Goal: Transaction & Acquisition: Purchase product/service

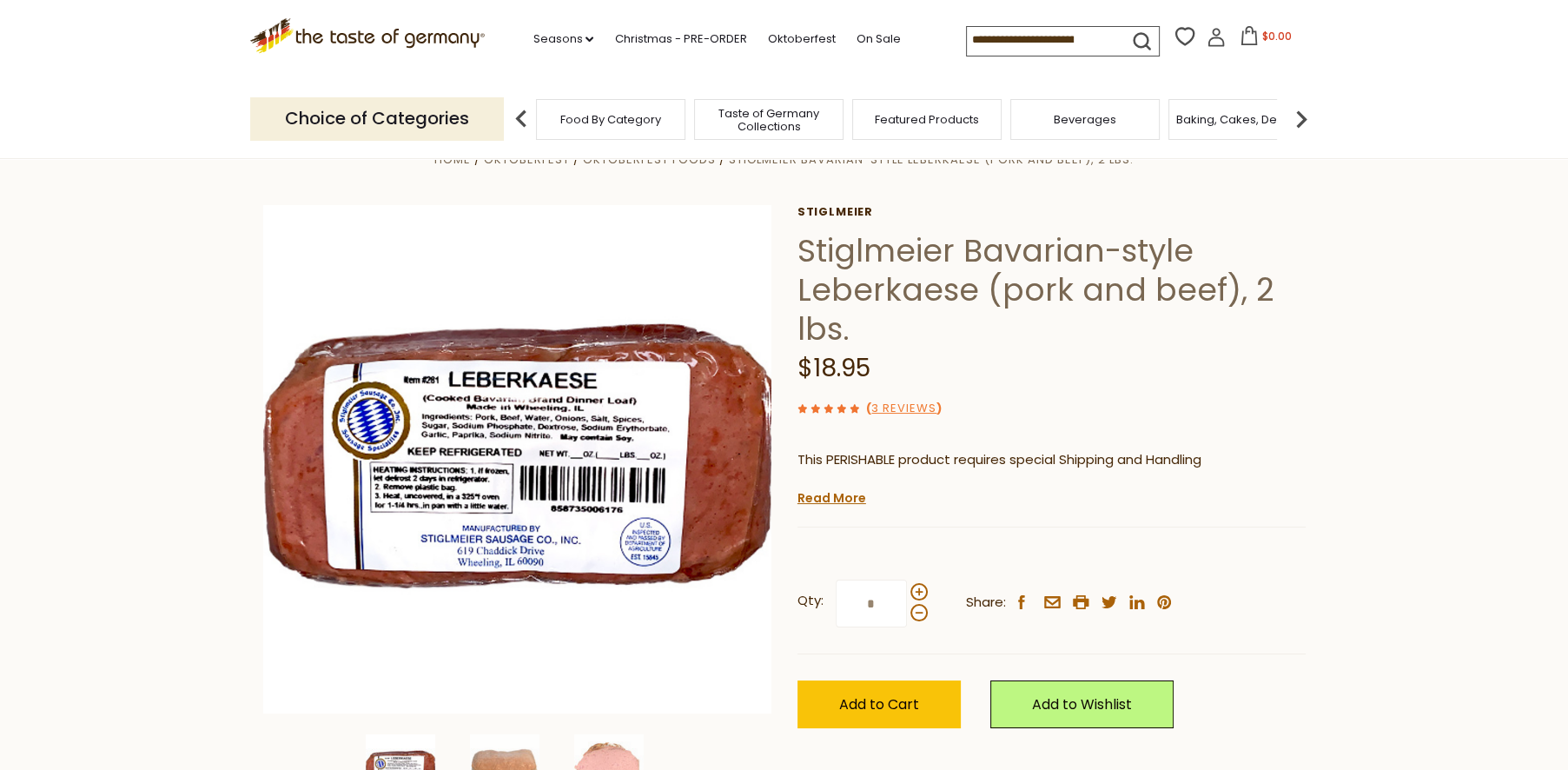
scroll to position [193, 0]
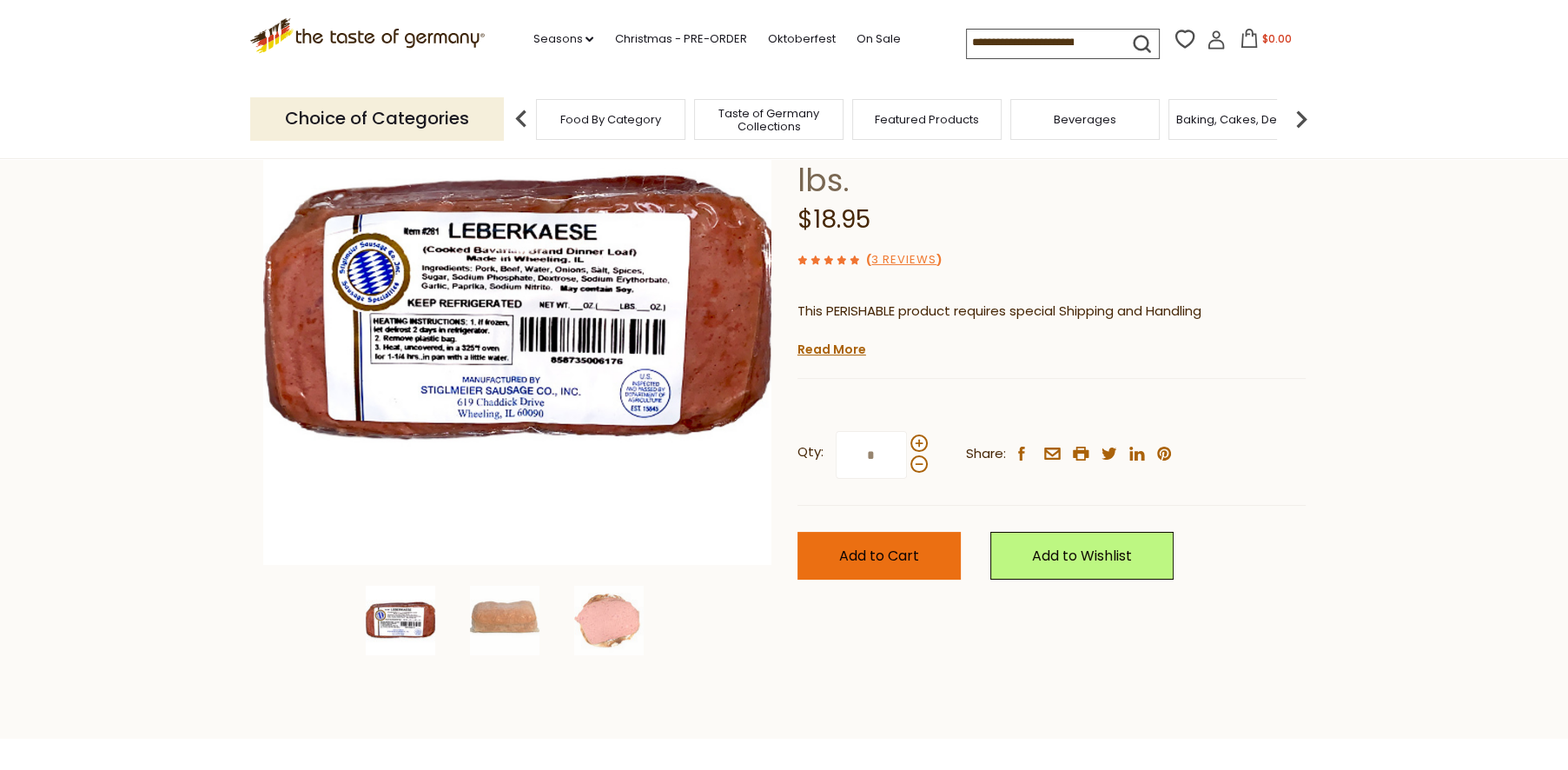
click at [877, 559] on span "Add to Cart" at bounding box center [879, 556] width 79 height 20
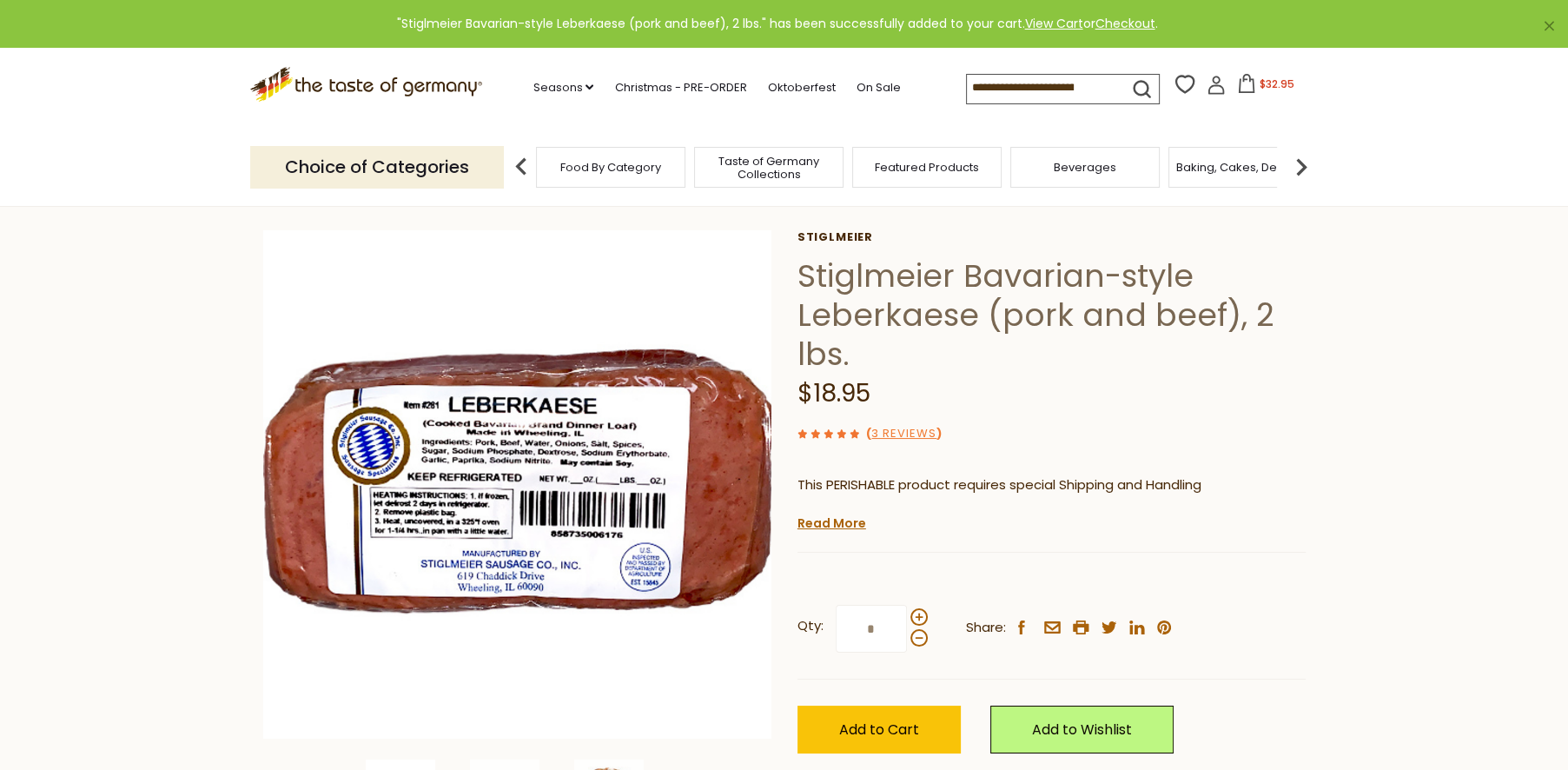
scroll to position [0, 0]
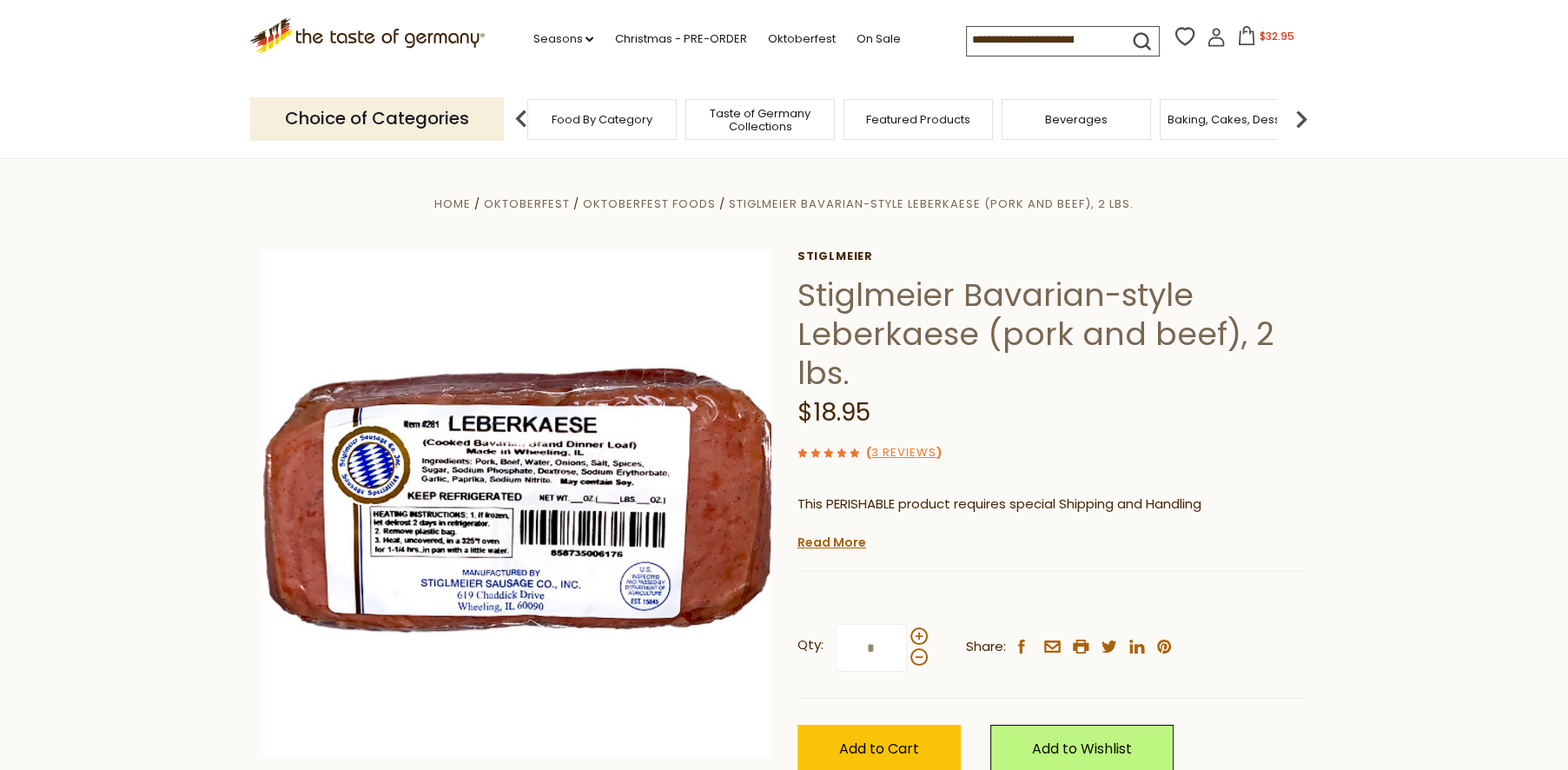
click at [900, 119] on span "Featured Products" at bounding box center [918, 119] width 104 height 13
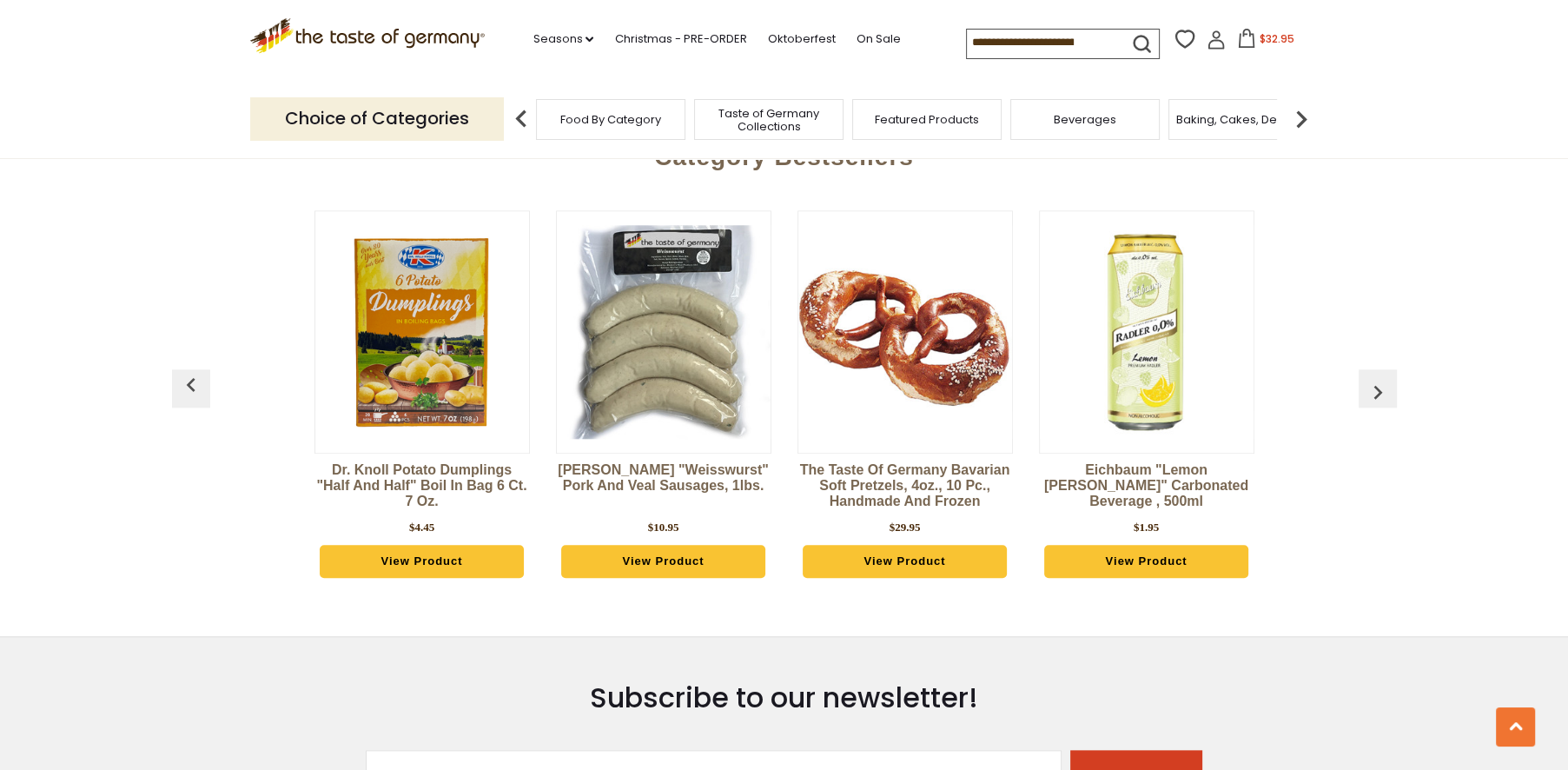
scroll to position [1931, 0]
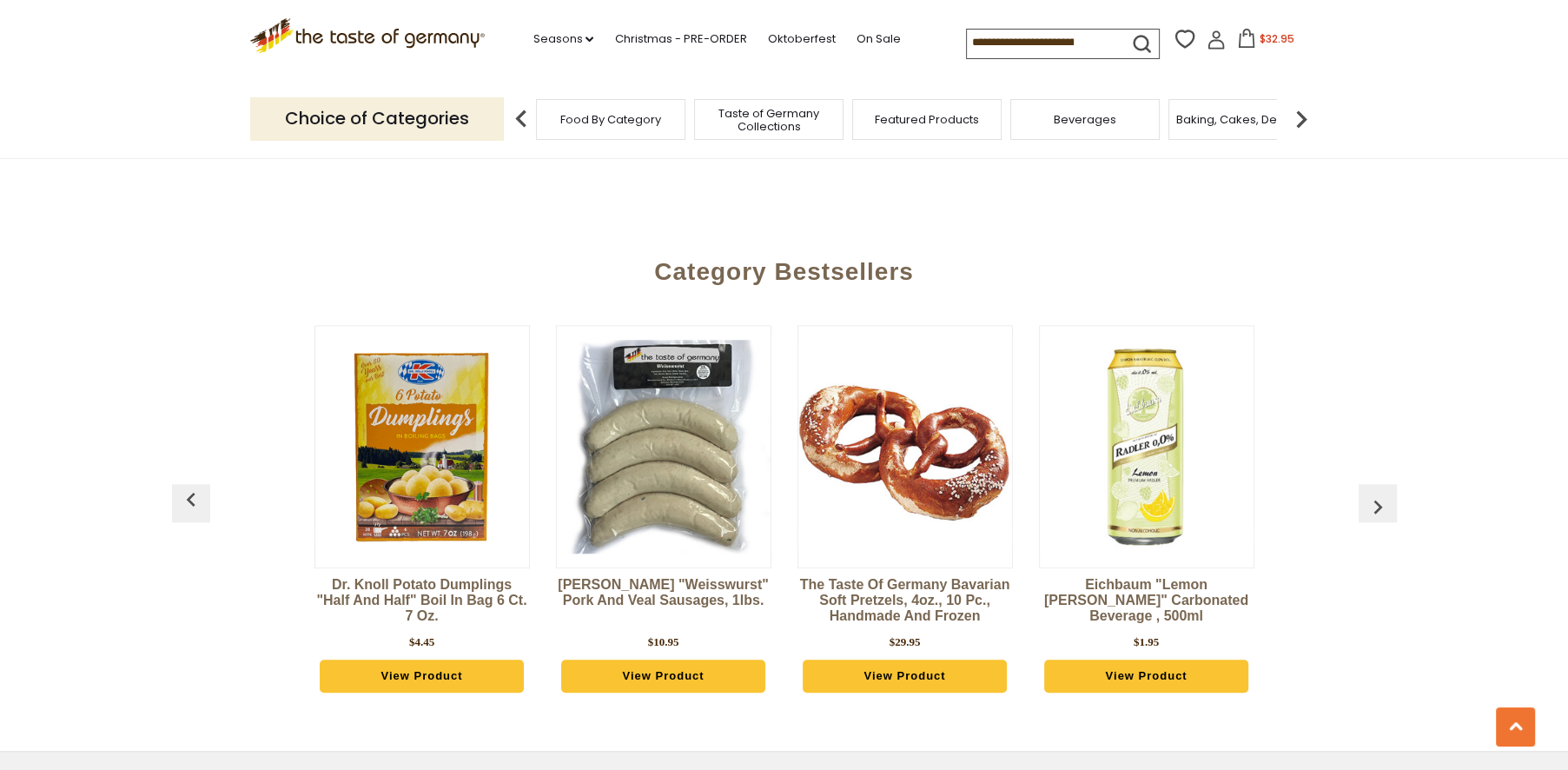
click at [1377, 493] on img "button" at bounding box center [1377, 506] width 28 height 28
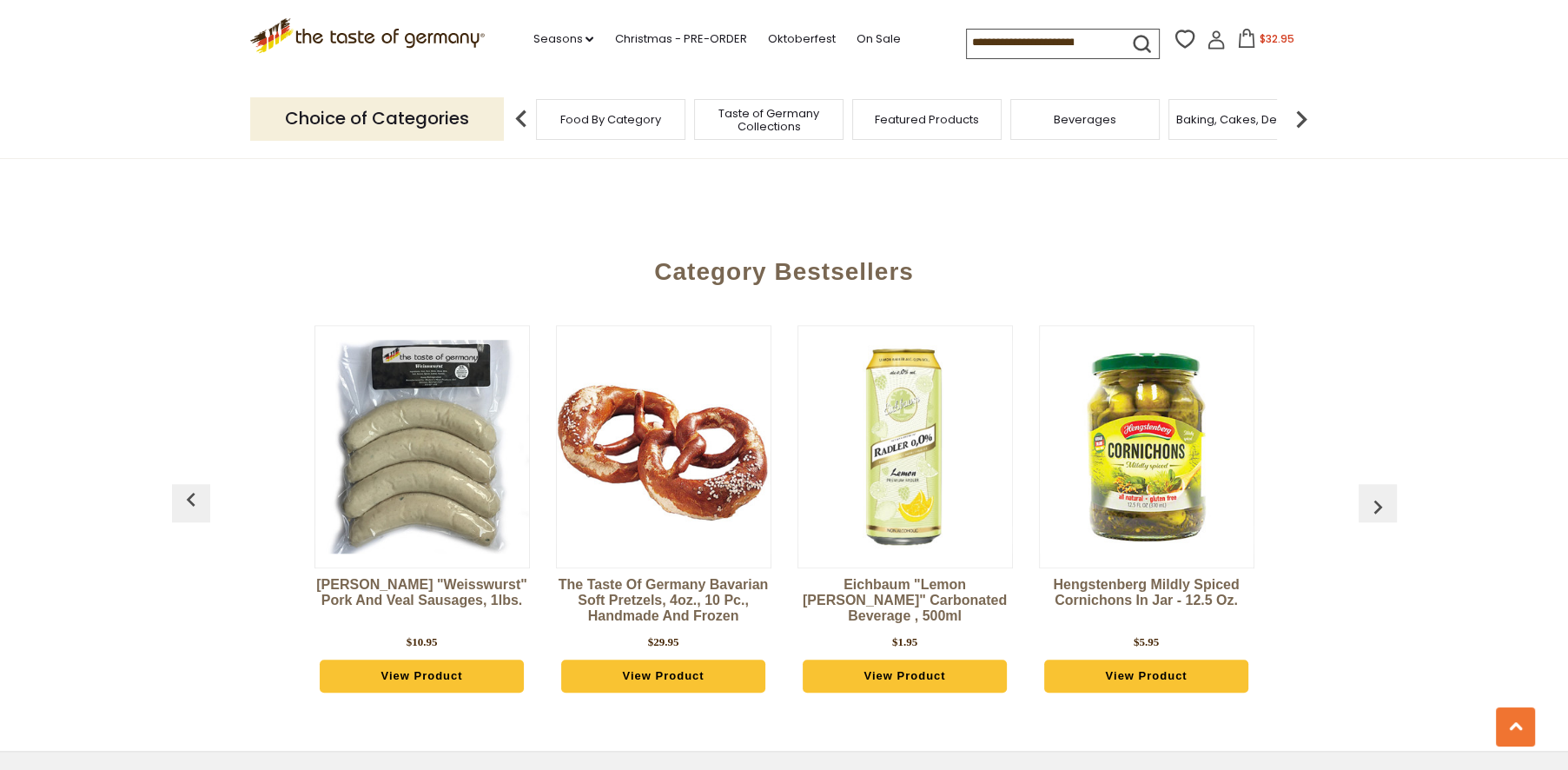
click at [1377, 493] on img "button" at bounding box center [1377, 506] width 28 height 28
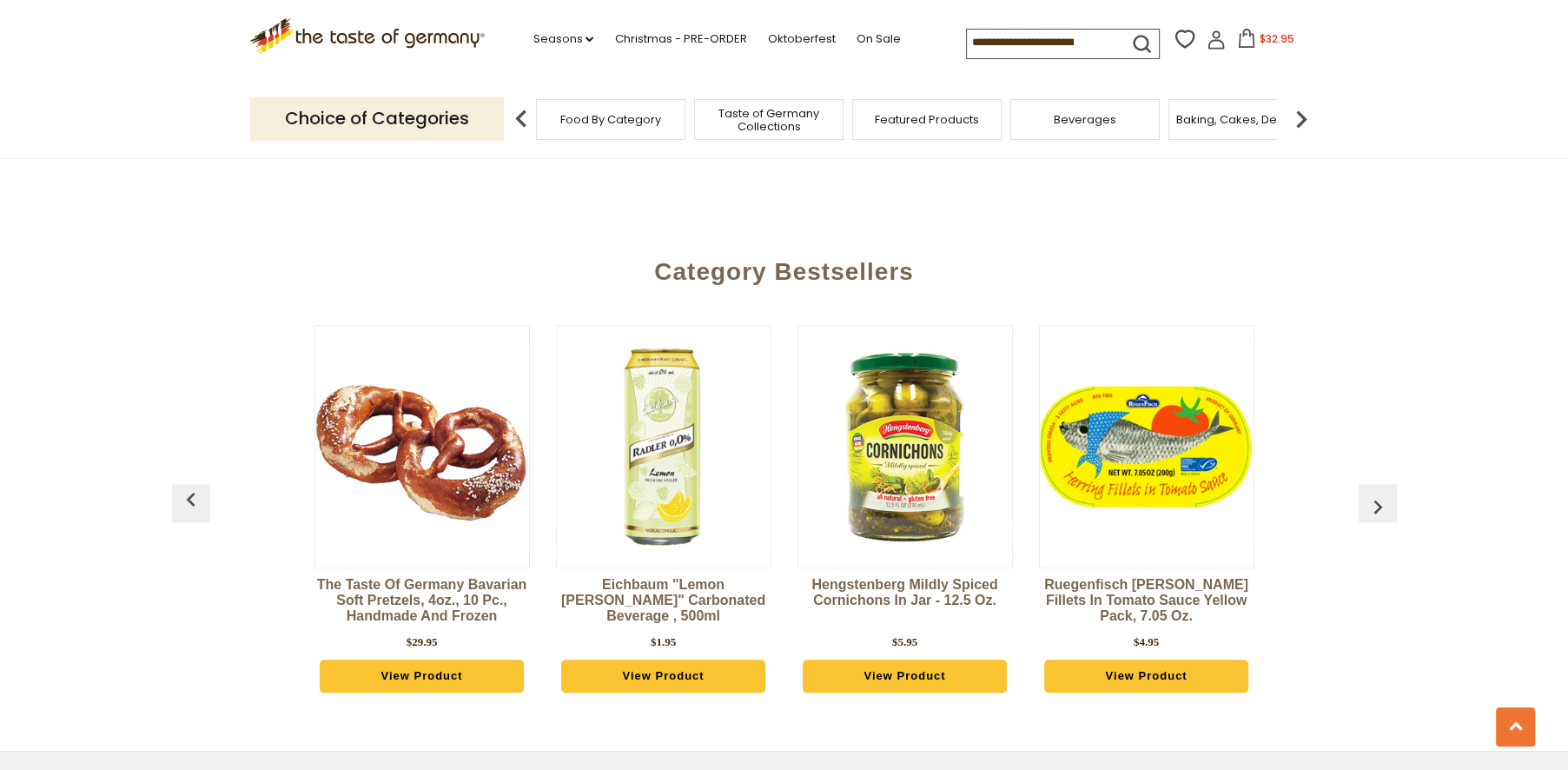
click at [1377, 493] on img "button" at bounding box center [1377, 506] width 28 height 28
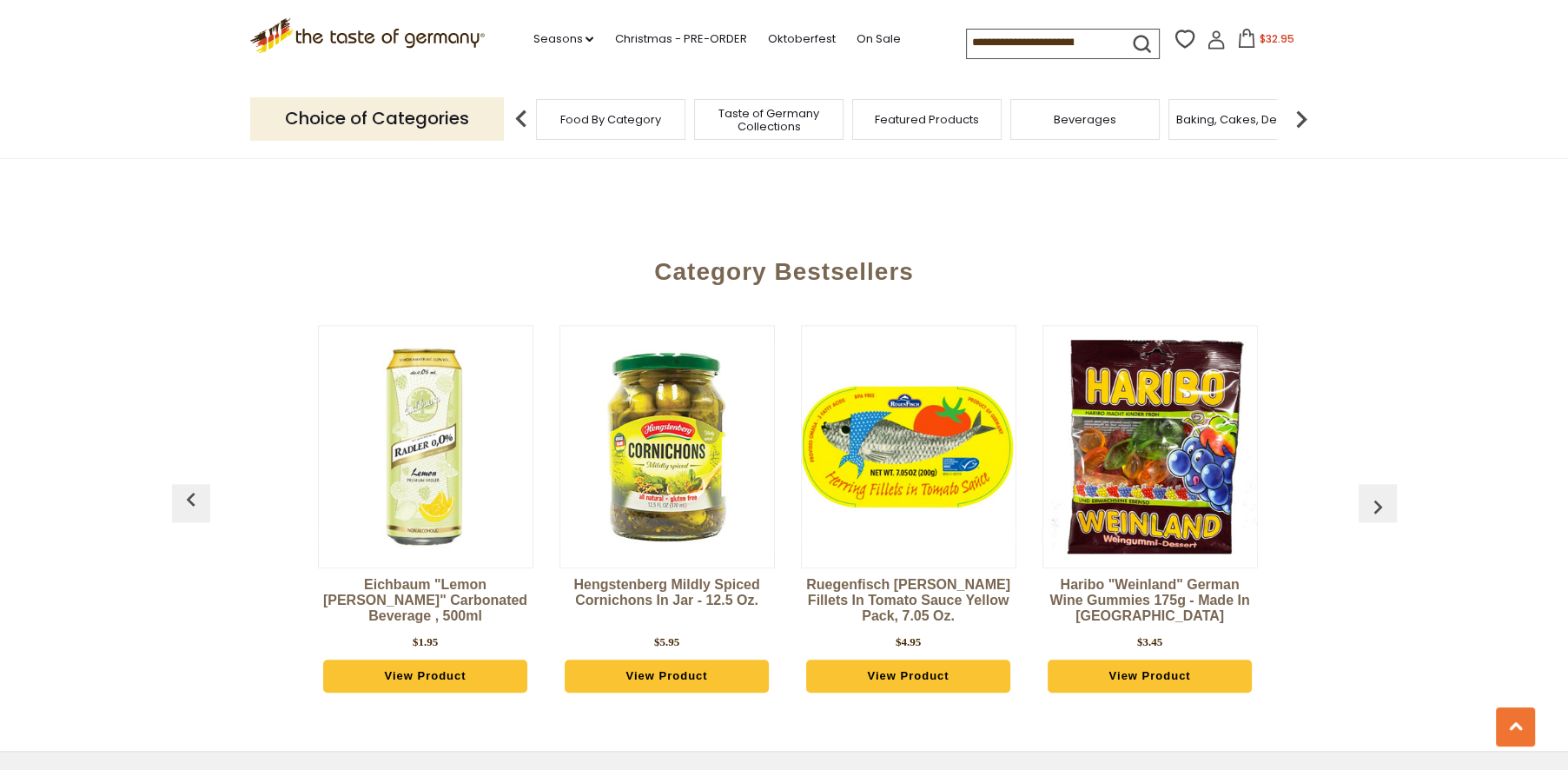
click at [1377, 493] on img "button" at bounding box center [1377, 506] width 28 height 28
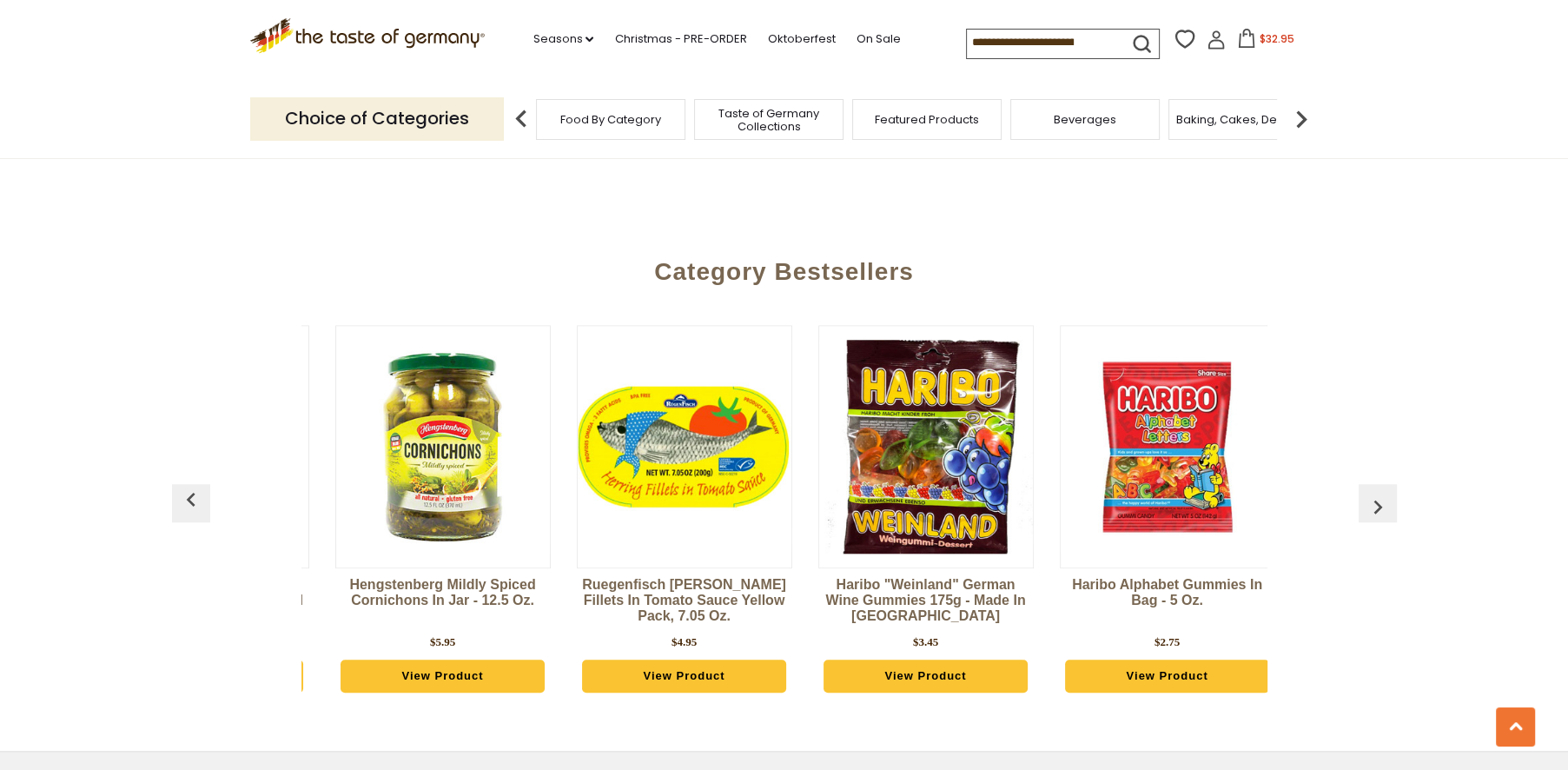
click at [1377, 493] on img "button" at bounding box center [1377, 506] width 28 height 28
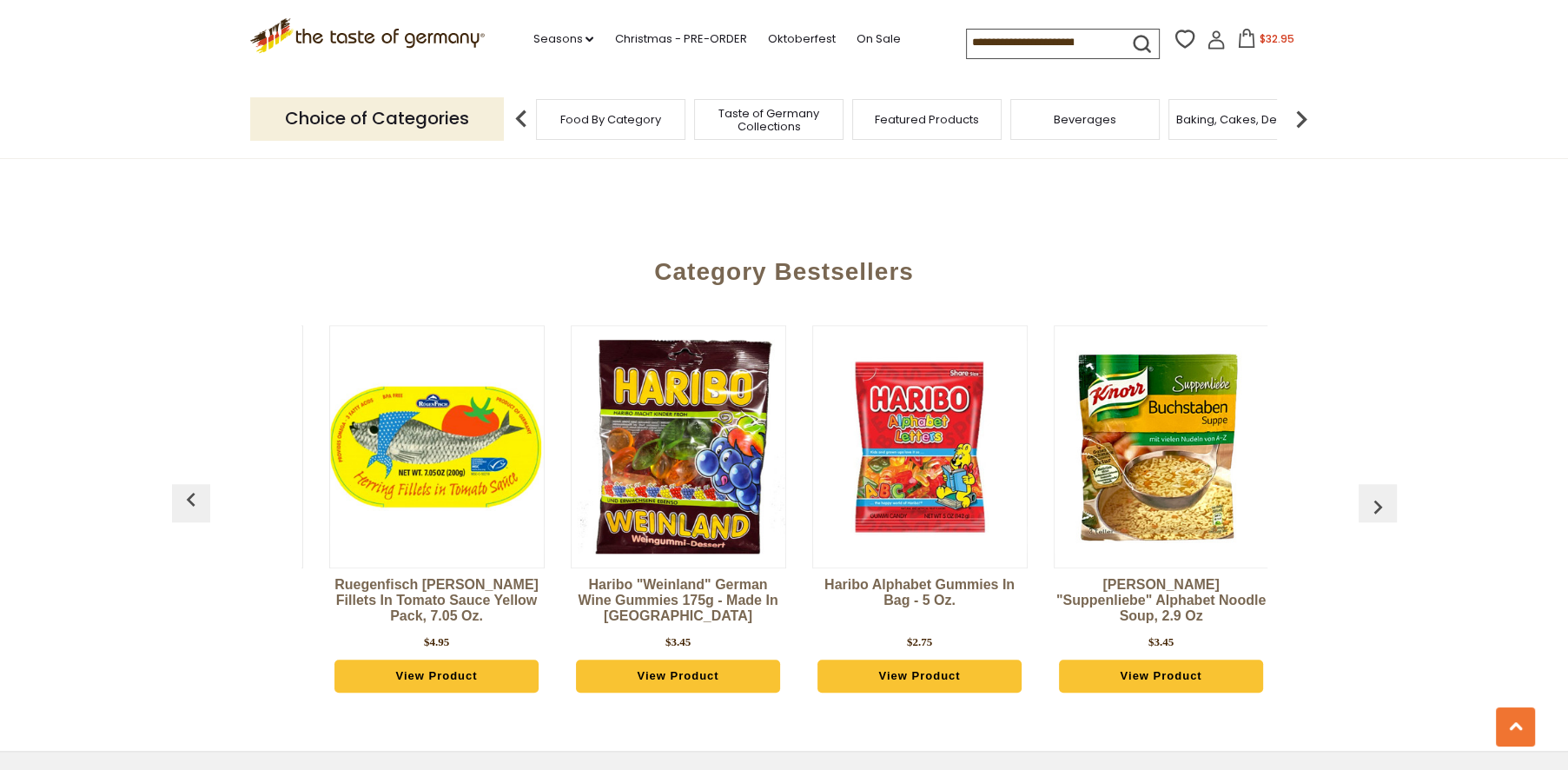
click at [1377, 493] on img "button" at bounding box center [1377, 506] width 28 height 28
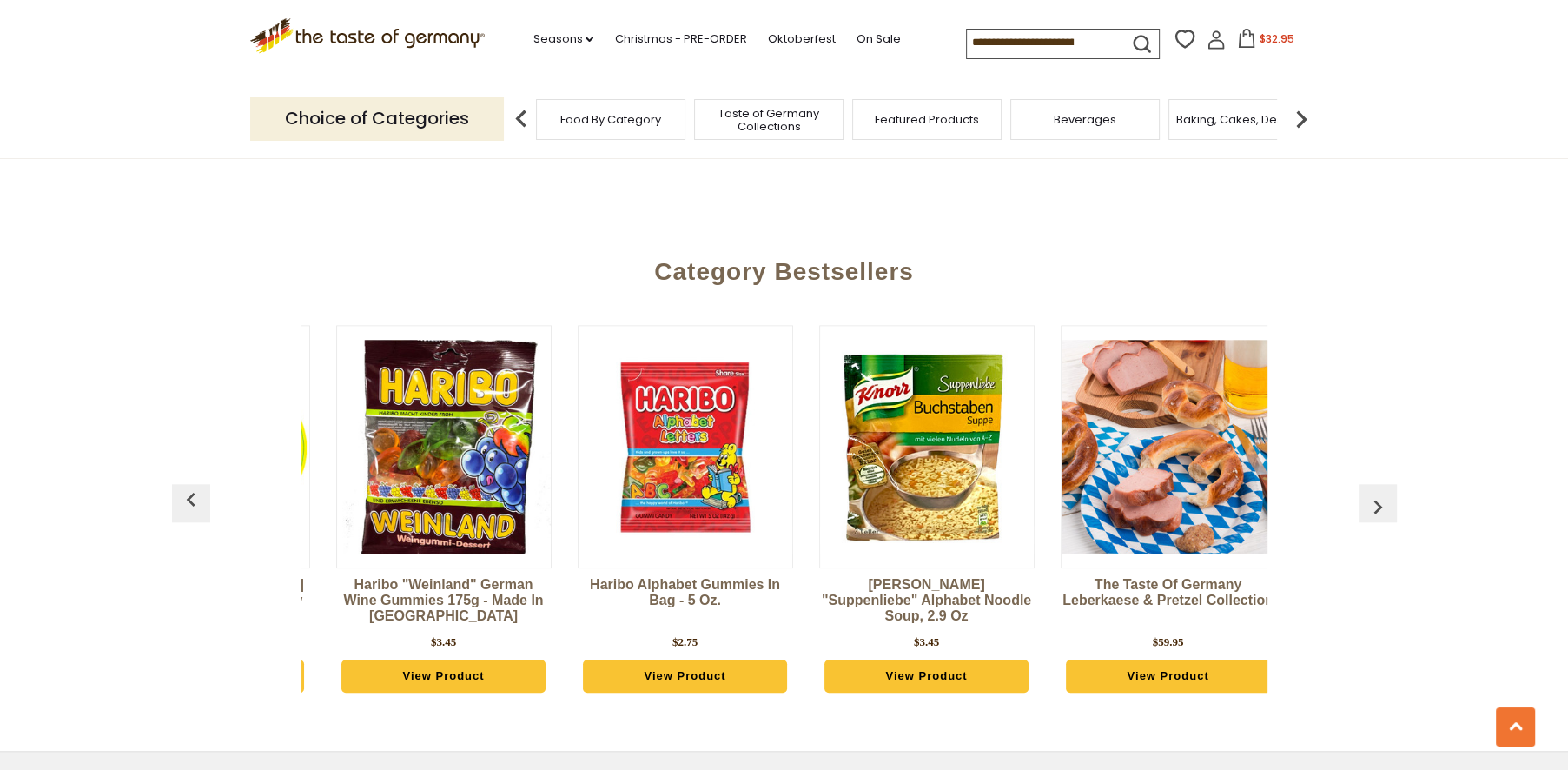
click at [1377, 493] on img "button" at bounding box center [1377, 506] width 28 height 28
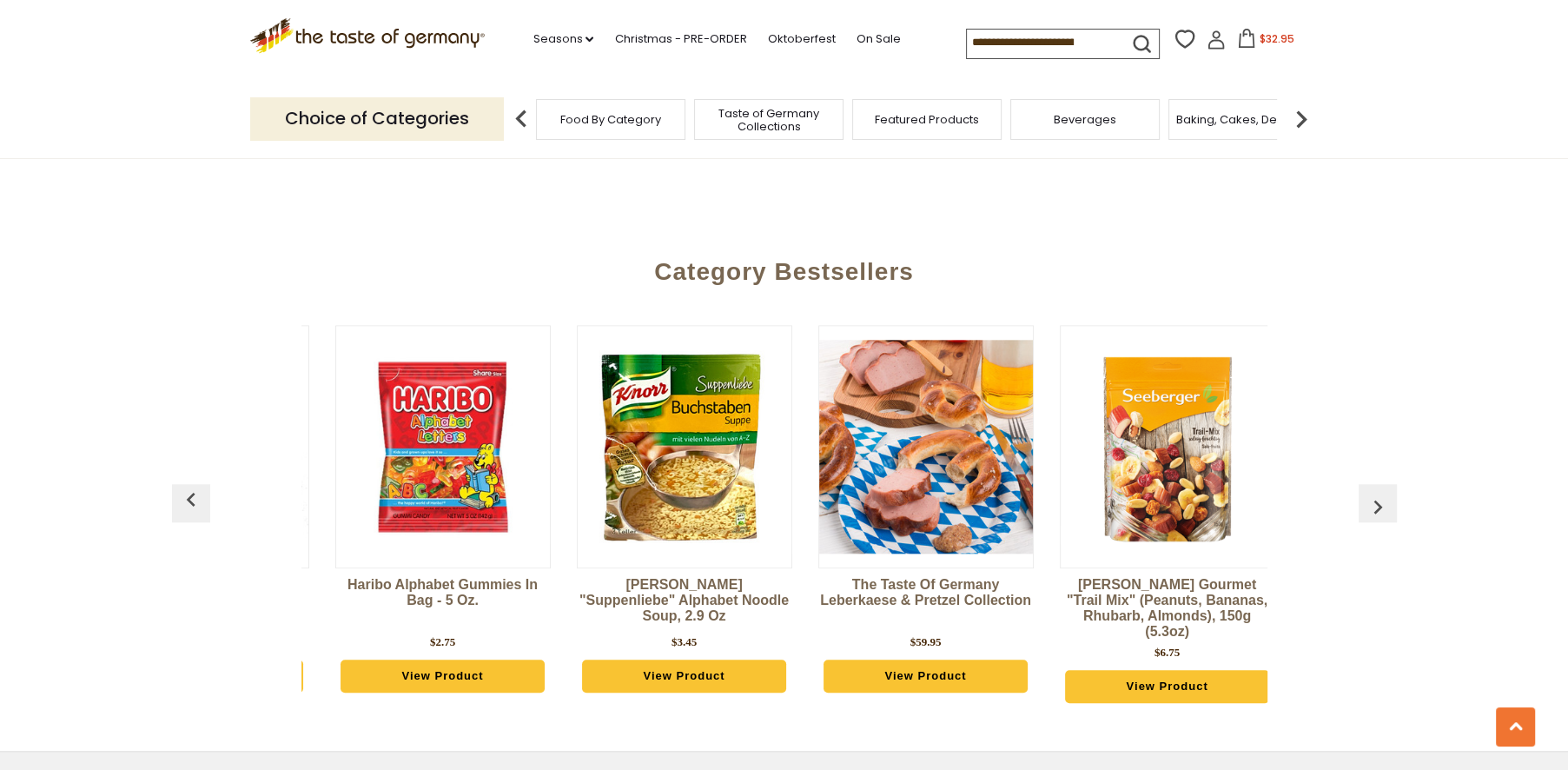
click at [1377, 493] on img "button" at bounding box center [1377, 506] width 28 height 28
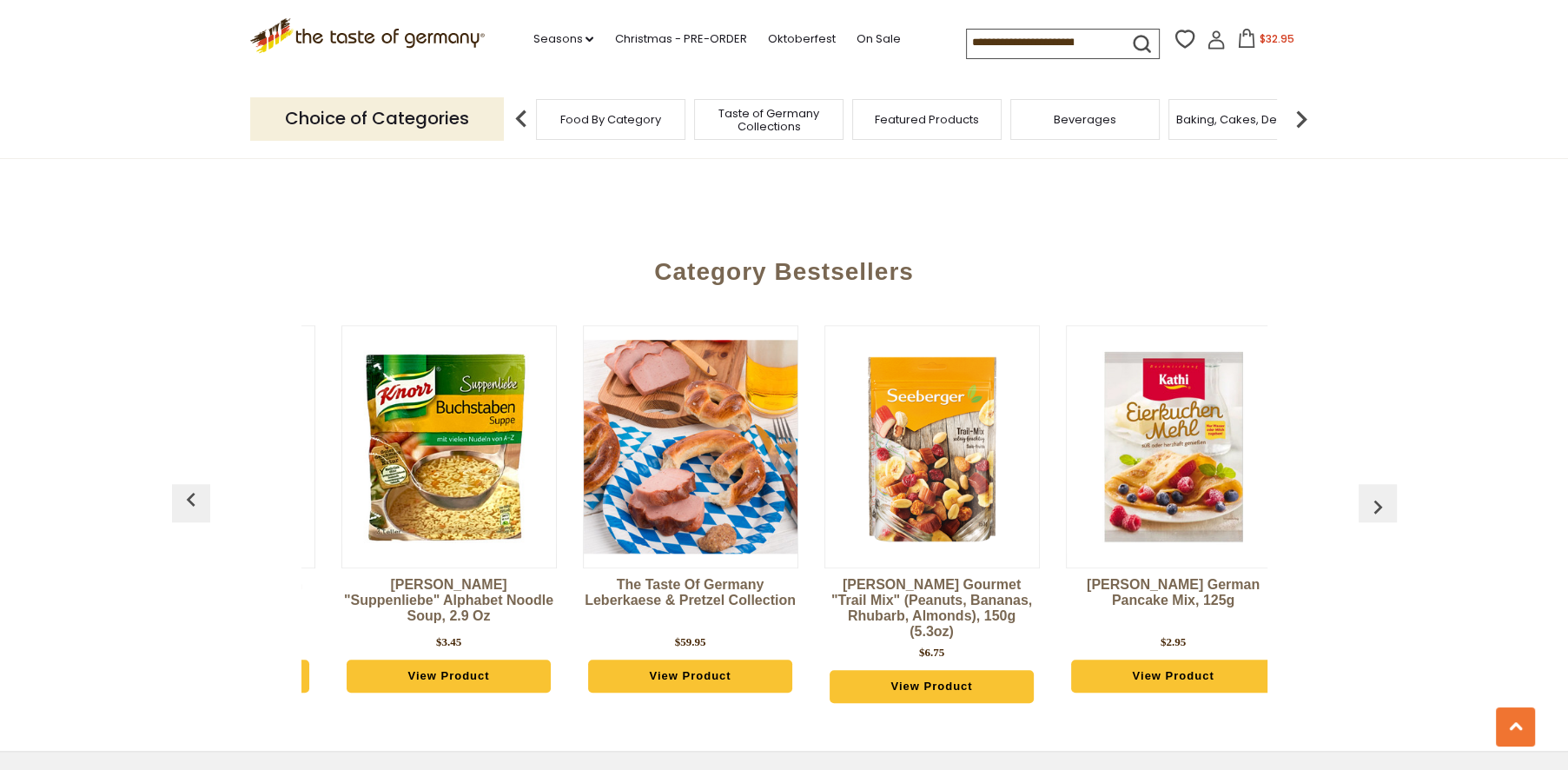
scroll to position [0, 1911]
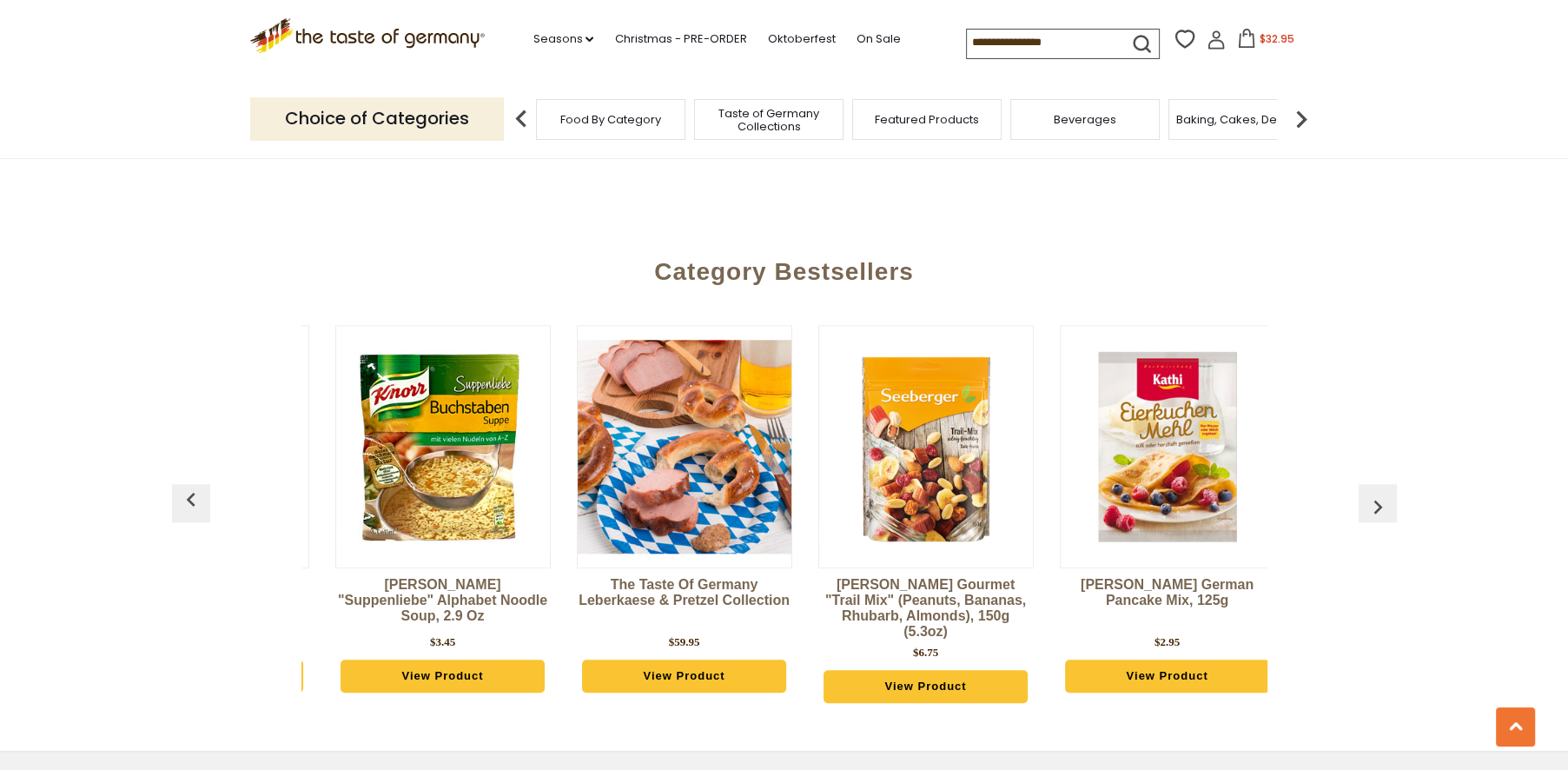
click at [1377, 493] on img "button" at bounding box center [1377, 506] width 28 height 28
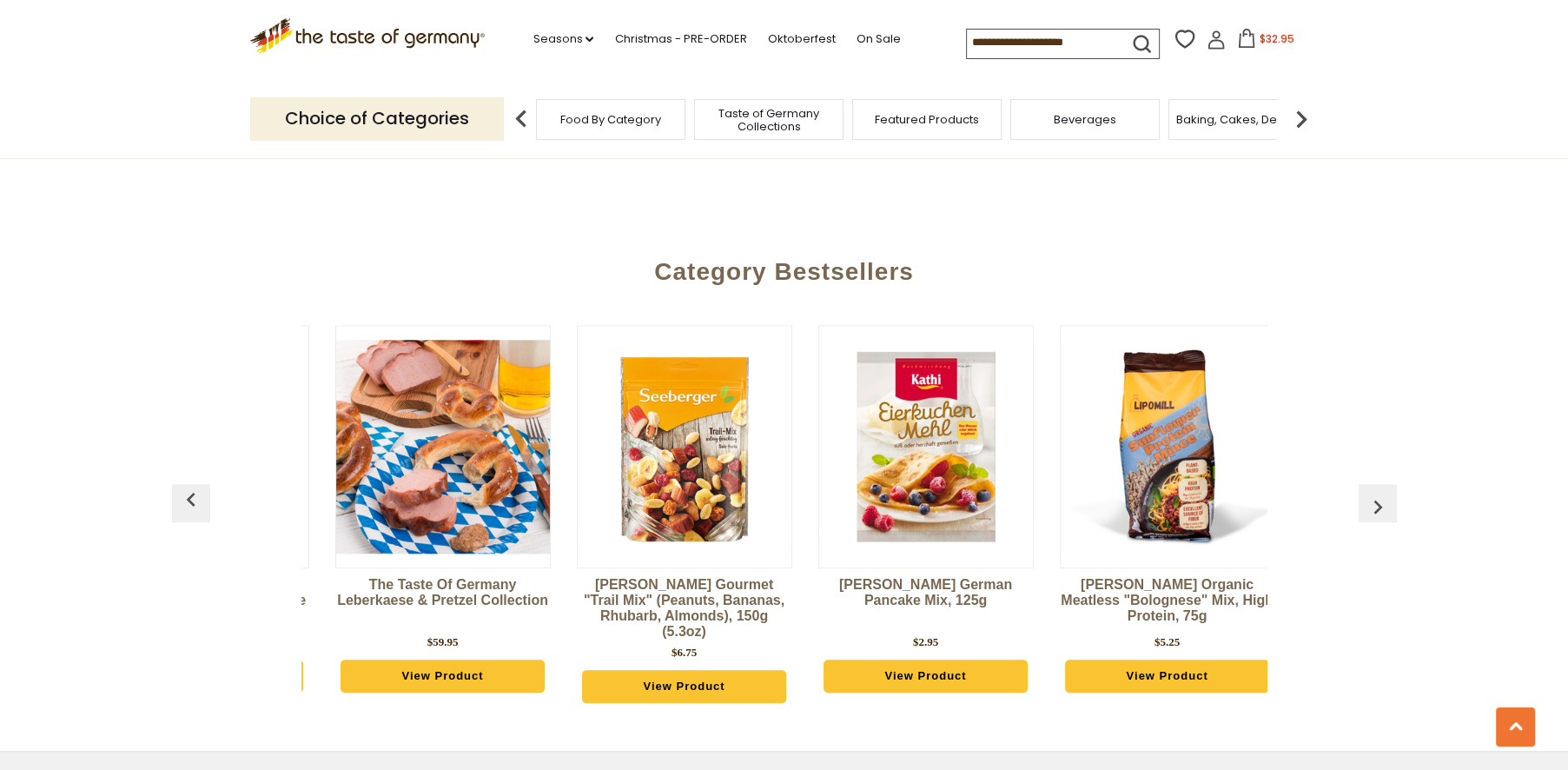
click at [1377, 493] on img "button" at bounding box center [1377, 506] width 28 height 28
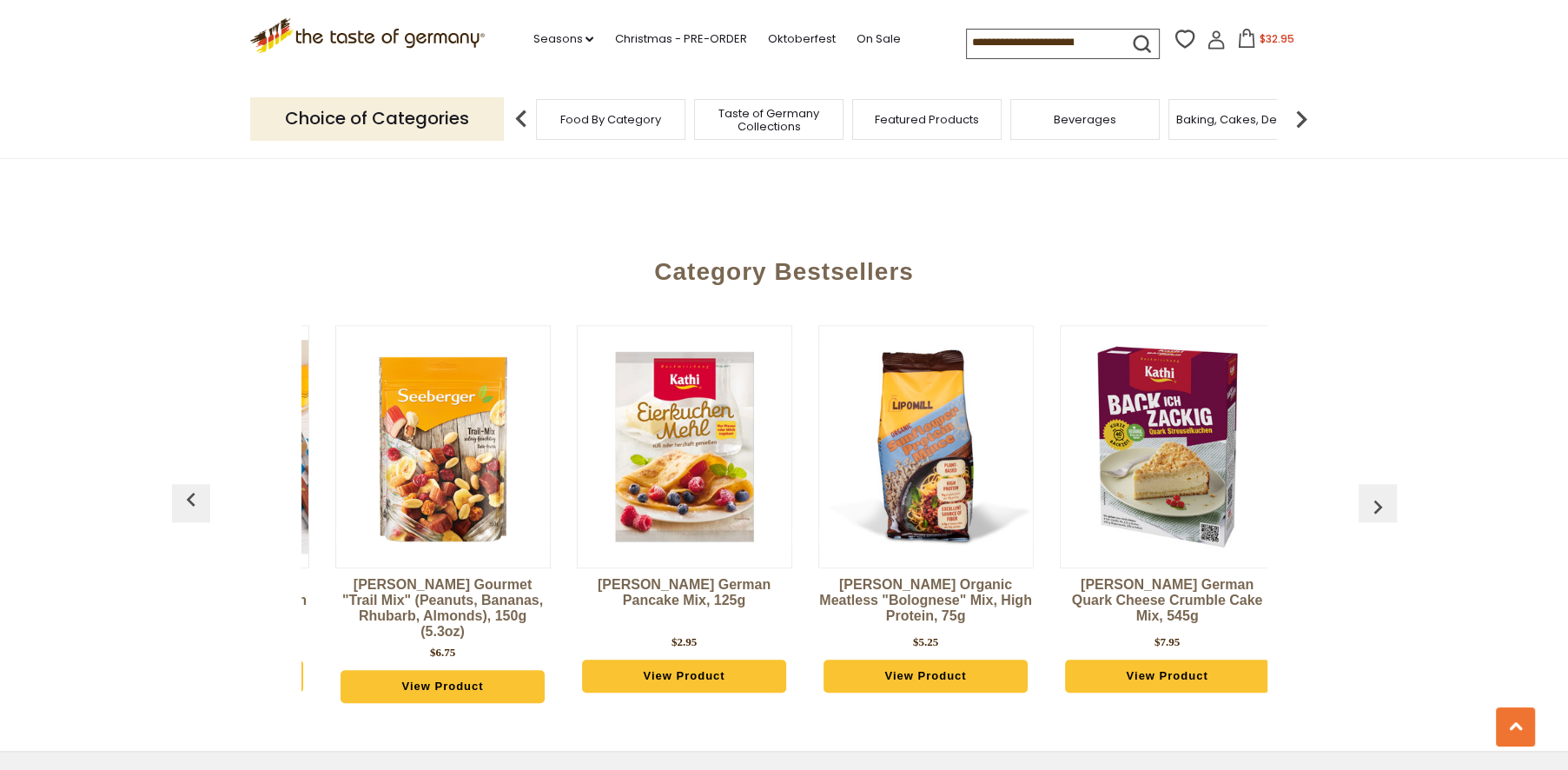
click at [1377, 493] on img "button" at bounding box center [1377, 506] width 28 height 28
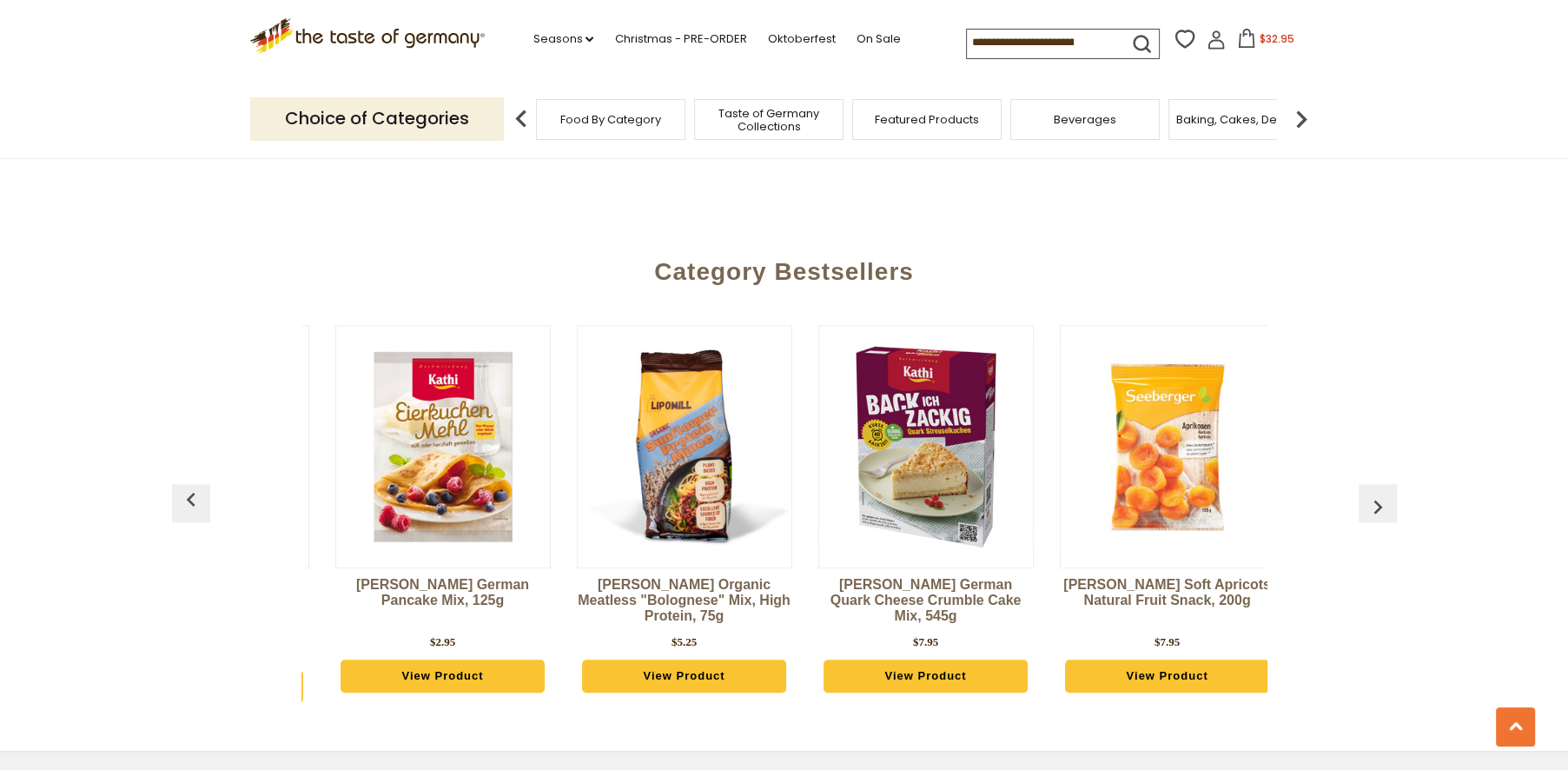
click at [1377, 493] on img "button" at bounding box center [1377, 506] width 28 height 28
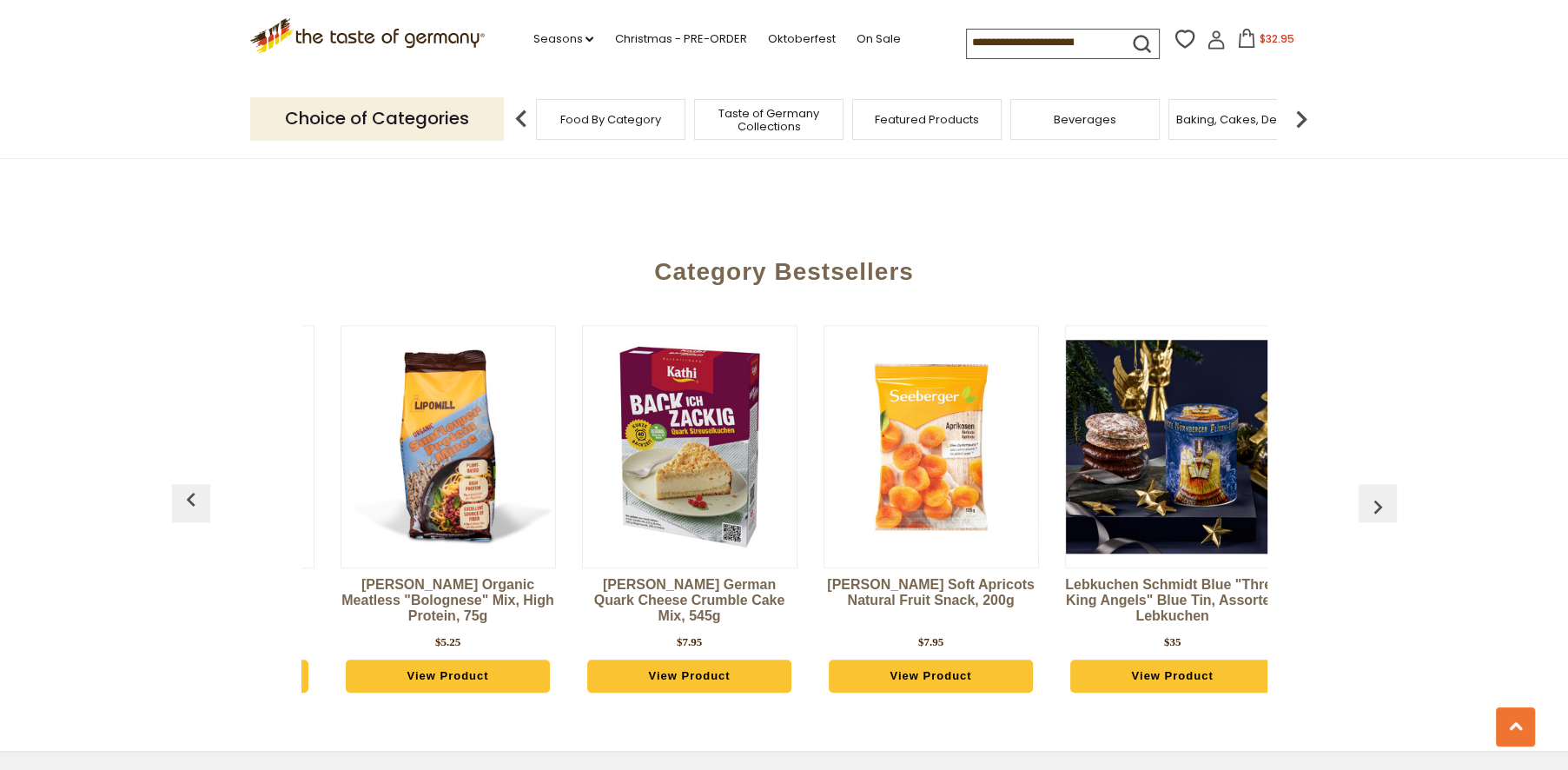
click at [1377, 493] on img "button" at bounding box center [1377, 506] width 28 height 28
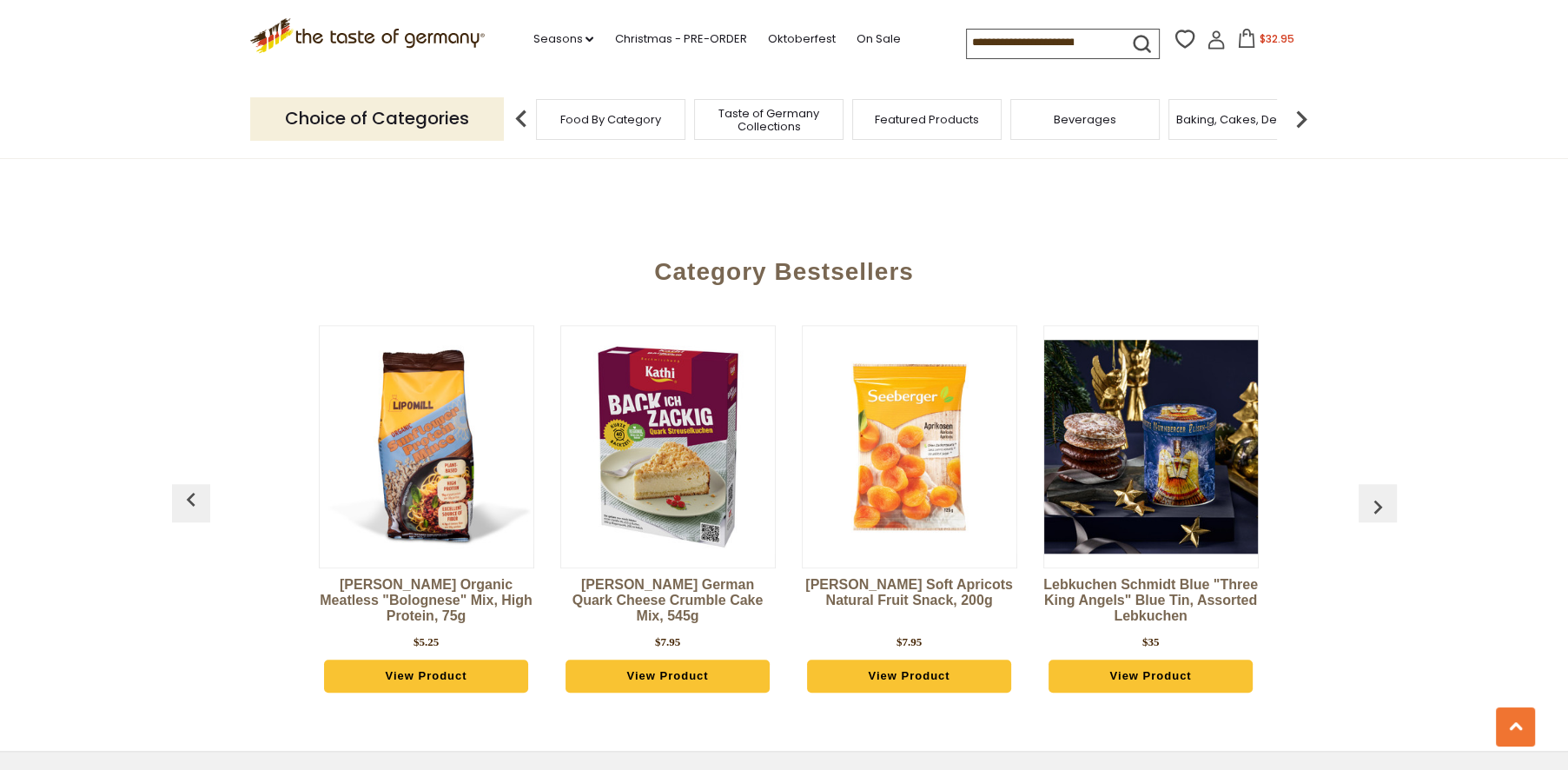
scroll to position [0, 2898]
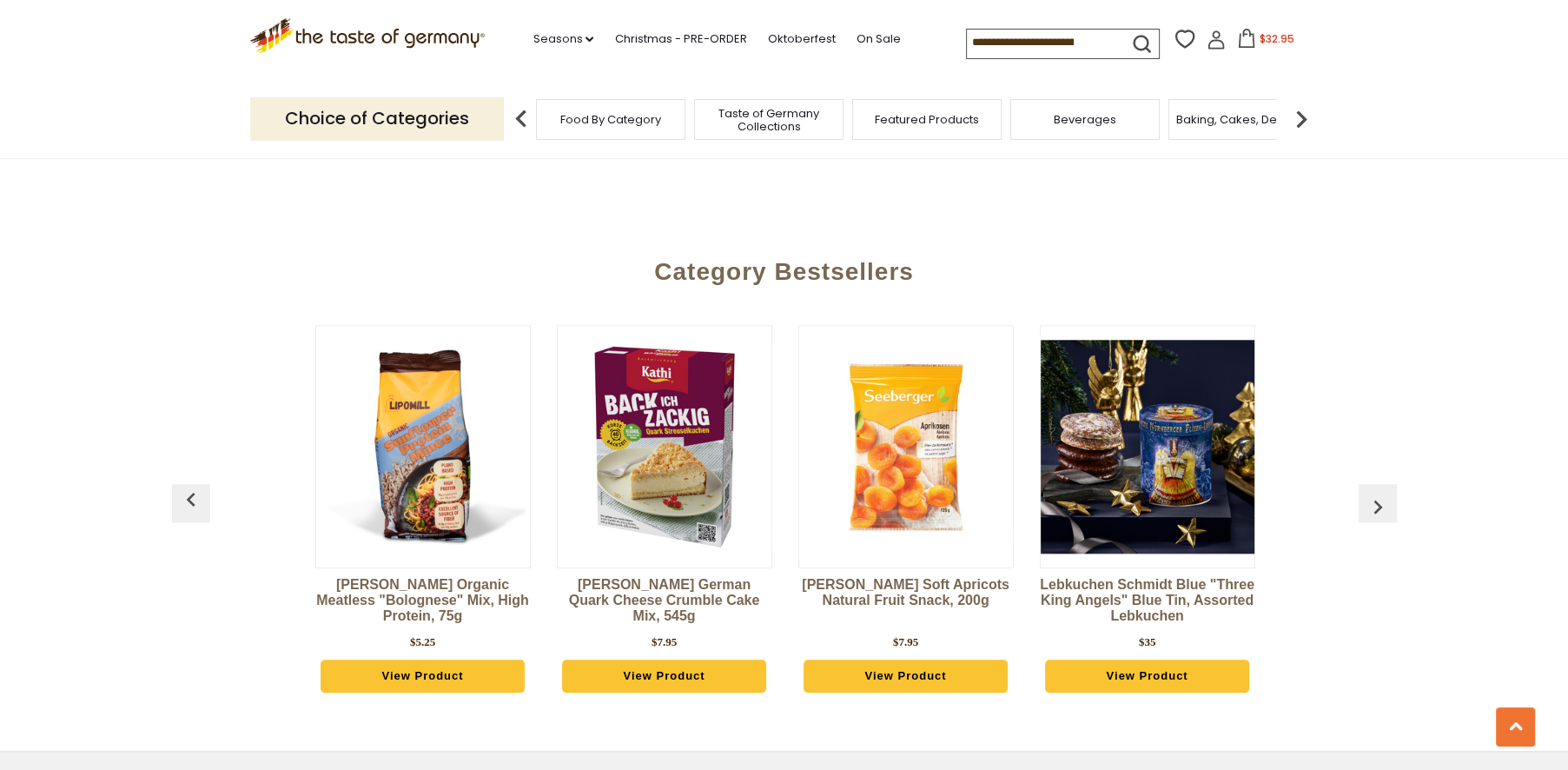
click at [1377, 493] on img "button" at bounding box center [1377, 506] width 28 height 28
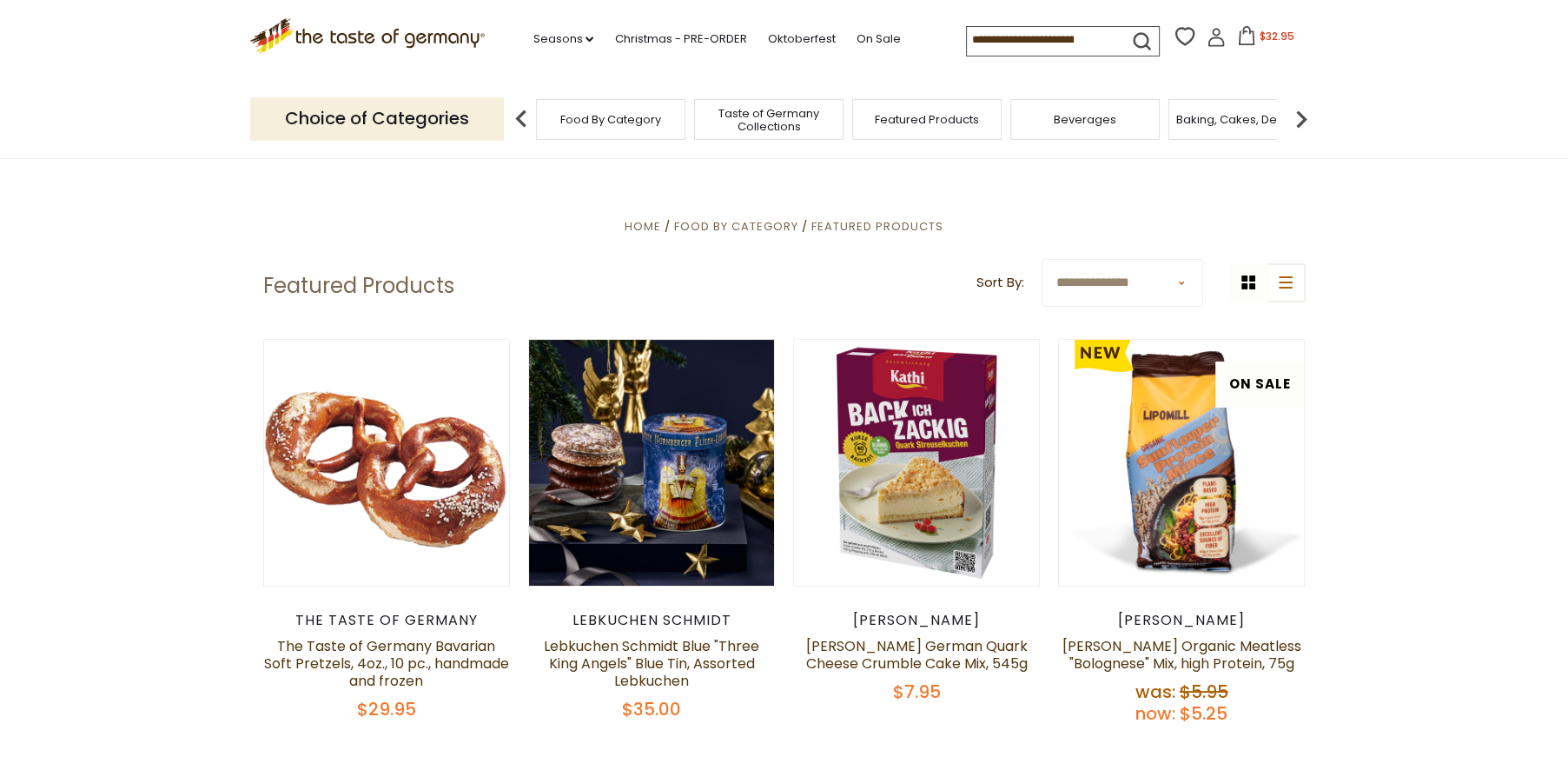
scroll to position [0, 0]
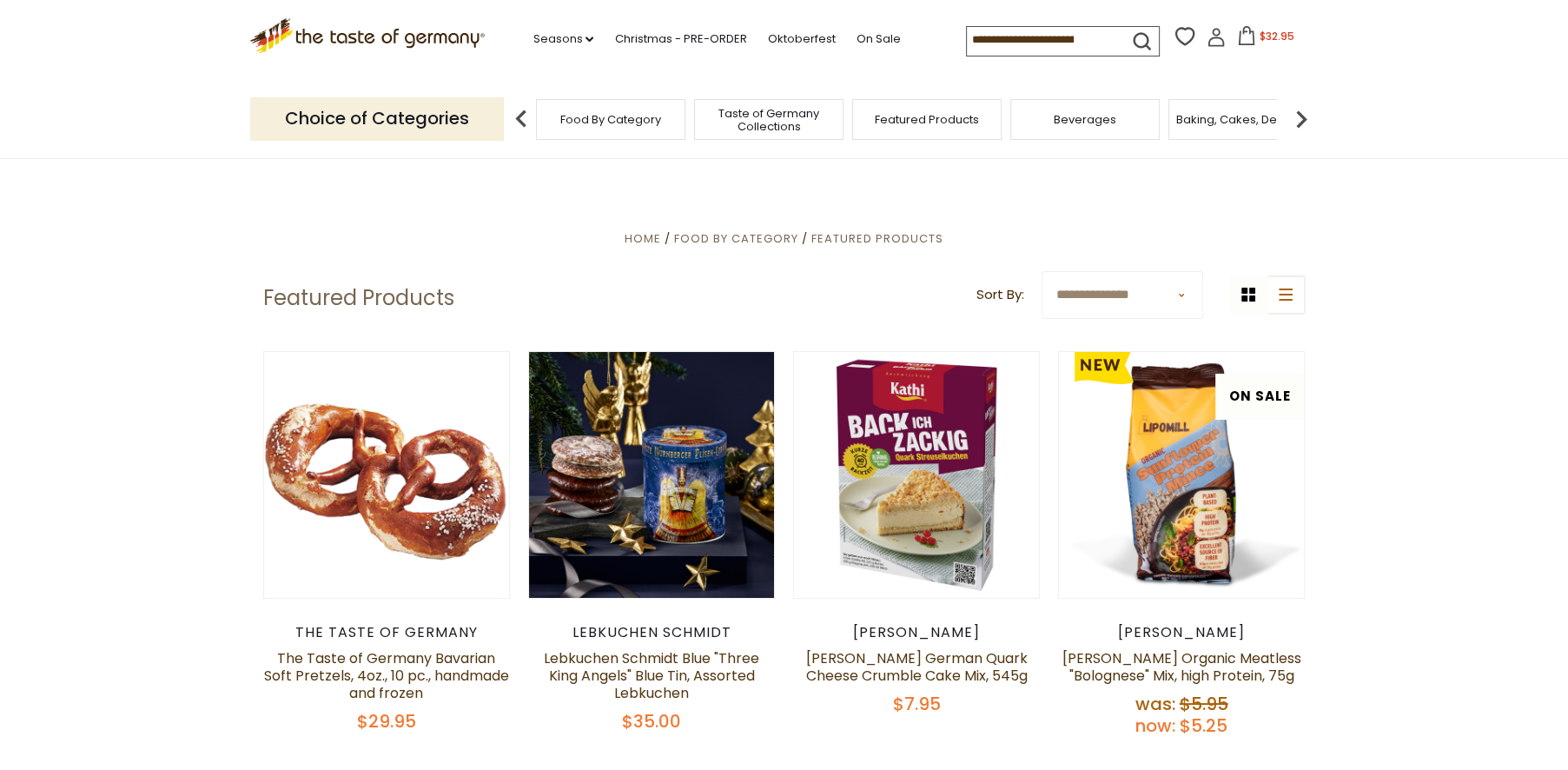
click at [1033, 38] on input at bounding box center [1041, 39] width 147 height 24
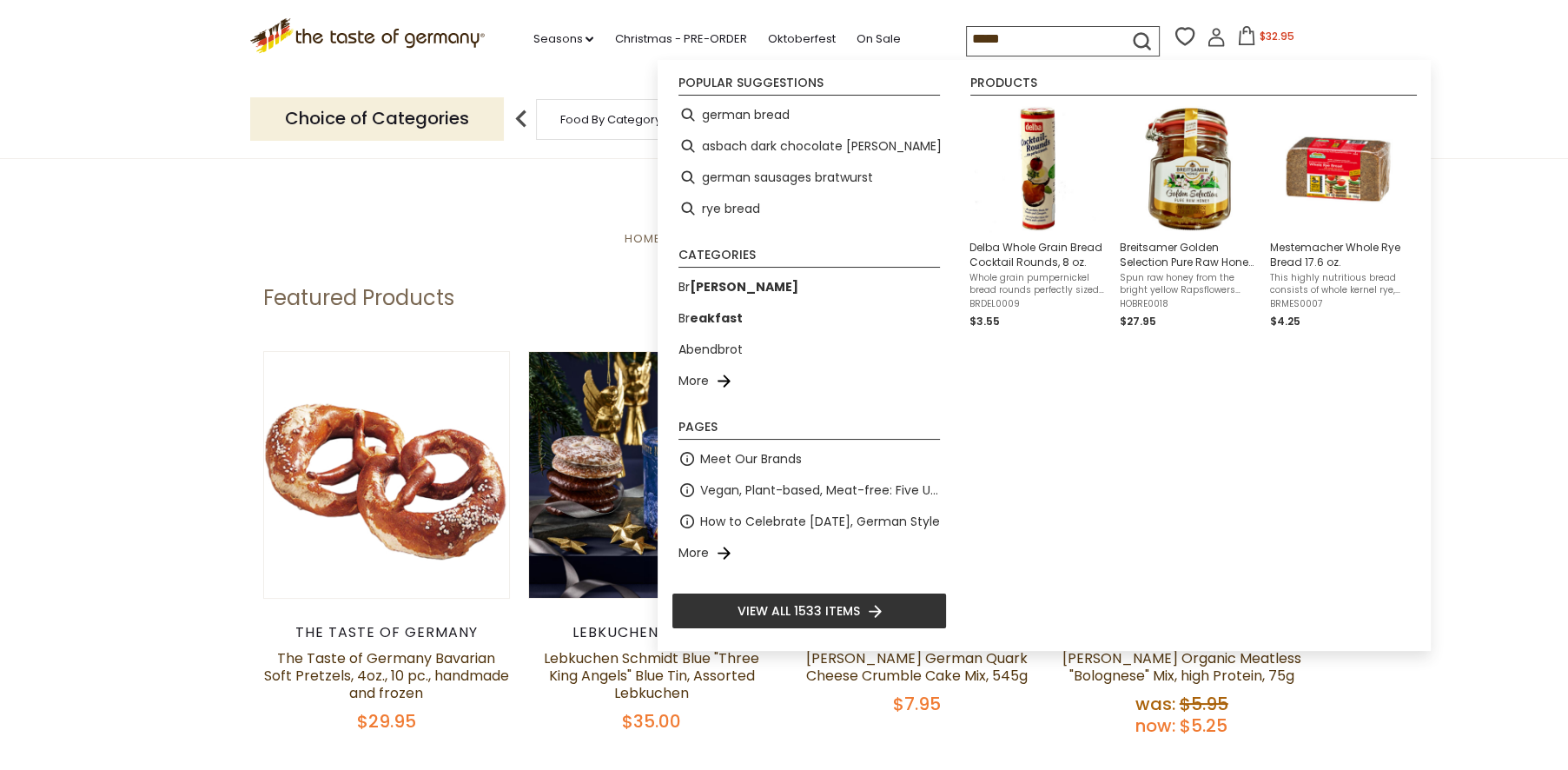
type input "******"
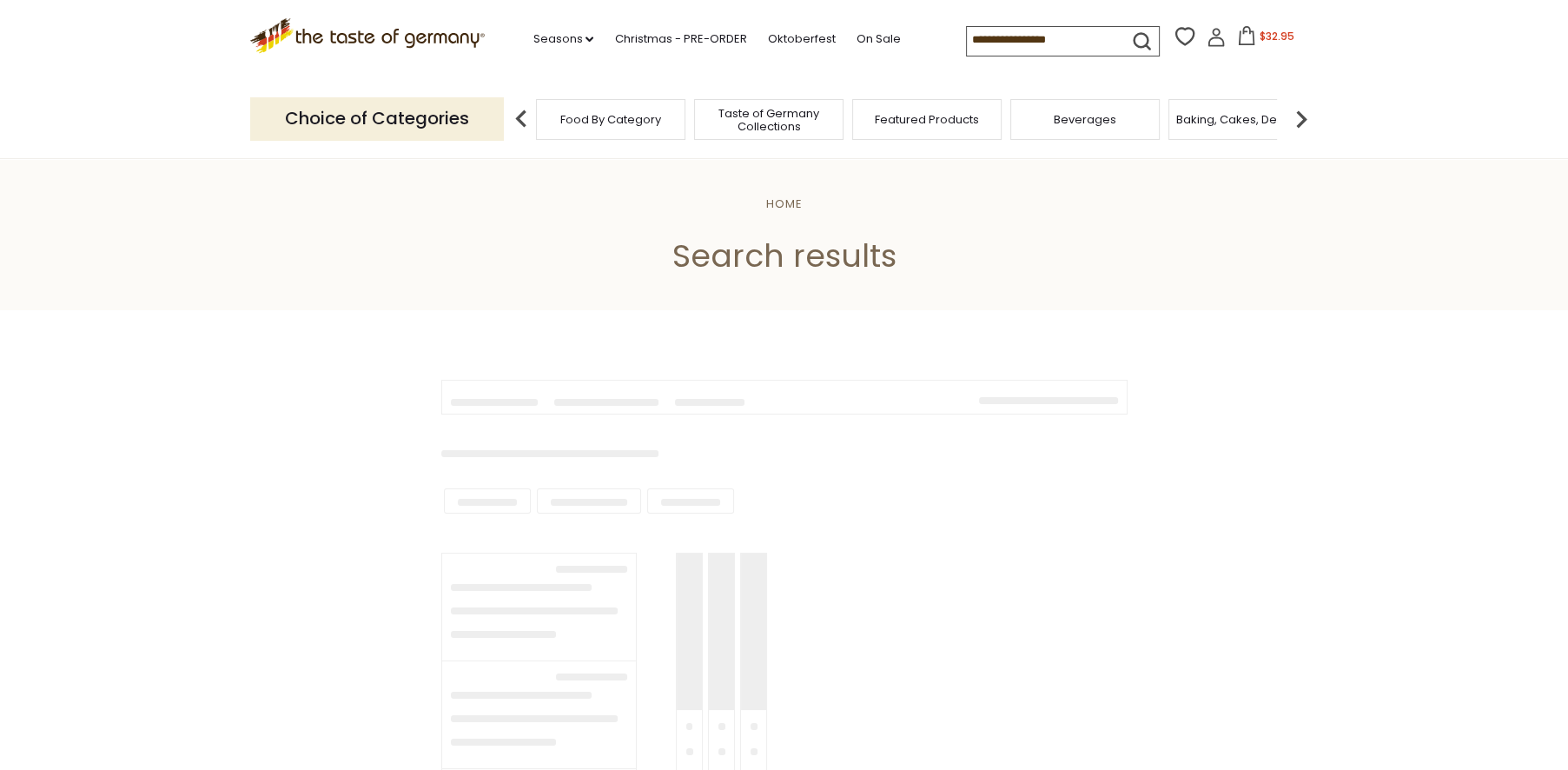
type input "******"
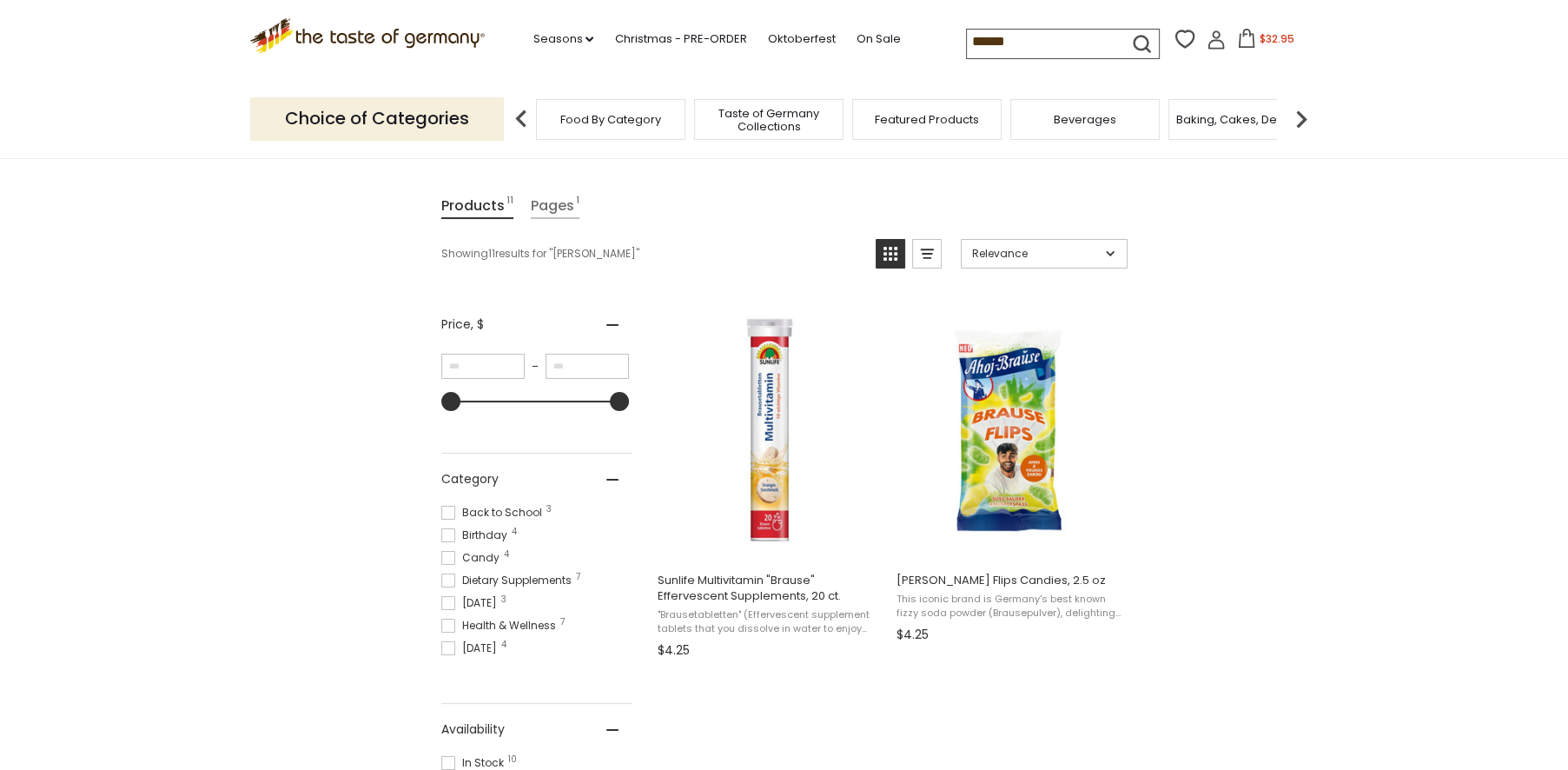
scroll to position [193, 0]
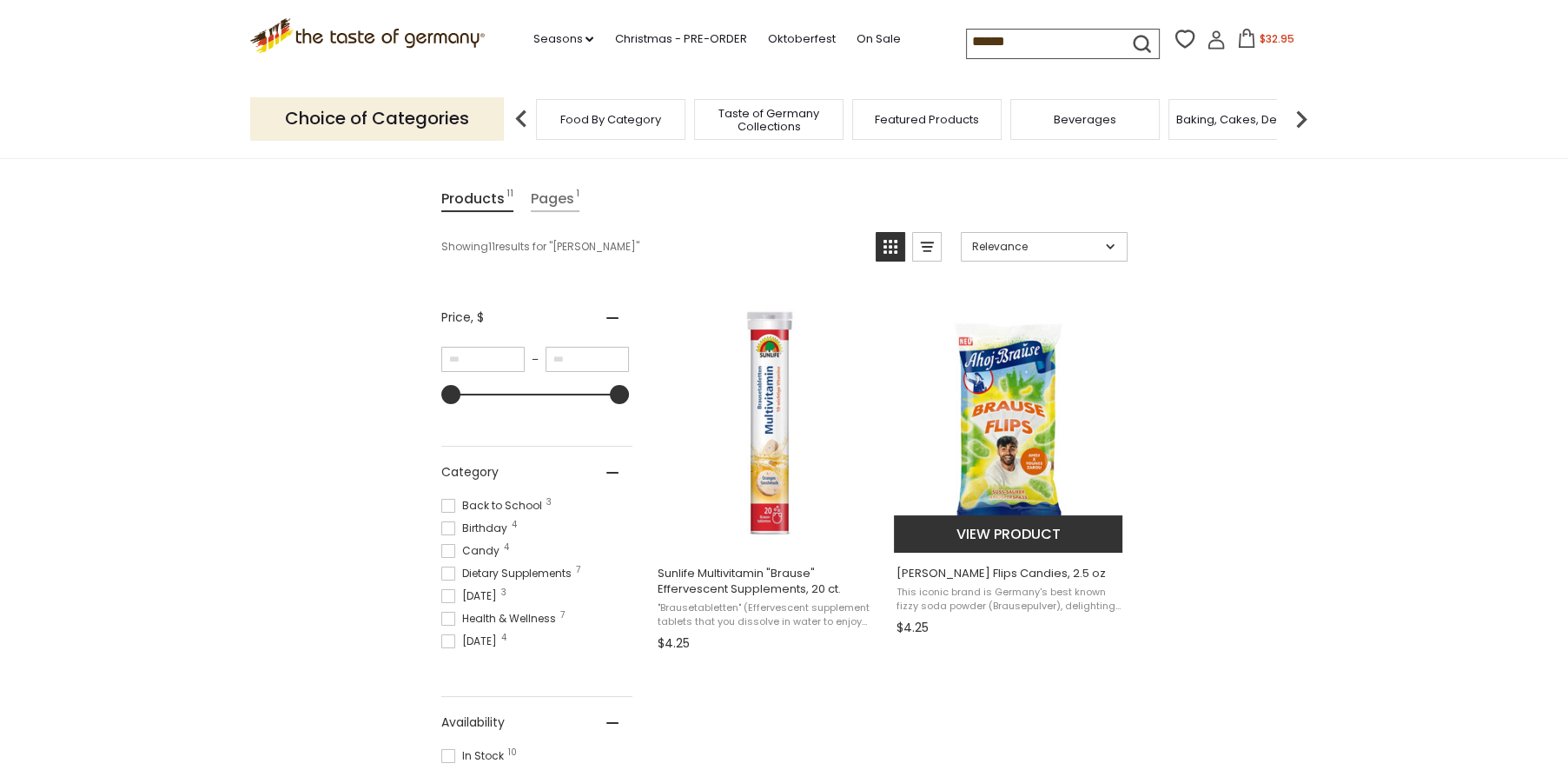
click at [1008, 441] on img "Ahoj Brause Flips Candies, 2.5 oz" at bounding box center [1009, 423] width 230 height 230
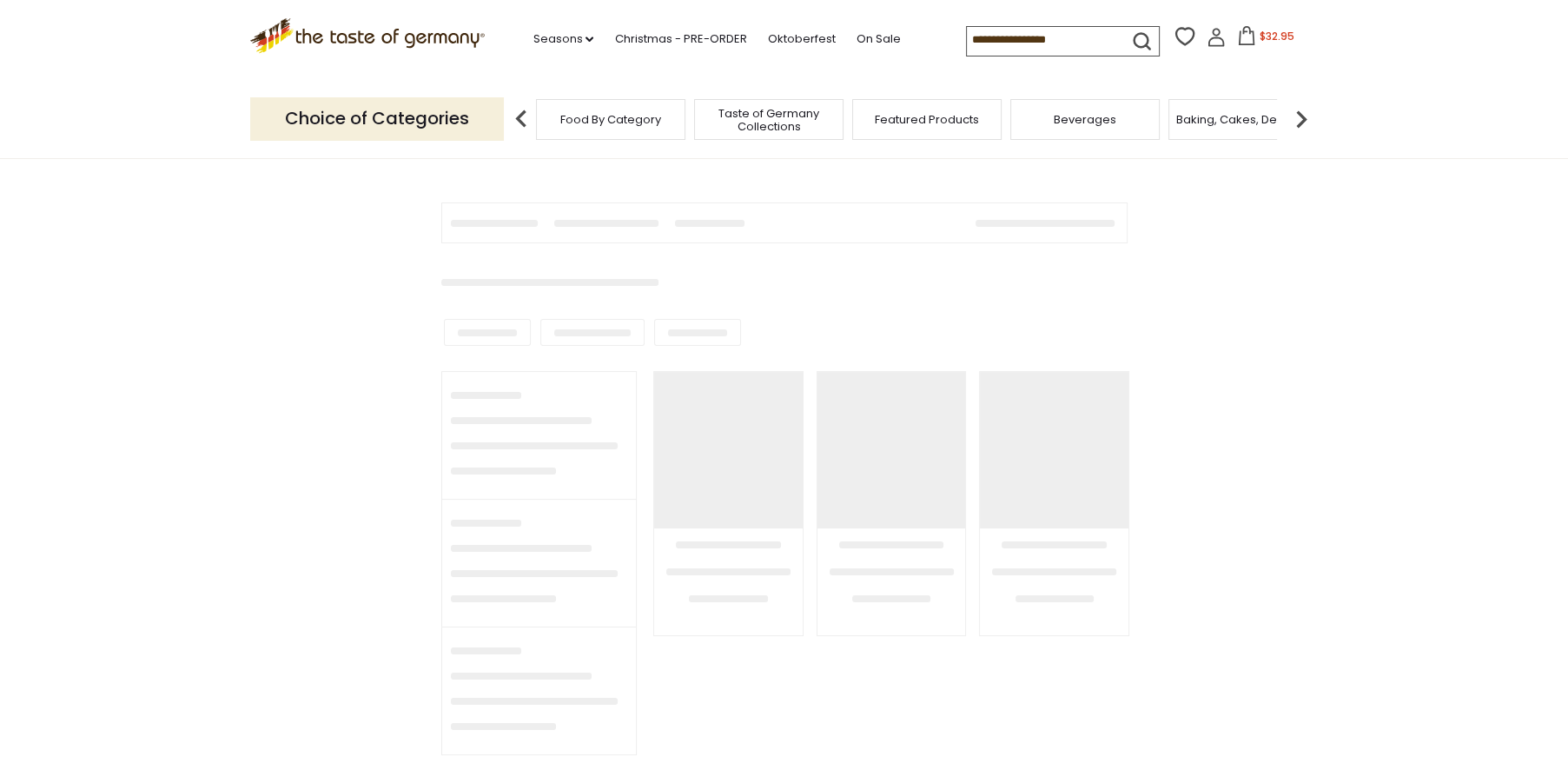
type input "******"
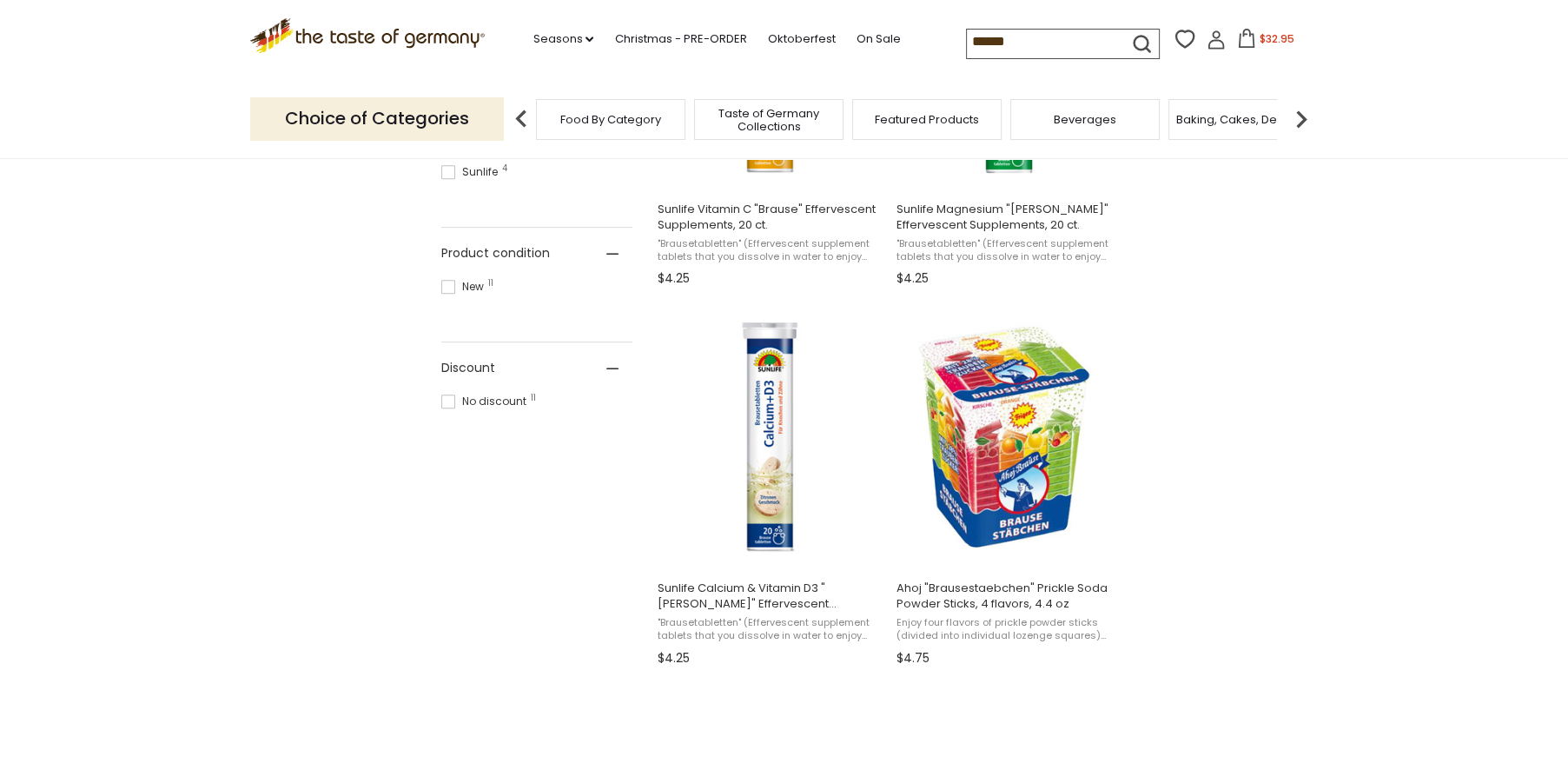
scroll to position [966, 0]
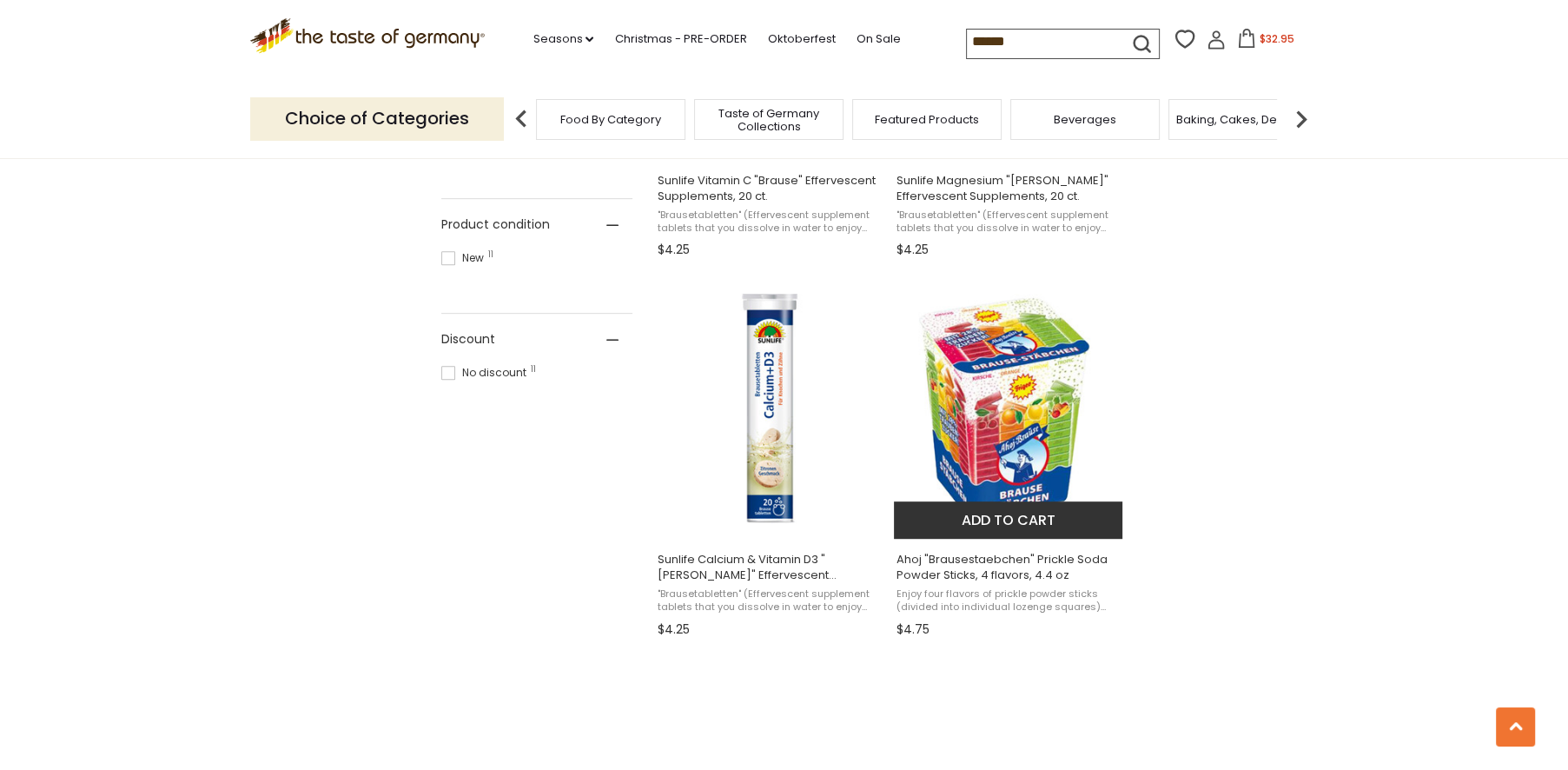
click at [1000, 517] on button "Add to cart" at bounding box center [1008, 520] width 229 height 37
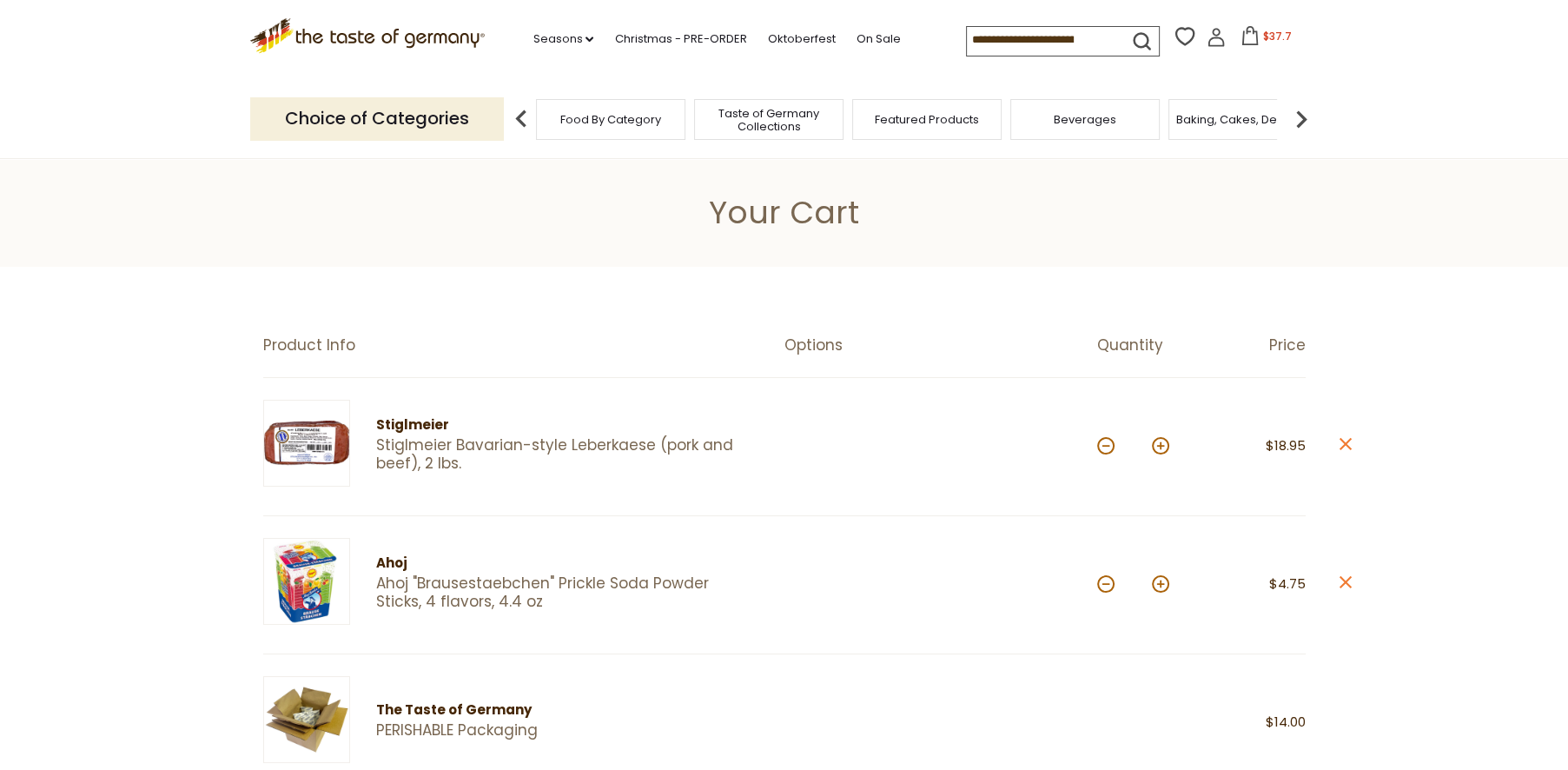
click at [1019, 39] on input at bounding box center [1041, 39] width 147 height 24
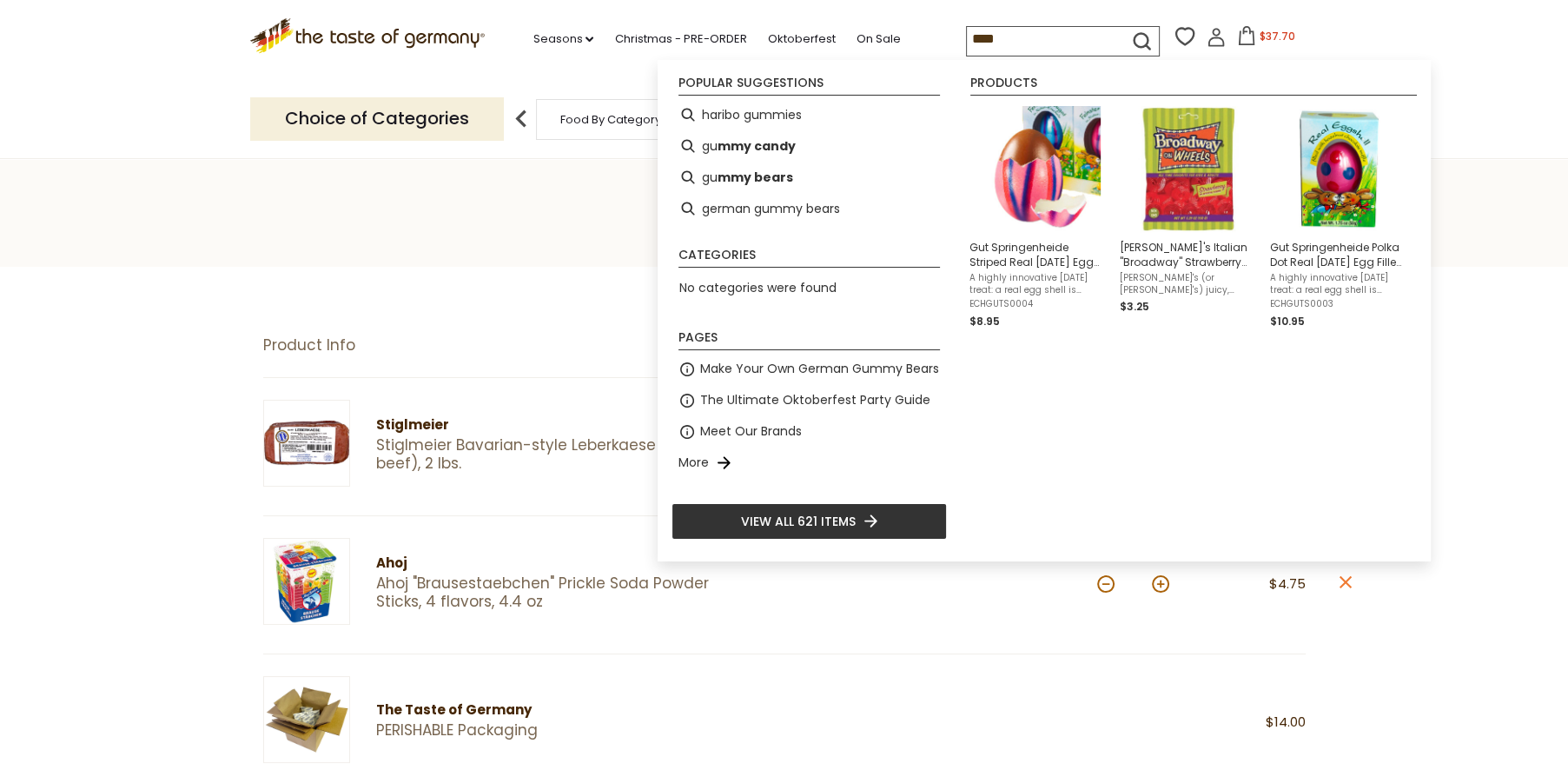
type input "*****"
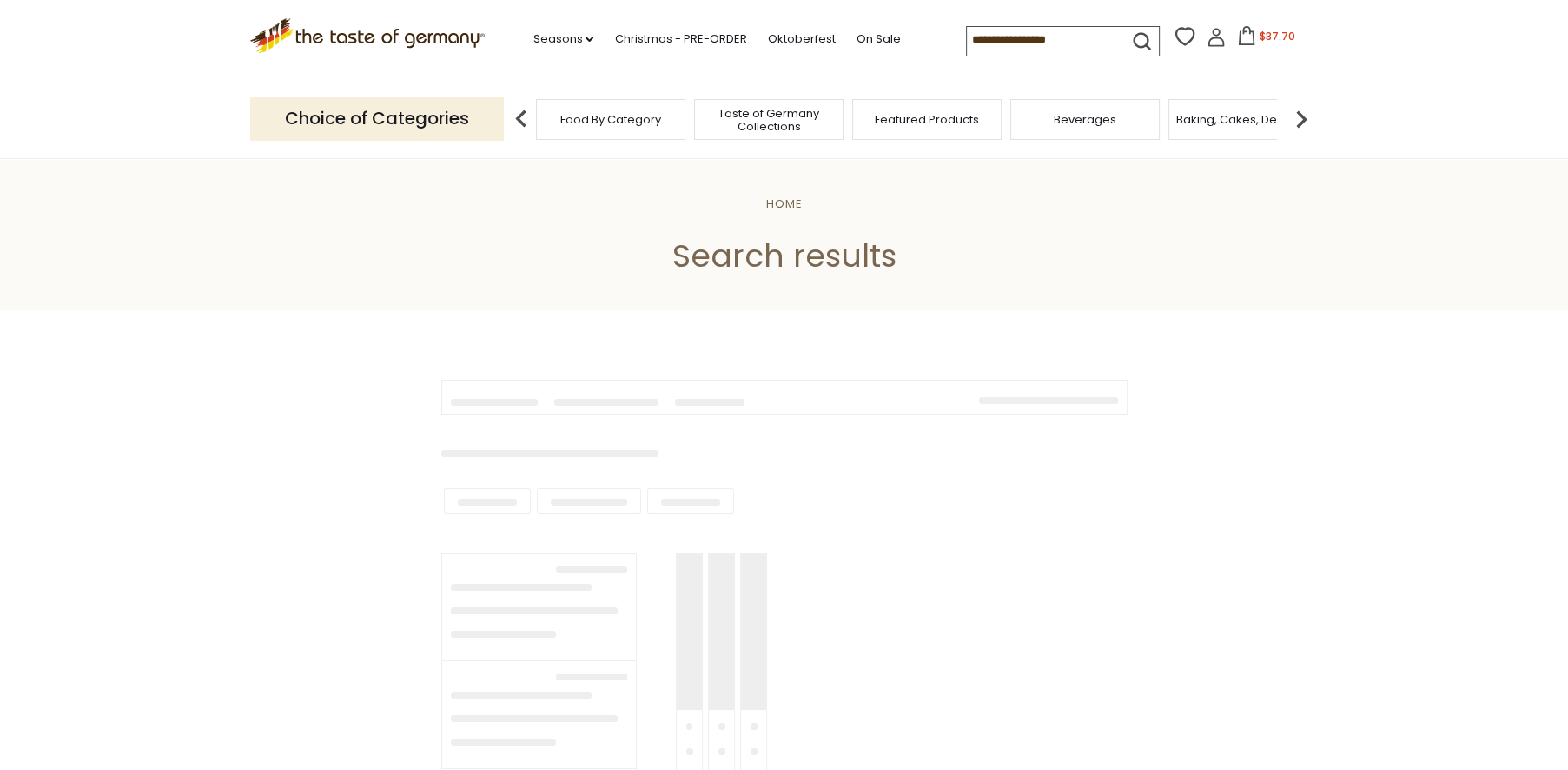
type input "*****"
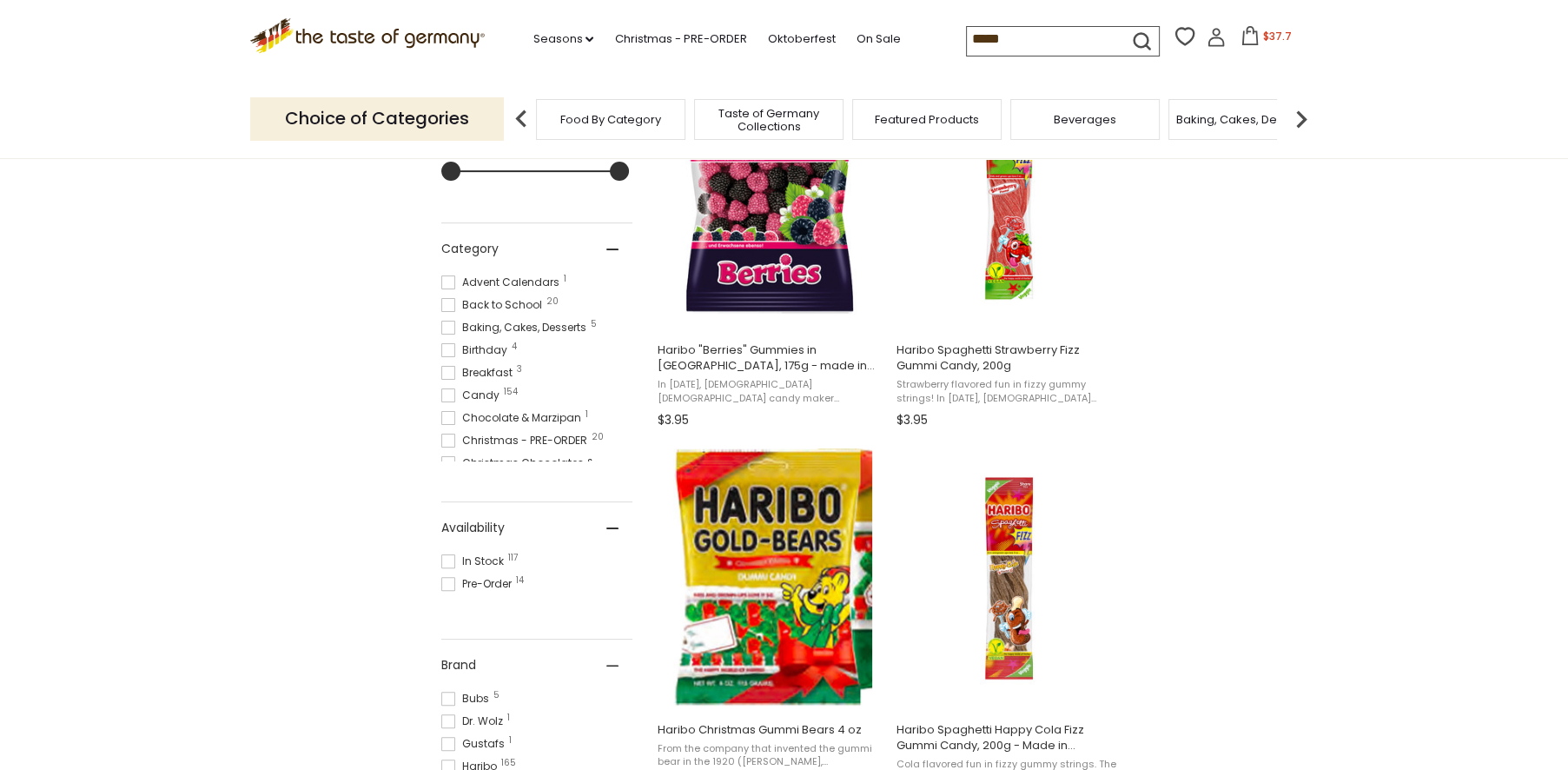
scroll to position [193, 0]
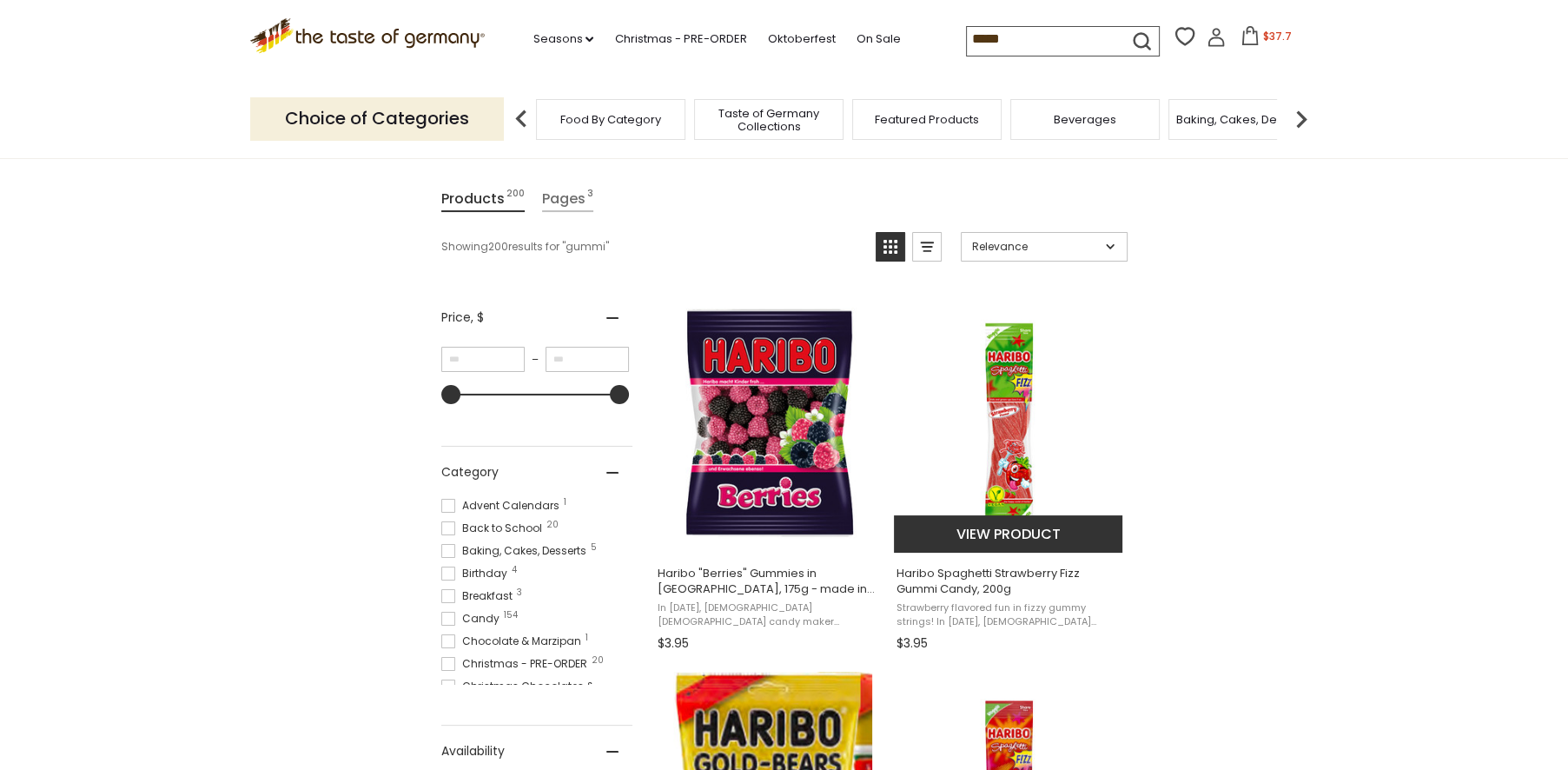
click at [1016, 539] on button "View product" at bounding box center [1008, 533] width 229 height 37
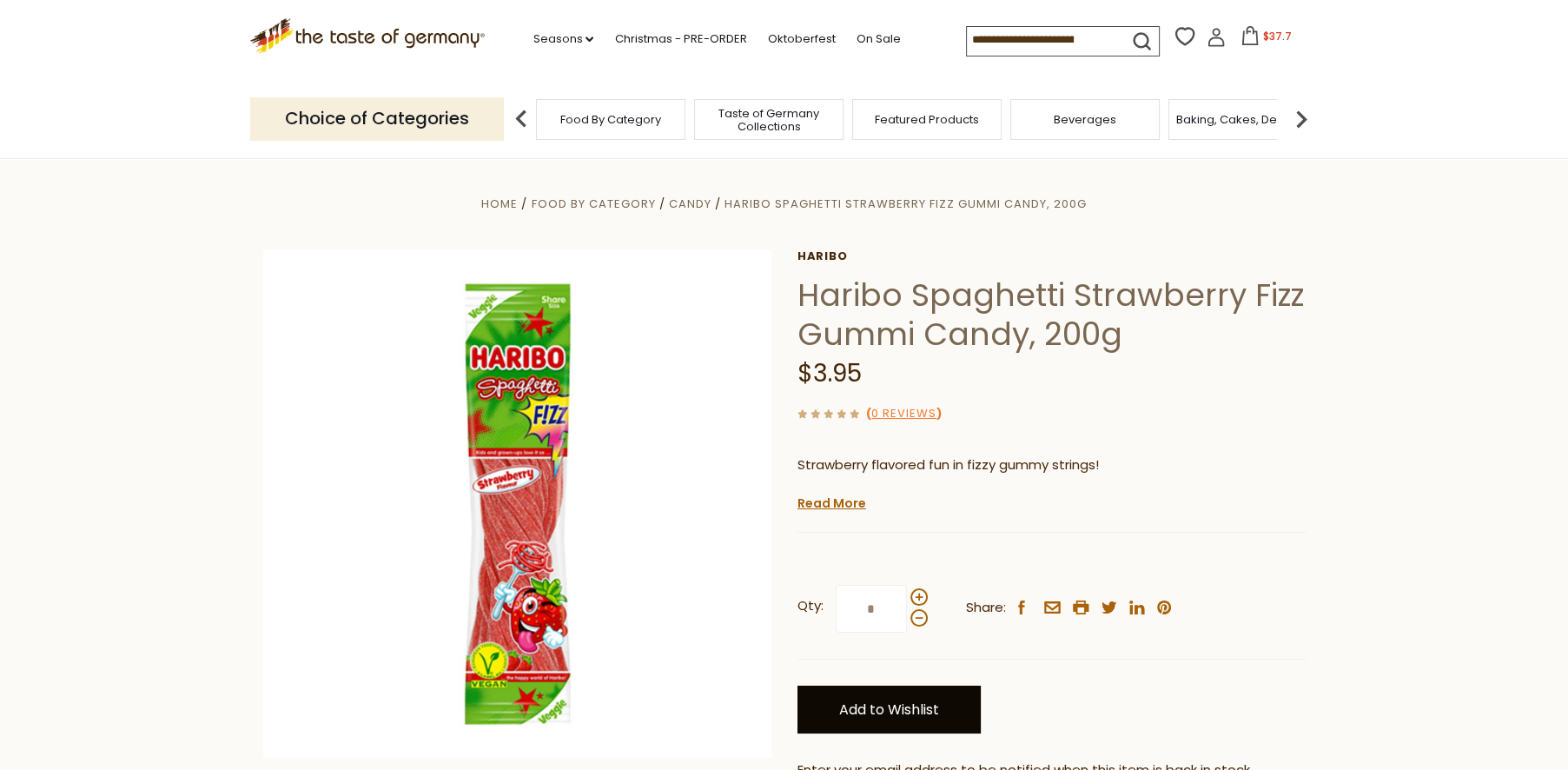
click at [889, 702] on link "Add to Wishlist" at bounding box center [889, 709] width 183 height 48
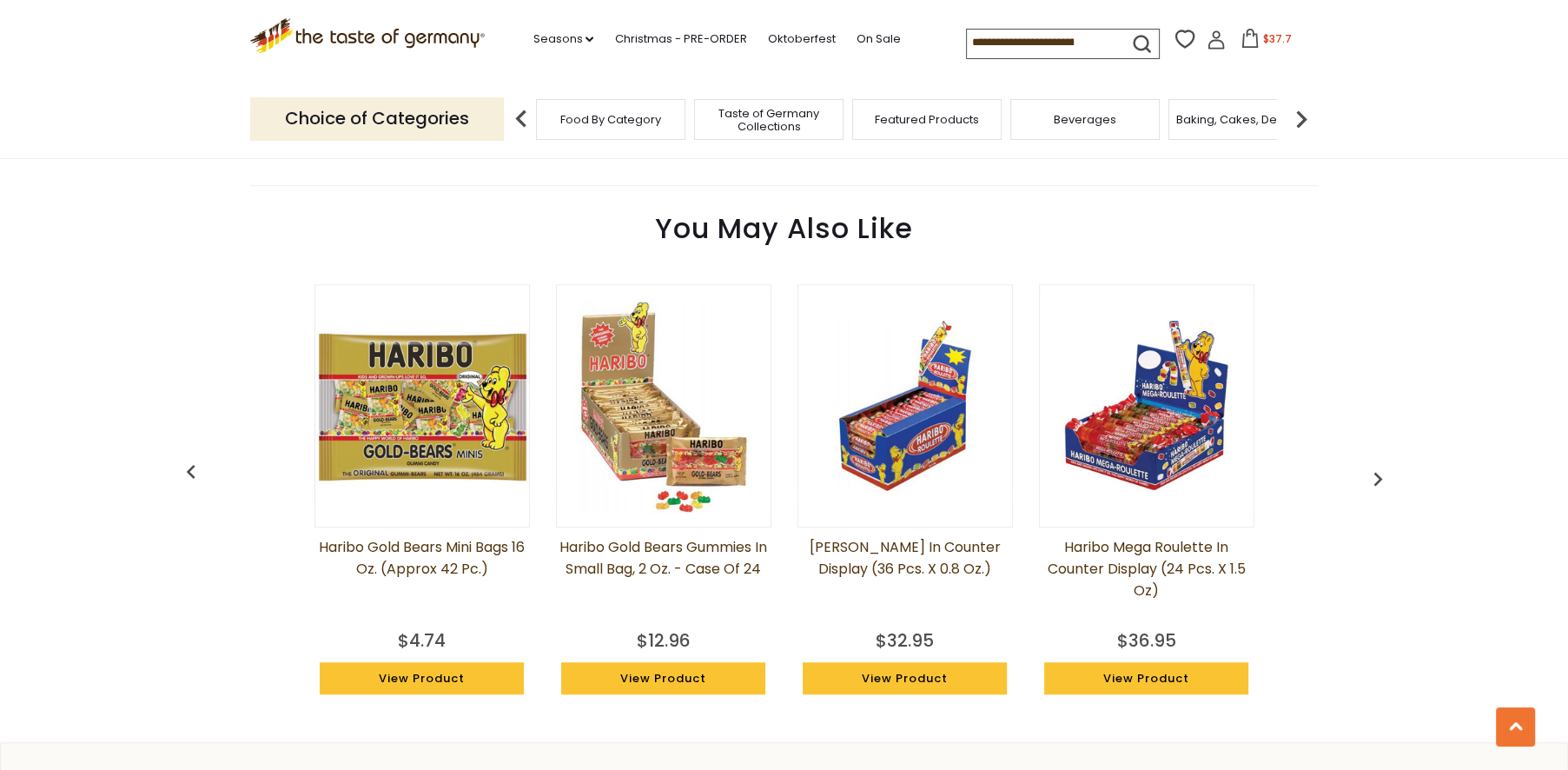
scroll to position [1255, 0]
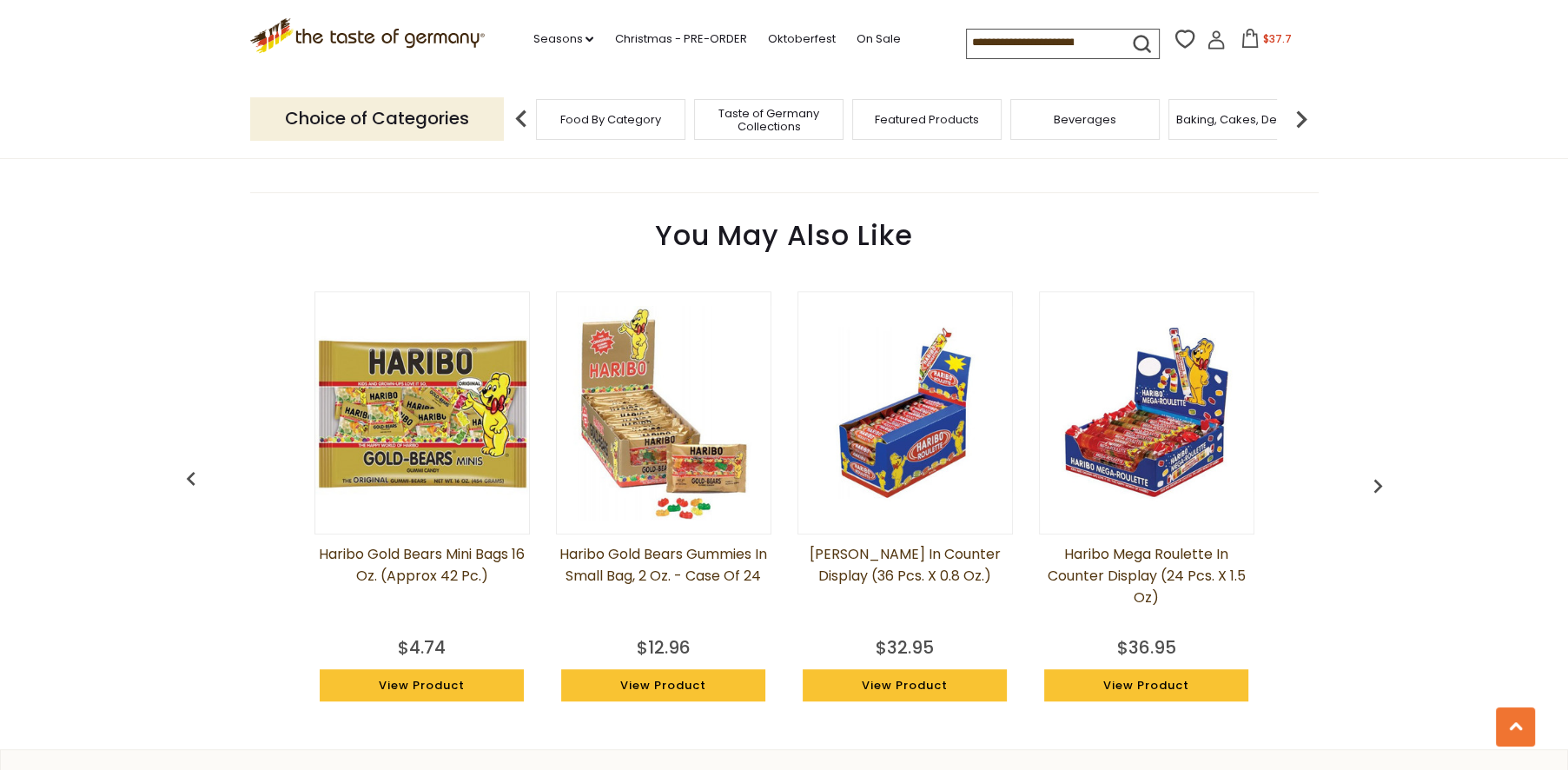
click at [1375, 480] on img "button" at bounding box center [1377, 485] width 28 height 28
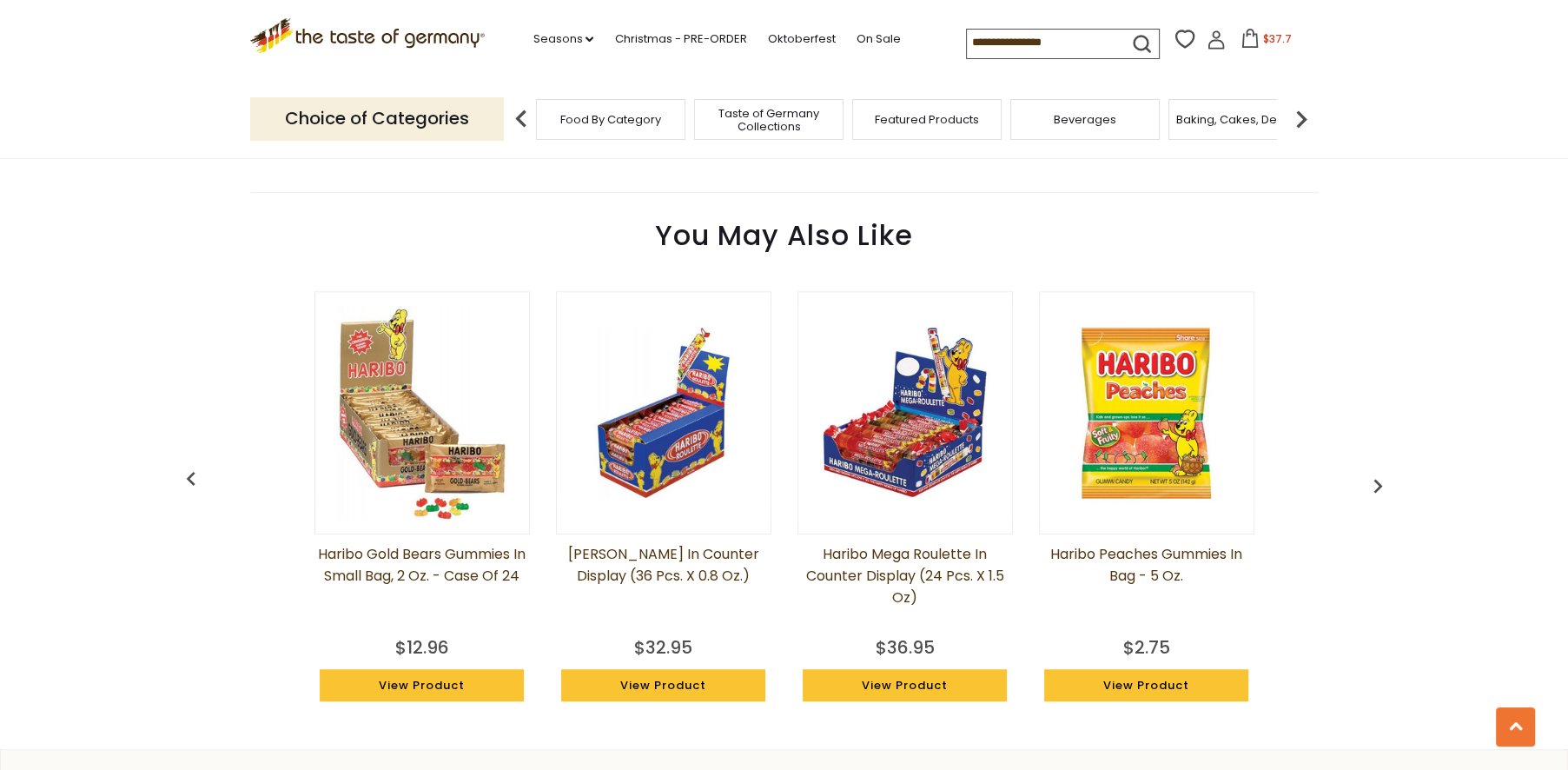
click at [1378, 482] on img "button" at bounding box center [1377, 485] width 28 height 28
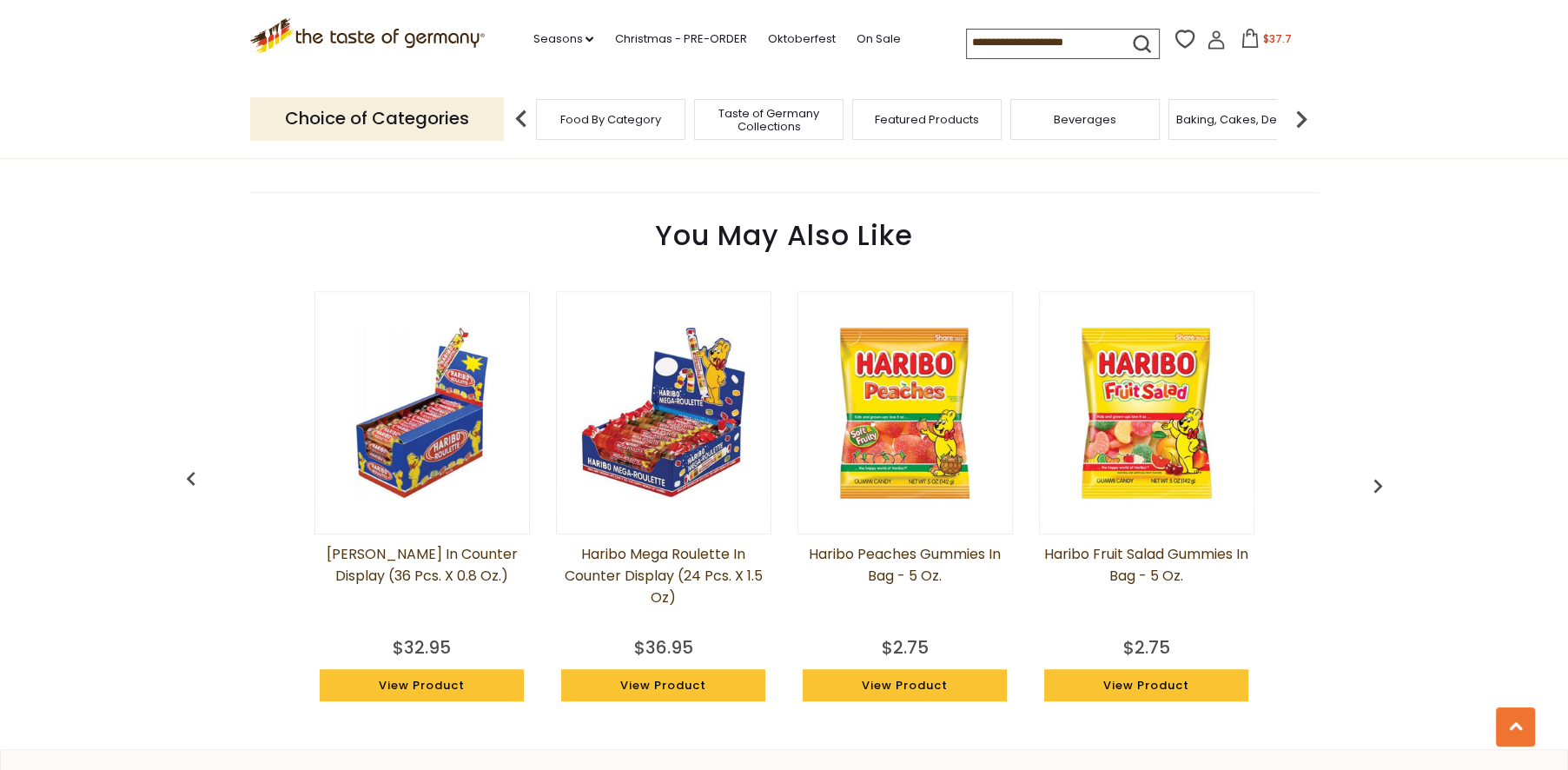
click at [1378, 482] on img "button" at bounding box center [1377, 485] width 28 height 28
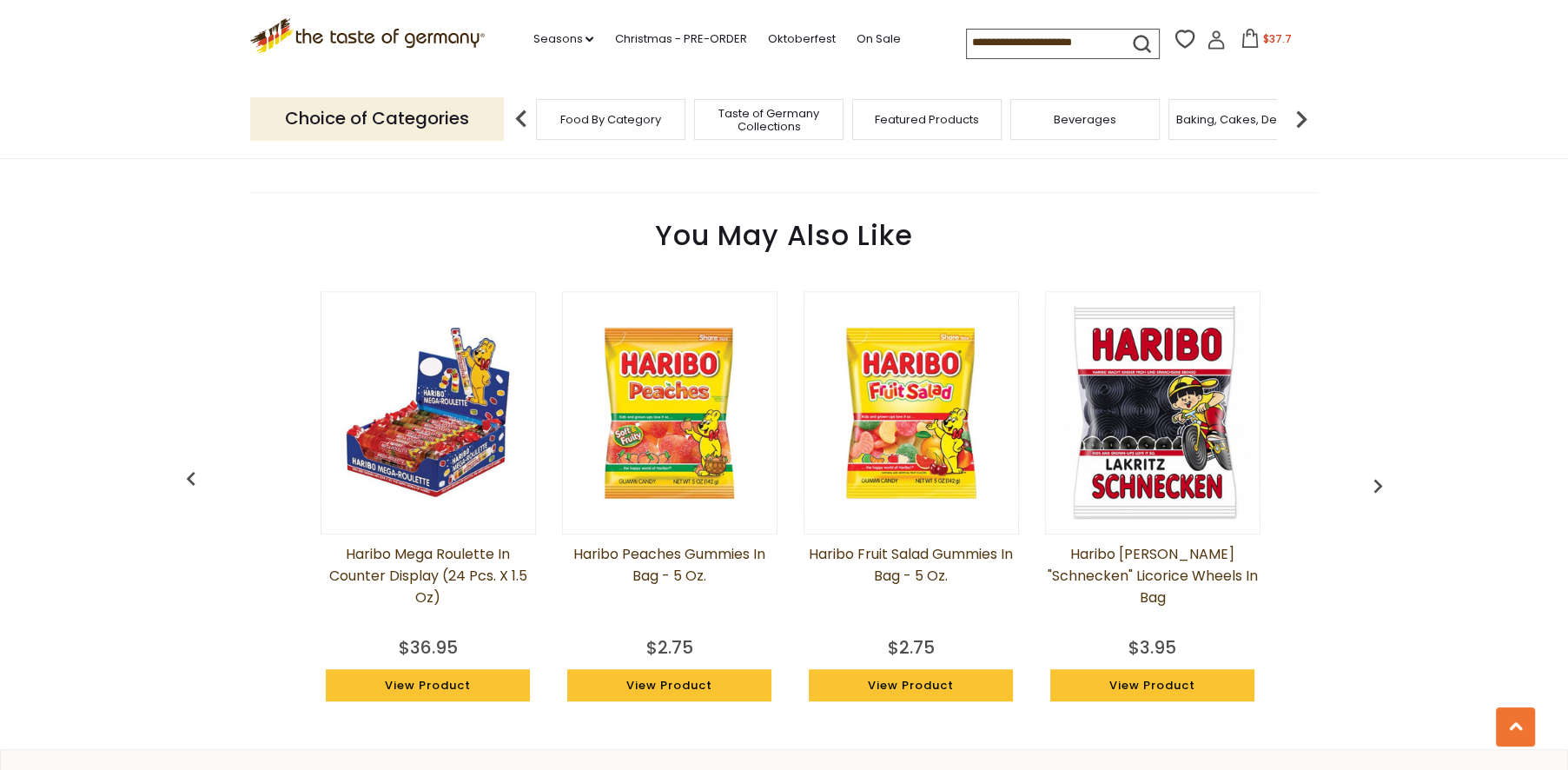
click at [1378, 482] on img "button" at bounding box center [1377, 485] width 28 height 28
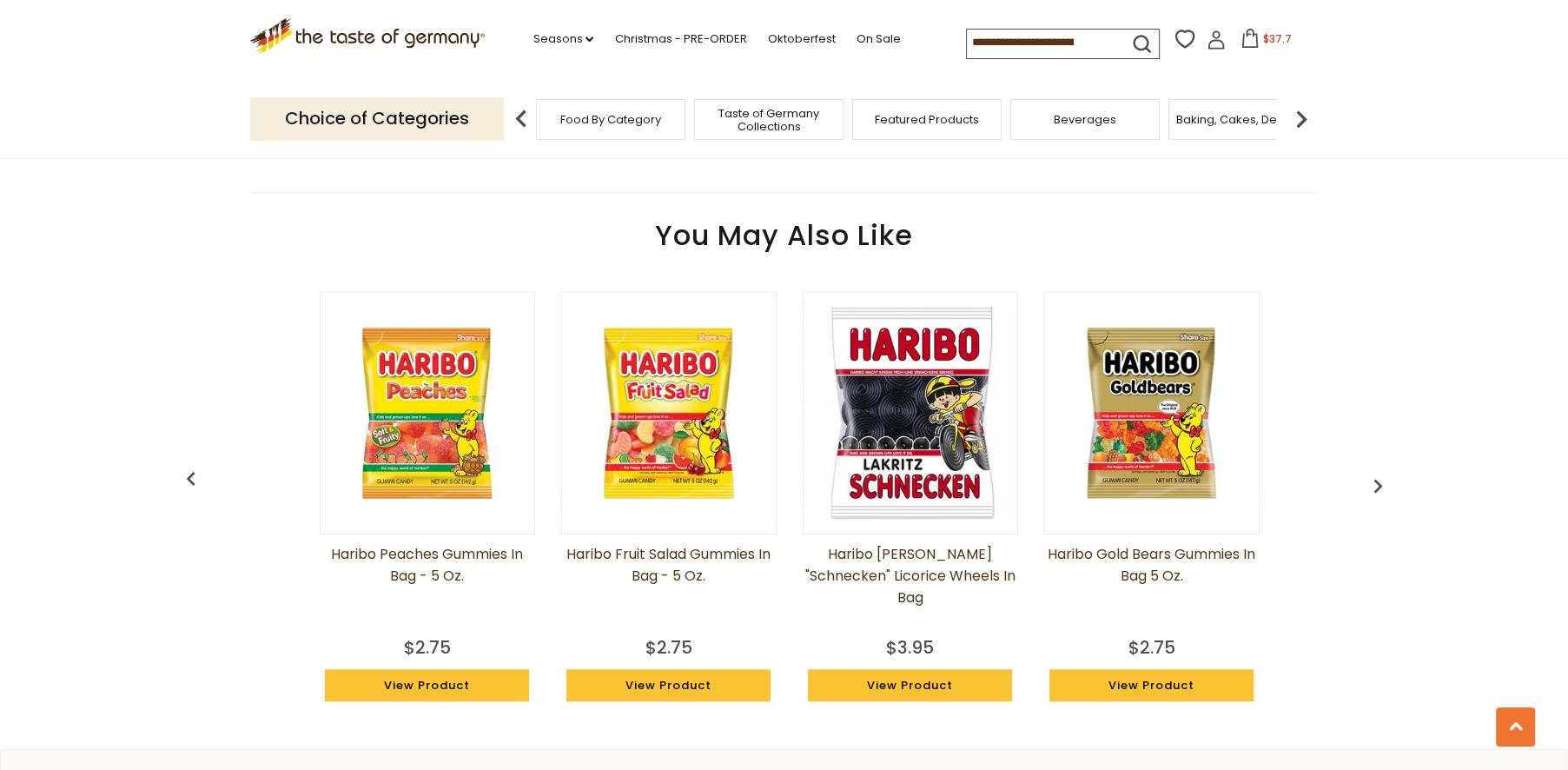
click at [1378, 482] on img "button" at bounding box center [1377, 485] width 28 height 28
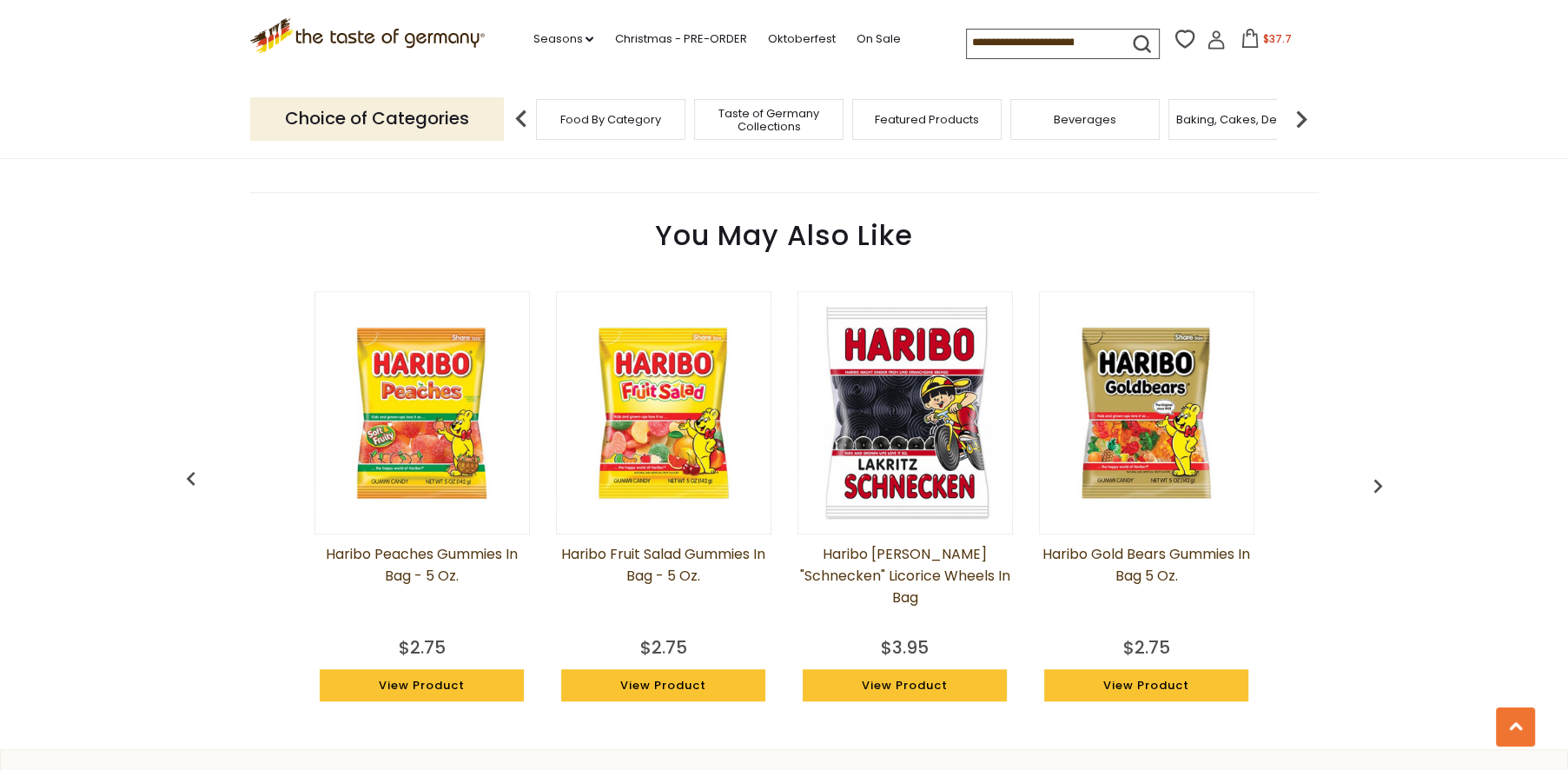
click at [1378, 482] on img "button" at bounding box center [1377, 485] width 28 height 28
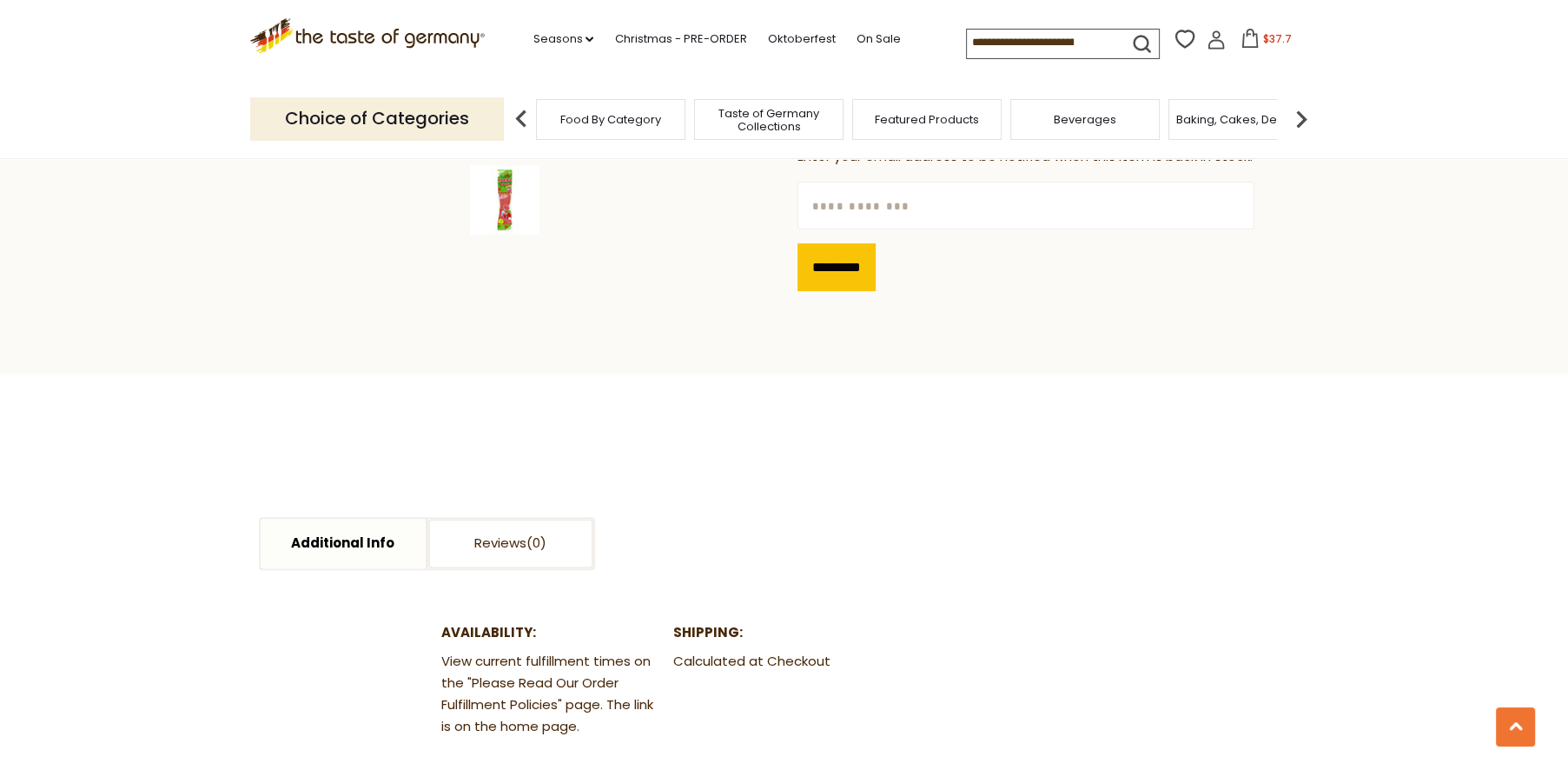
scroll to position [483, 0]
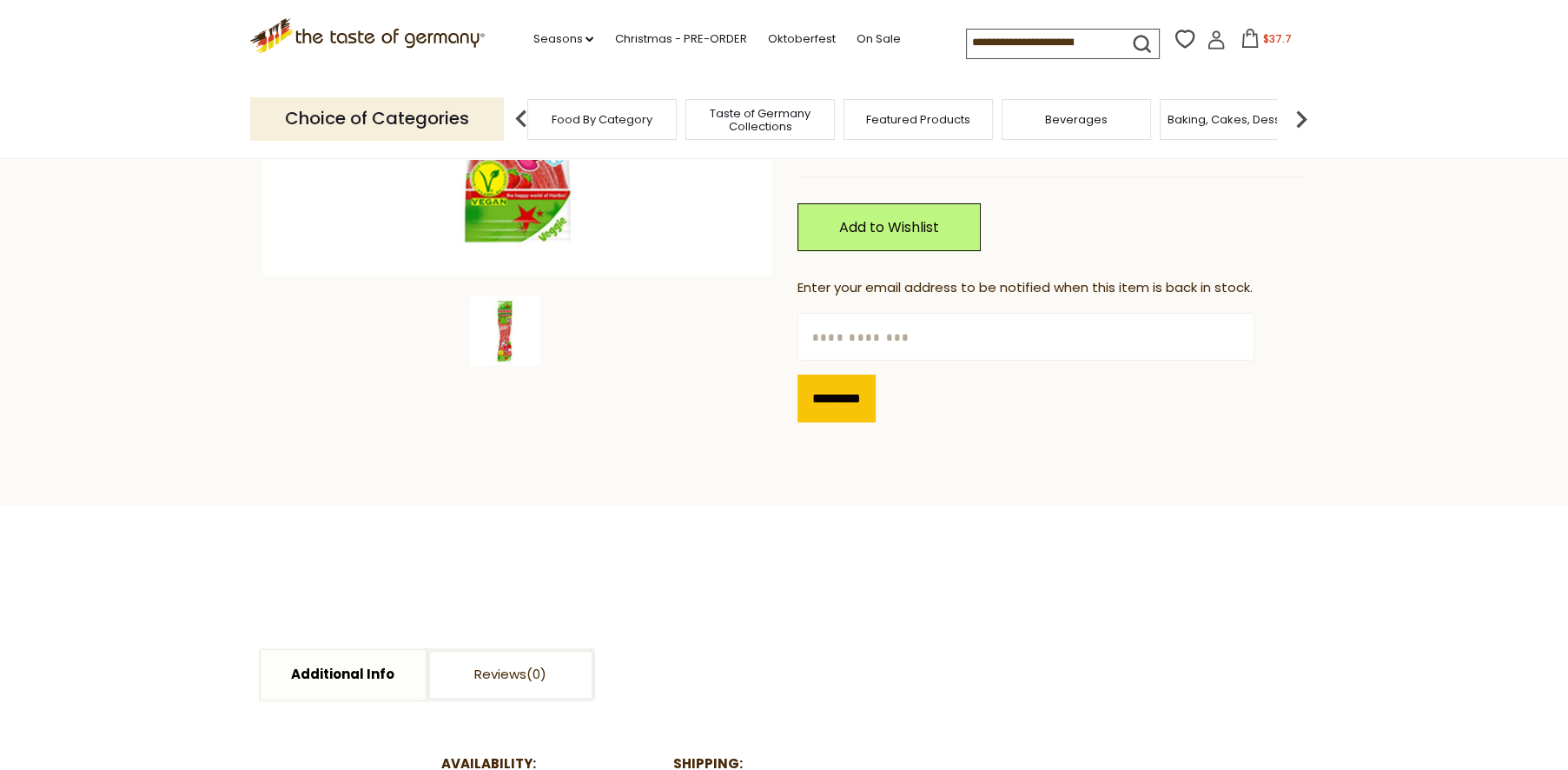
click at [602, 119] on span "Food By Category" at bounding box center [602, 119] width 101 height 13
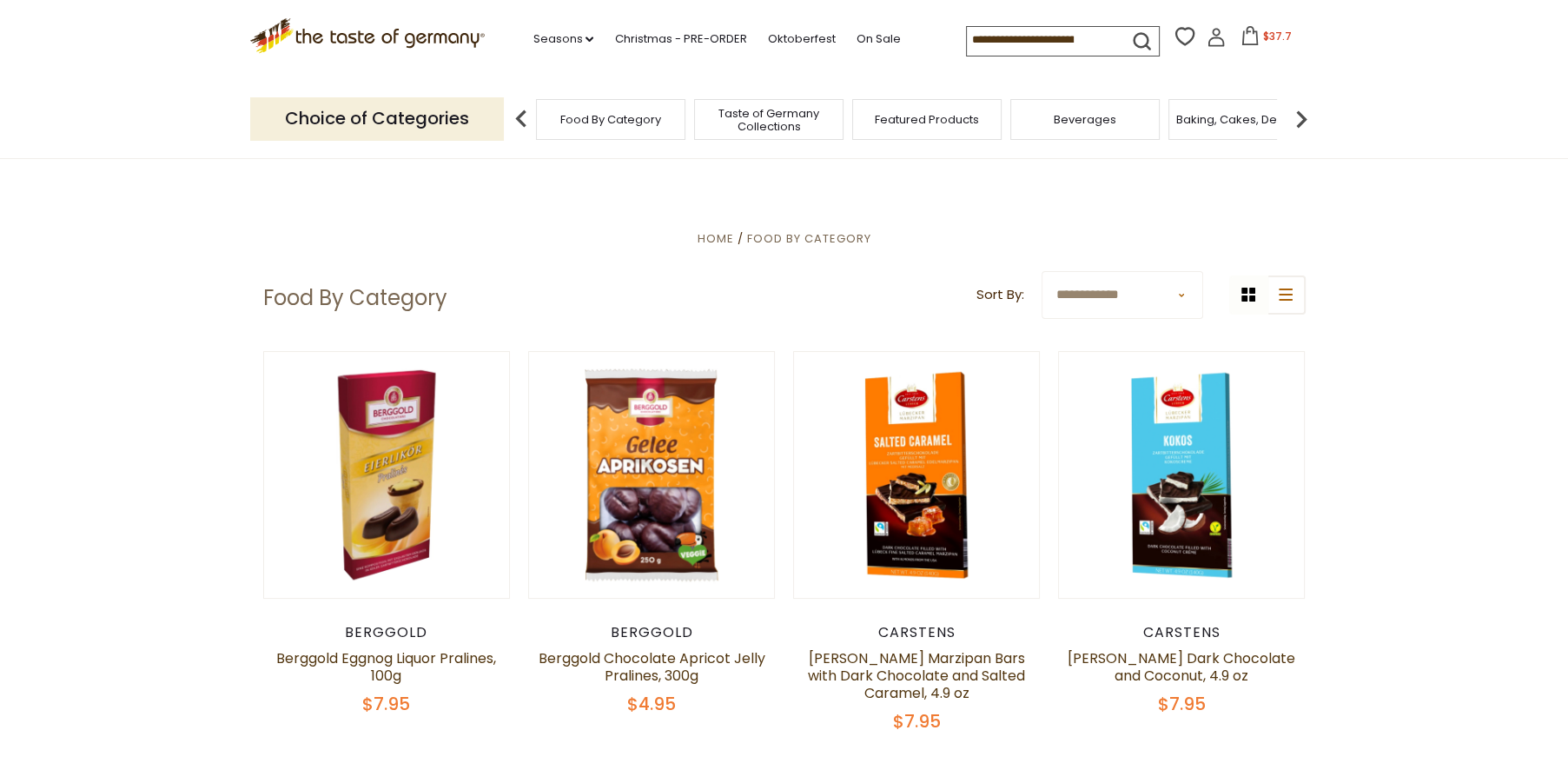
click at [1176, 295] on select "**********" at bounding box center [1122, 295] width 162 height 48
click at [1177, 295] on select "**********" at bounding box center [1122, 295] width 162 height 48
click at [1069, 39] on input at bounding box center [1041, 39] width 147 height 24
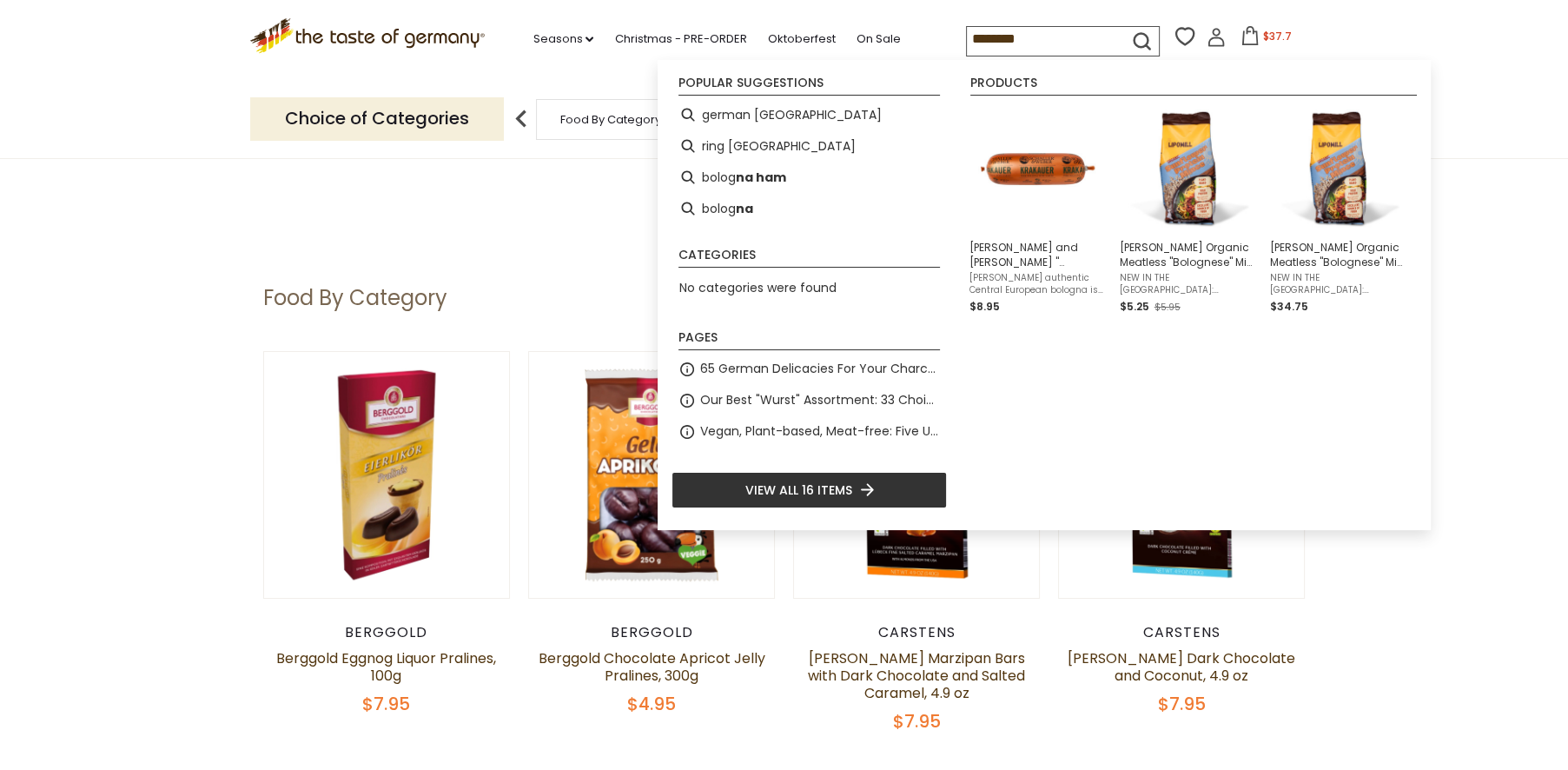
type input "*********"
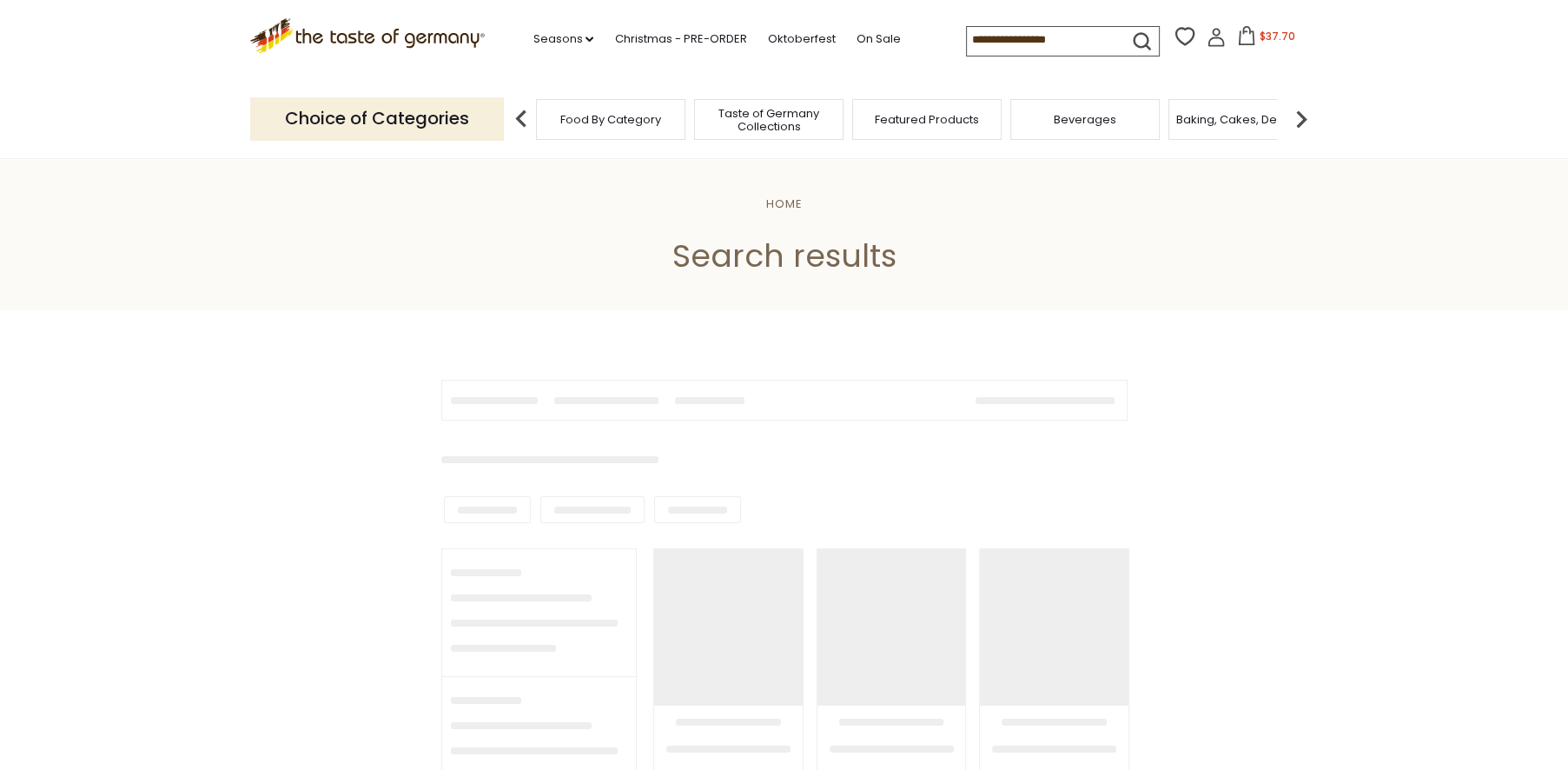
type input "*********"
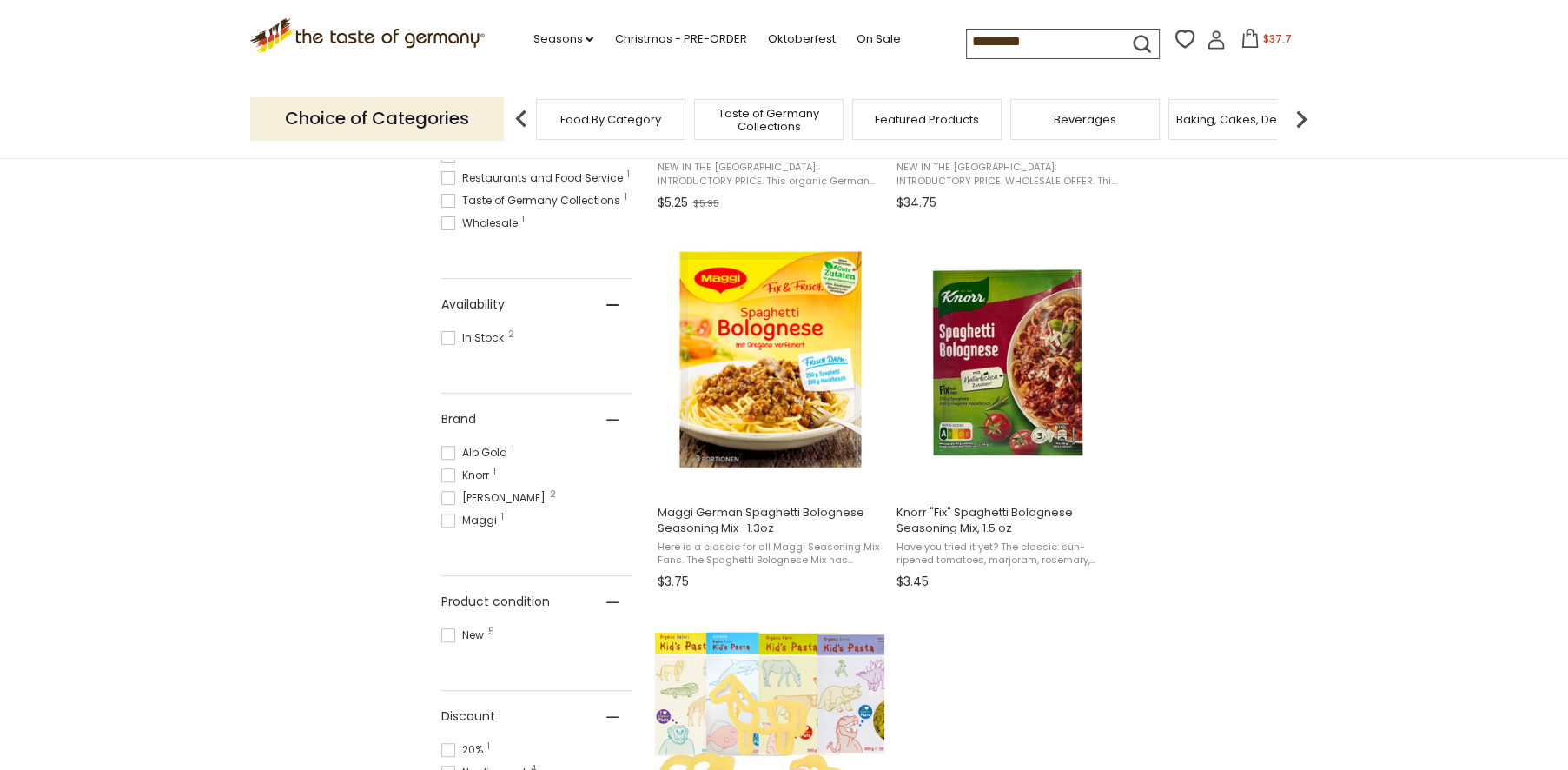
scroll to position [580, 0]
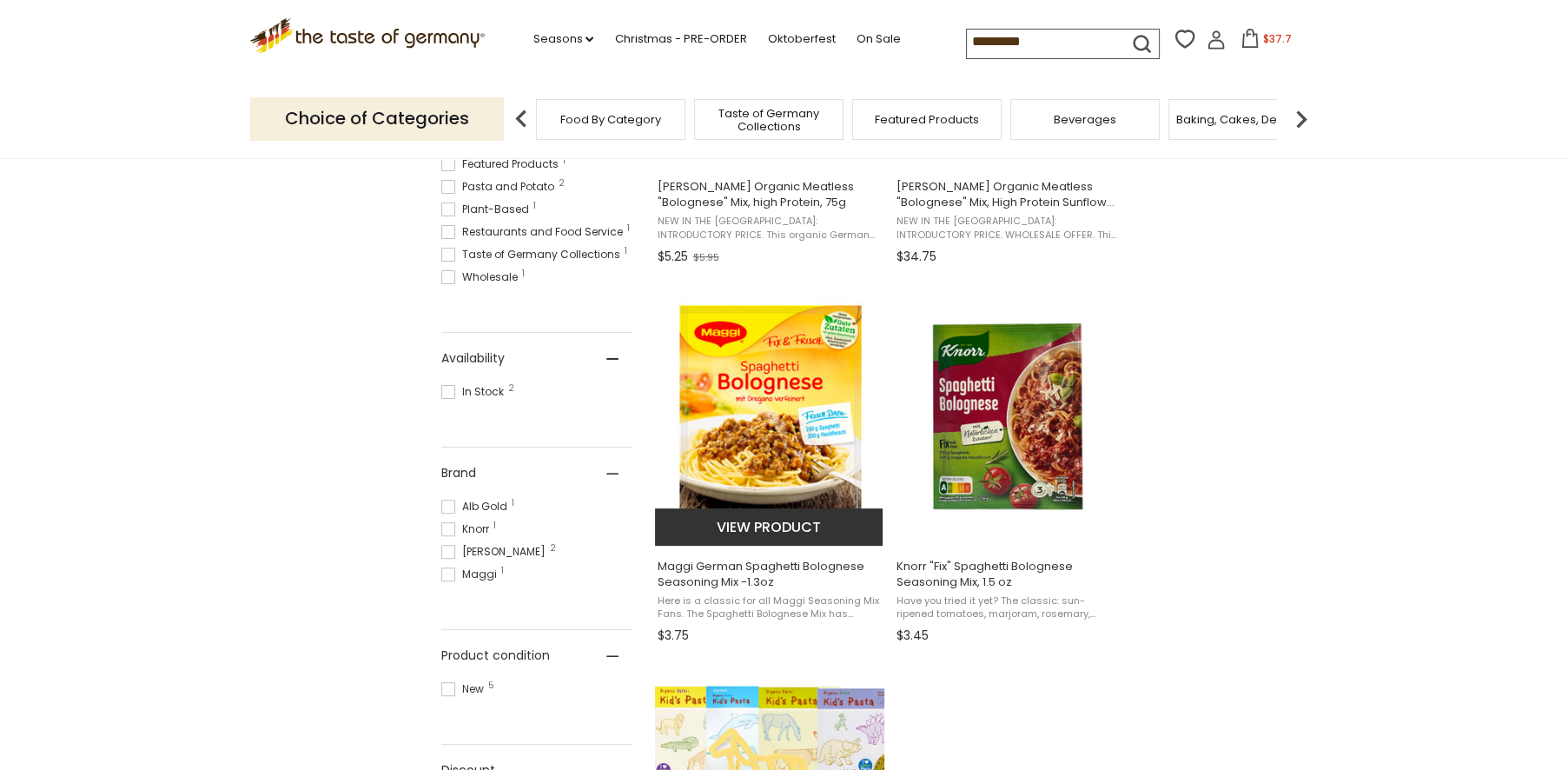
click at [770, 454] on img "Maggi German Spaghetti Bolognese Seasoning Mix -1.3oz" at bounding box center [770, 415] width 230 height 230
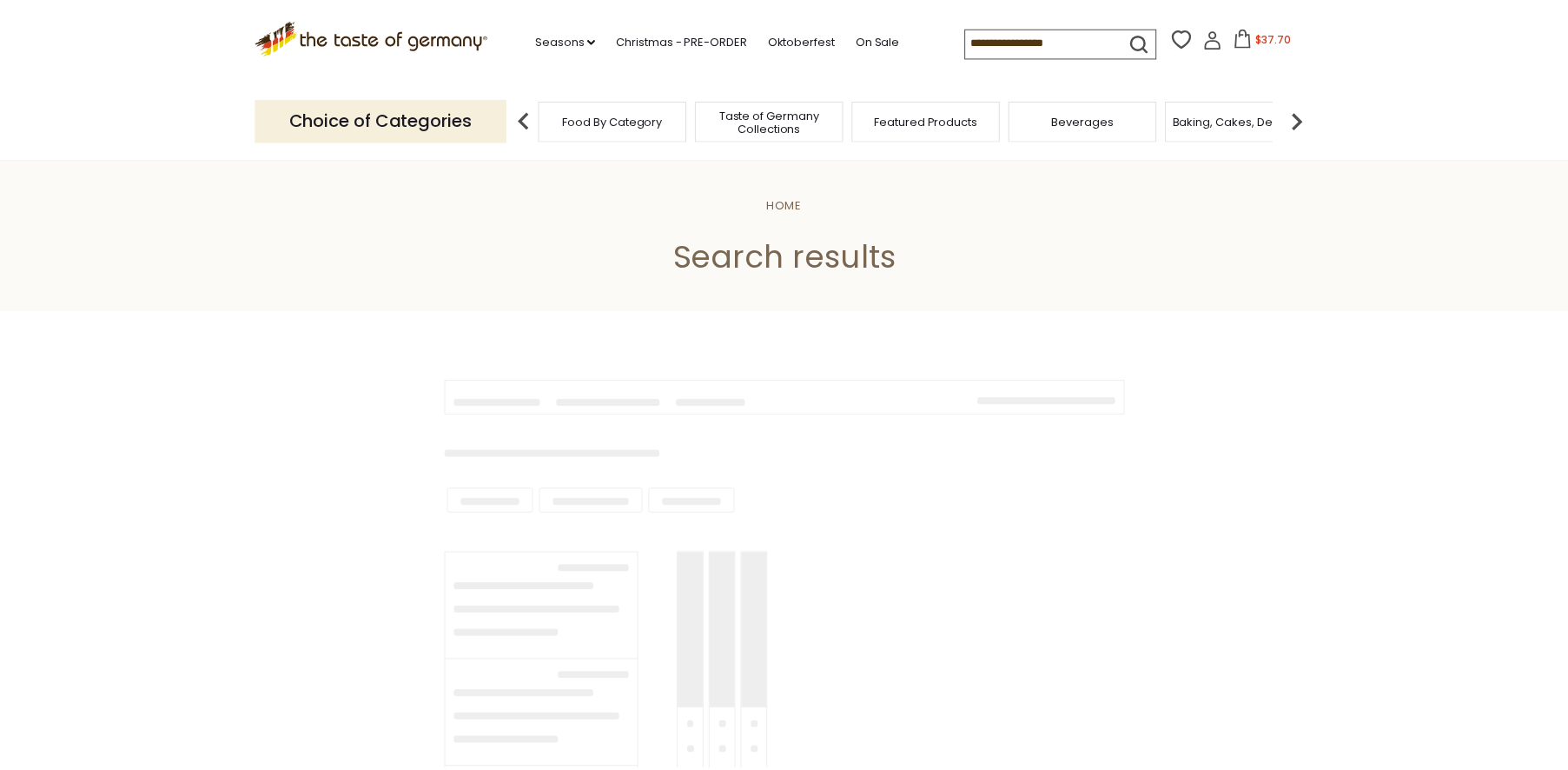
scroll to position [580, 0]
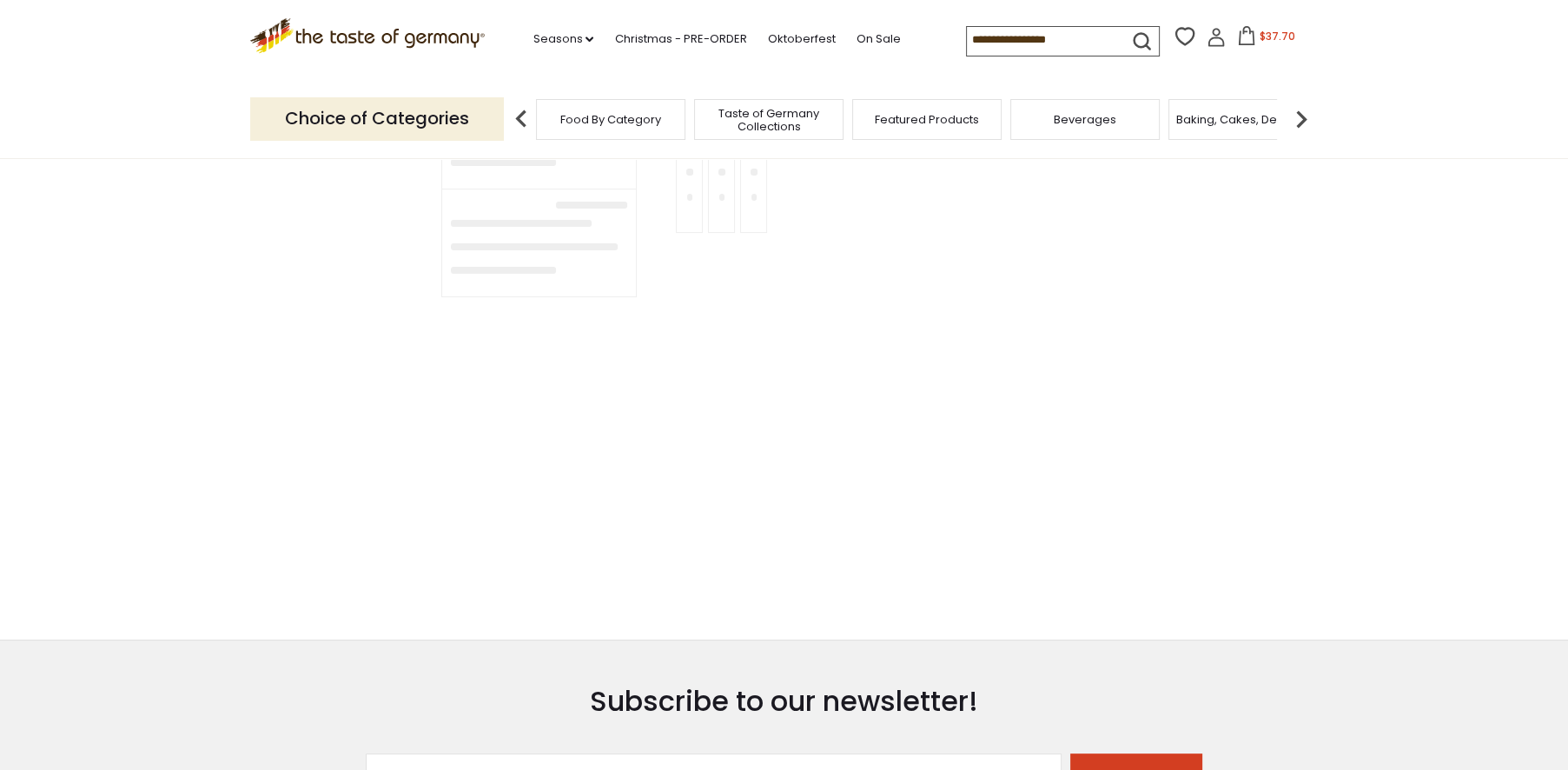
type input "*********"
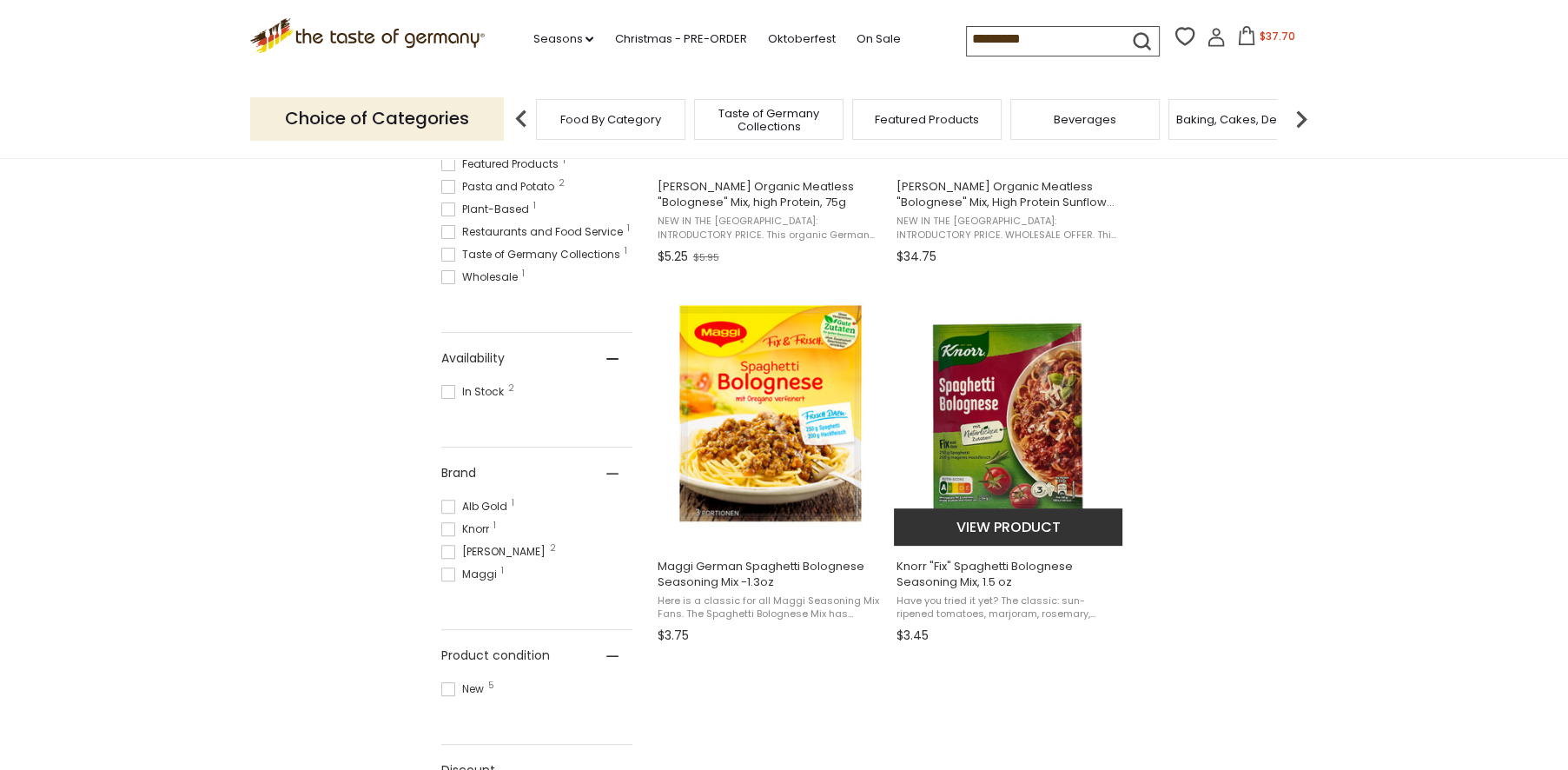
click at [981, 403] on img "Knorr" at bounding box center [1009, 415] width 230 height 230
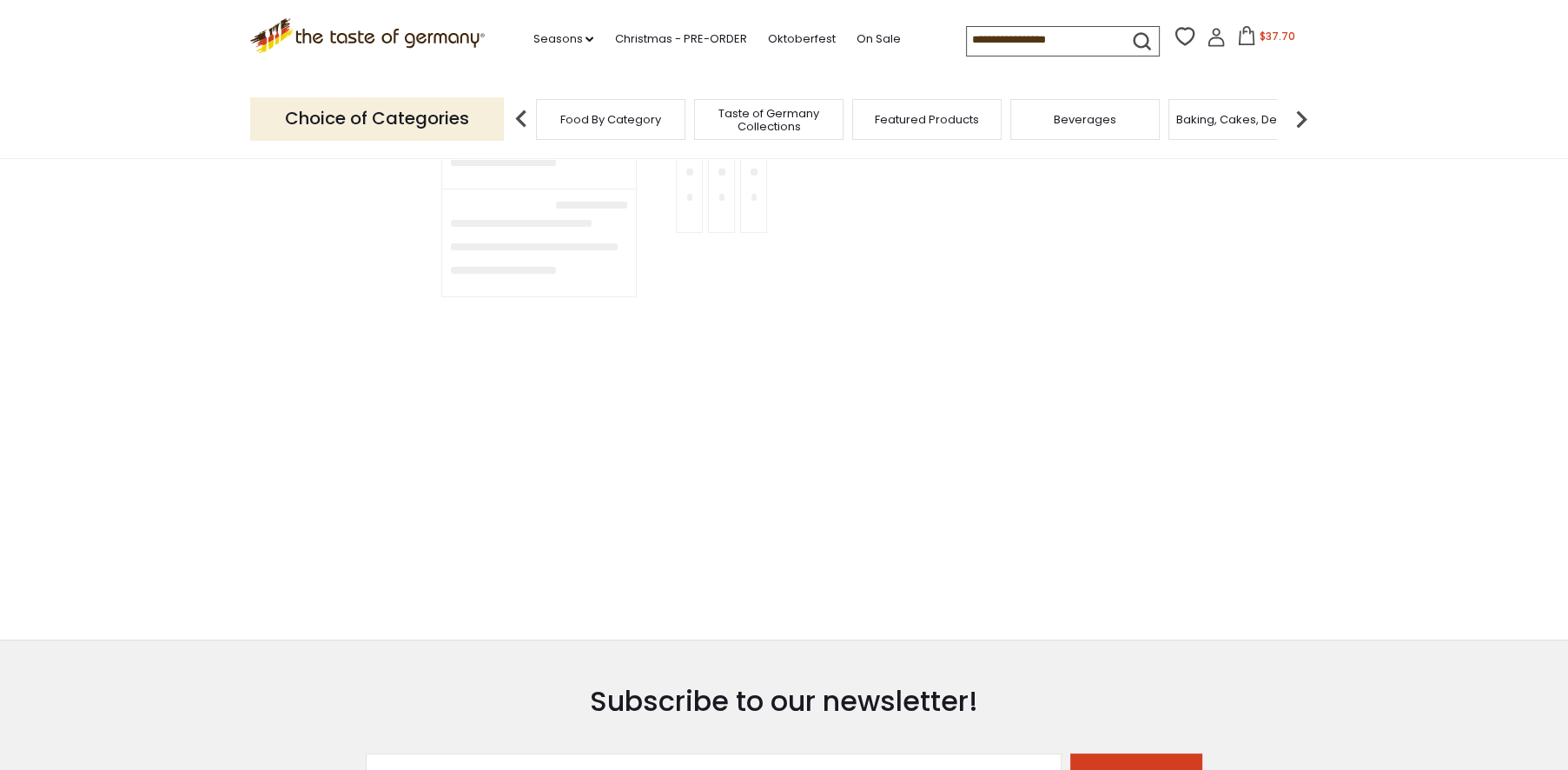
type input "*********"
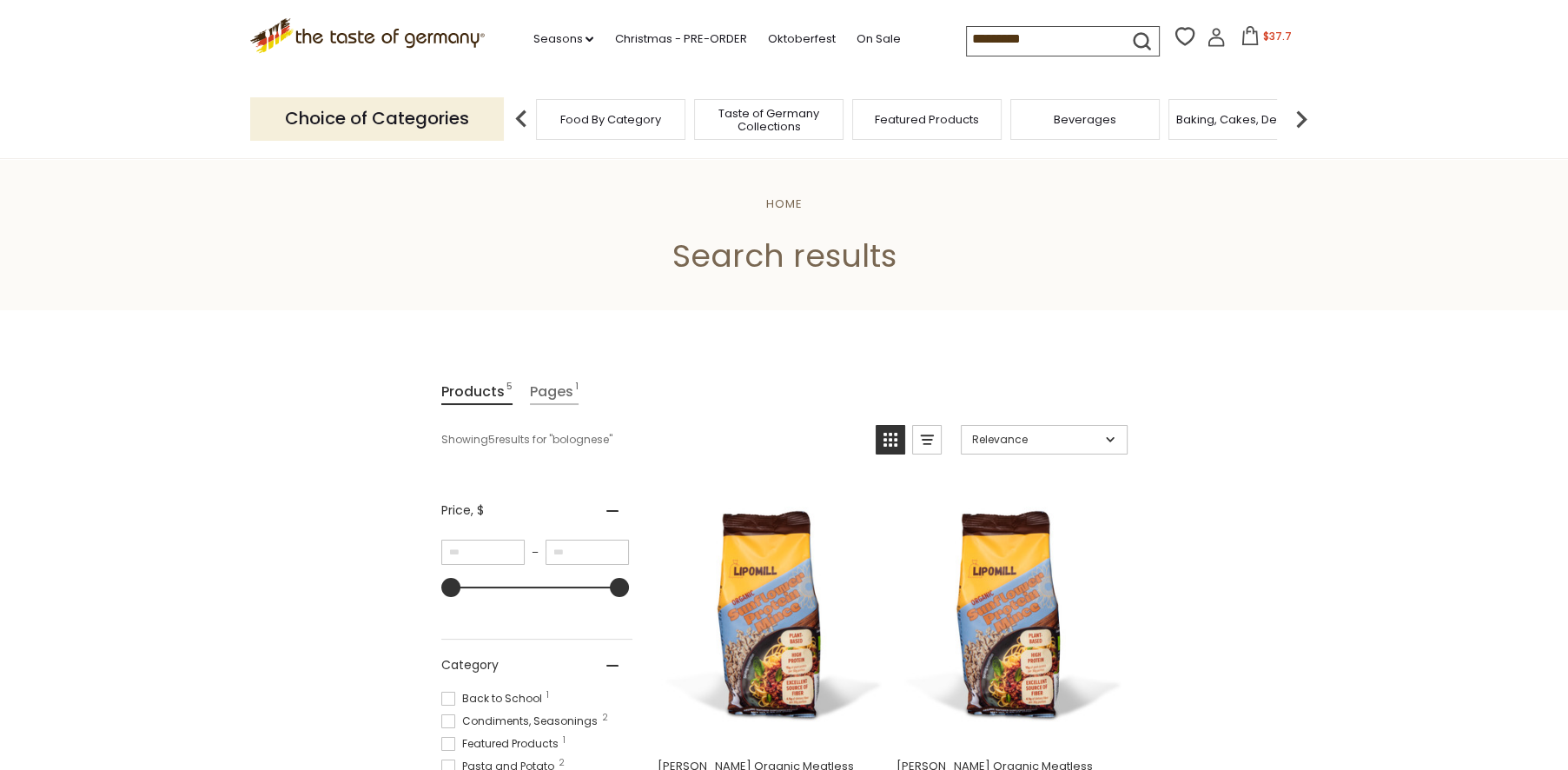
click at [1082, 132] on div "Beverages" at bounding box center [1085, 119] width 149 height 41
click at [1085, 124] on span "Beverages" at bounding box center [1076, 119] width 62 height 13
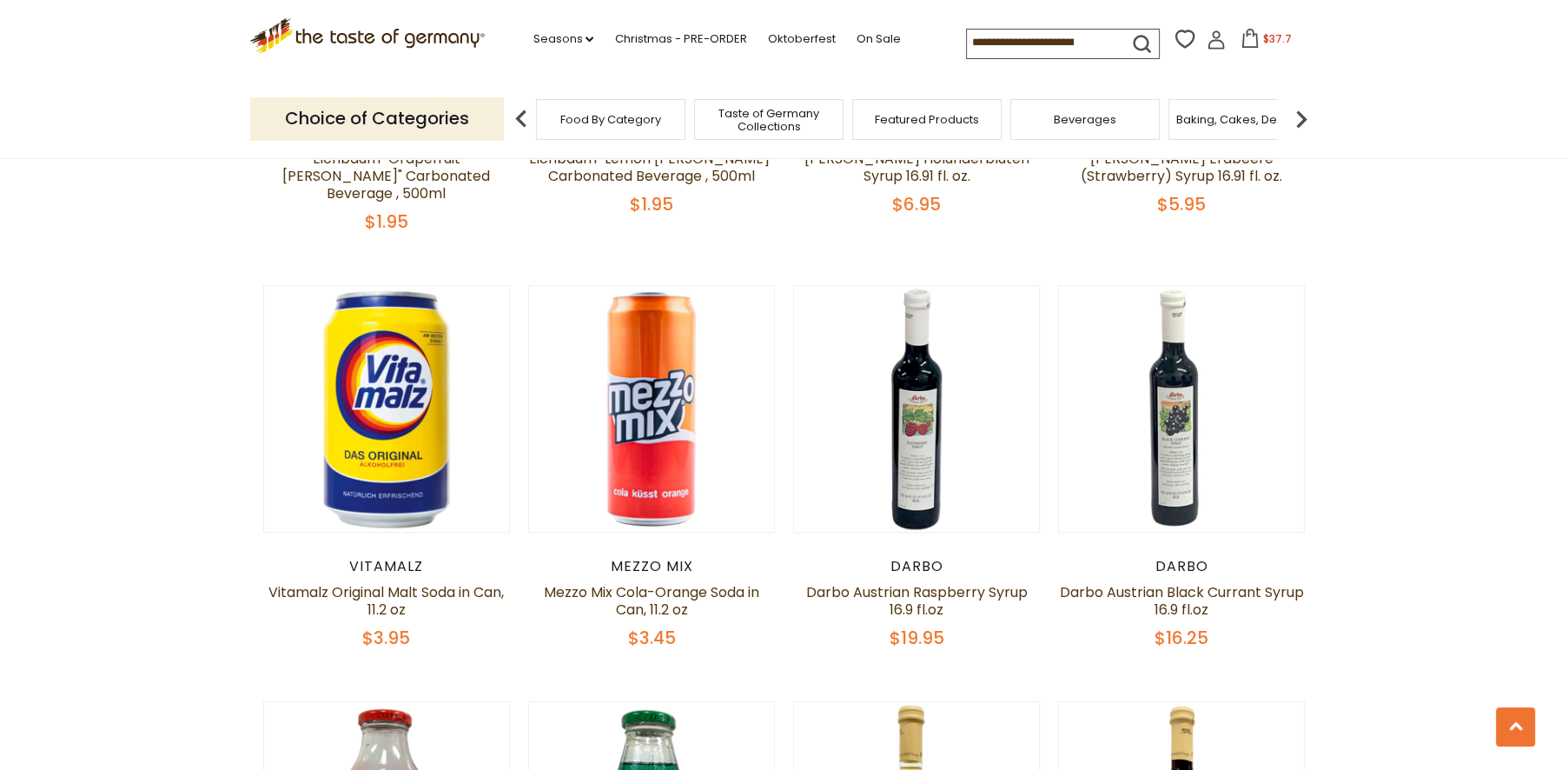
scroll to position [1739, 0]
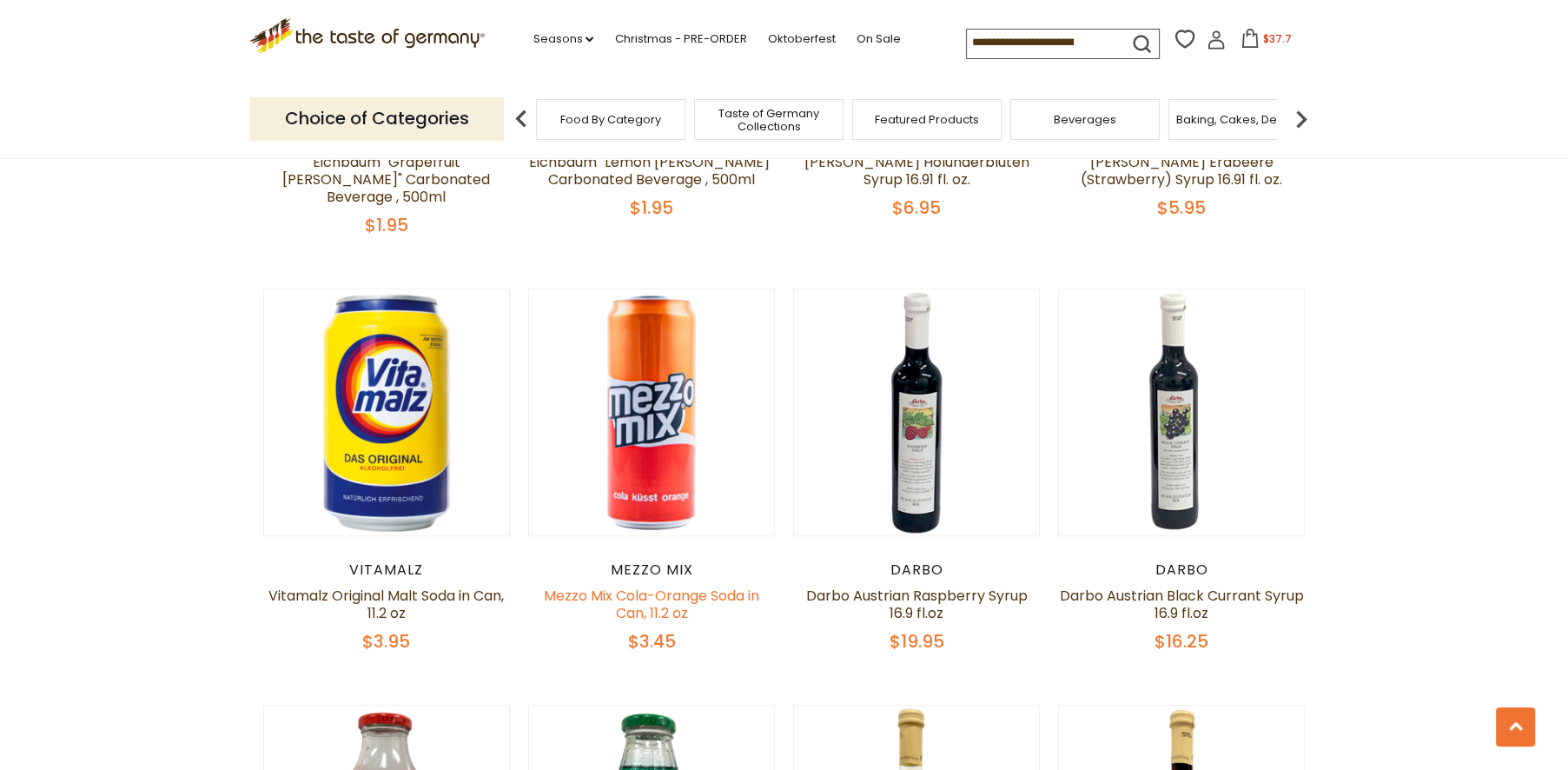
click at [643, 586] on link "Mezzo Mix Cola-Orange Soda in Can, 11.2 oz" at bounding box center [651, 604] width 216 height 37
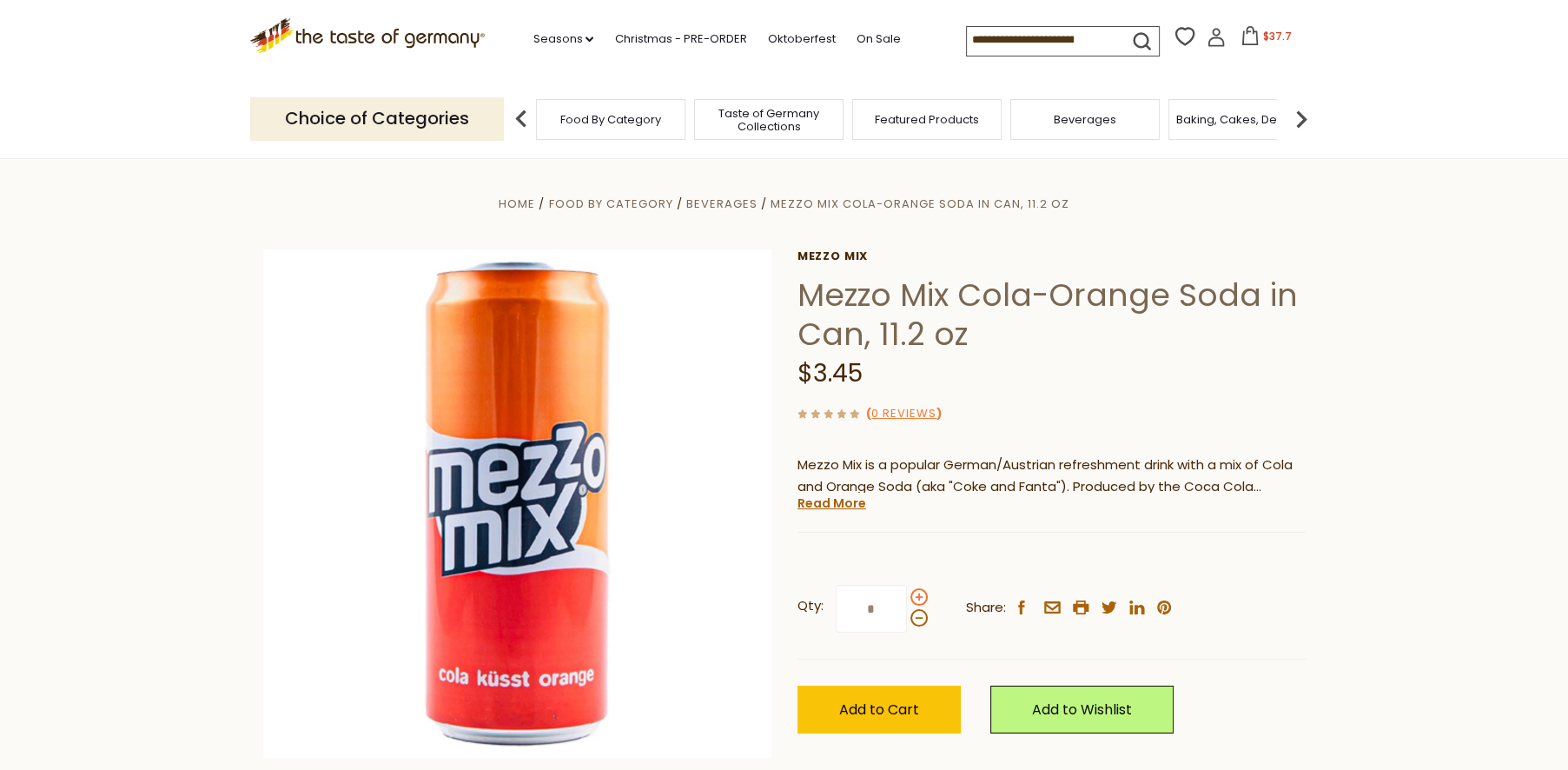
click at [914, 596] on span at bounding box center [919, 596] width 17 height 17
click at [907, 596] on input "*" at bounding box center [871, 608] width 71 height 48
click at [911, 620] on span at bounding box center [919, 617] width 17 height 17
click at [907, 620] on input "*" at bounding box center [871, 608] width 71 height 48
drag, startPoint x: 862, startPoint y: 614, endPoint x: 824, endPoint y: 612, distance: 38.1
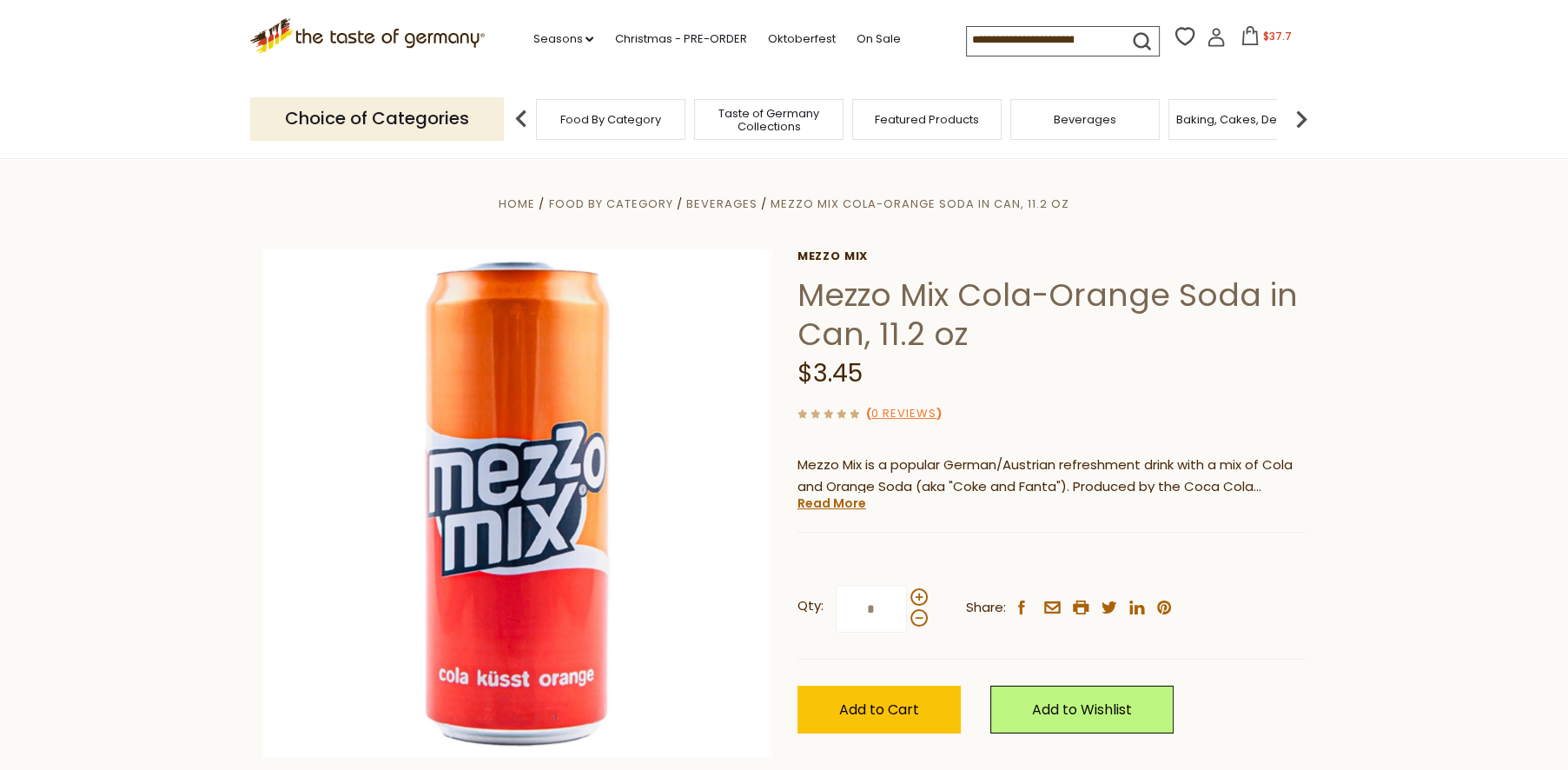
click at [824, 612] on label "Qty: *" at bounding box center [863, 608] width 130 height 48
click at [835, 612] on input "*" at bounding box center [871, 608] width 71 height 48
type input "*"
click at [877, 712] on span "Add to Cart" at bounding box center [879, 709] width 79 height 20
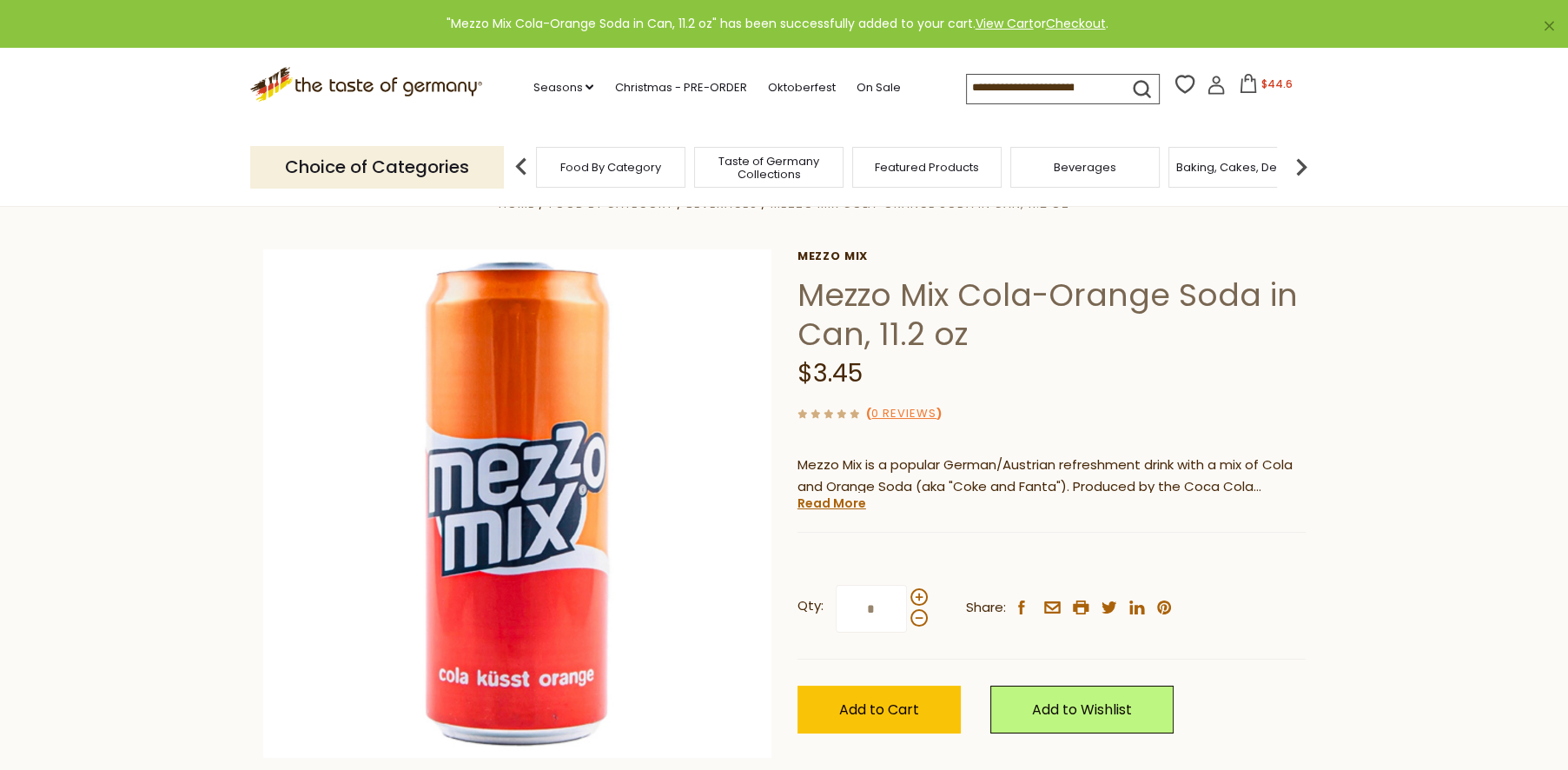
click at [1075, 169] on span "Beverages" at bounding box center [1085, 167] width 62 height 13
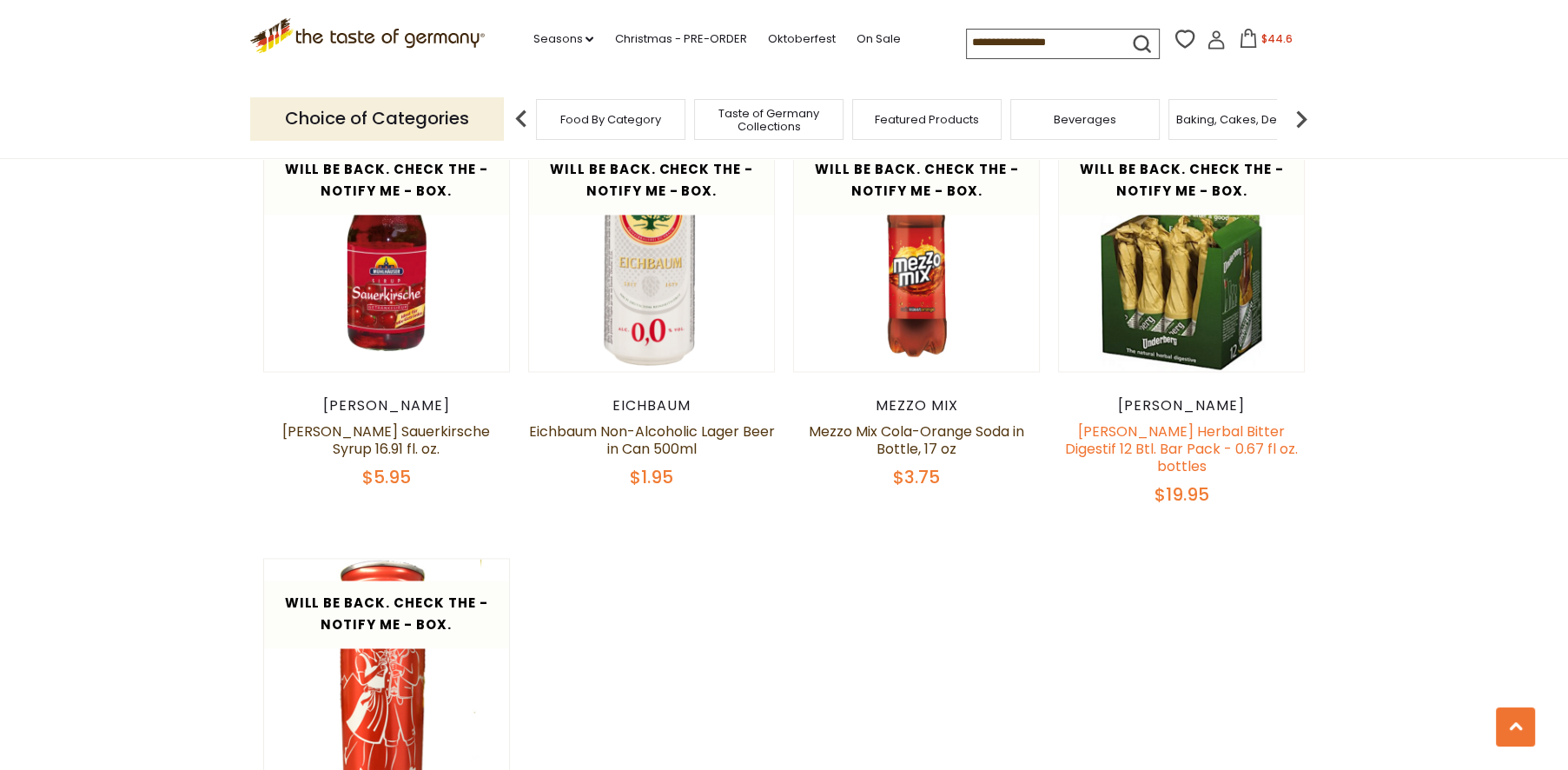
scroll to position [3187, 0]
click at [928, 421] on link "Mezzo Mix Cola-Orange Soda in Bottle, 17 oz" at bounding box center [916, 439] width 216 height 37
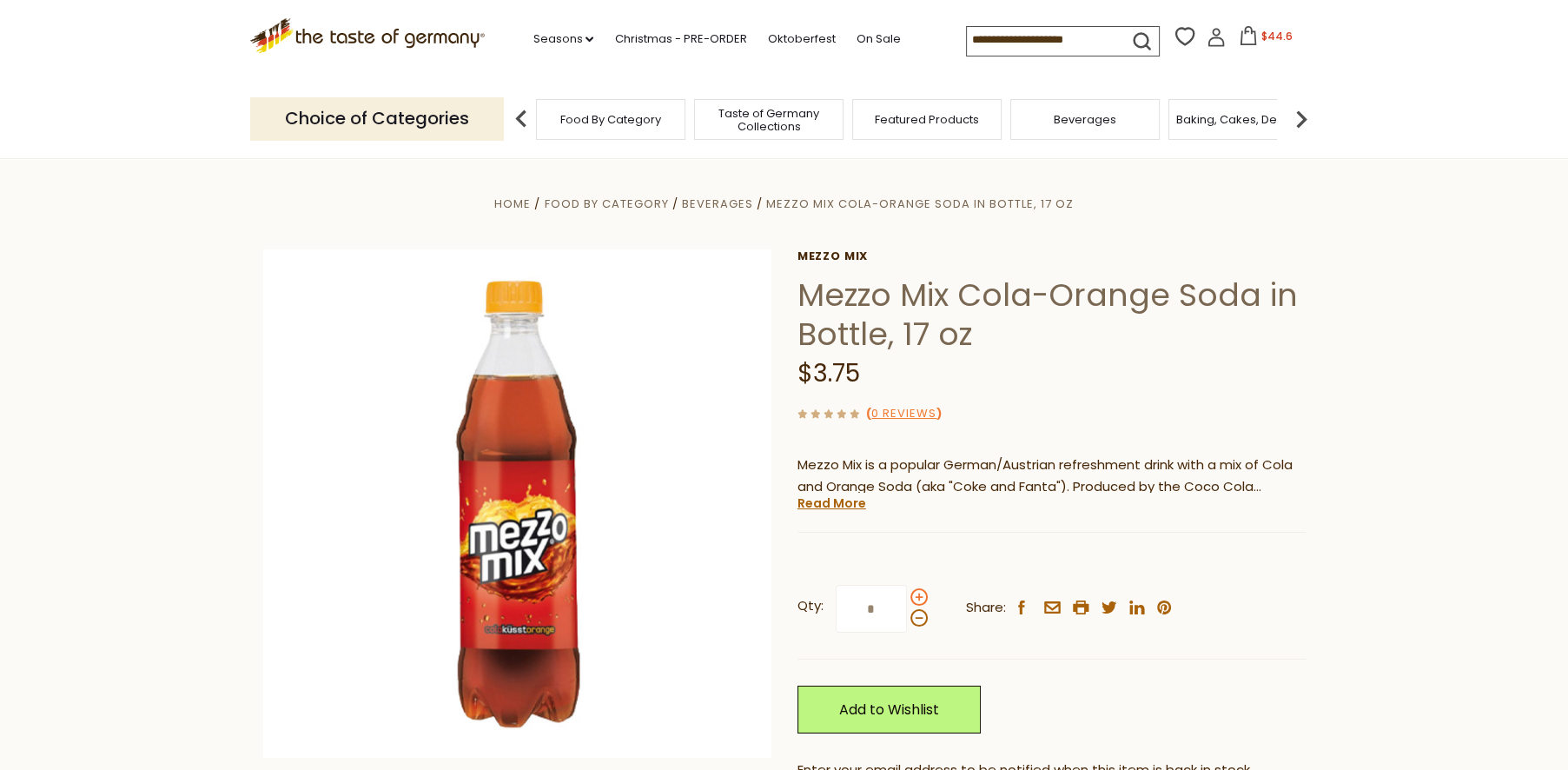
click at [919, 599] on span at bounding box center [919, 596] width 17 height 17
click at [907, 599] on input "*" at bounding box center [871, 608] width 71 height 48
drag, startPoint x: 885, startPoint y: 606, endPoint x: 847, endPoint y: 603, distance: 38.1
click at [847, 603] on input "*" at bounding box center [871, 608] width 71 height 48
drag, startPoint x: 876, startPoint y: 612, endPoint x: 819, endPoint y: 603, distance: 57.7
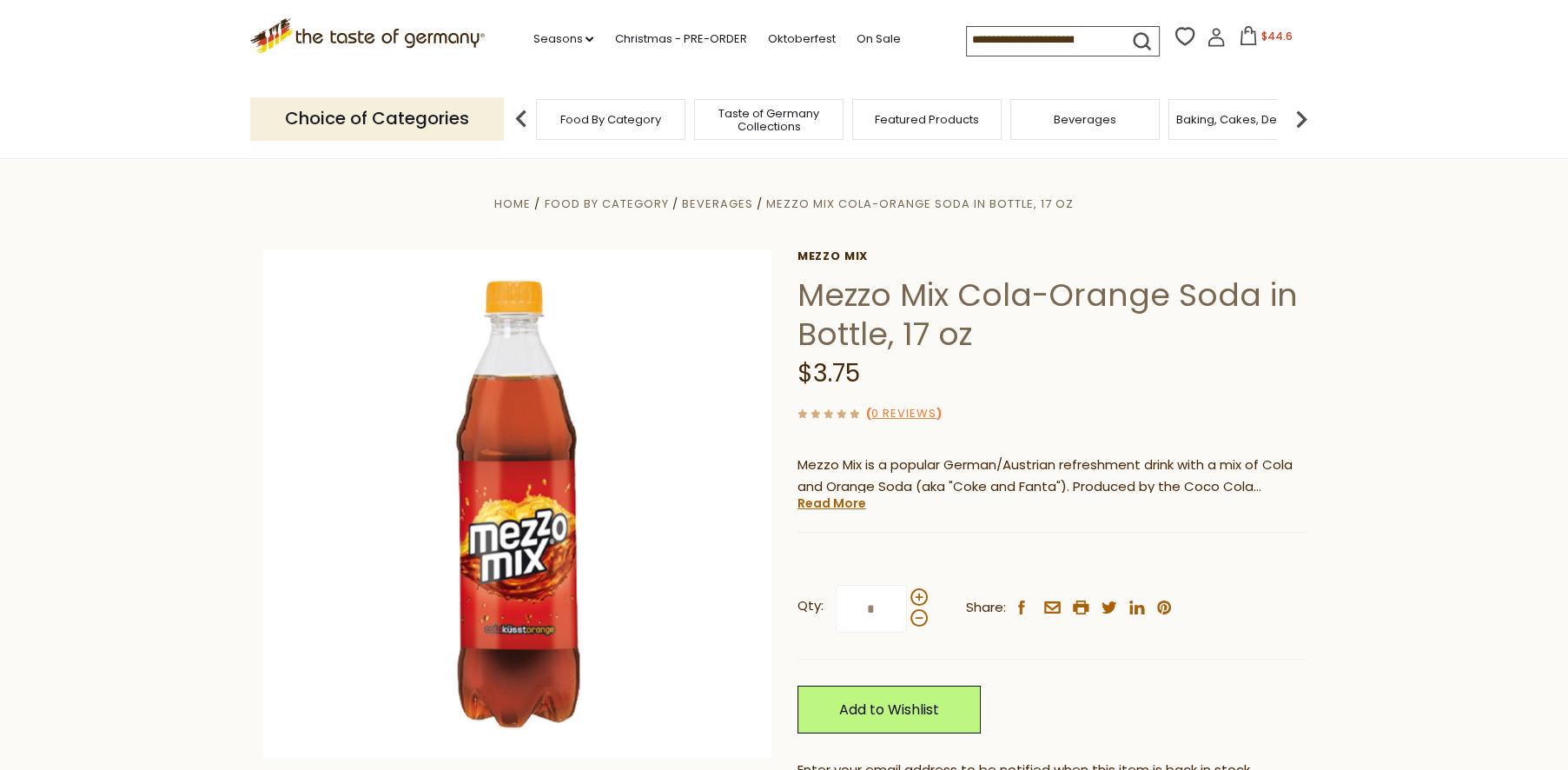
click at [819, 603] on label "Qty: *" at bounding box center [863, 608] width 130 height 48
click at [835, 603] on input "*" at bounding box center [871, 608] width 71 height 48
type input "*"
click at [999, 538] on div "Mezzo Mix Mezzo Mix Cola-Orange Soda in Bottle, 17 oz $3.75 ( 0 Reviews ) Mezzo…" at bounding box center [1051, 584] width 509 height 669
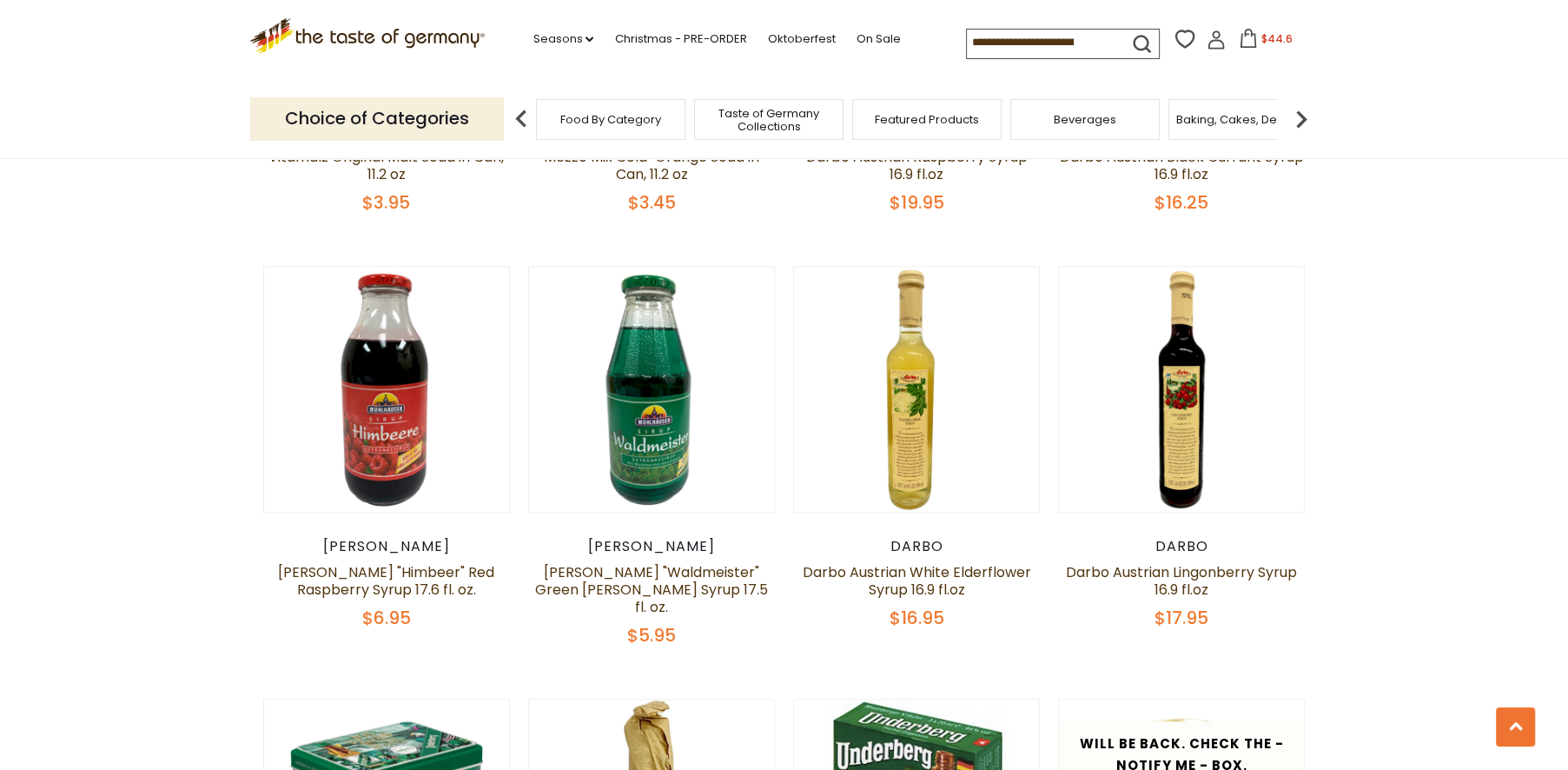
scroll to position [2064, 0]
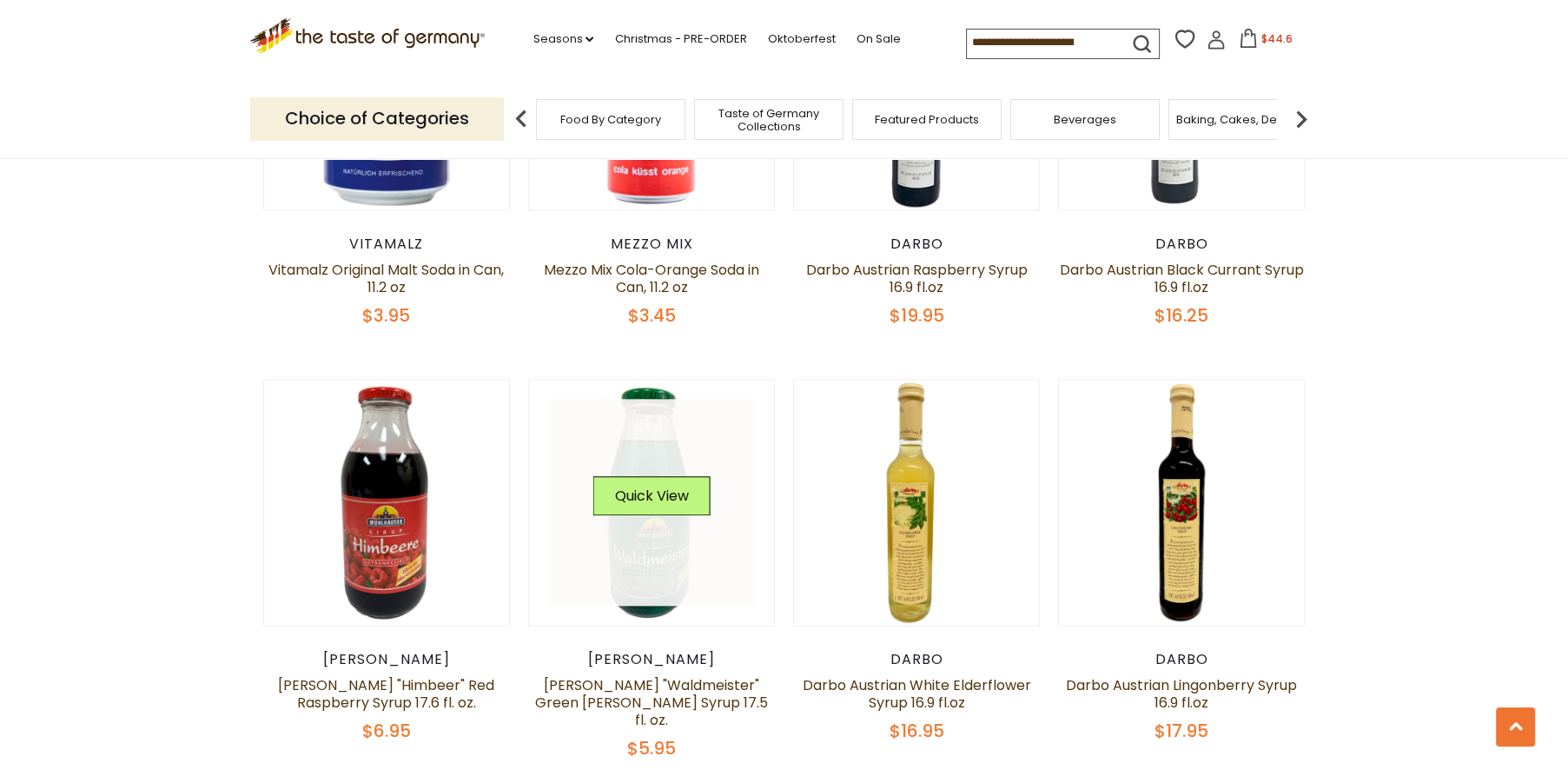
click at [670, 501] on div "Quick View" at bounding box center [651, 502] width 117 height 52
click at [661, 476] on button "Quick View" at bounding box center [651, 495] width 117 height 39
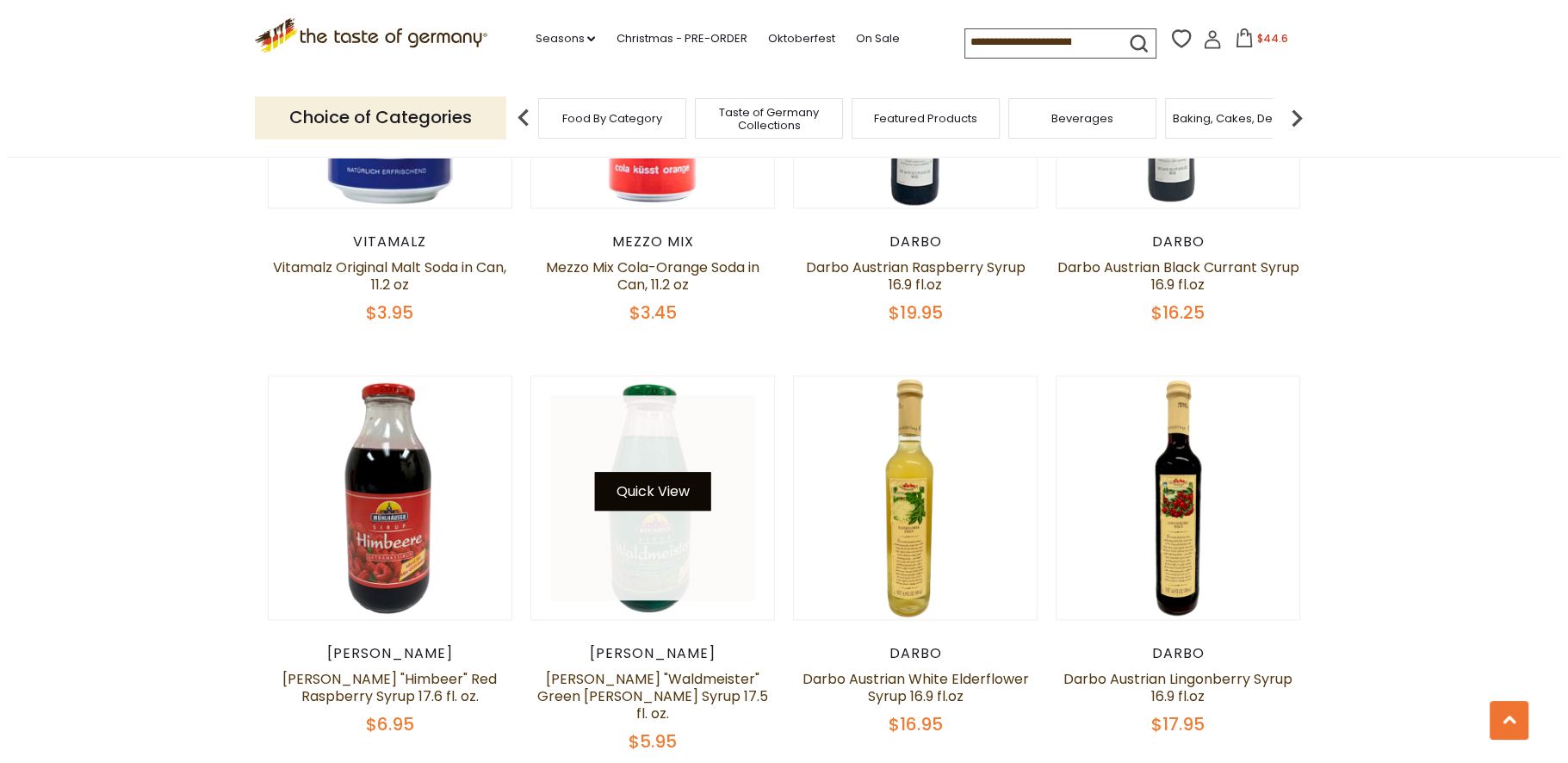
scroll to position [2049, 0]
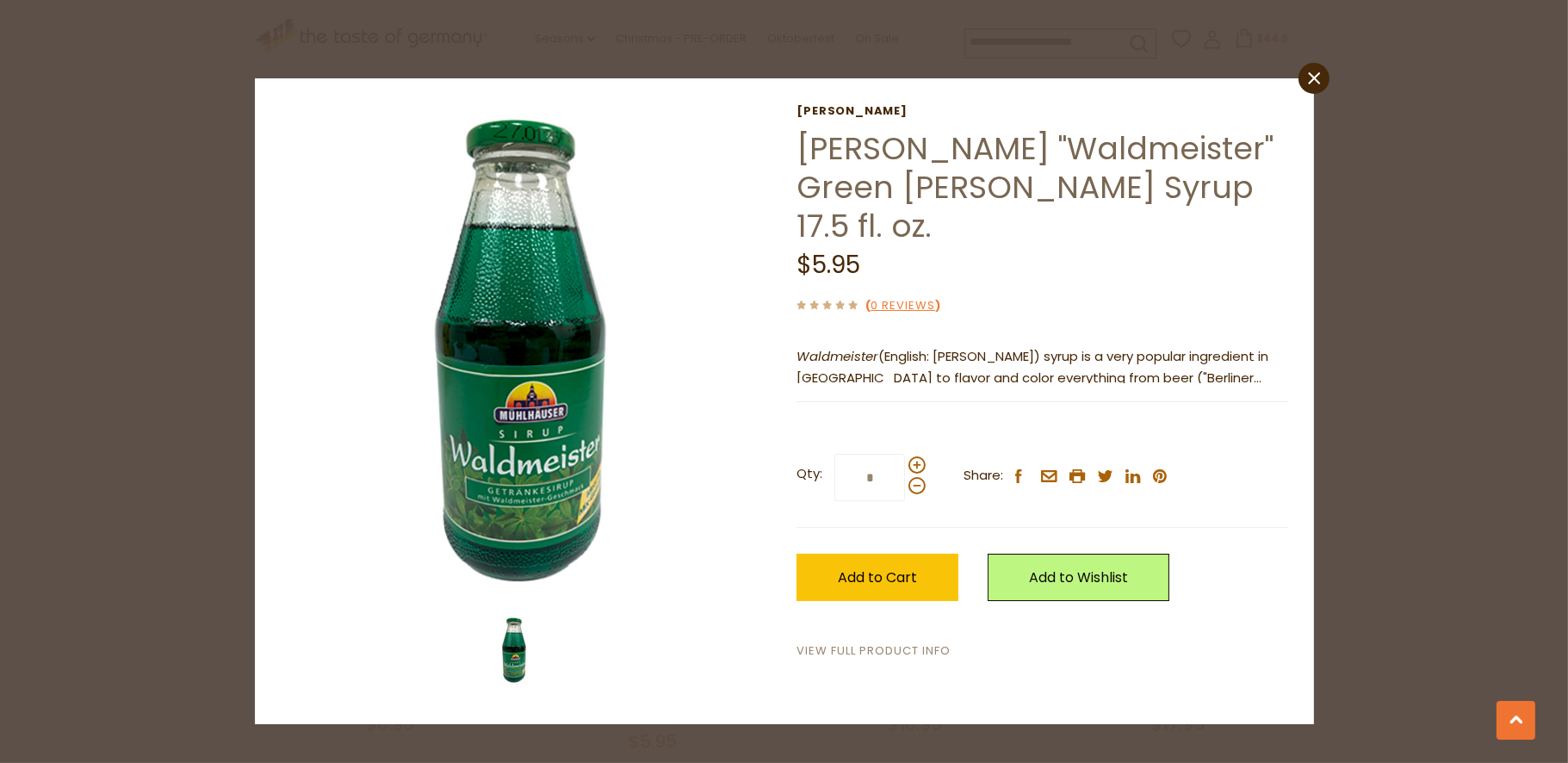
click at [826, 643] on link "View Full Product Info" at bounding box center [873, 652] width 154 height 18
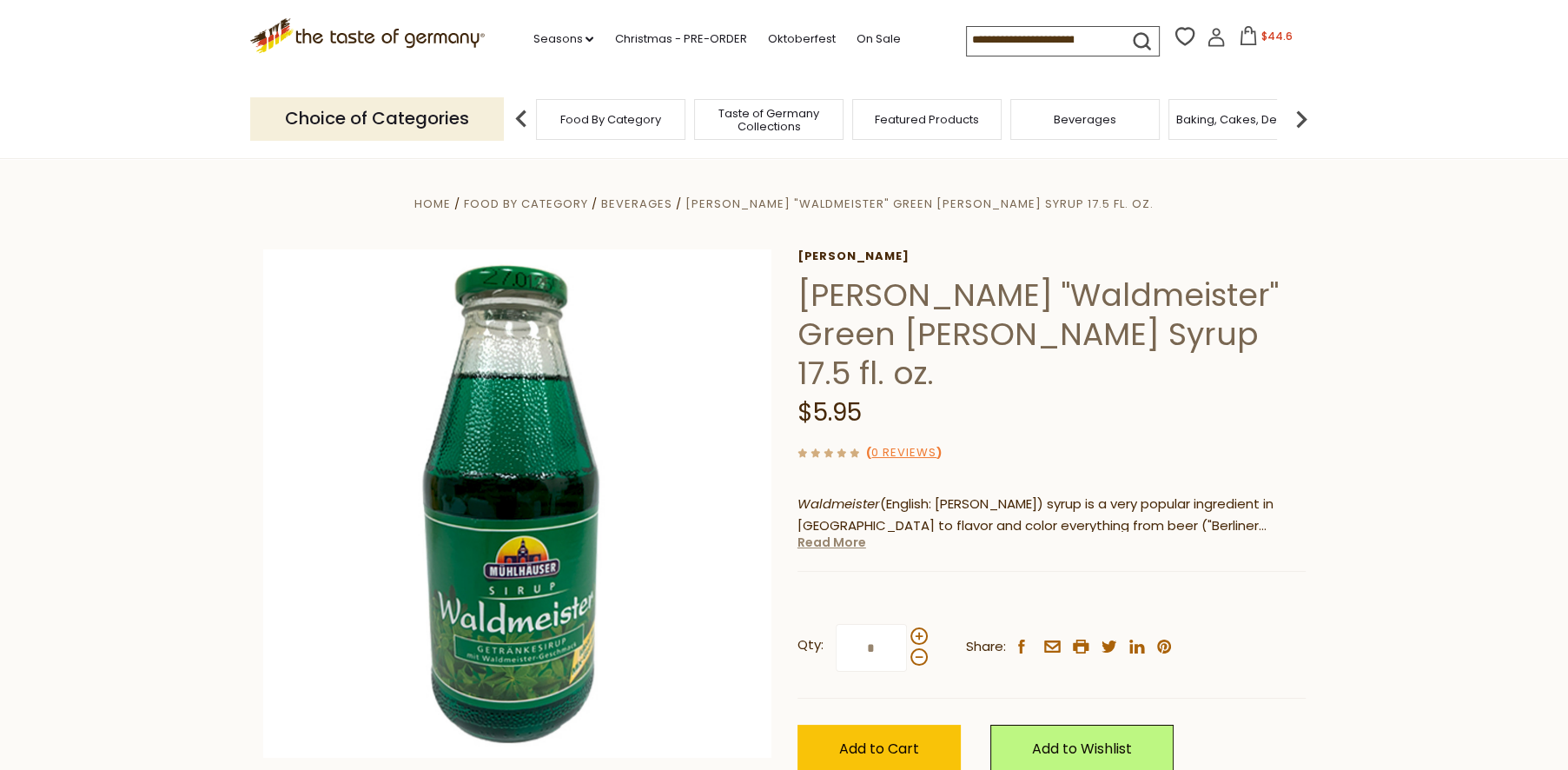
click at [841, 534] on link "Read More" at bounding box center [832, 542] width 69 height 17
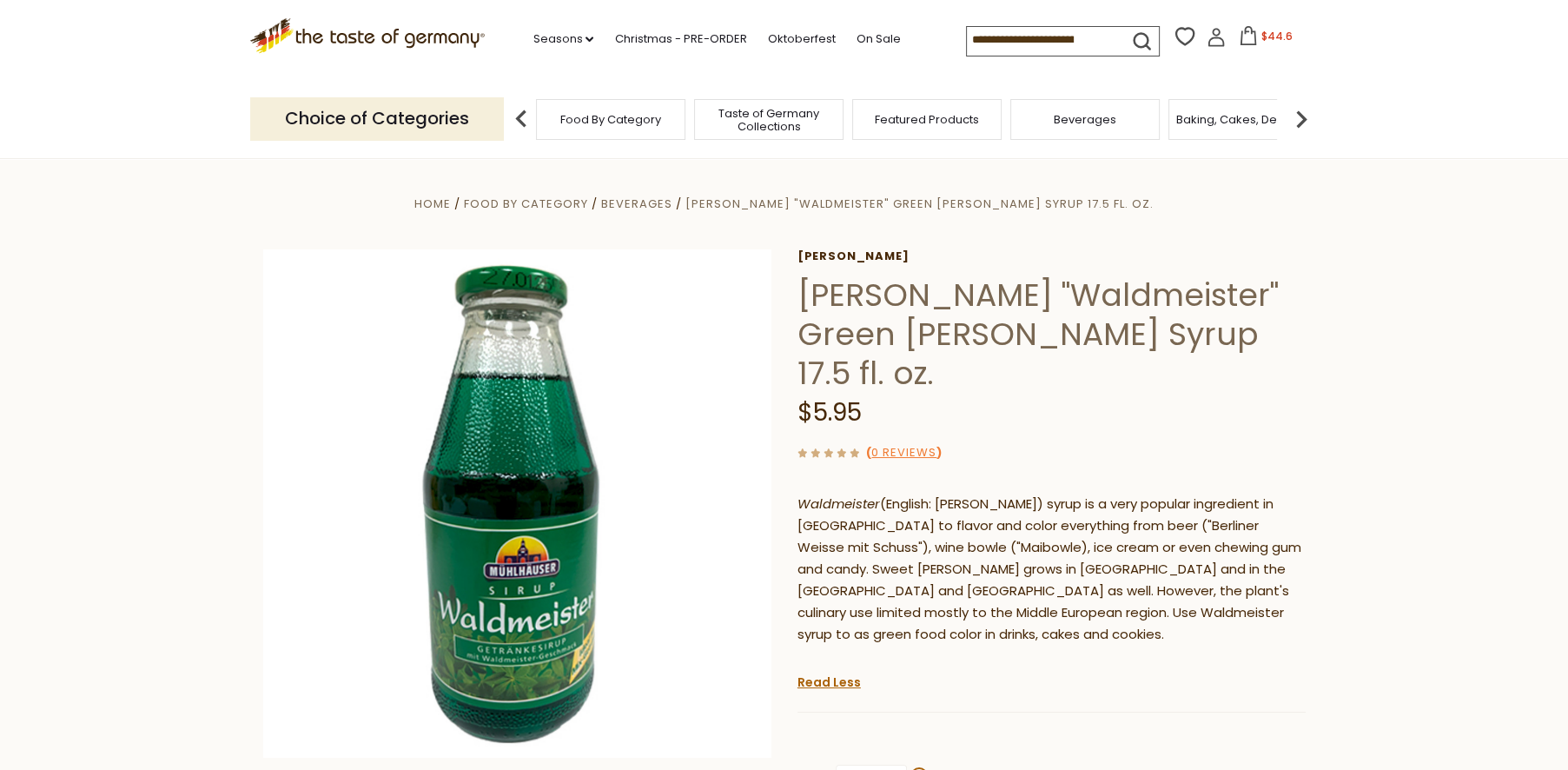
click at [1305, 118] on img at bounding box center [1302, 119] width 34 height 34
click at [1308, 118] on img at bounding box center [1302, 119] width 34 height 34
click at [1083, 116] on span "Candy" at bounding box center [1099, 119] width 37 height 13
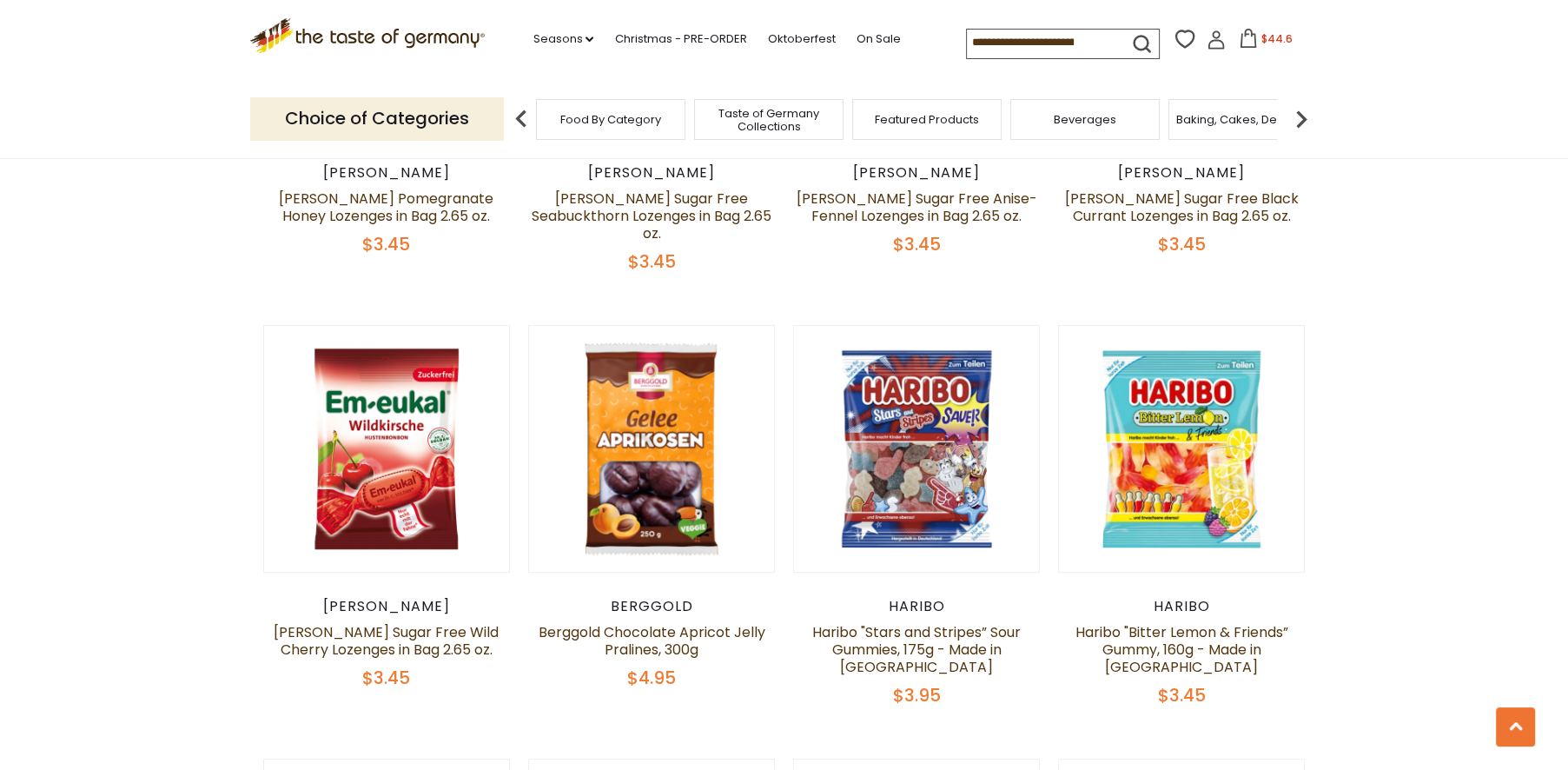
scroll to position [1352, 0]
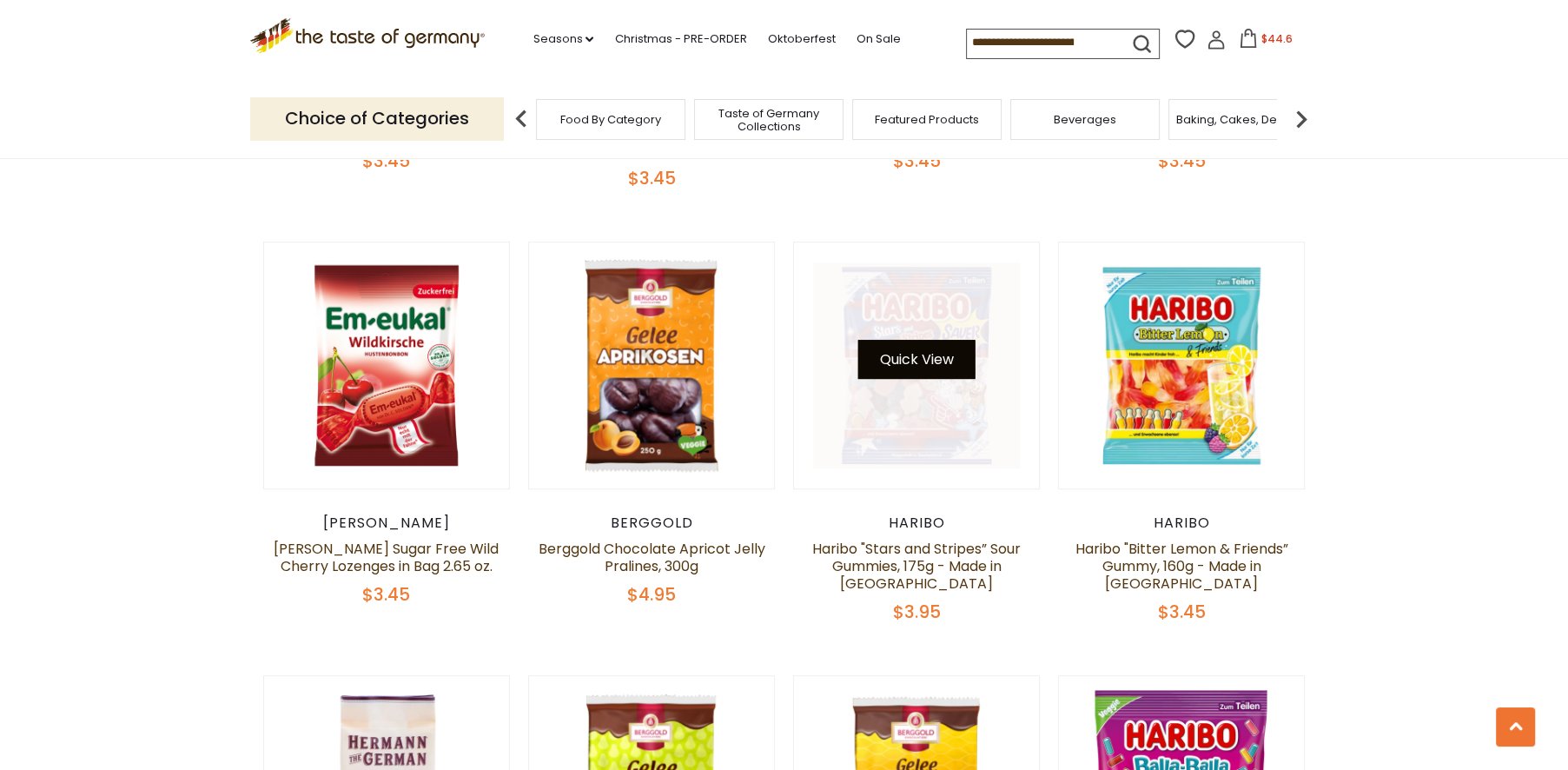
click at [910, 376] on button "Quick View" at bounding box center [917, 359] width 117 height 39
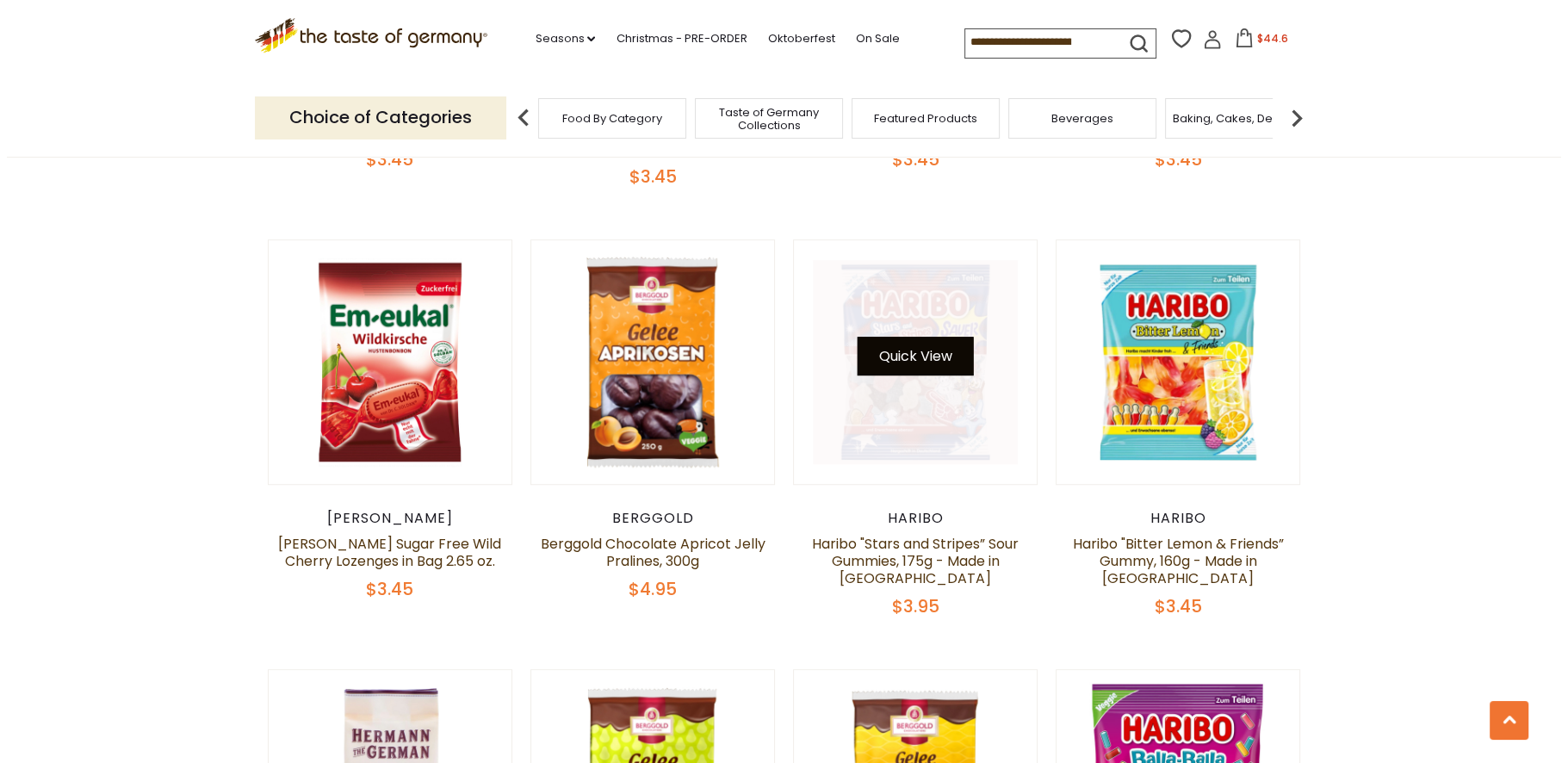
scroll to position [1343, 0]
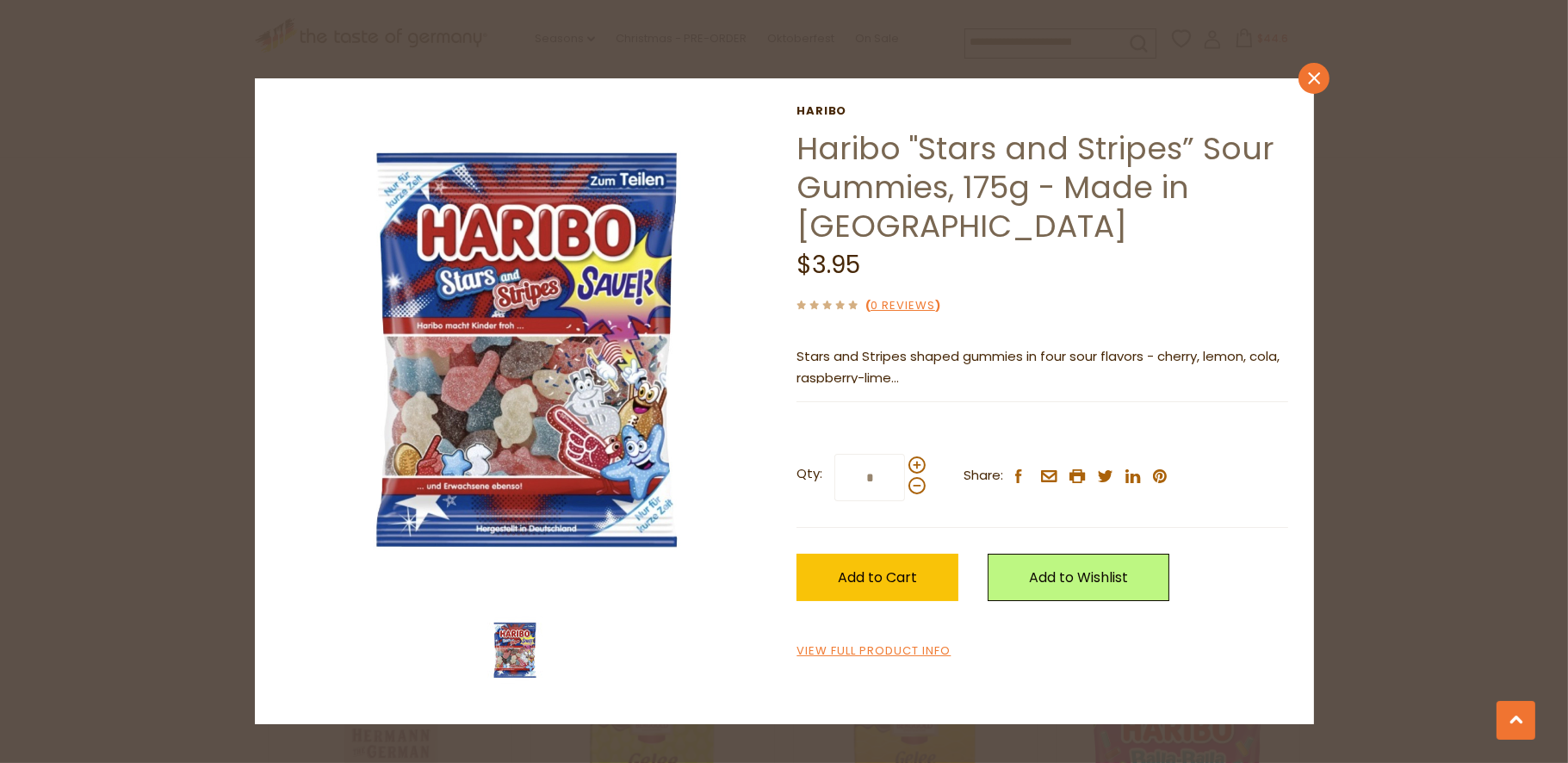
click at [1313, 79] on icon at bounding box center [1313, 78] width 12 height 12
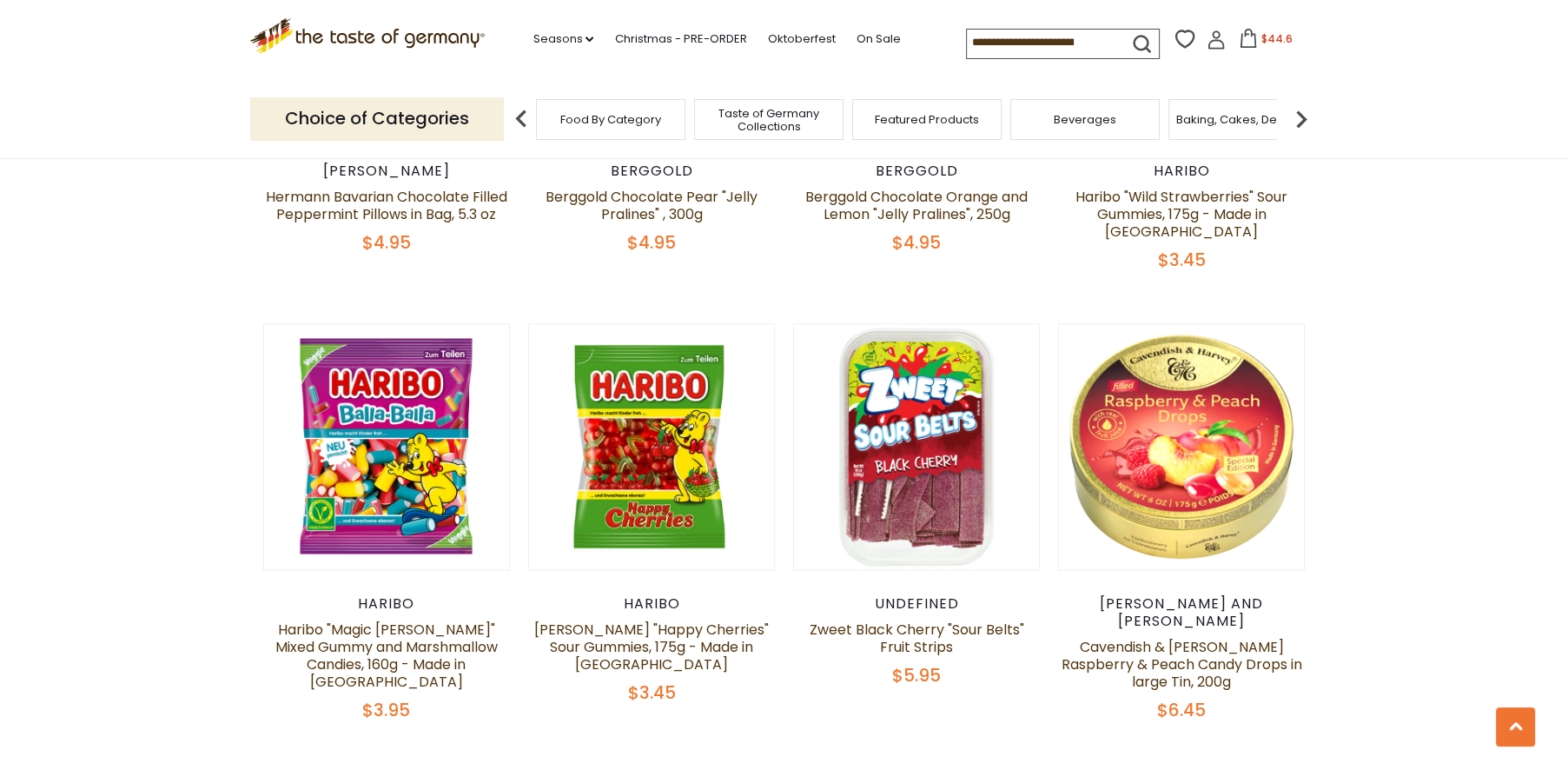
scroll to position [2221, 0]
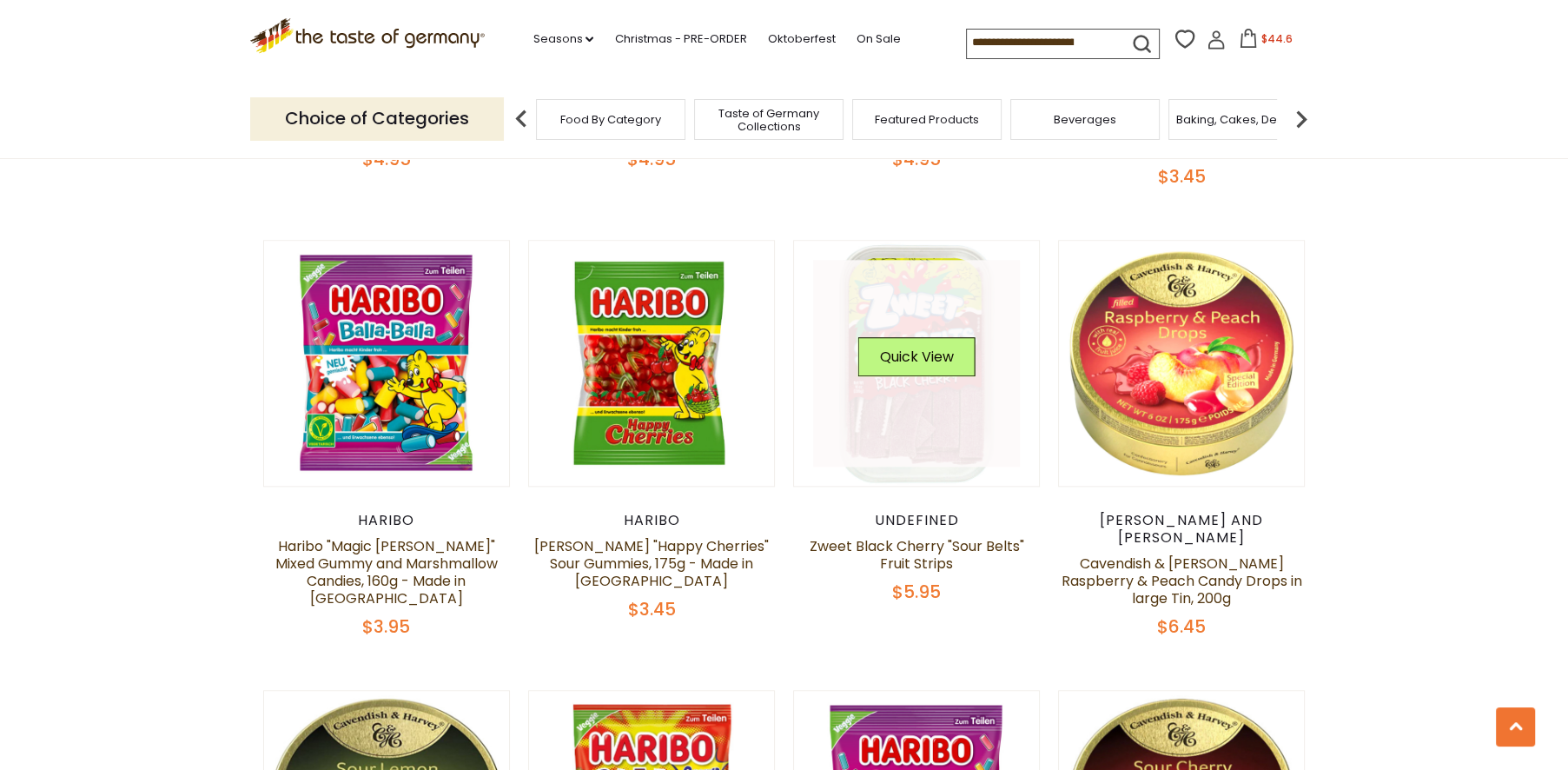
click at [910, 358] on div "Quick View" at bounding box center [917, 363] width 117 height 52
click at [913, 338] on button "Quick View" at bounding box center [917, 356] width 117 height 39
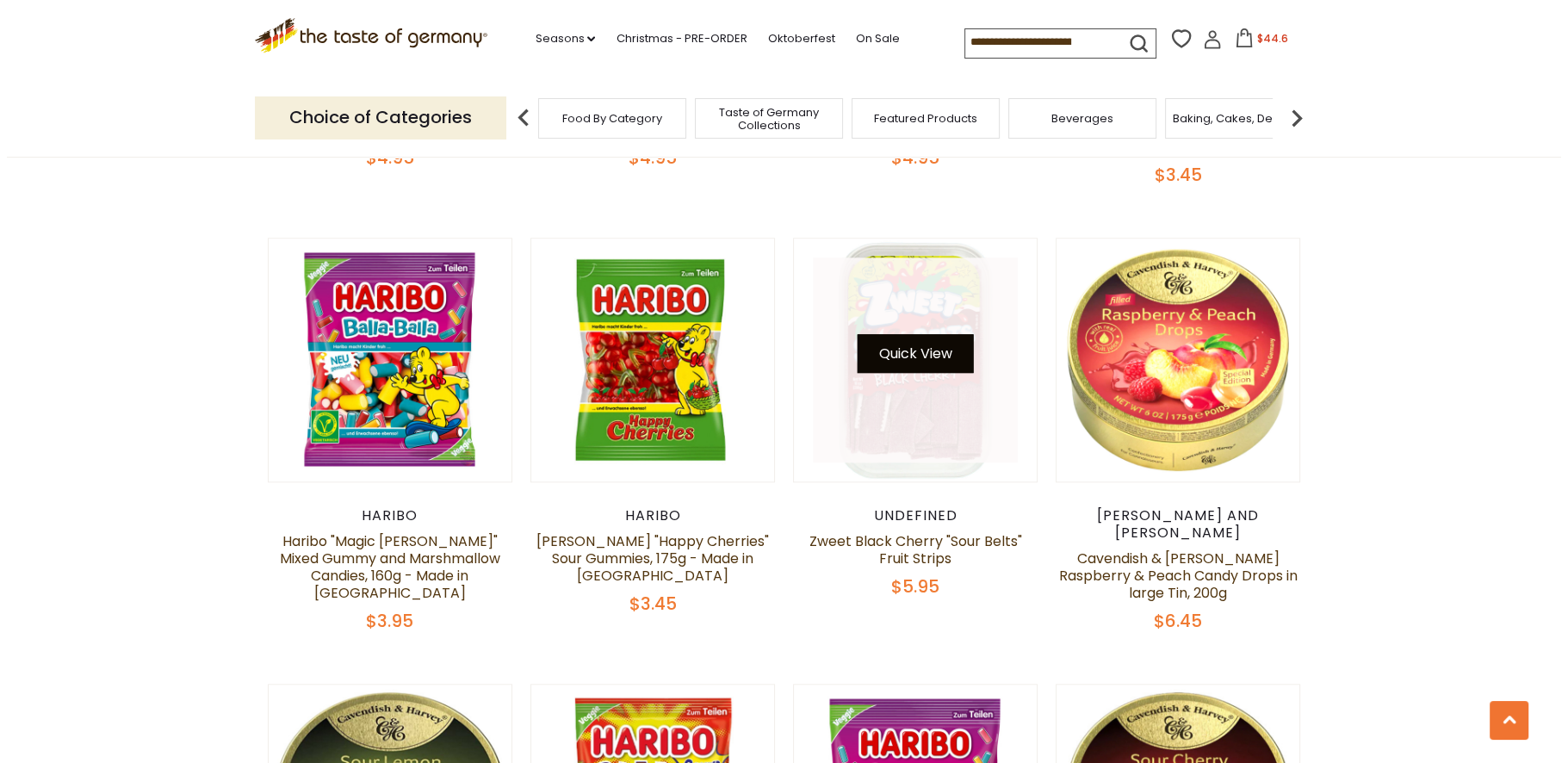
scroll to position [2205, 0]
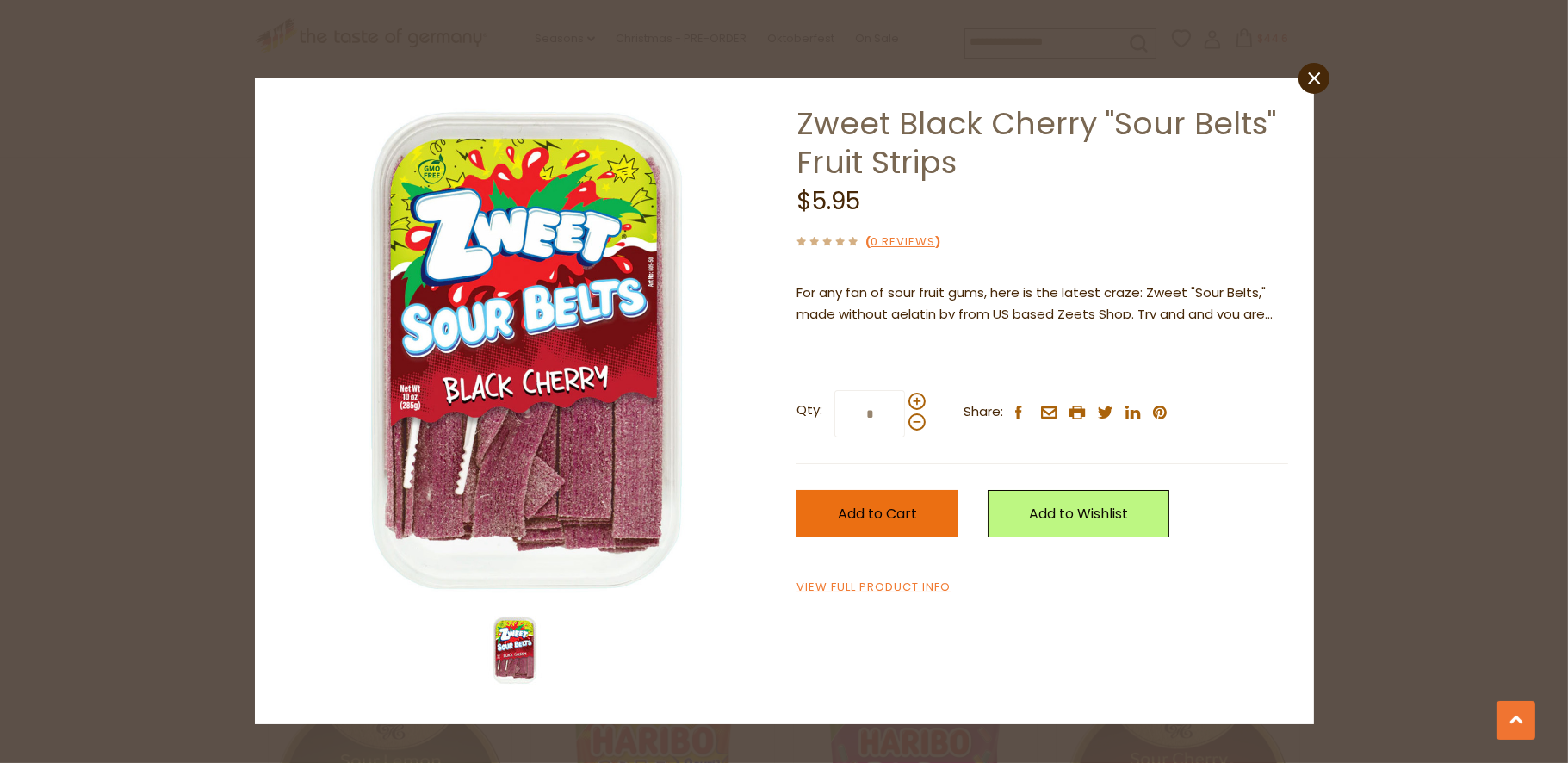
click at [875, 517] on span "Add to Cart" at bounding box center [877, 514] width 79 height 20
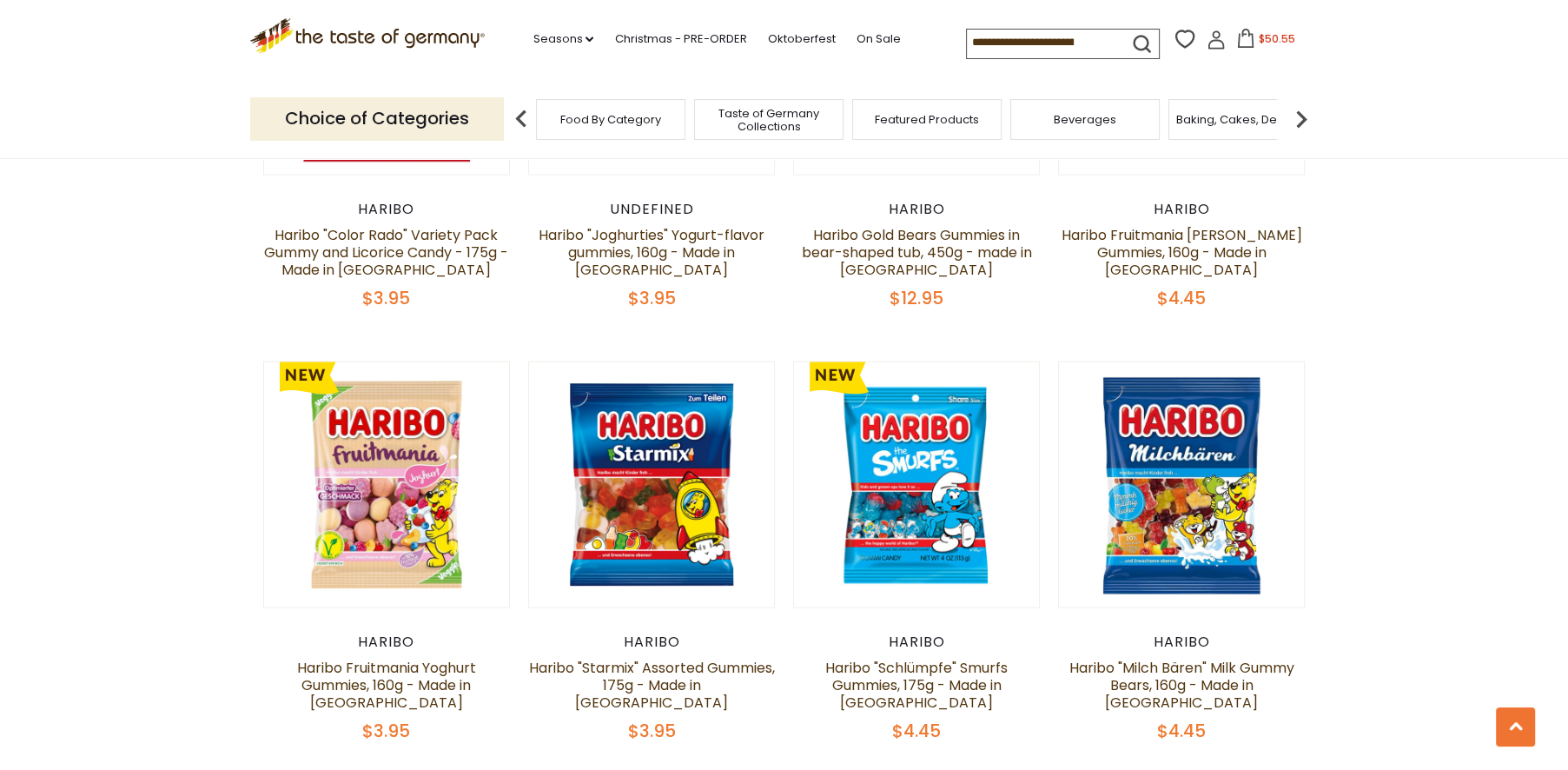
scroll to position [3959, 0]
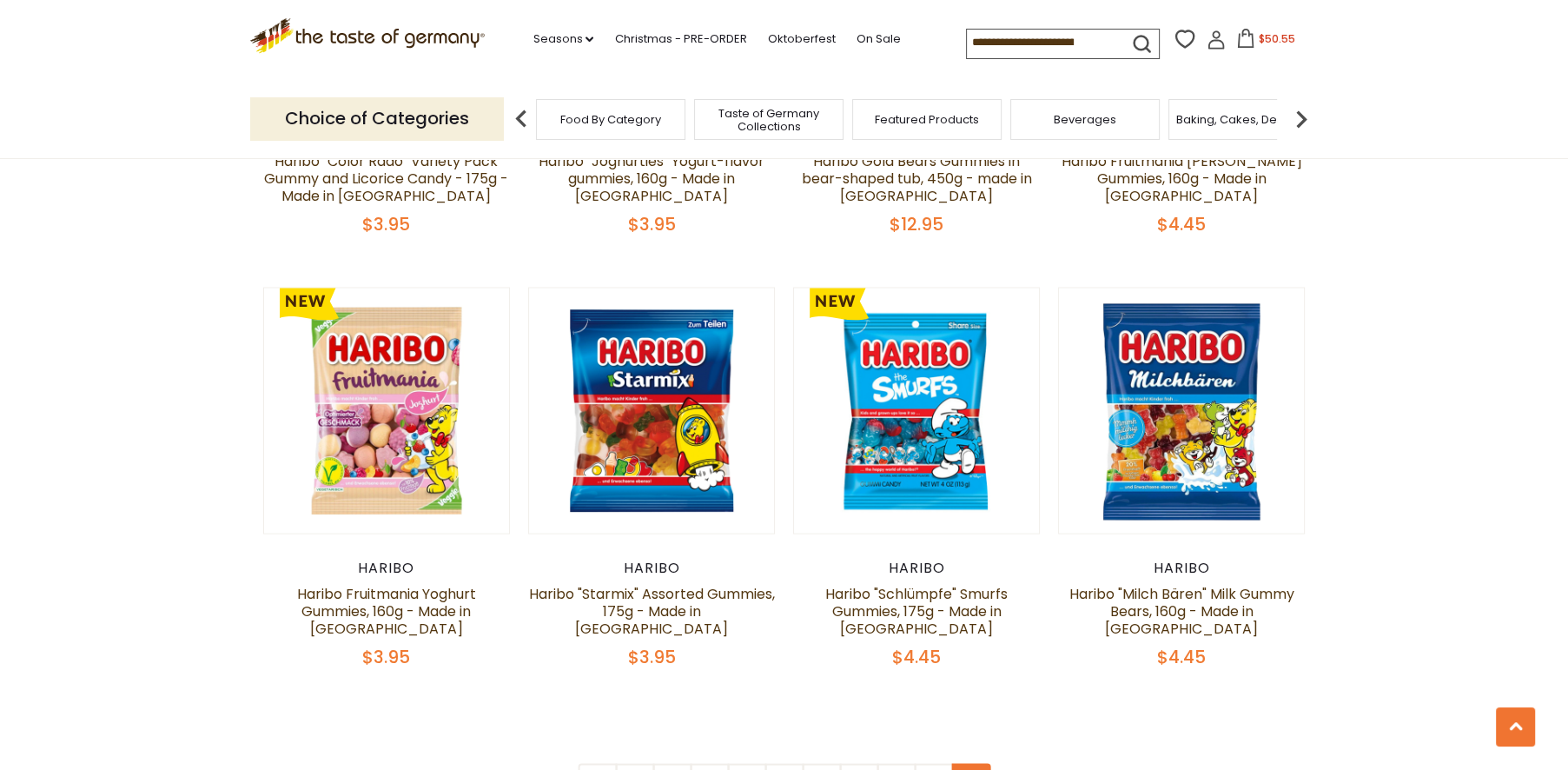
click at [964, 764] on link at bounding box center [970, 783] width 39 height 39
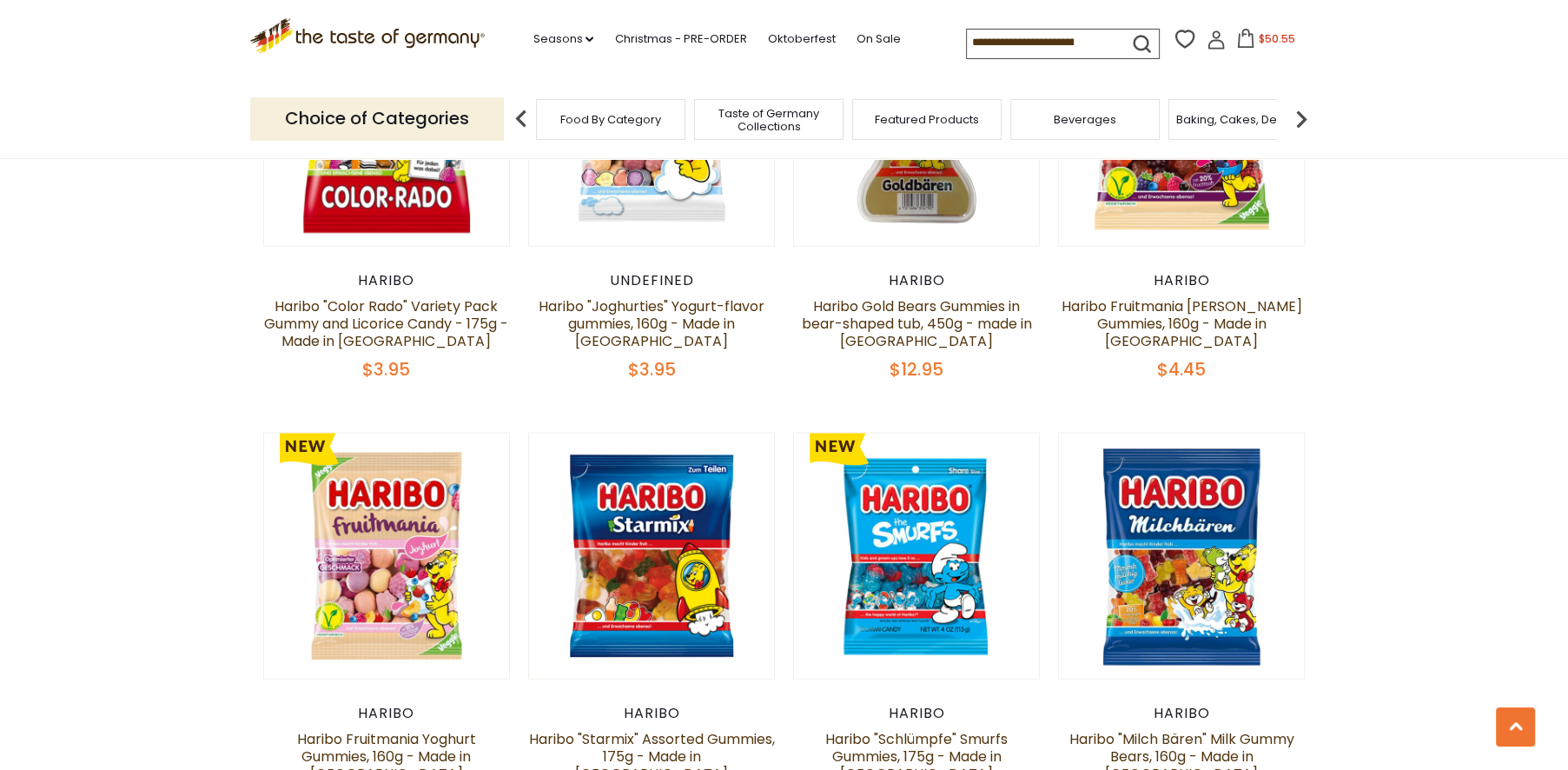
scroll to position [4057, 0]
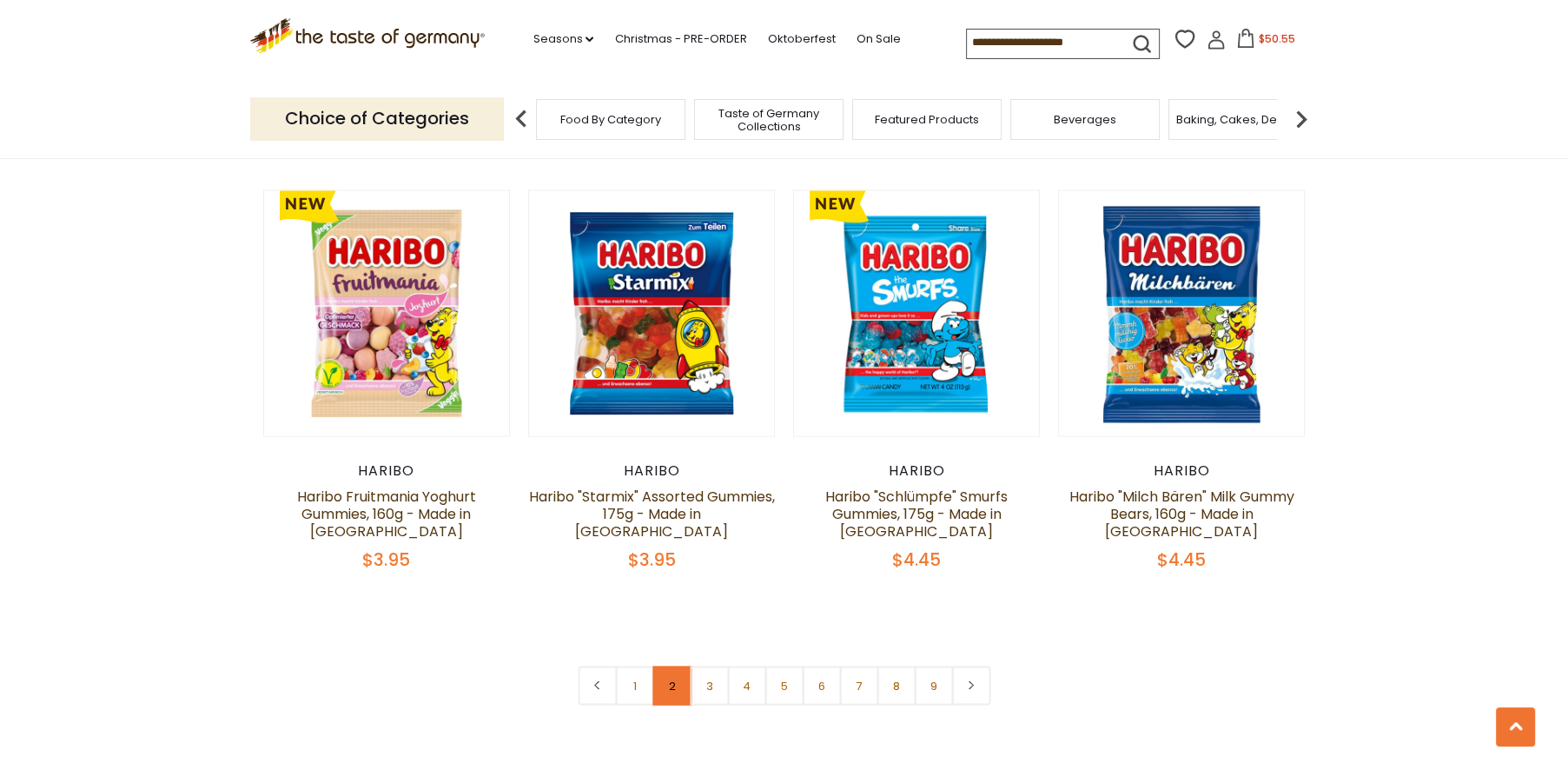
click at [669, 667] on link "2" at bounding box center [671, 686] width 39 height 39
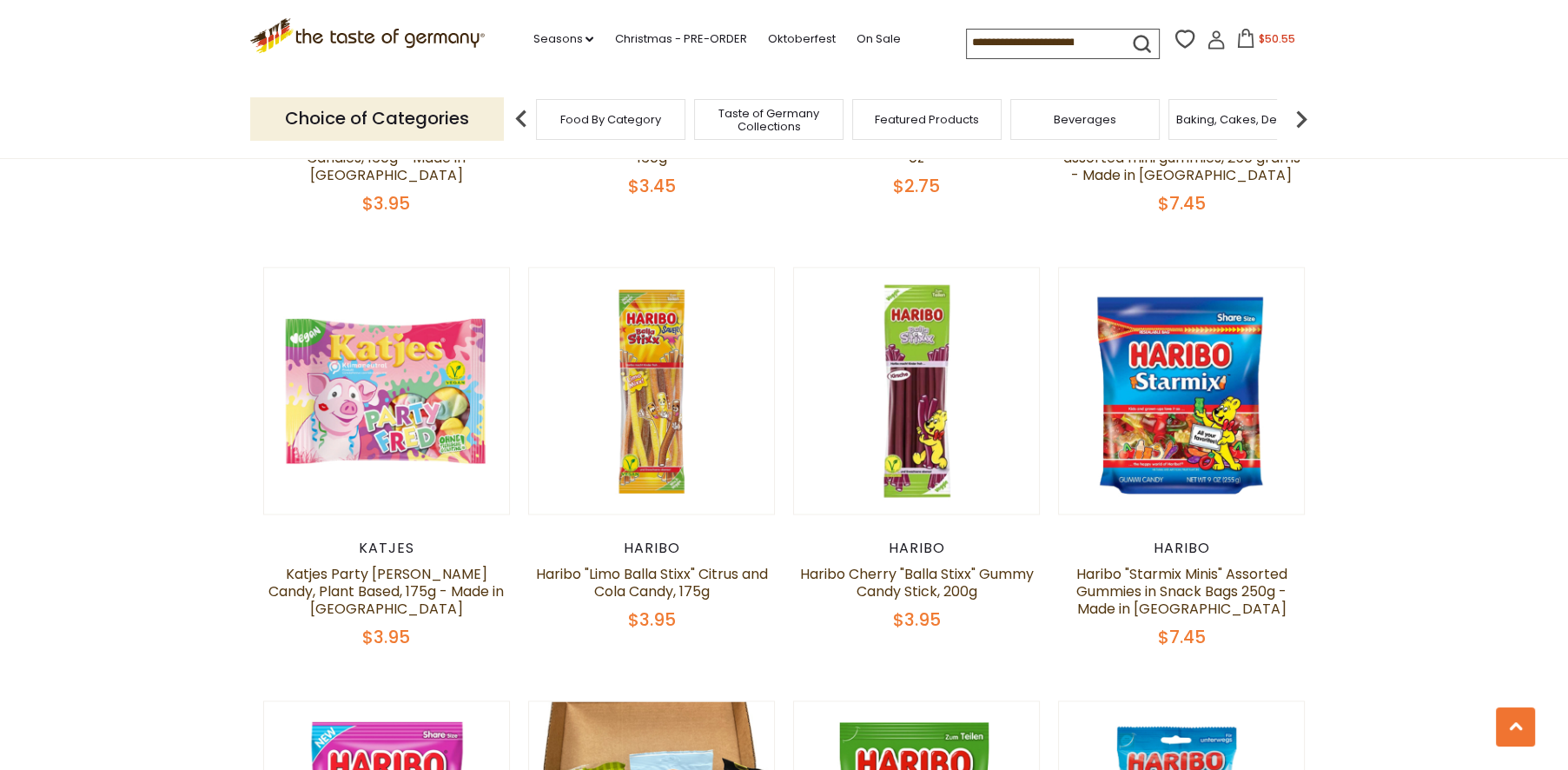
scroll to position [3078, 0]
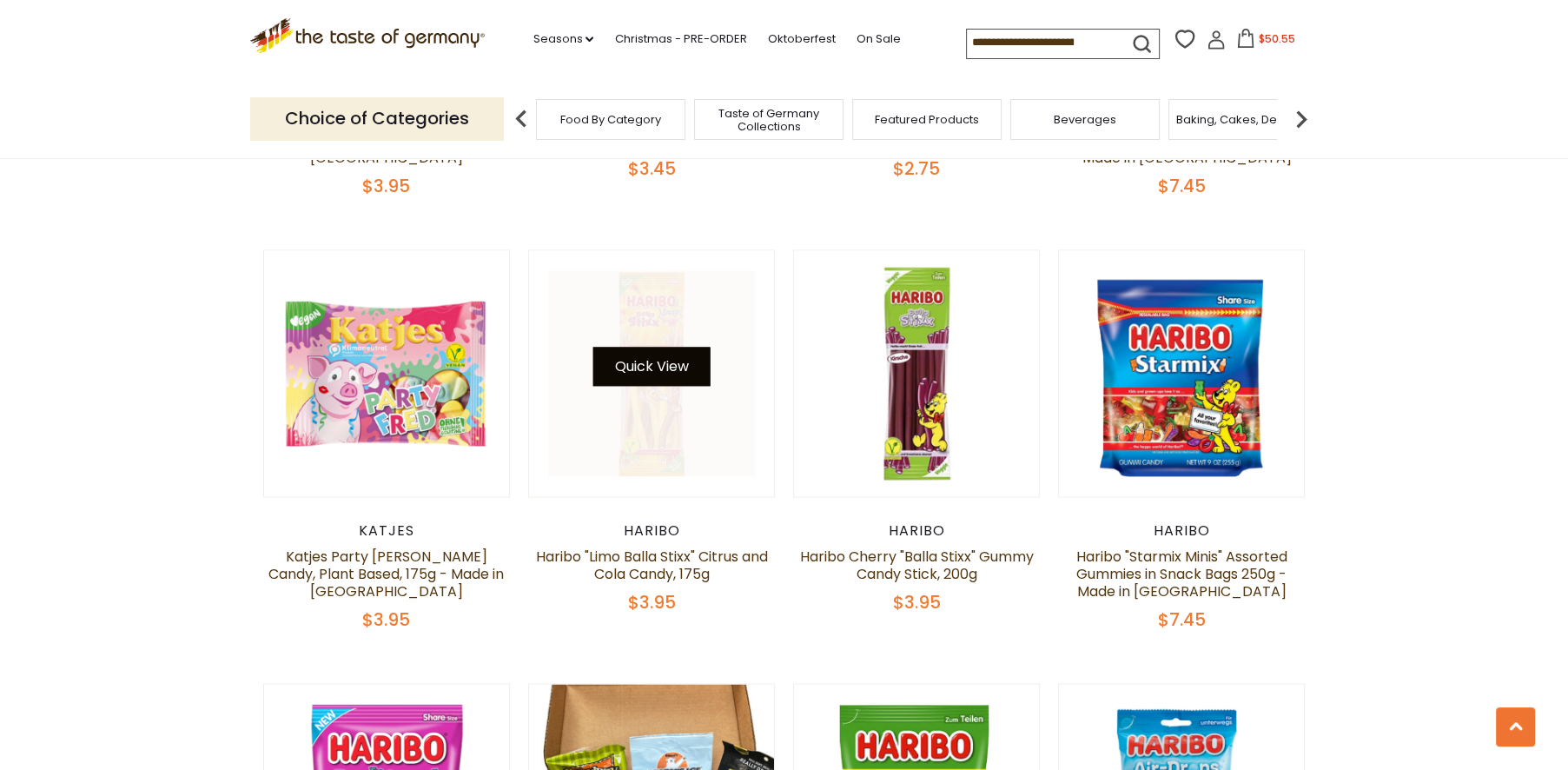
click at [659, 347] on button "Quick View" at bounding box center [651, 366] width 117 height 39
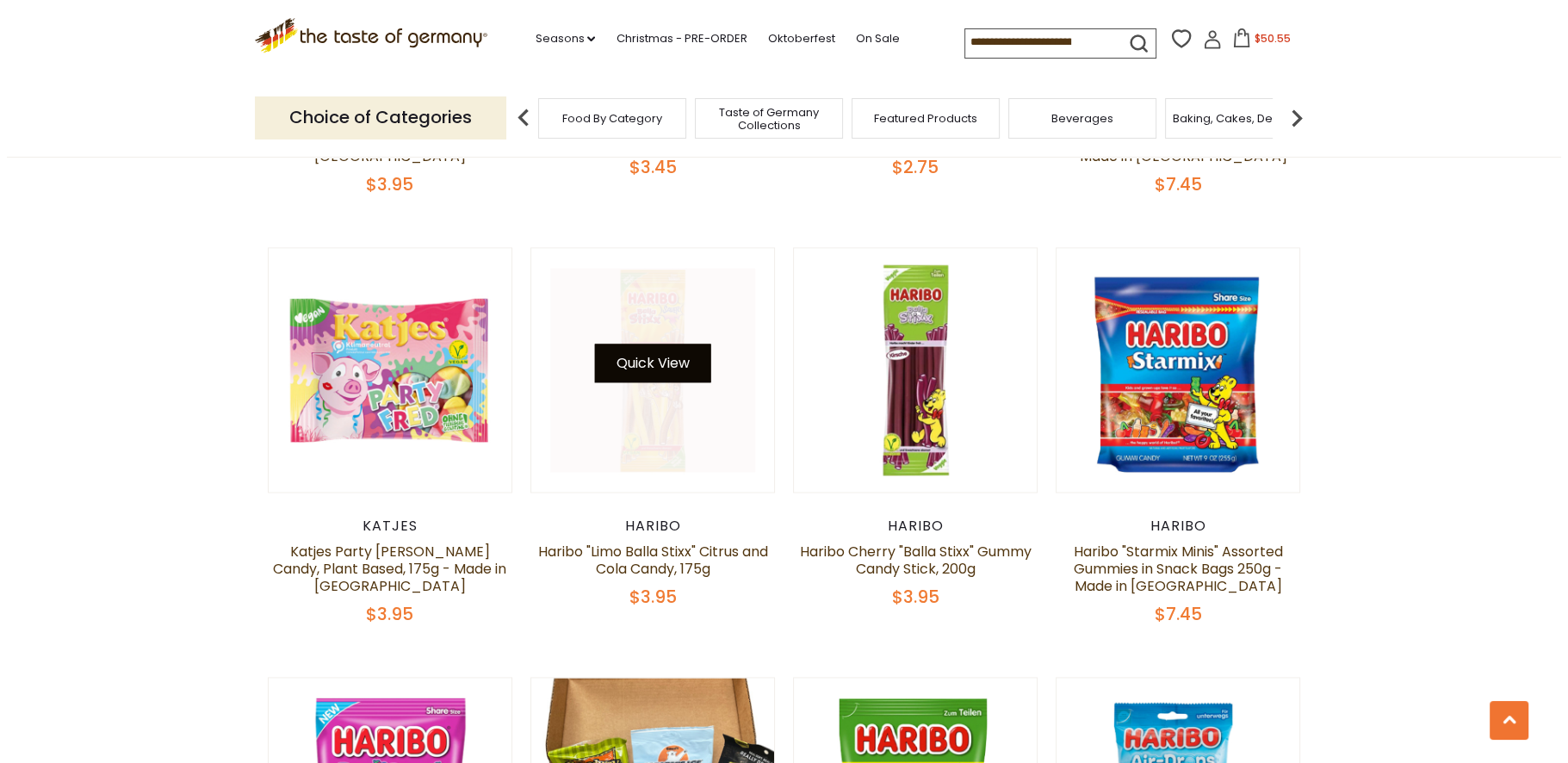
scroll to position [3053, 0]
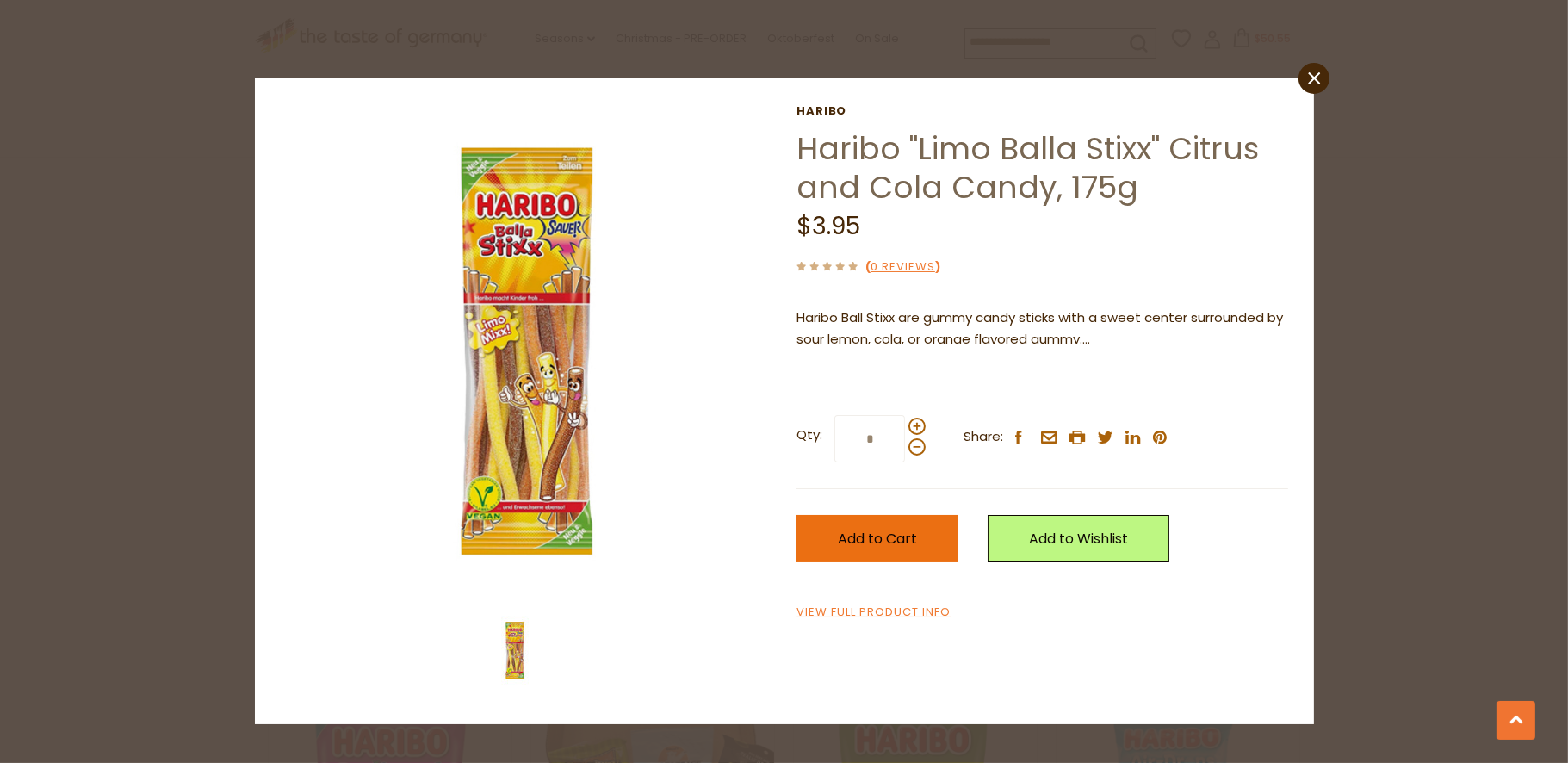
click at [865, 539] on span "Add to Cart" at bounding box center [877, 539] width 79 height 20
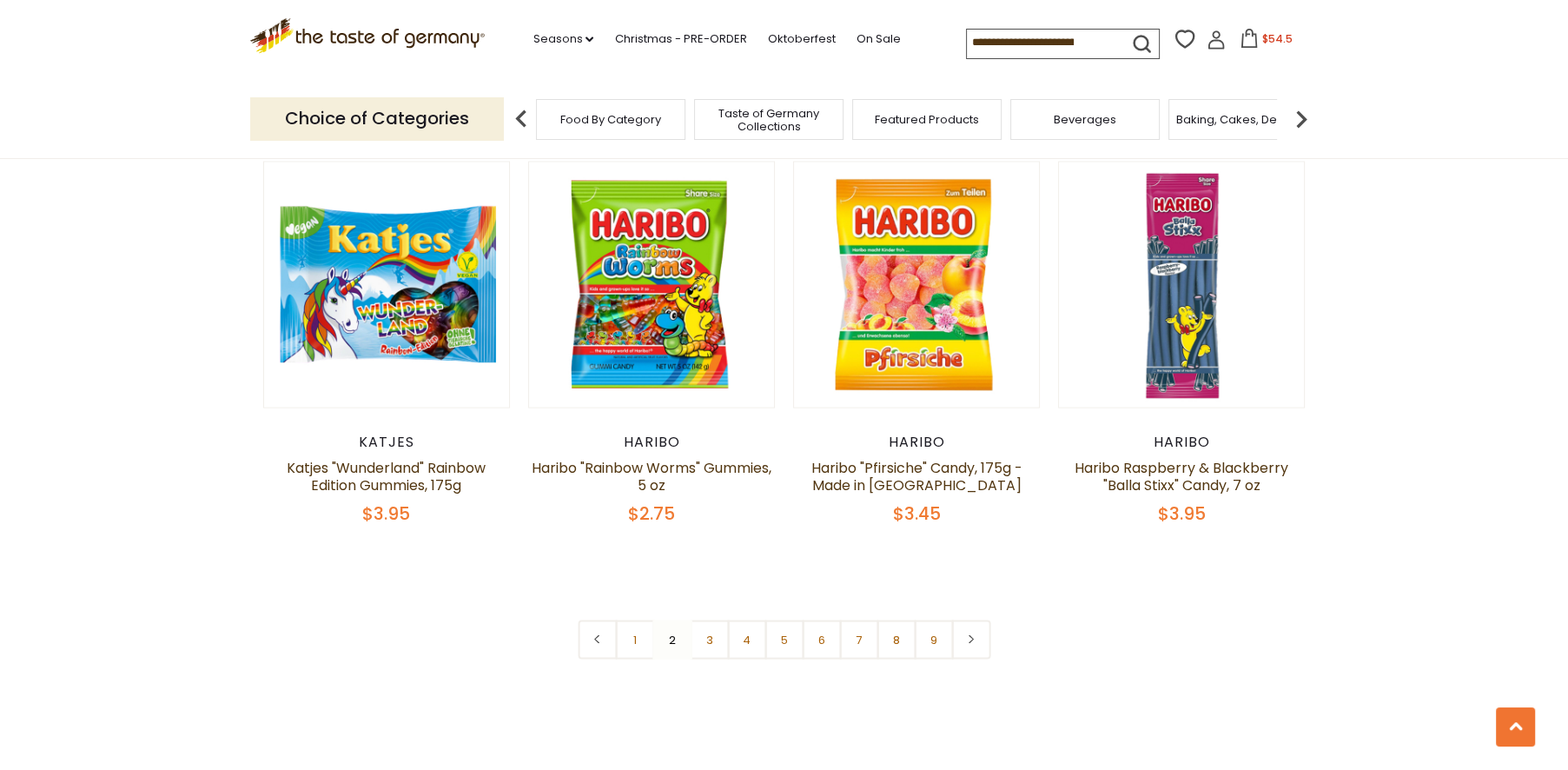
scroll to position [4044, 0]
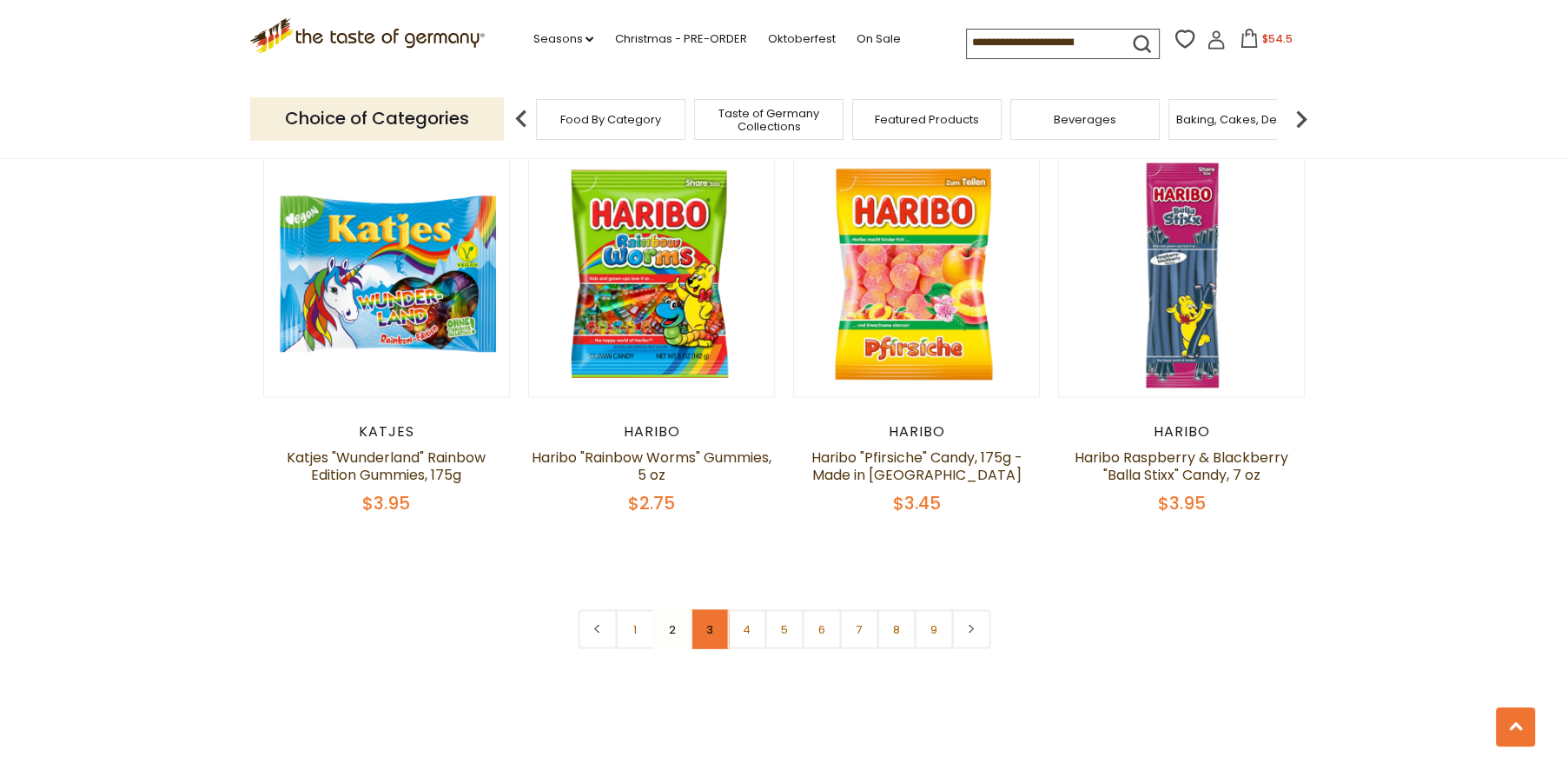
click at [710, 610] on link "3" at bounding box center [709, 629] width 39 height 39
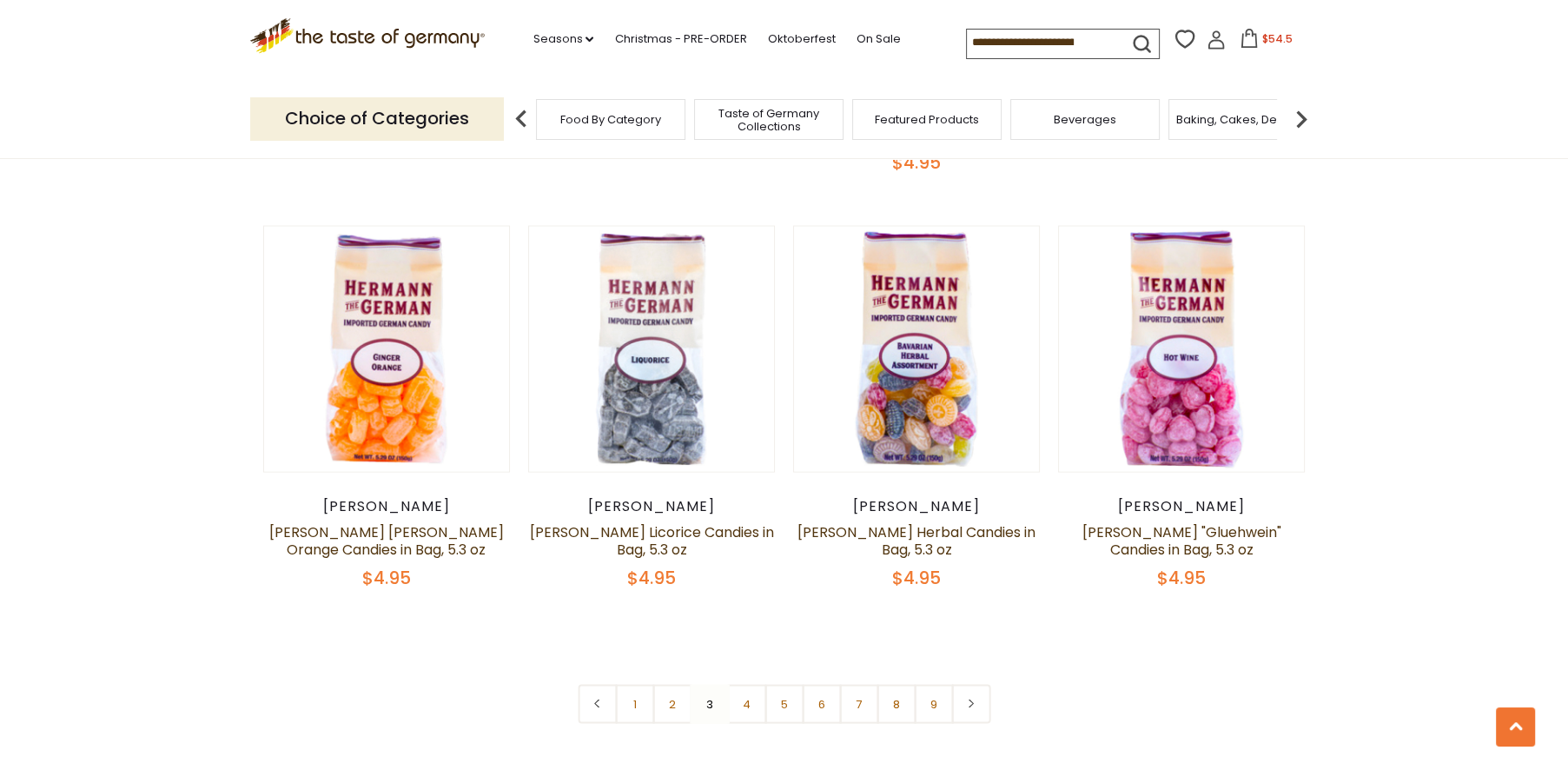
scroll to position [4140, 0]
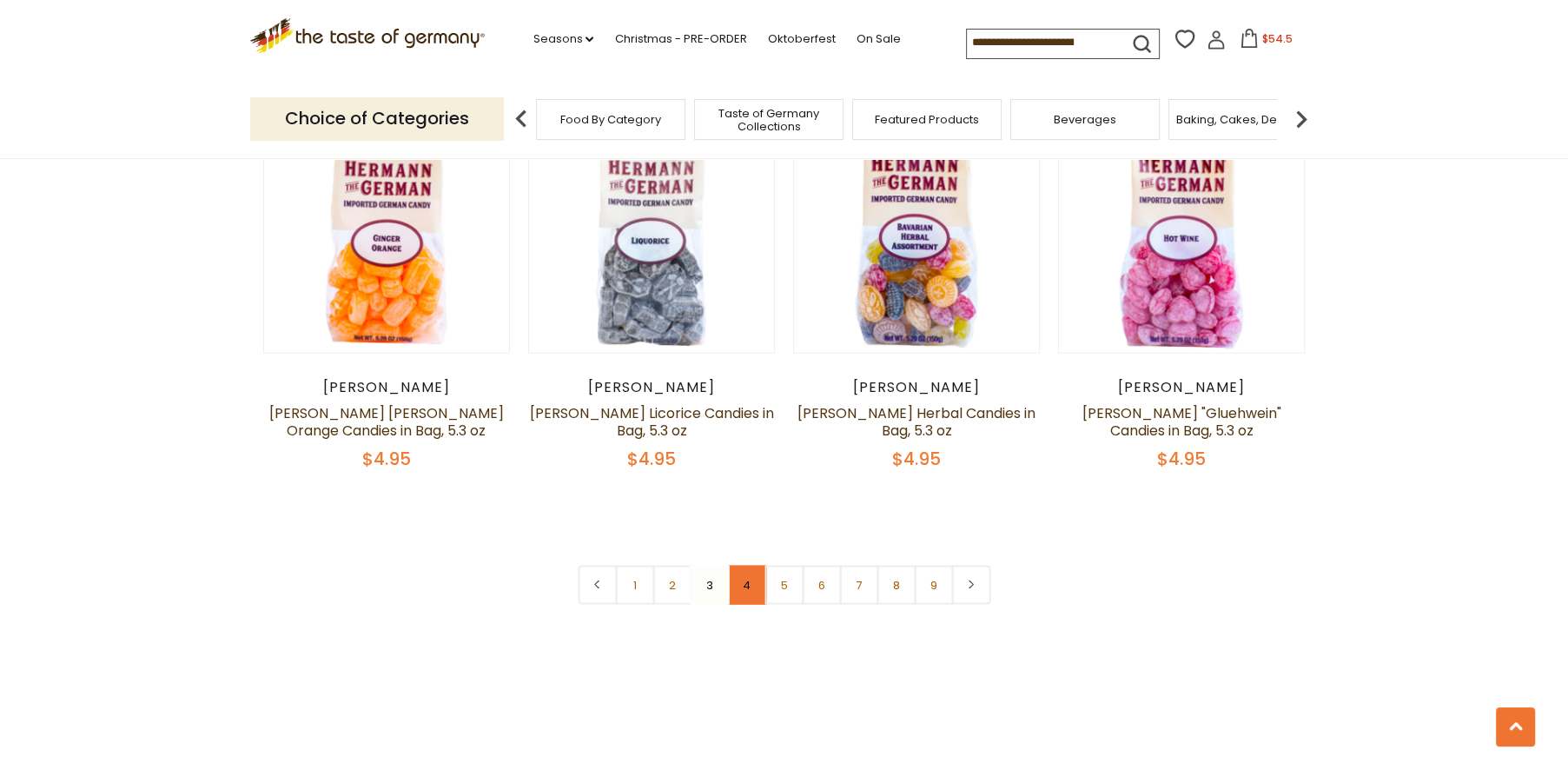
click at [742, 566] on link "4" at bounding box center [746, 585] width 39 height 39
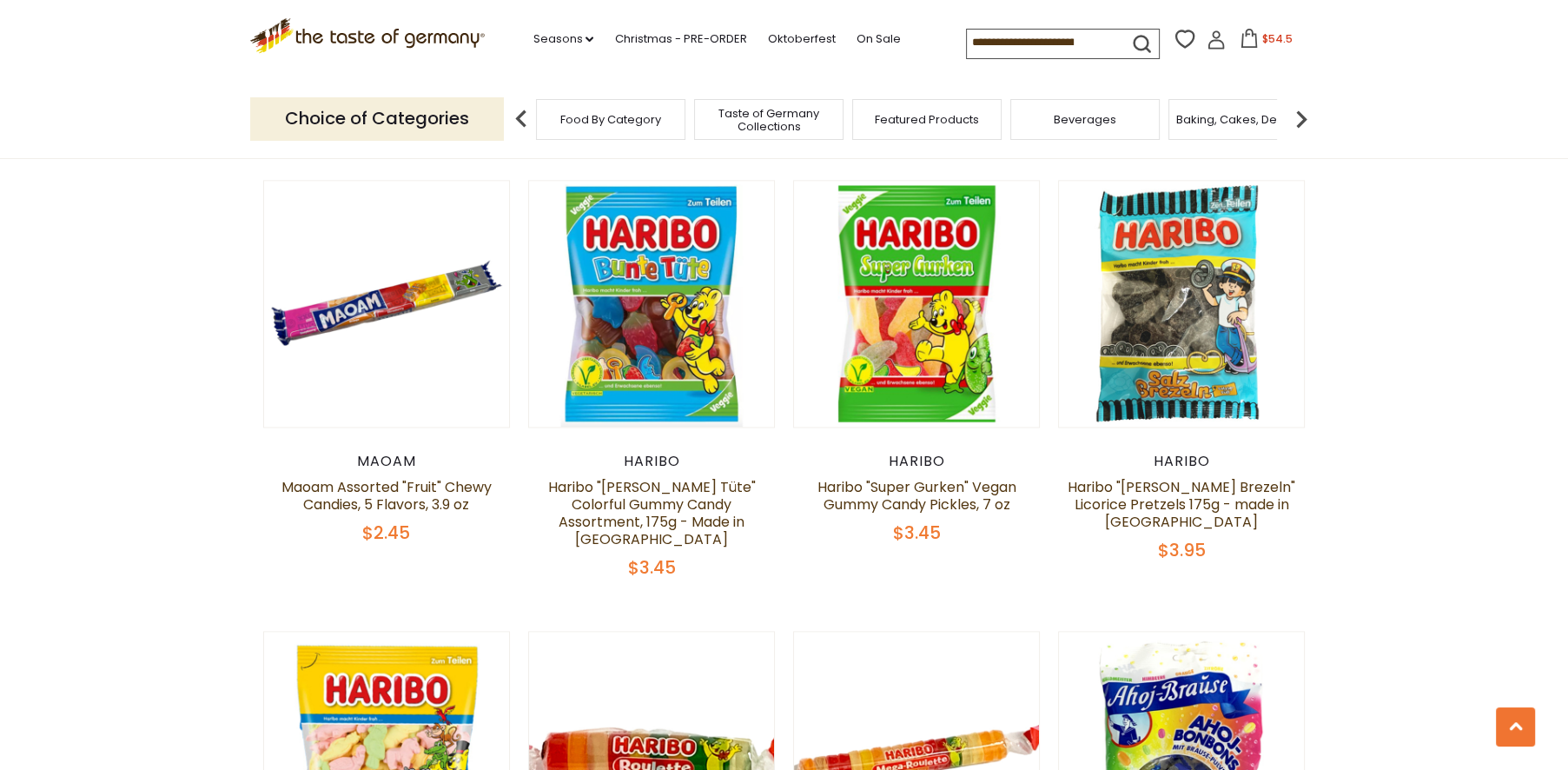
scroll to position [2788, 0]
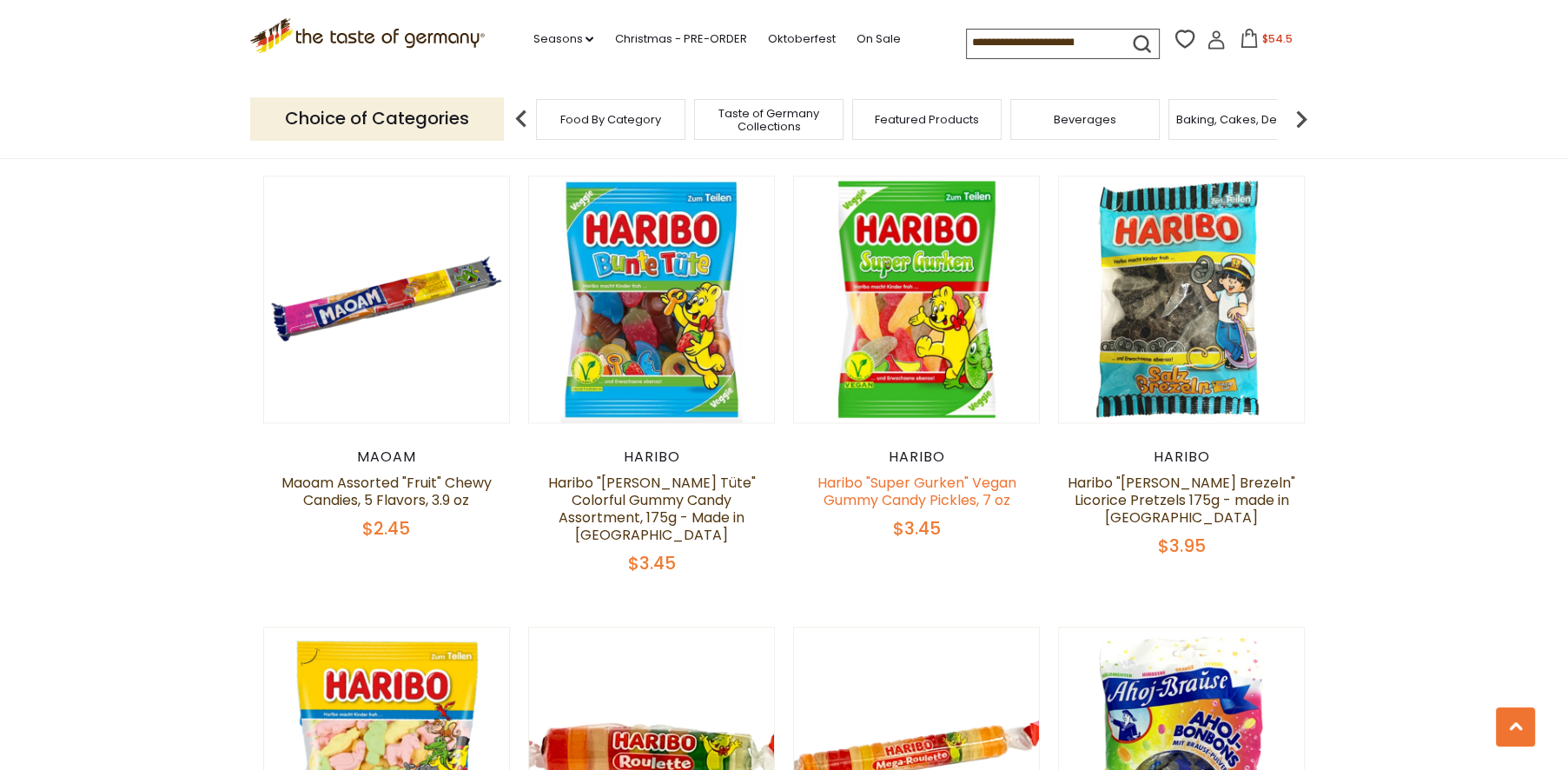
click at [920, 473] on link "Haribo "Super Gurken" Vegan Gummy Candy Pickles, 7 oz" at bounding box center [917, 491] width 199 height 37
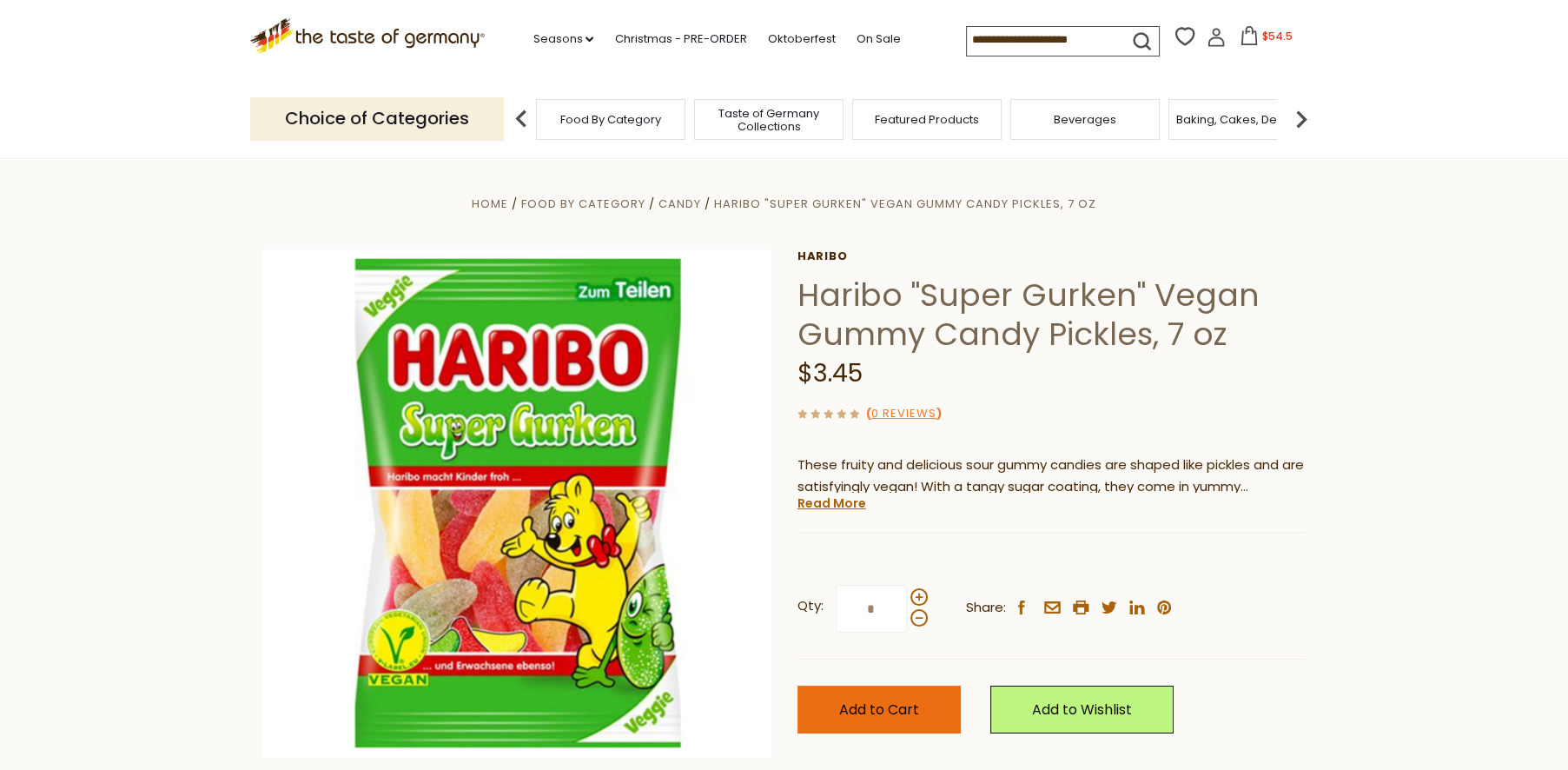
click at [873, 711] on span "Add to Cart" at bounding box center [879, 709] width 79 height 20
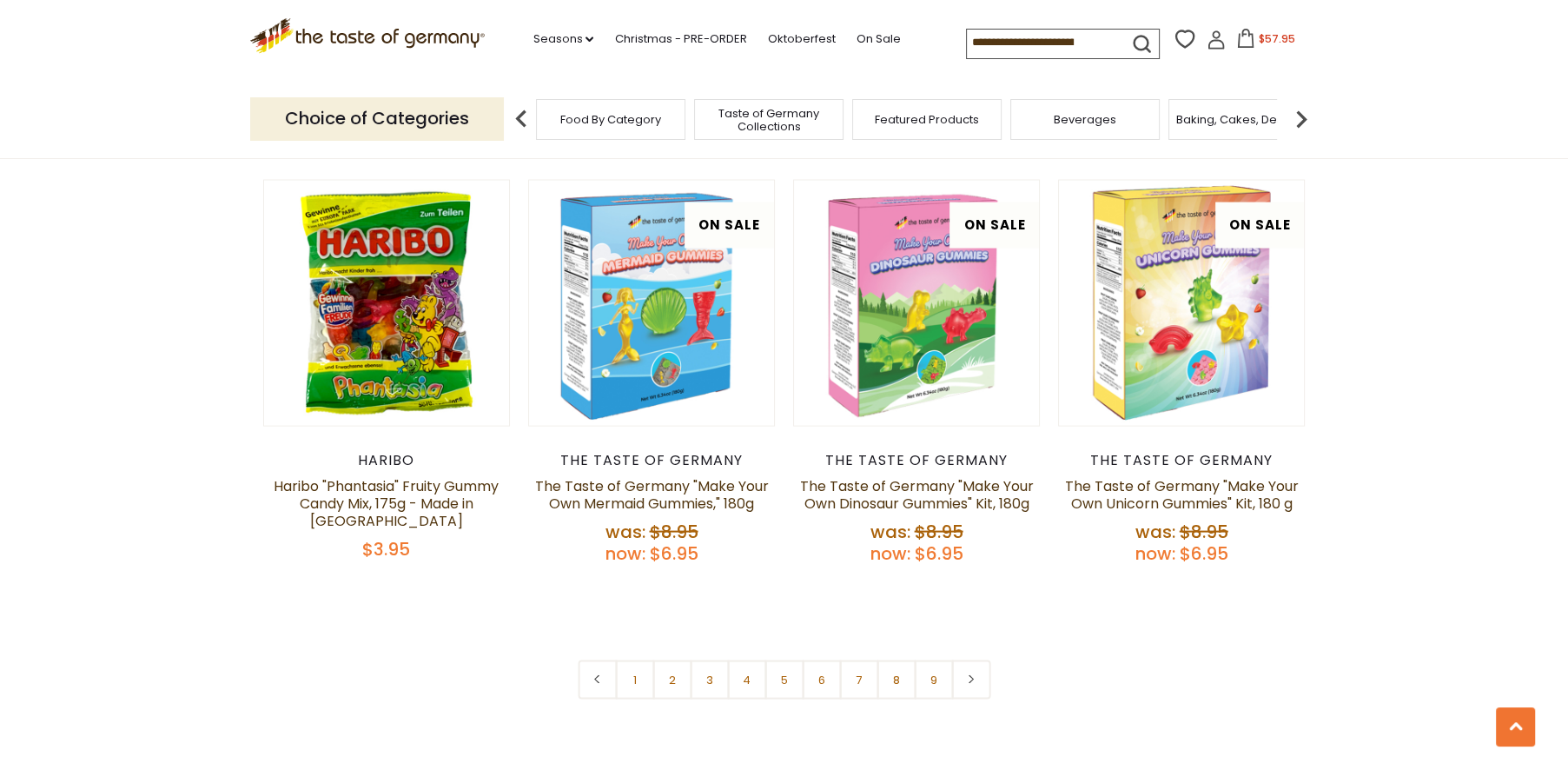
scroll to position [4044, 0]
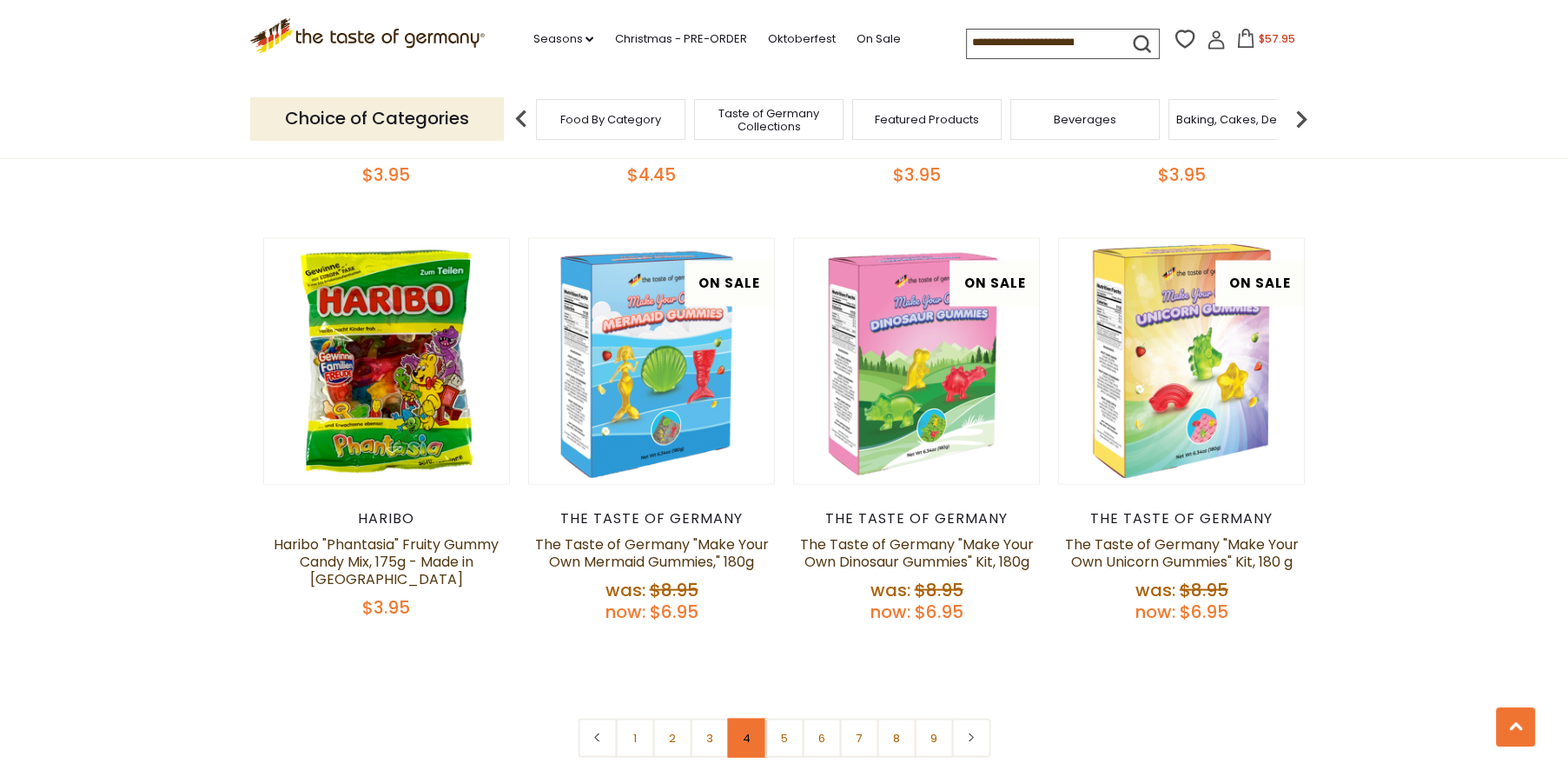
click at [744, 718] on link "4" at bounding box center [746, 737] width 39 height 39
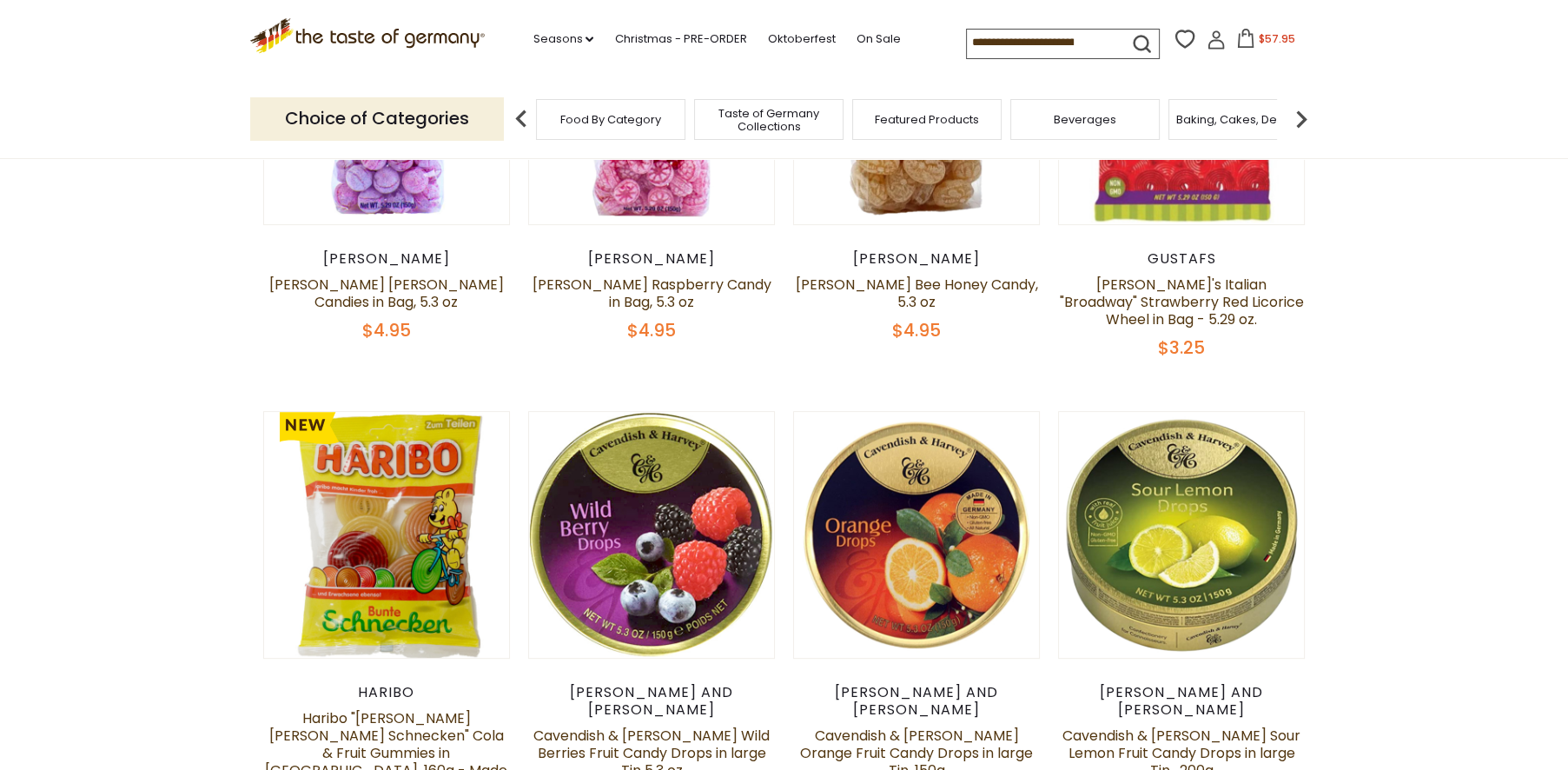
scroll to position [663, 0]
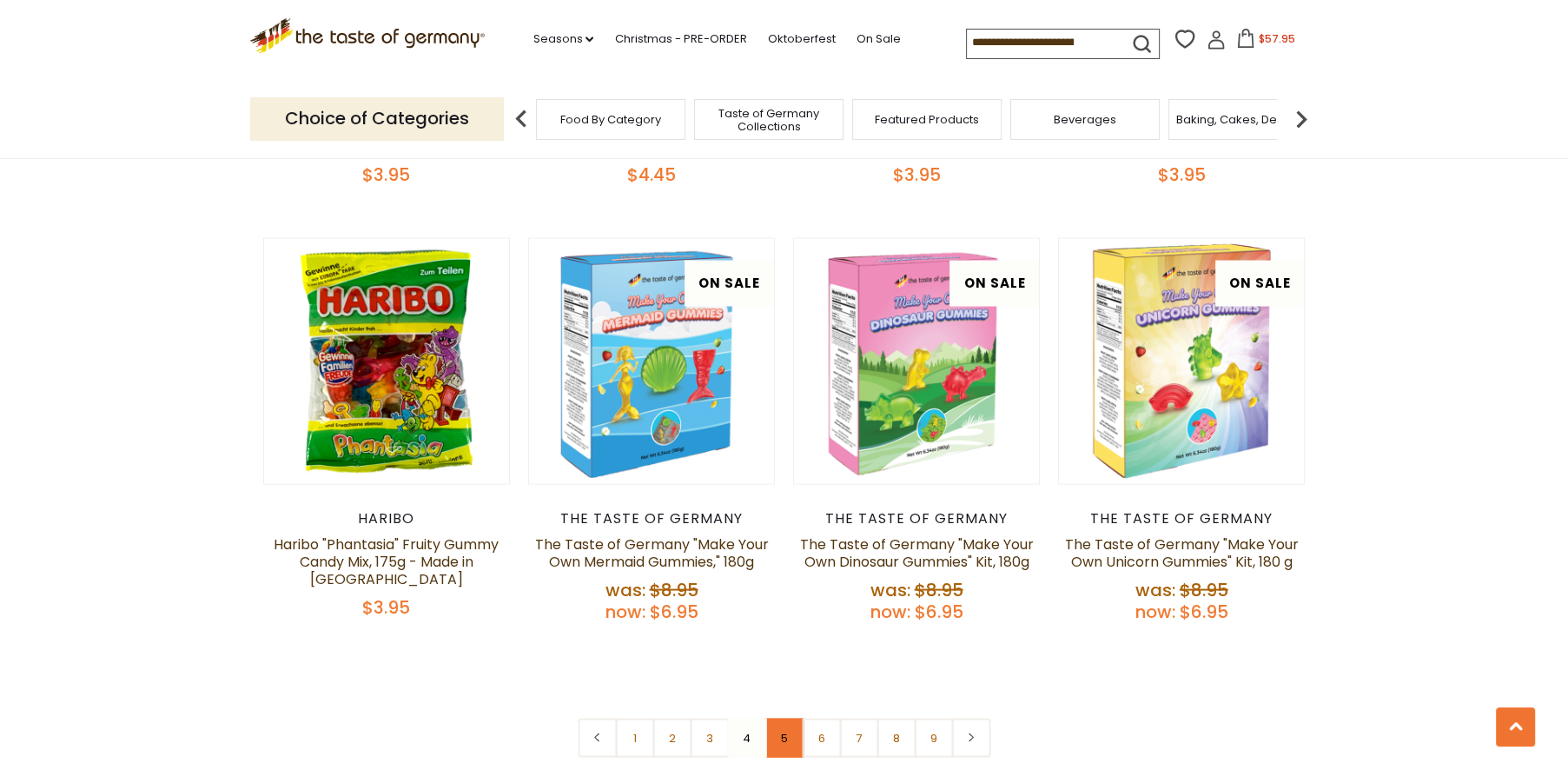
click at [784, 718] on link "5" at bounding box center [783, 737] width 39 height 39
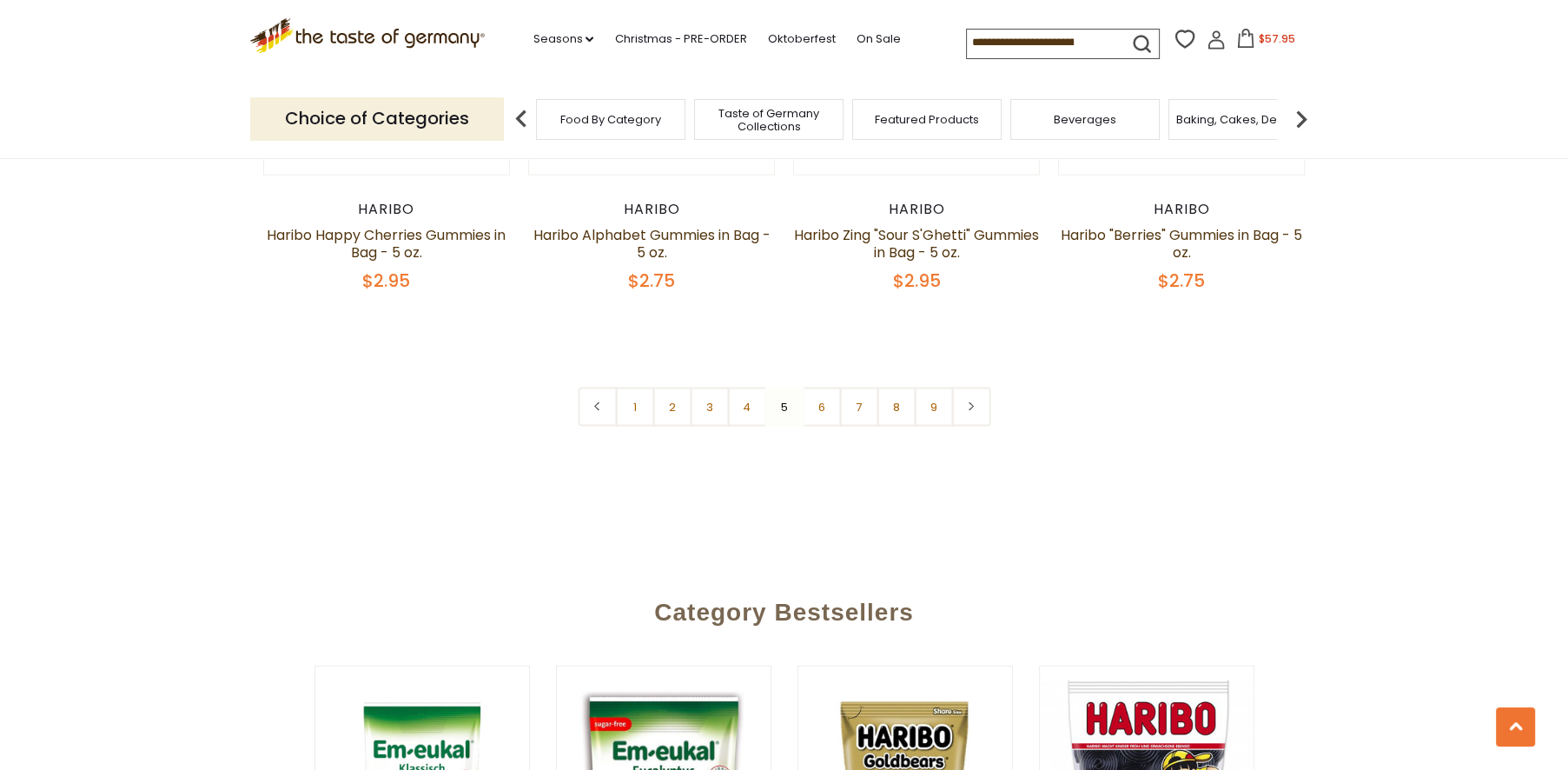
scroll to position [4237, 0]
click at [821, 387] on link "6" at bounding box center [821, 406] width 39 height 39
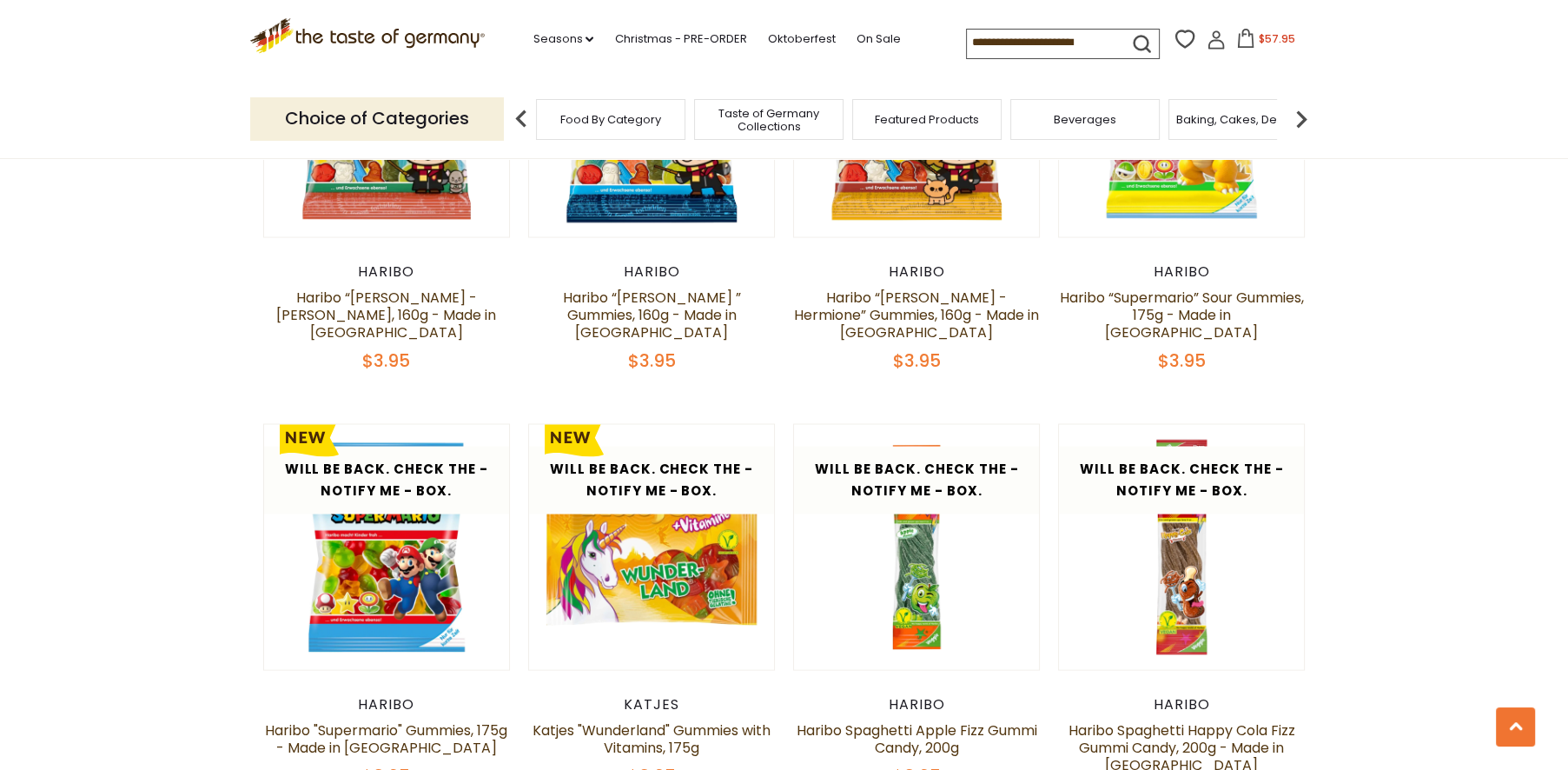
scroll to position [3948, 0]
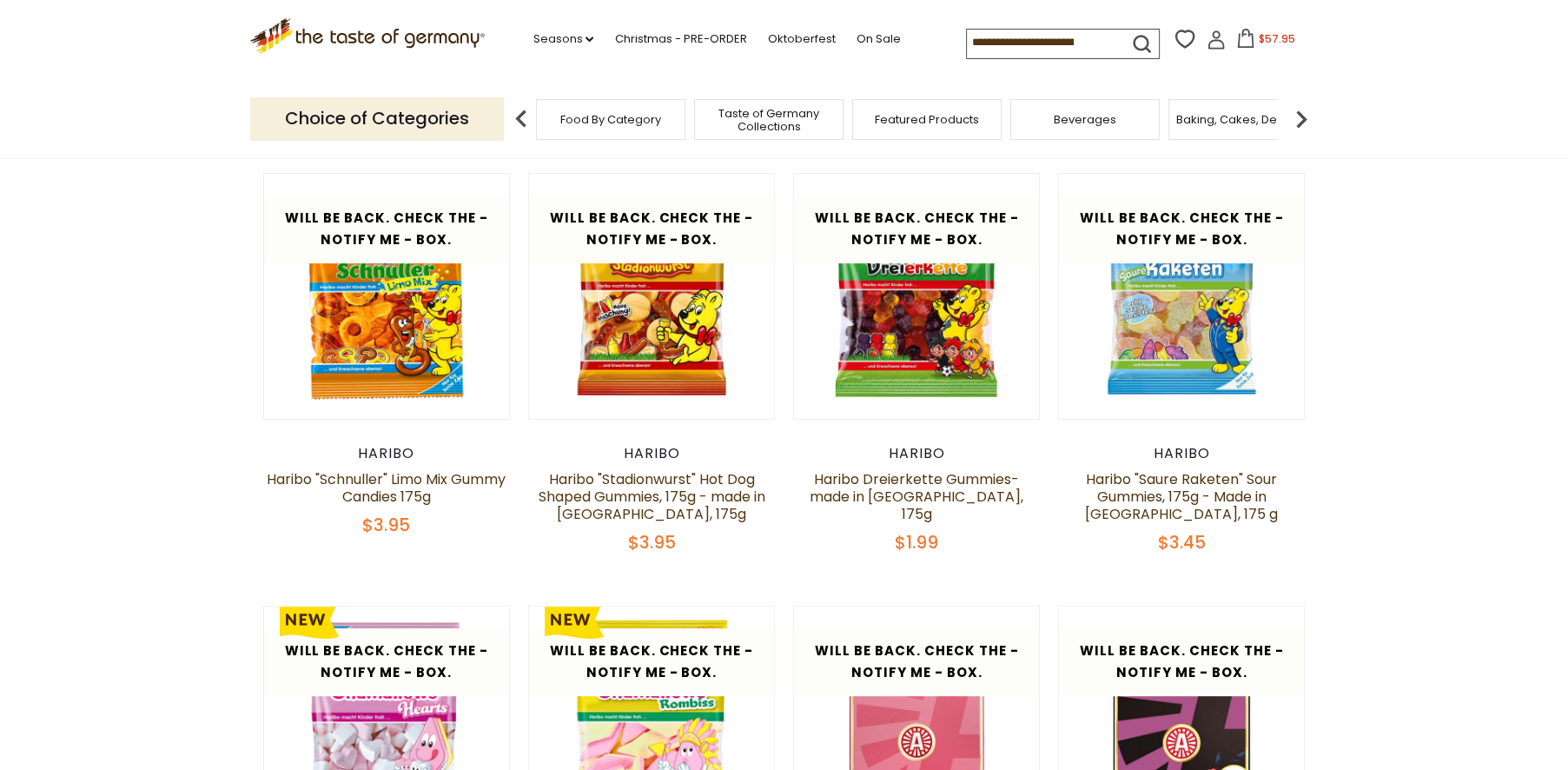
scroll to position [567, 0]
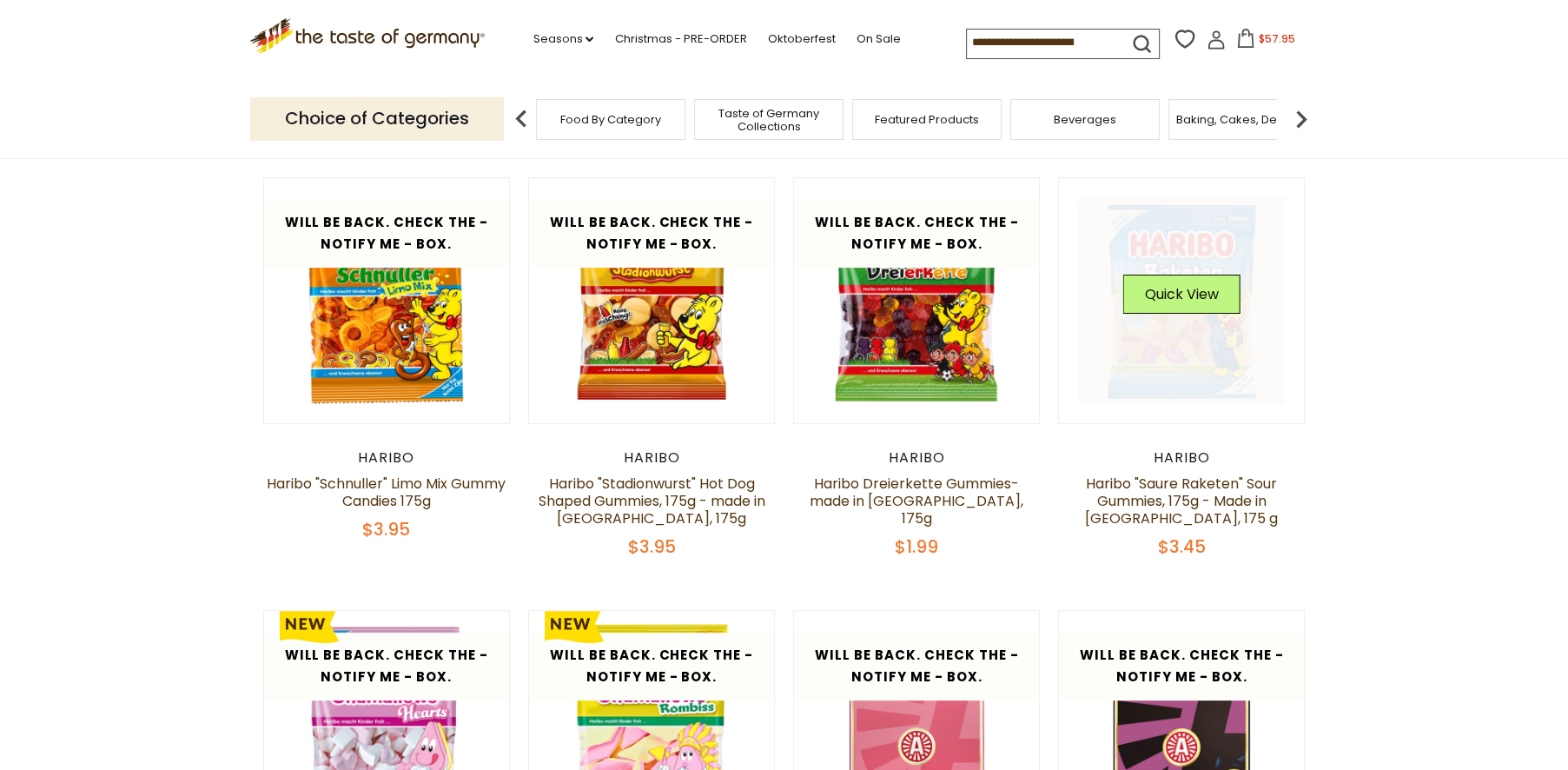
click at [1192, 356] on link at bounding box center [1181, 300] width 207 height 207
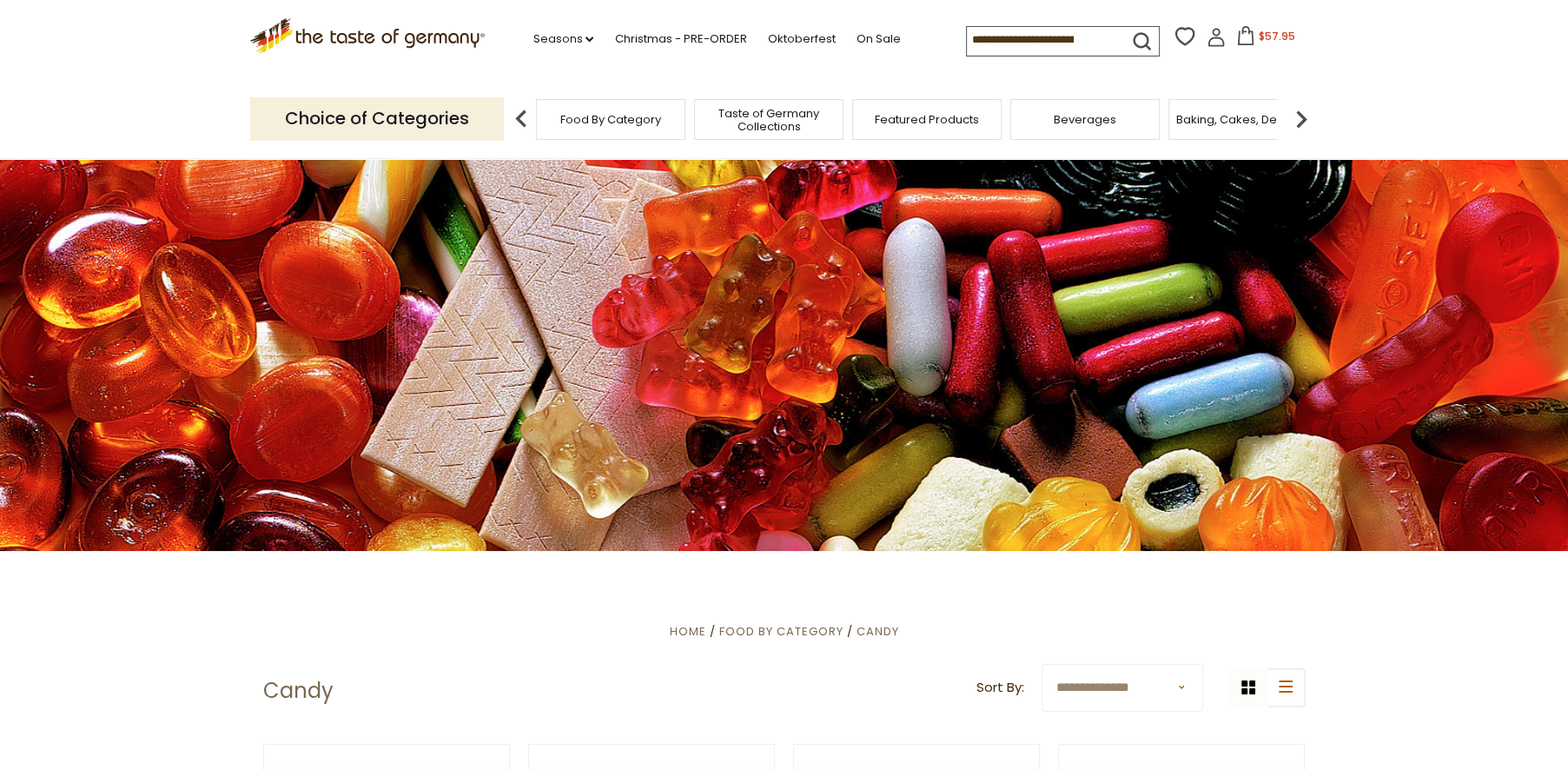
click at [1022, 36] on input at bounding box center [1041, 39] width 147 height 24
type input "****"
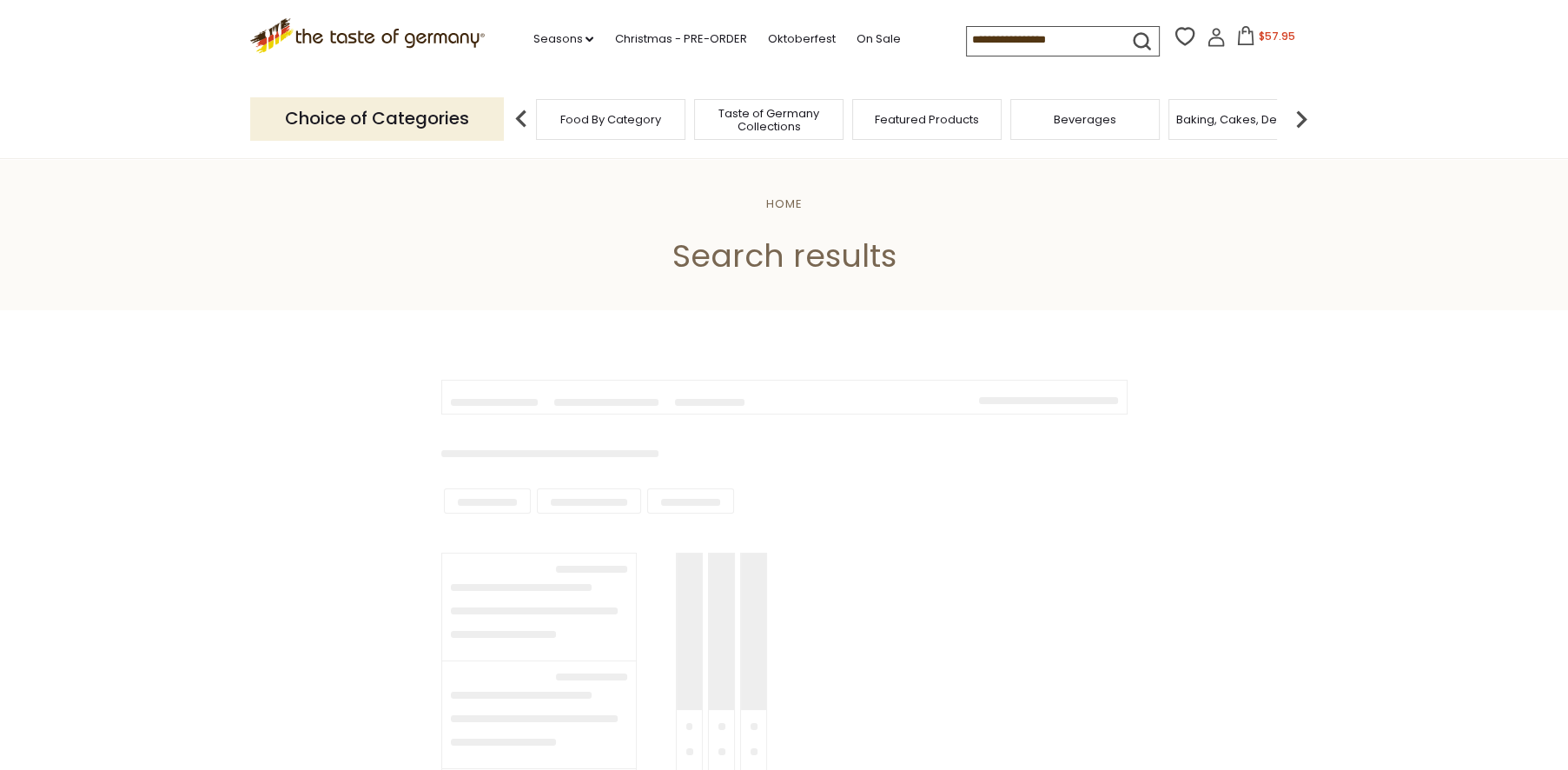
type input "****"
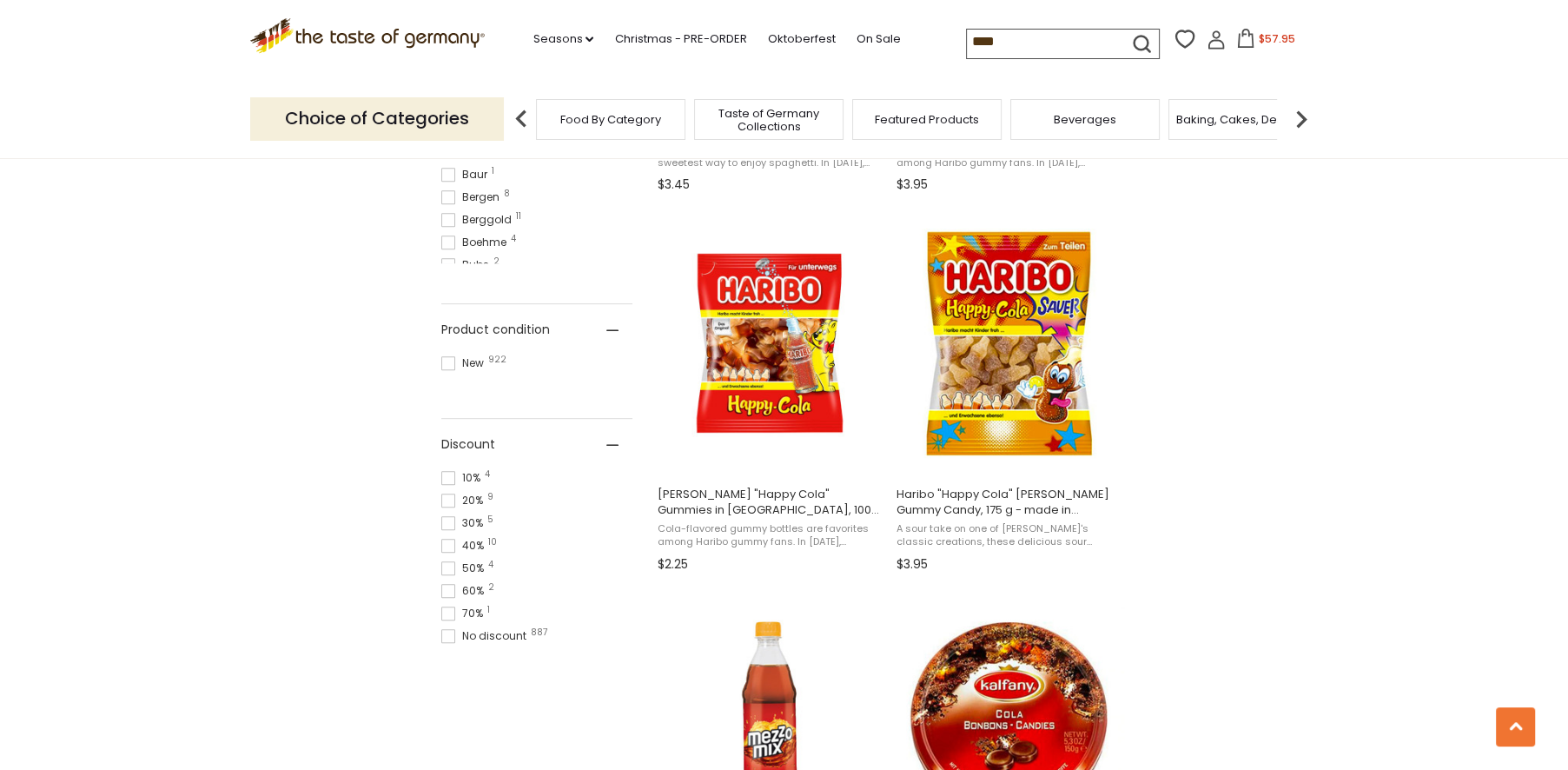
scroll to position [1062, 0]
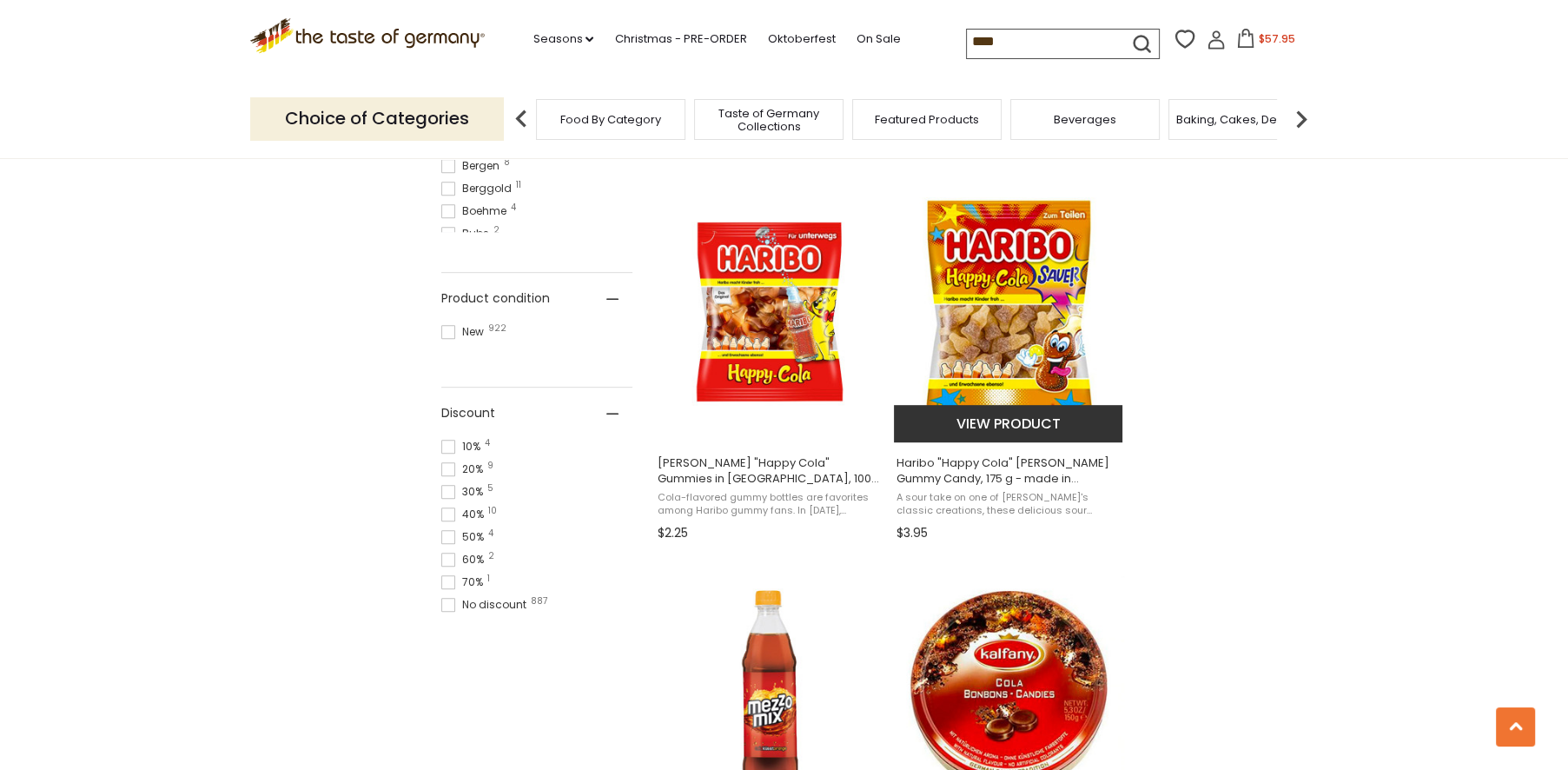
click at [1004, 304] on img "Haribo" at bounding box center [1009, 312] width 230 height 230
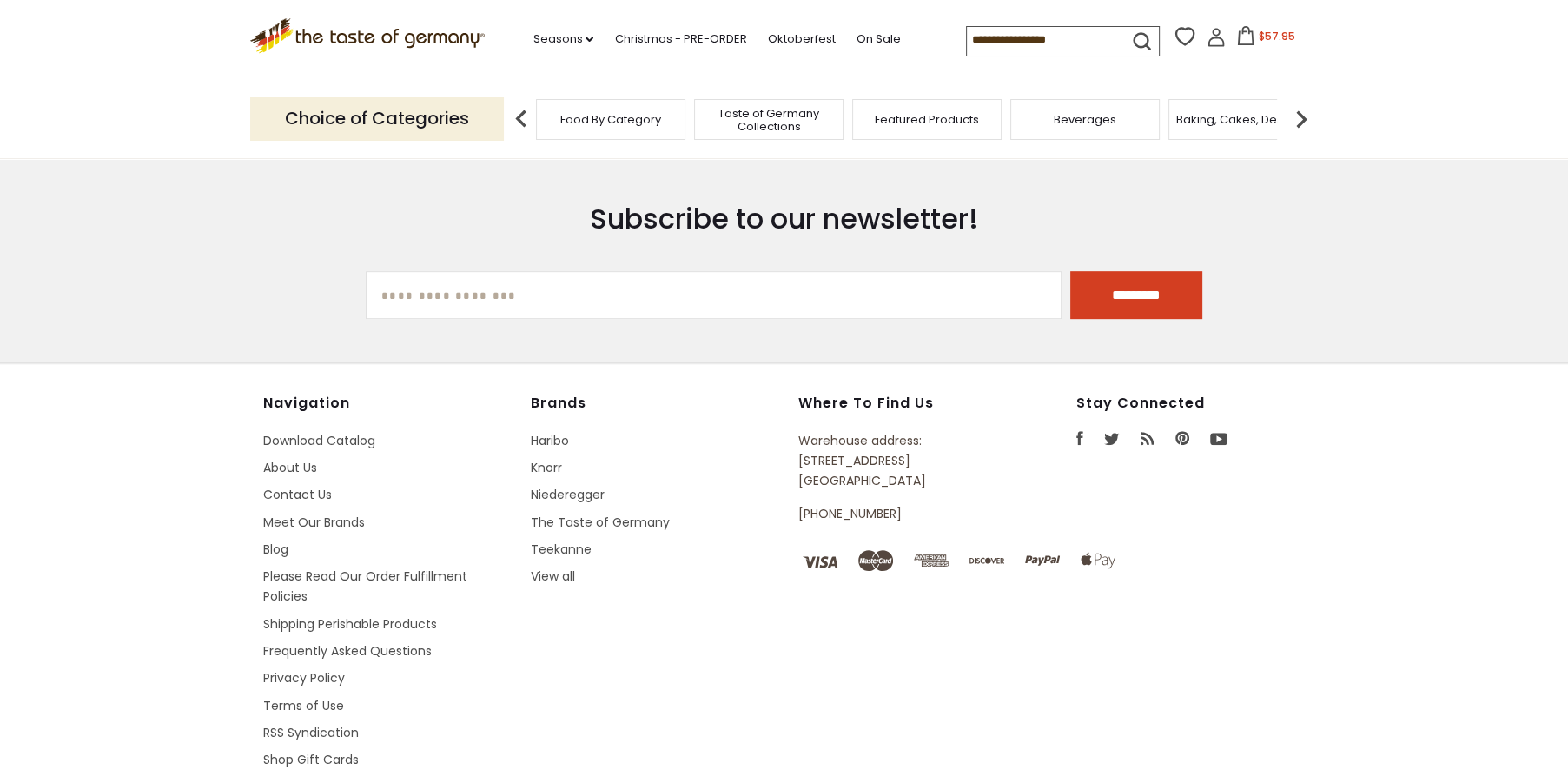
type input "****"
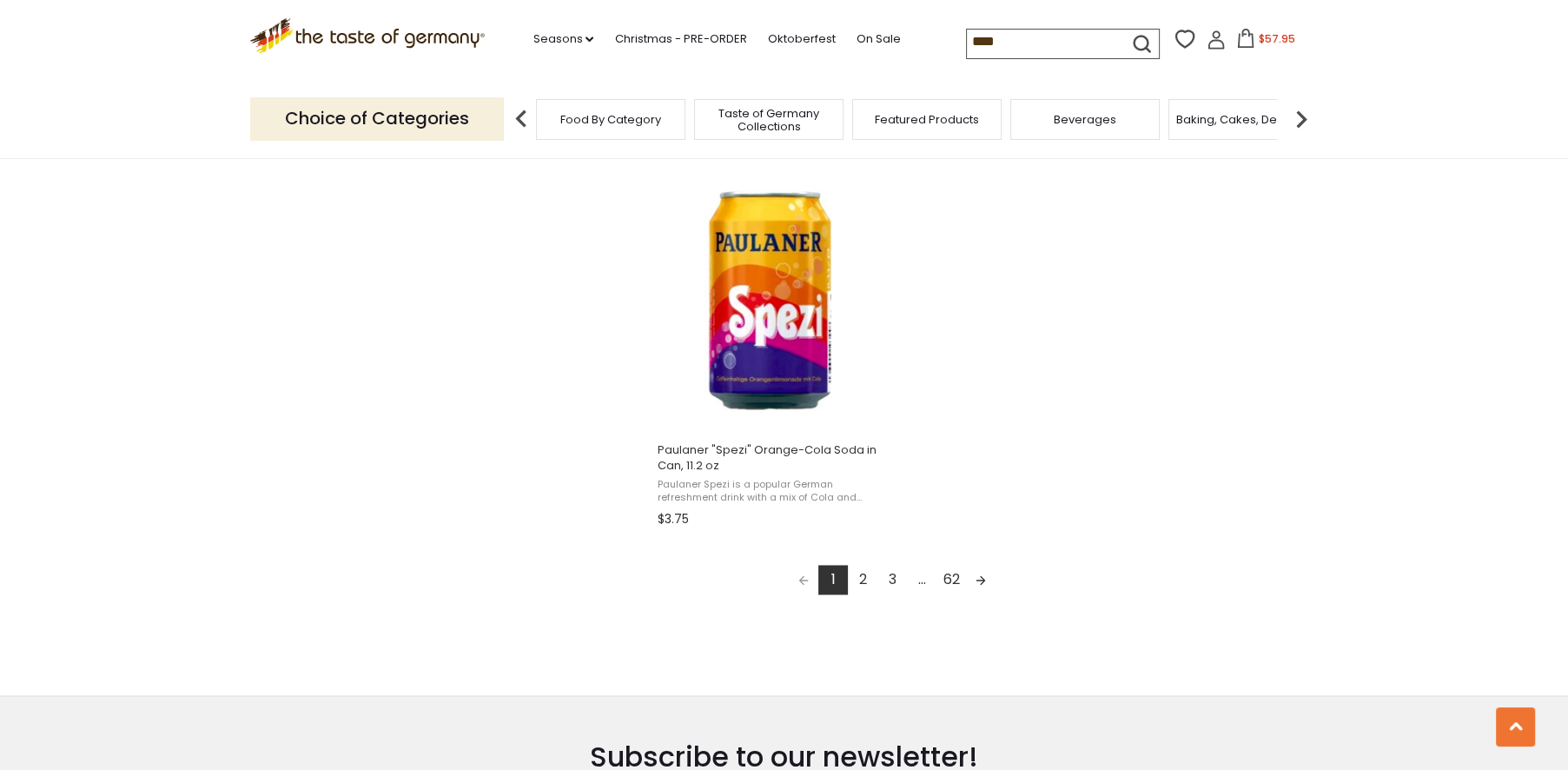
scroll to position [2994, 0]
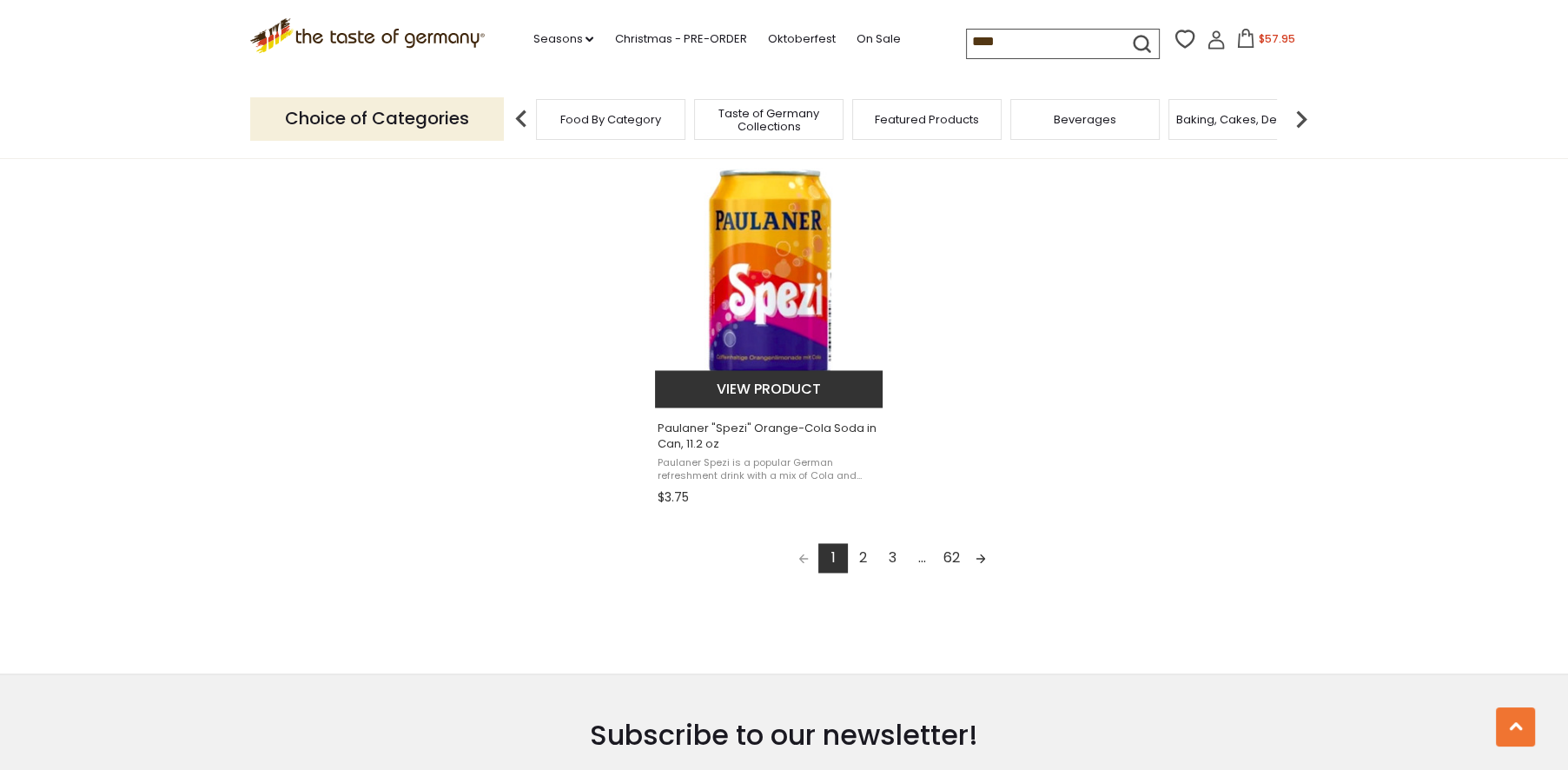
click at [767, 395] on button "View product" at bounding box center [769, 389] width 229 height 37
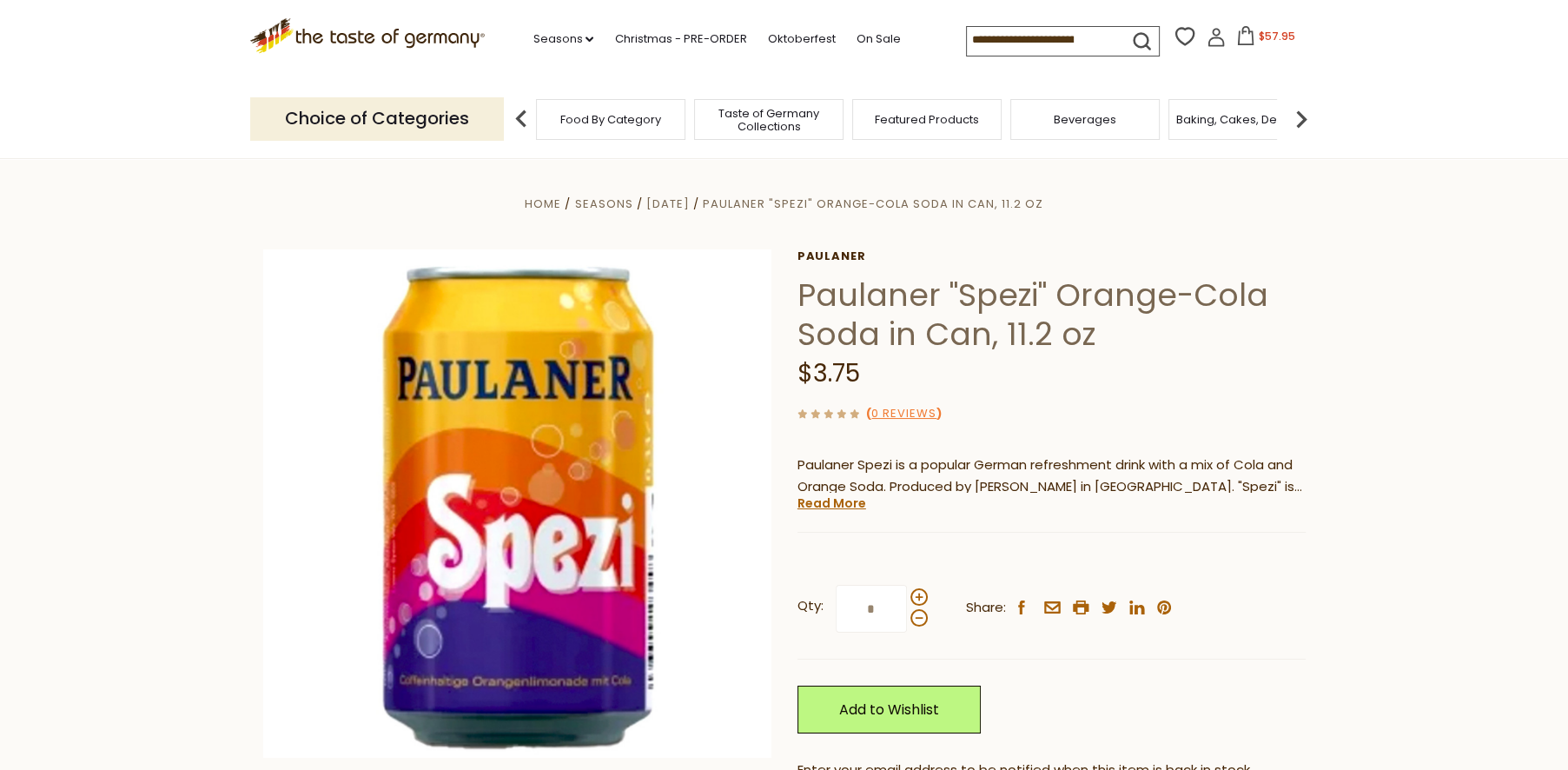
click at [1303, 117] on img at bounding box center [1302, 119] width 34 height 34
click at [1304, 117] on img at bounding box center [1302, 119] width 34 height 34
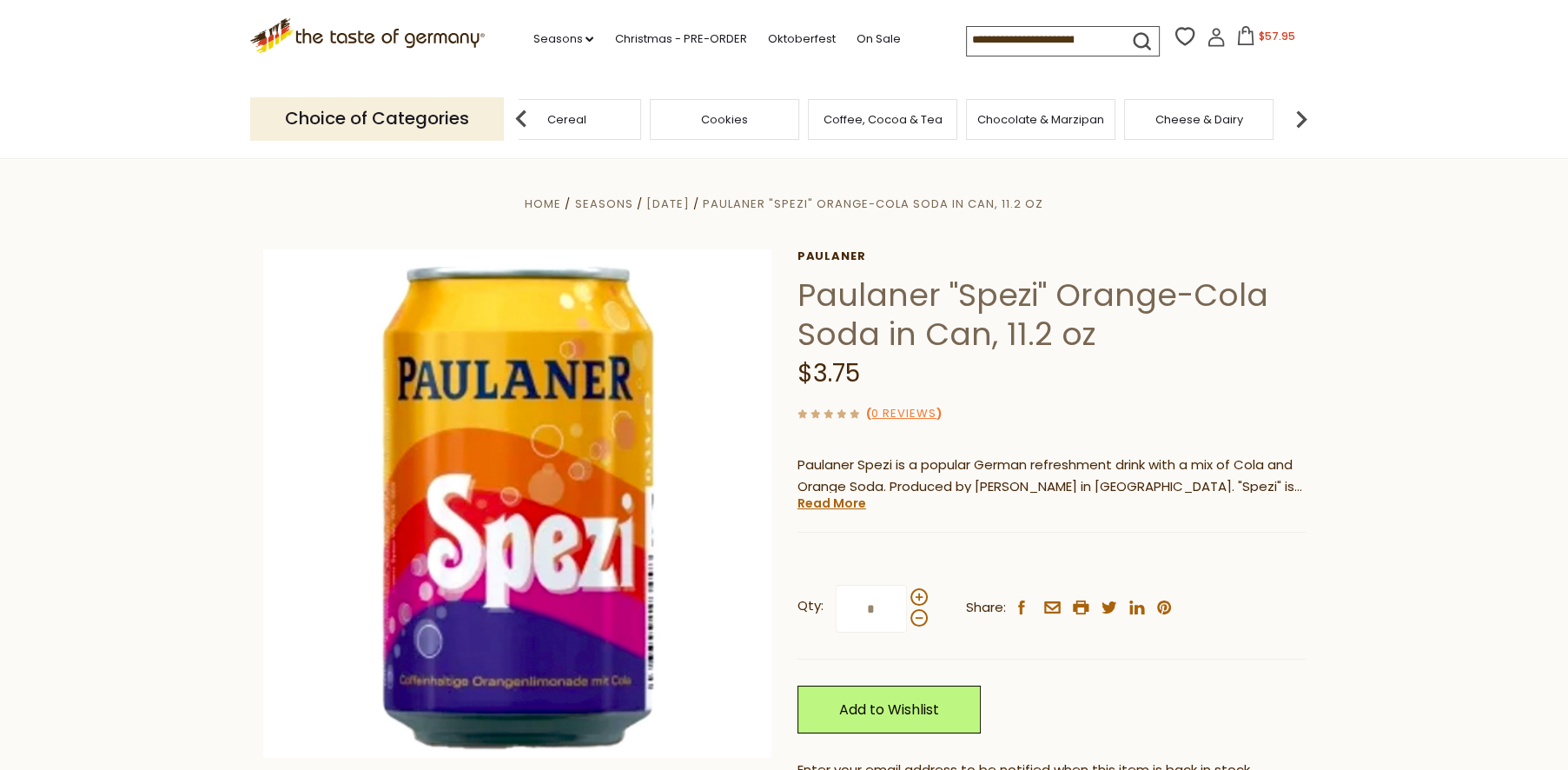
click at [1304, 117] on img at bounding box center [1302, 119] width 34 height 34
click at [1042, 37] on input at bounding box center [1041, 39] width 147 height 24
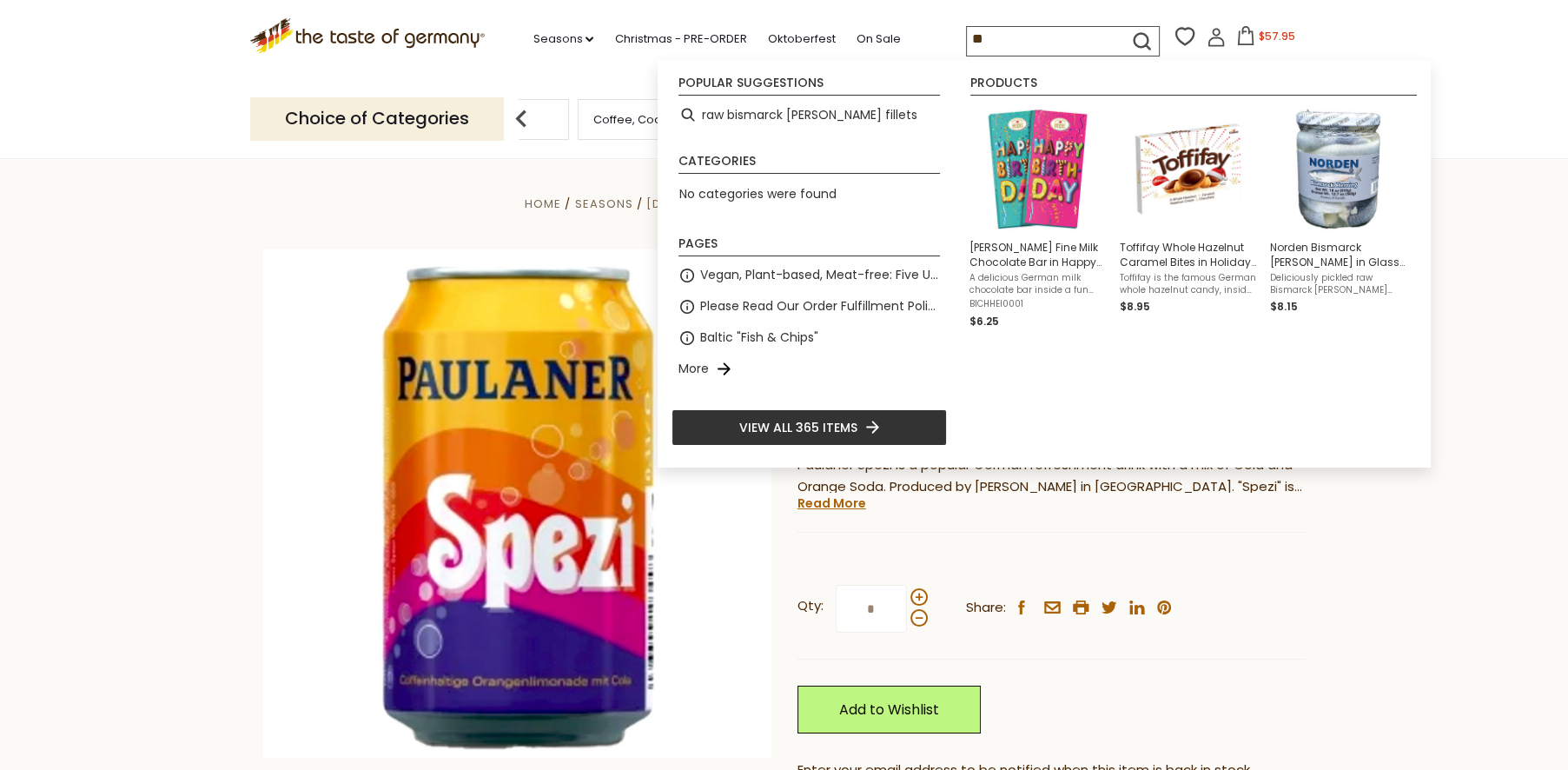
type input "*"
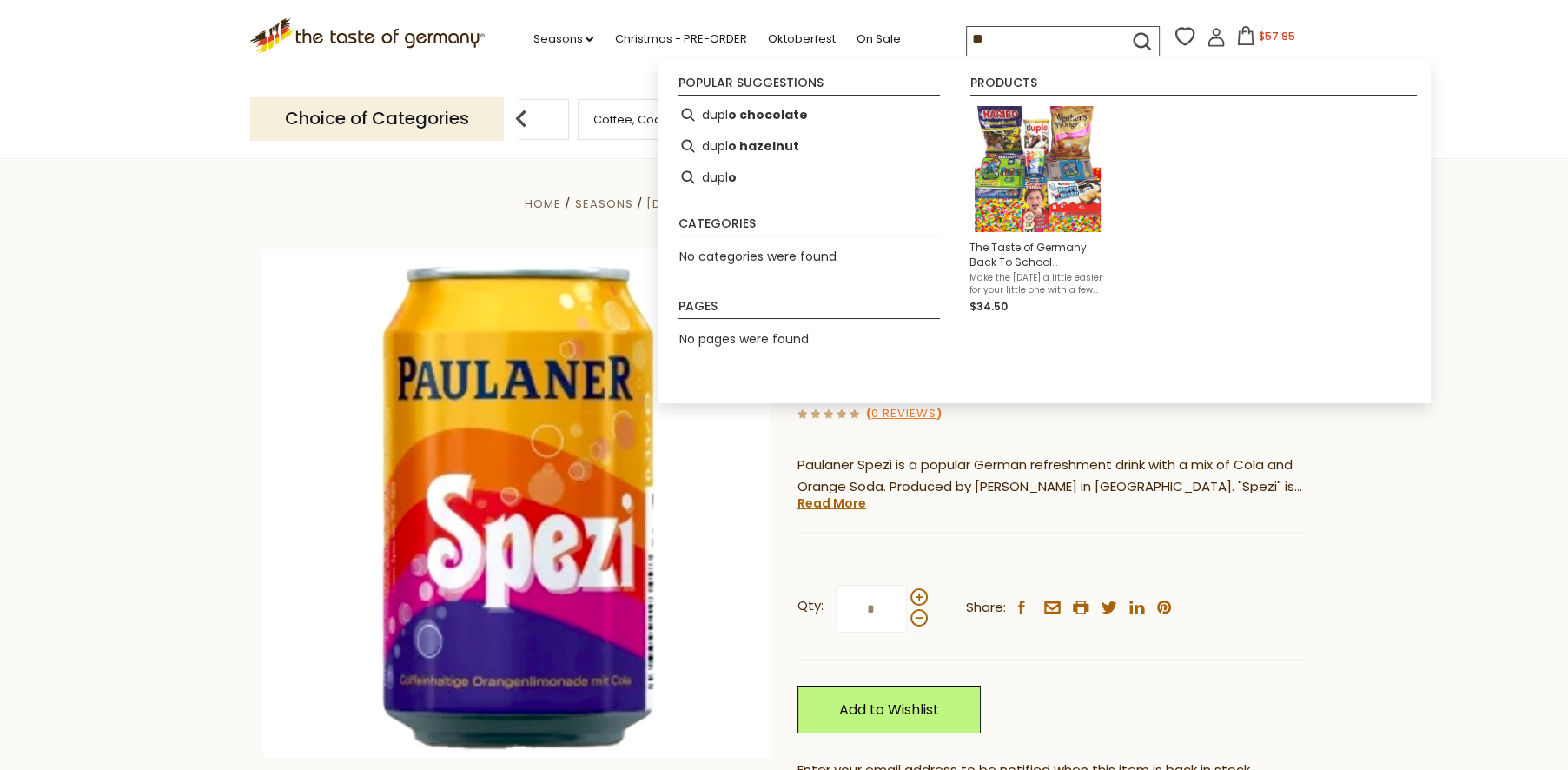
type input "*"
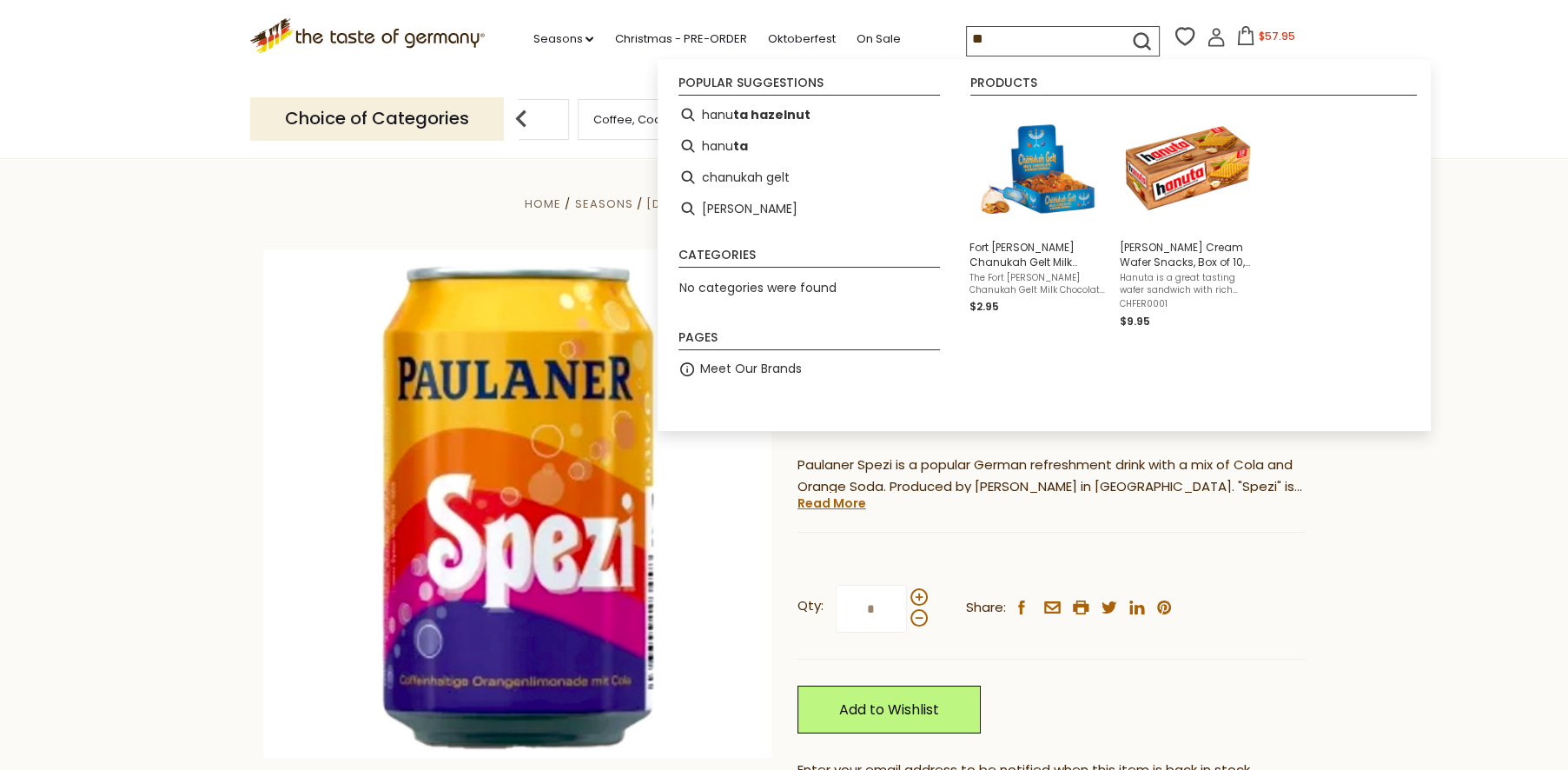
type input "*"
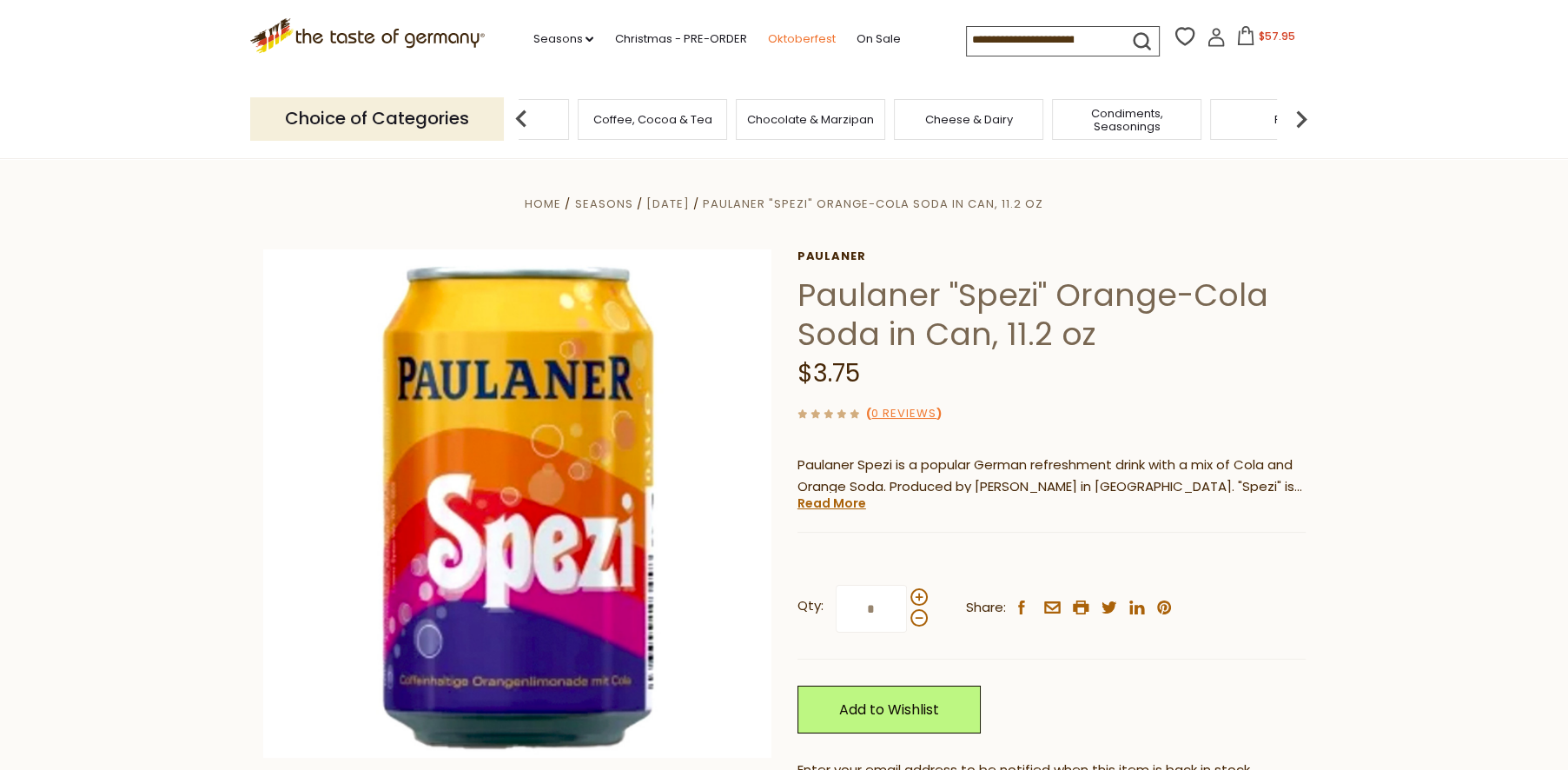
click at [795, 37] on link "Oktoberfest" at bounding box center [800, 39] width 68 height 19
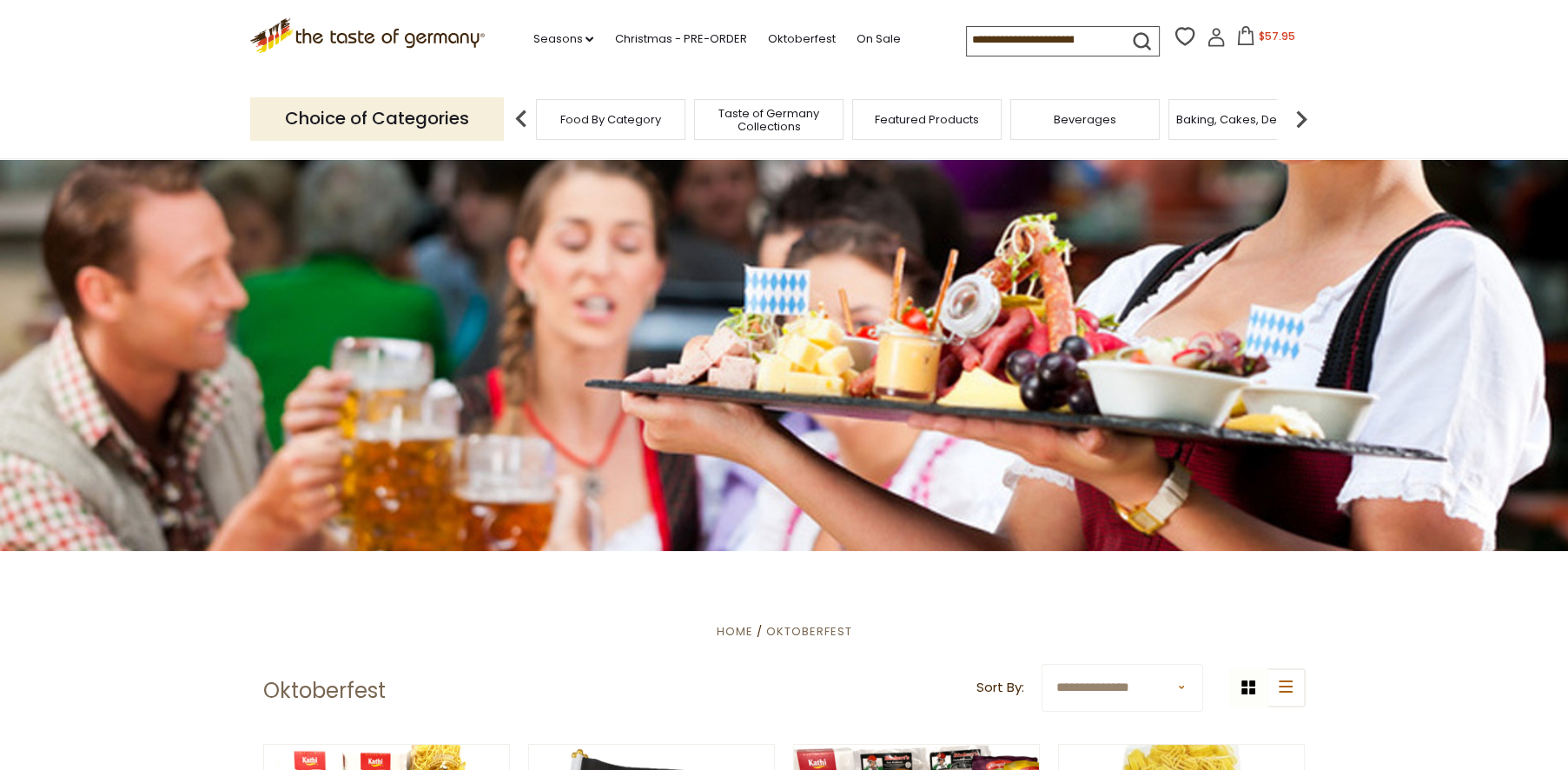
click at [1050, 37] on input at bounding box center [1041, 39] width 147 height 24
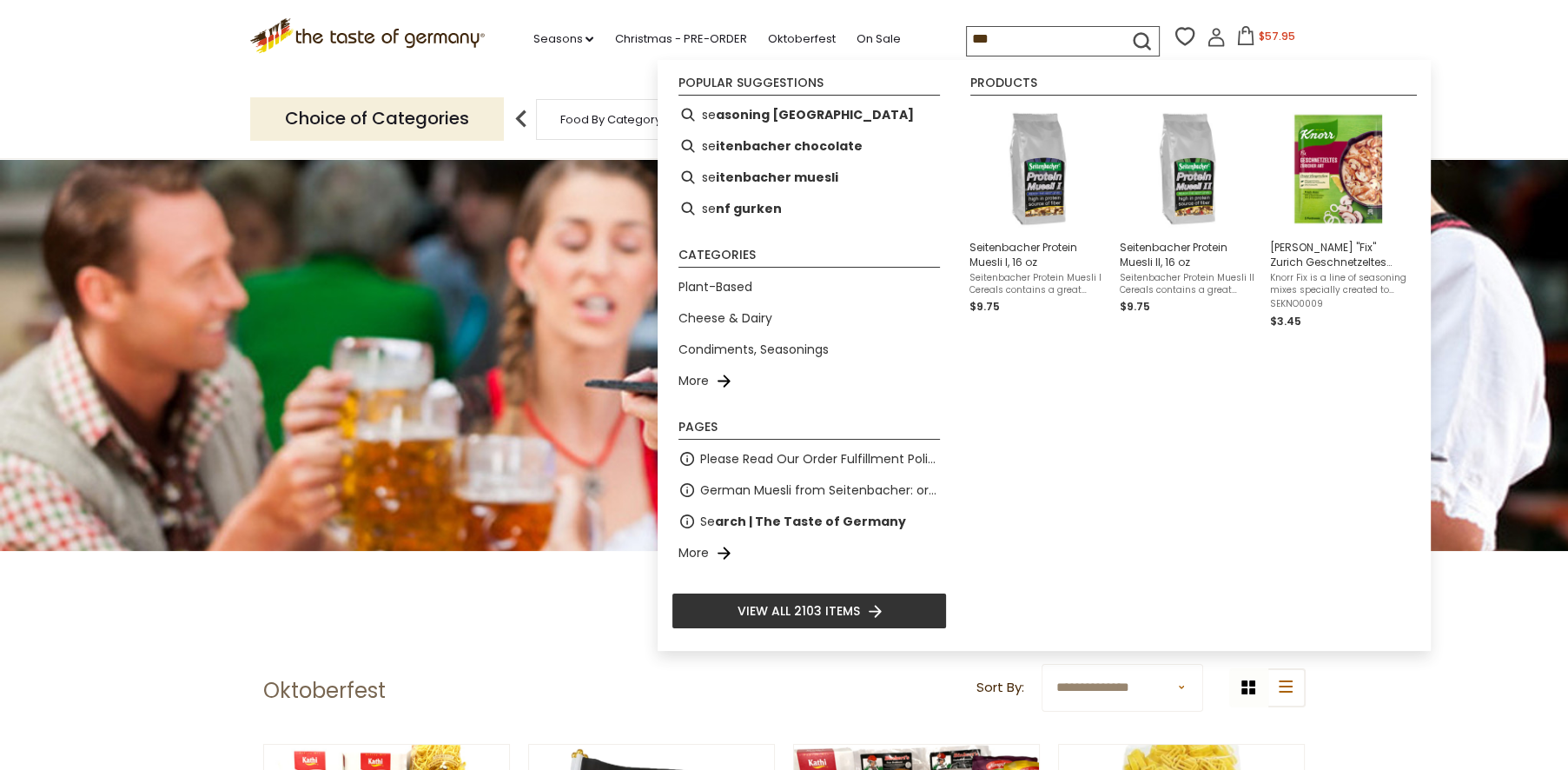
type input "****"
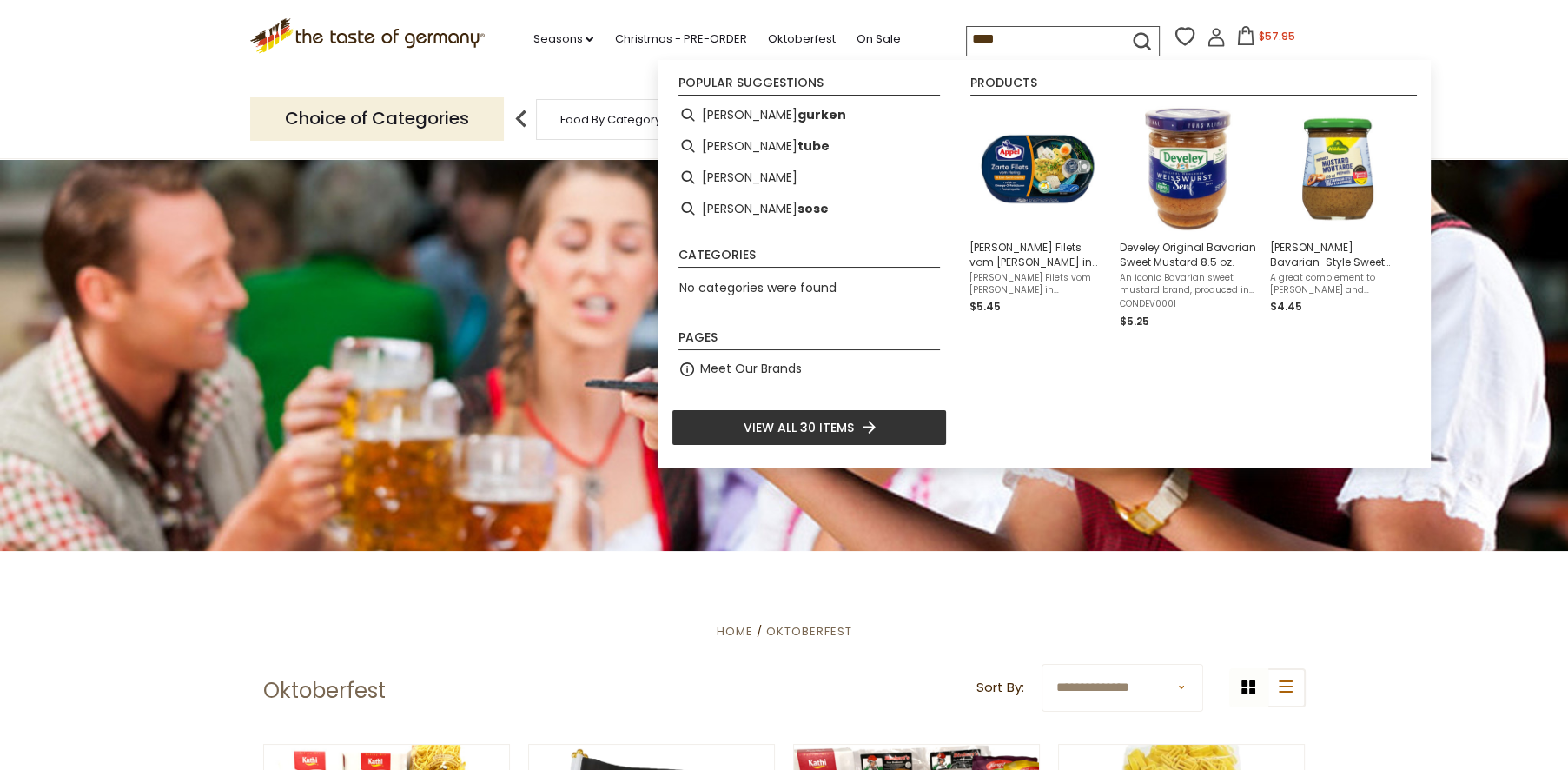
drag, startPoint x: 1015, startPoint y: 34, endPoint x: 947, endPoint y: 40, distance: 68.3
click at [947, 40] on div ".st0{fill:#EDD300;} .st1{fill:#D33E21;} .st0{fill:#EDD300;} .st1{fill:#D33E21;}…" at bounding box center [784, 40] width 1069 height 80
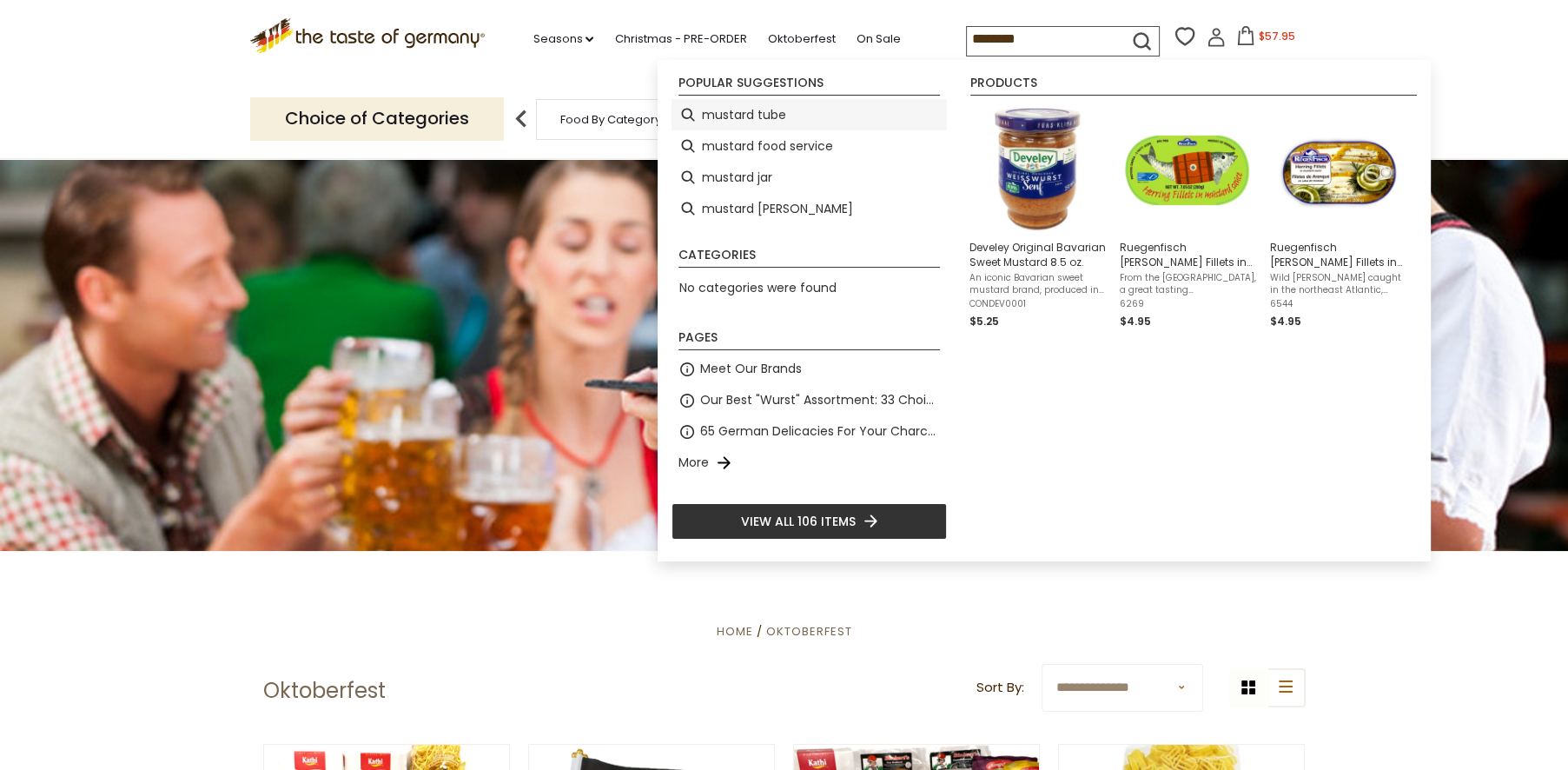
click at [770, 119] on li "mustard tube" at bounding box center [809, 115] width 275 height 32
type input "**********"
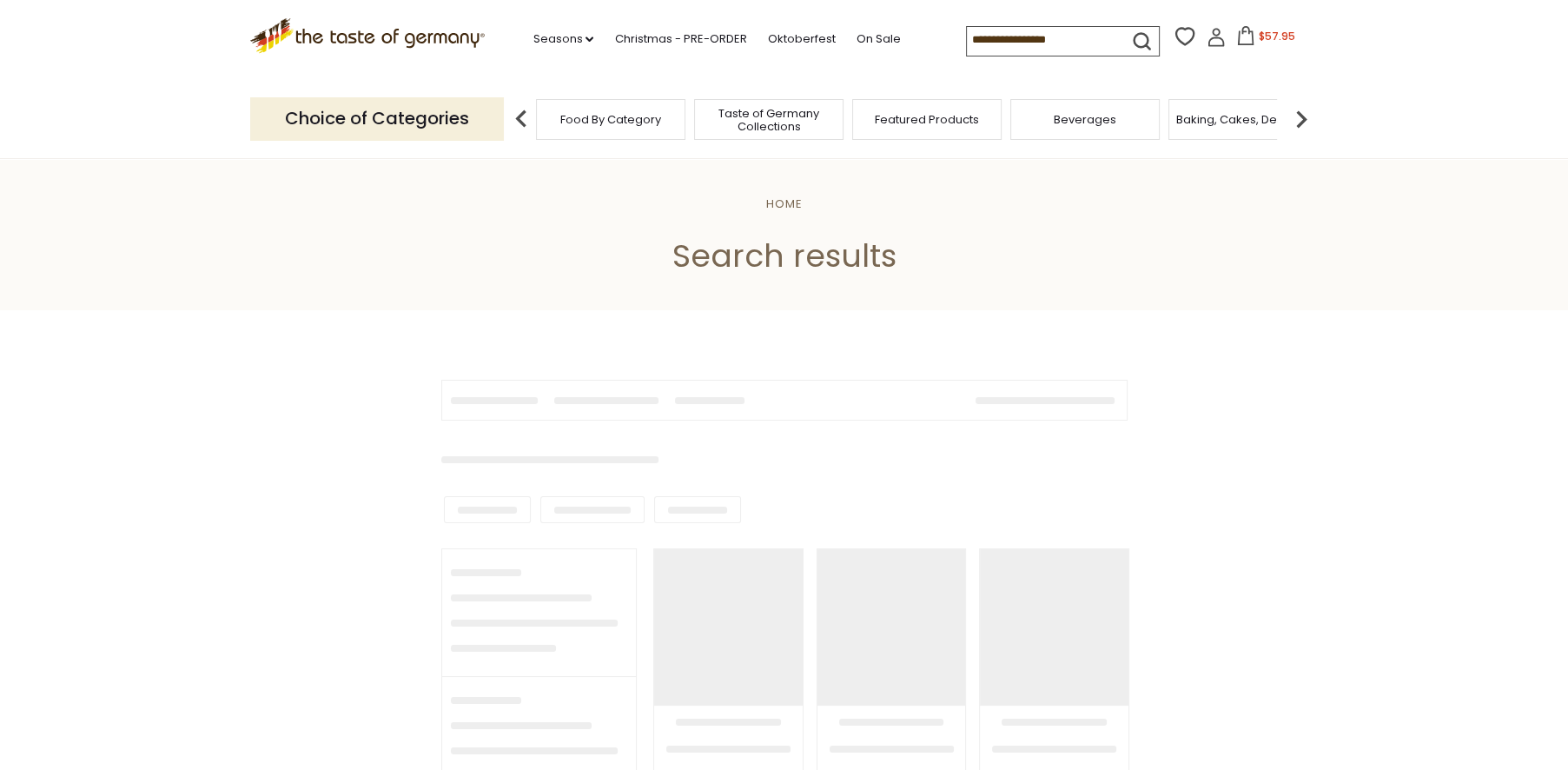
type input "**********"
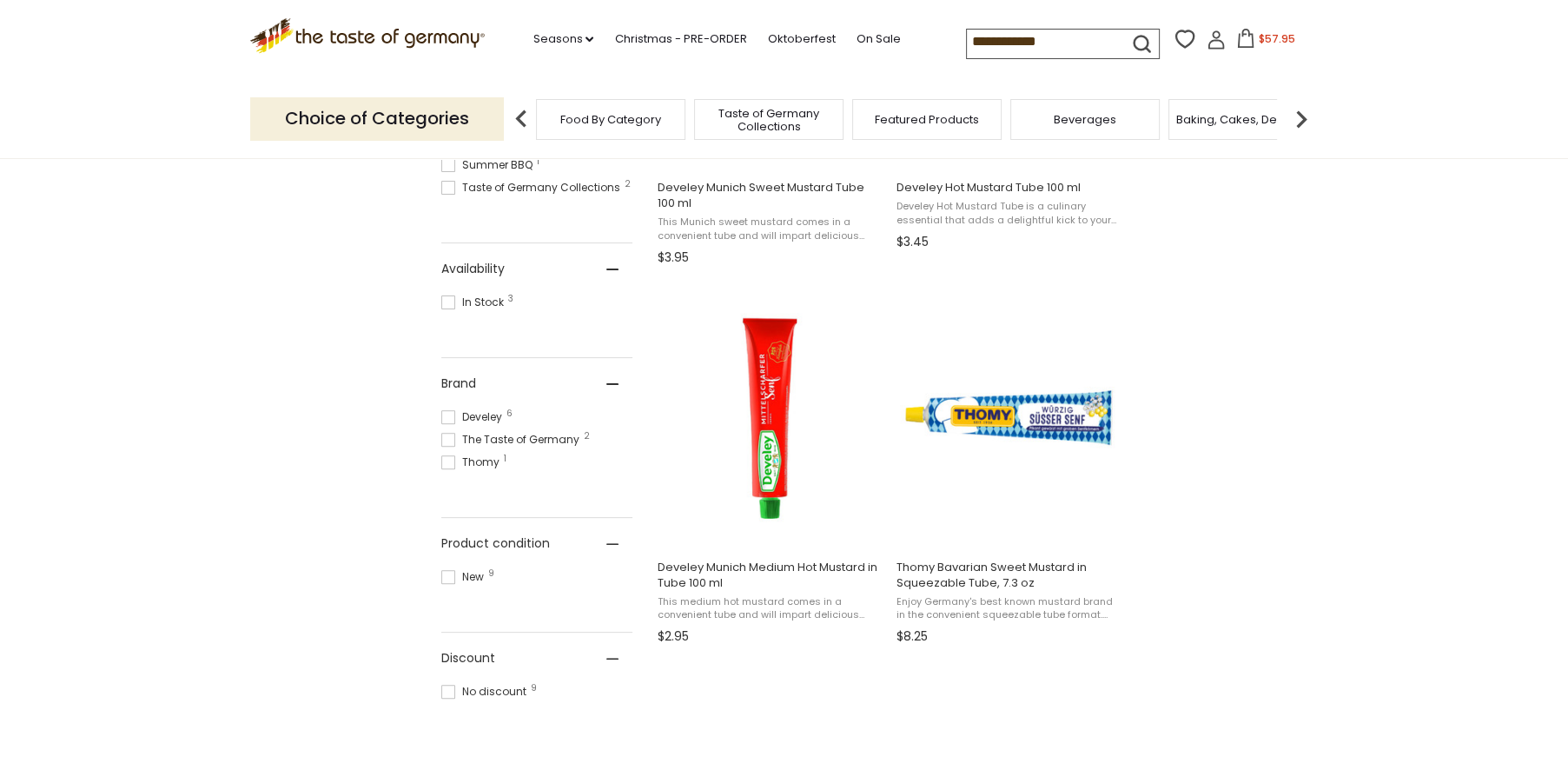
scroll to position [580, 0]
click at [743, 517] on button "View product" at bounding box center [769, 527] width 229 height 37
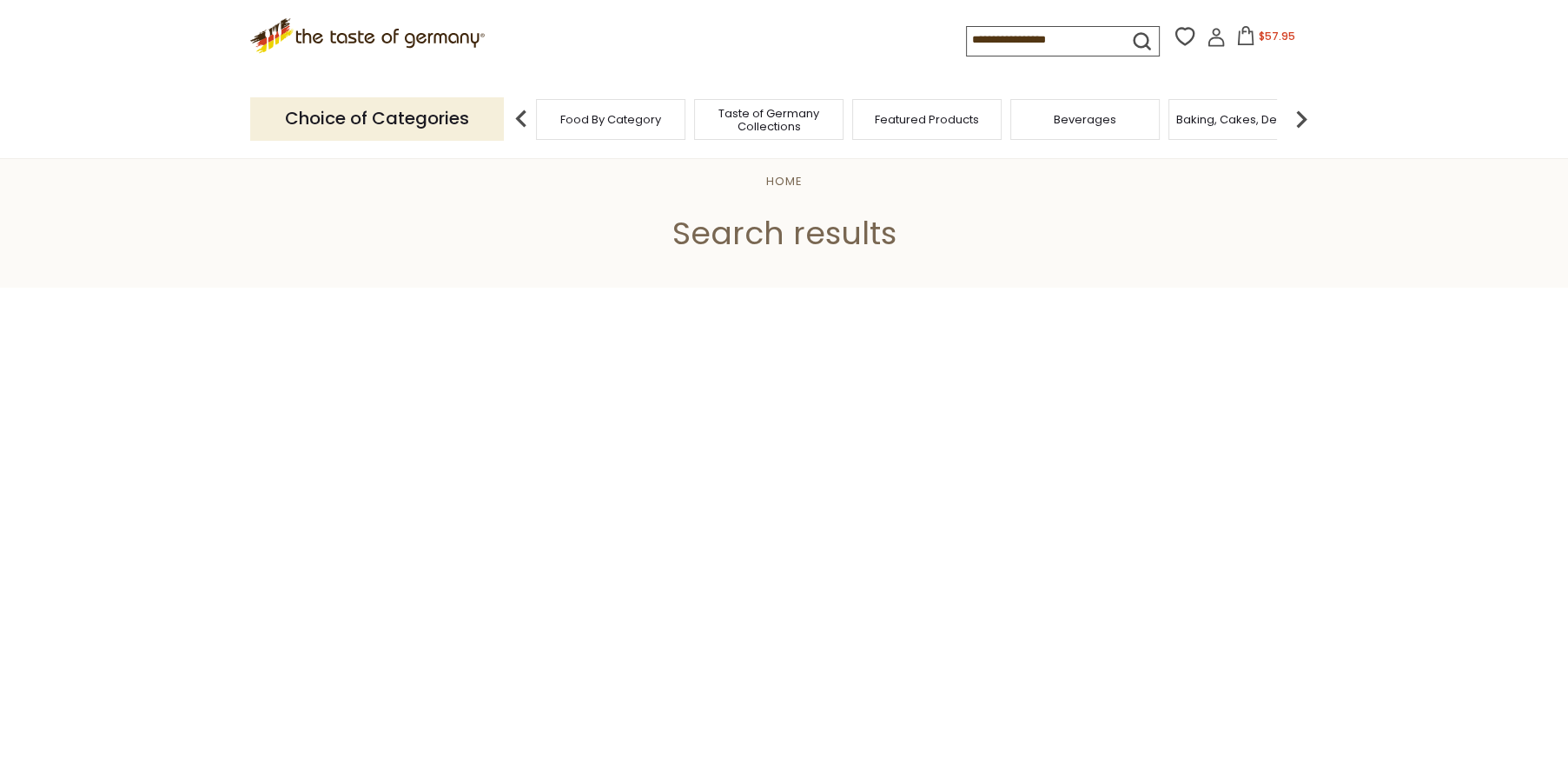
type input "**********"
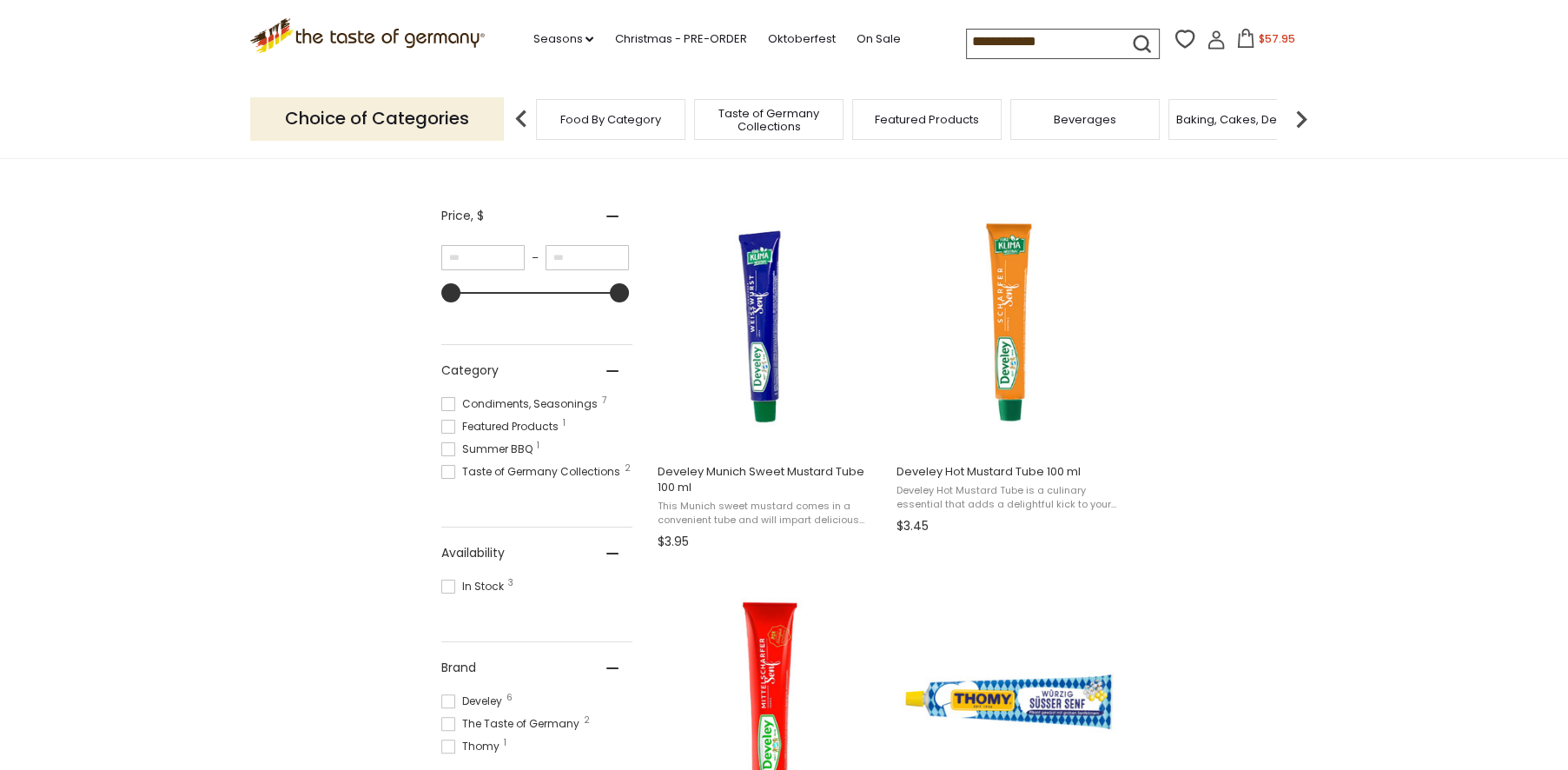
scroll to position [289, 0]
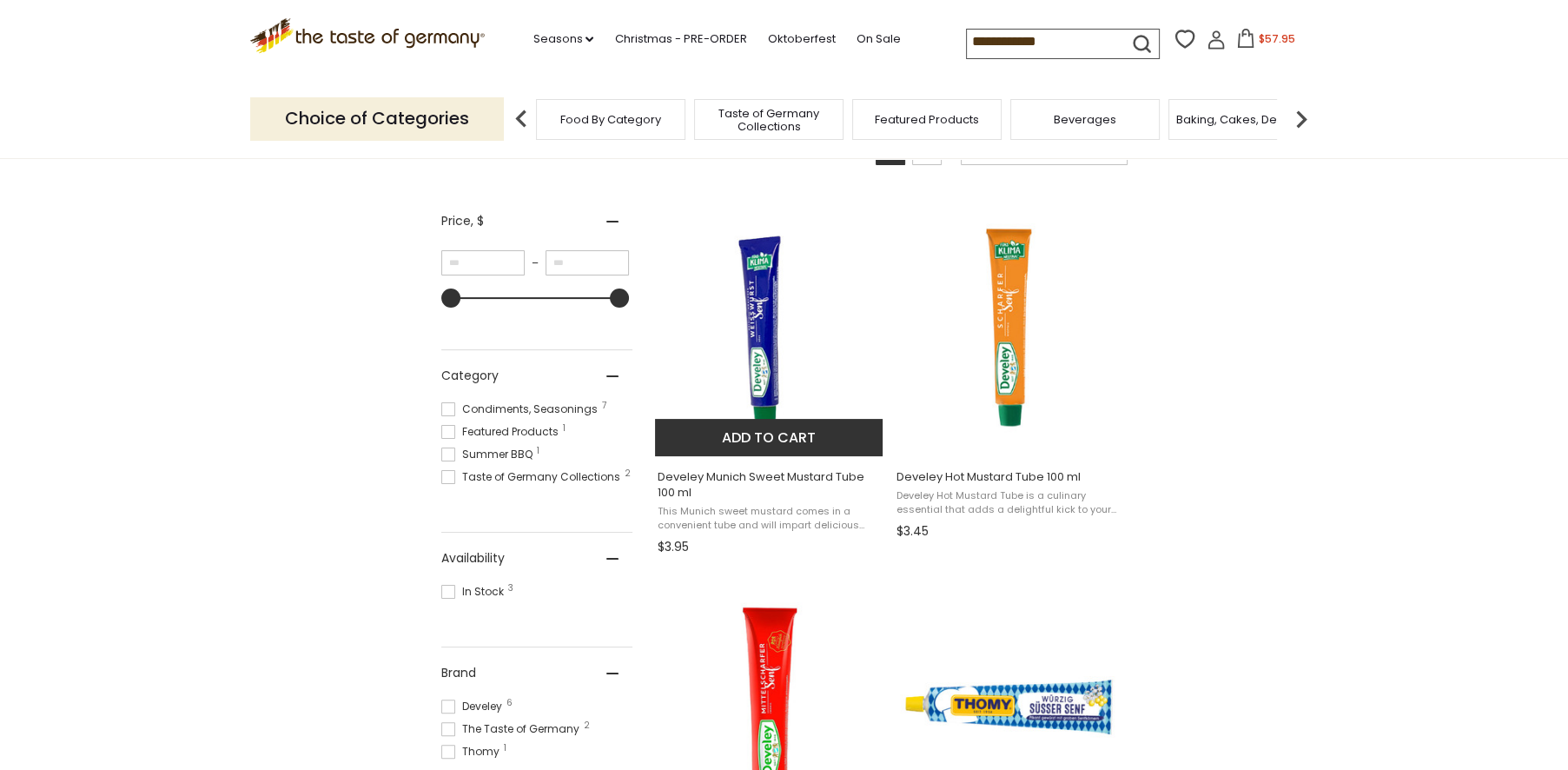
click at [752, 316] on img "Develey Munich Sweet Mustard Tube 100 ml" at bounding box center [770, 326] width 230 height 230
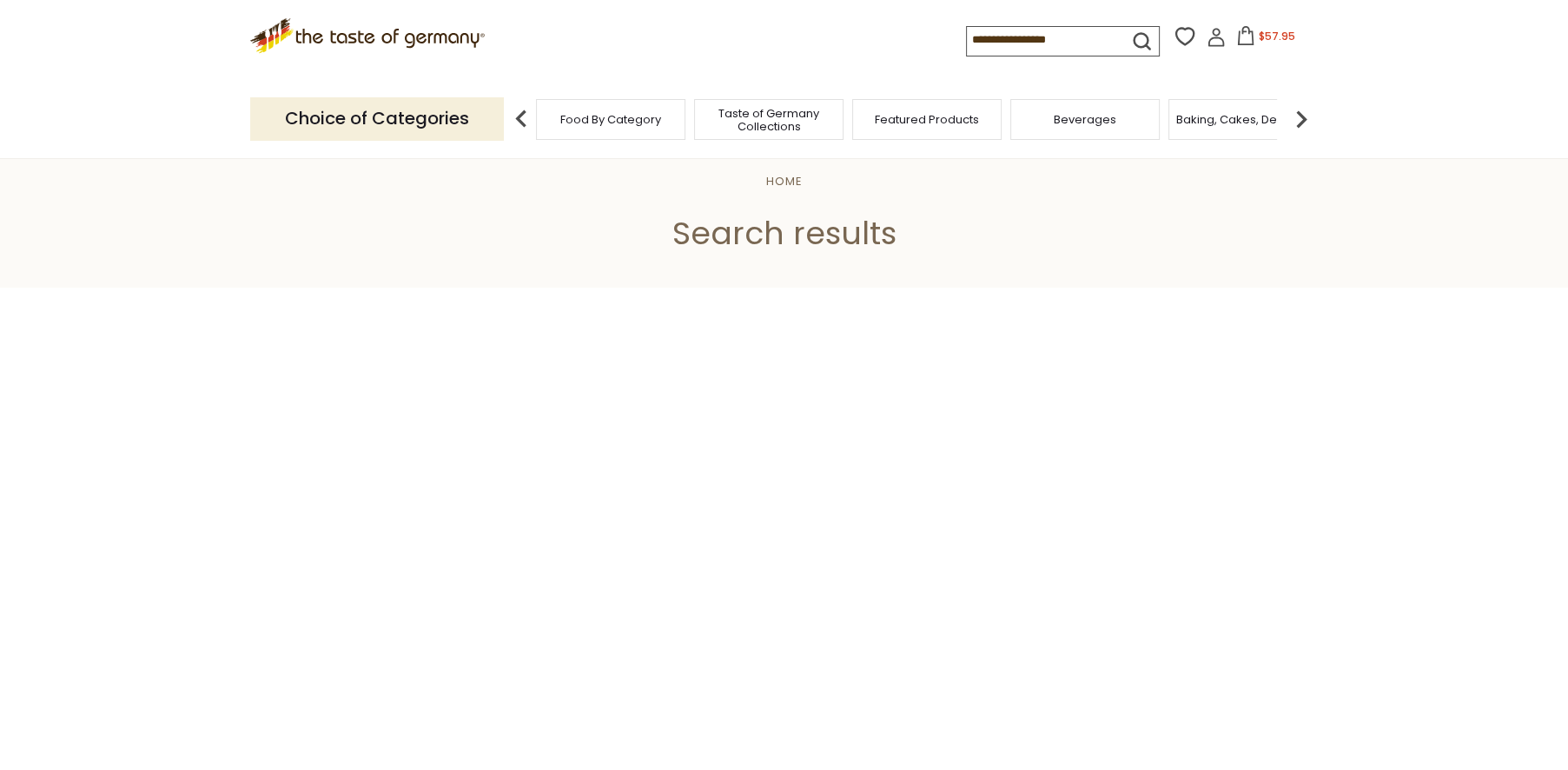
type input "**********"
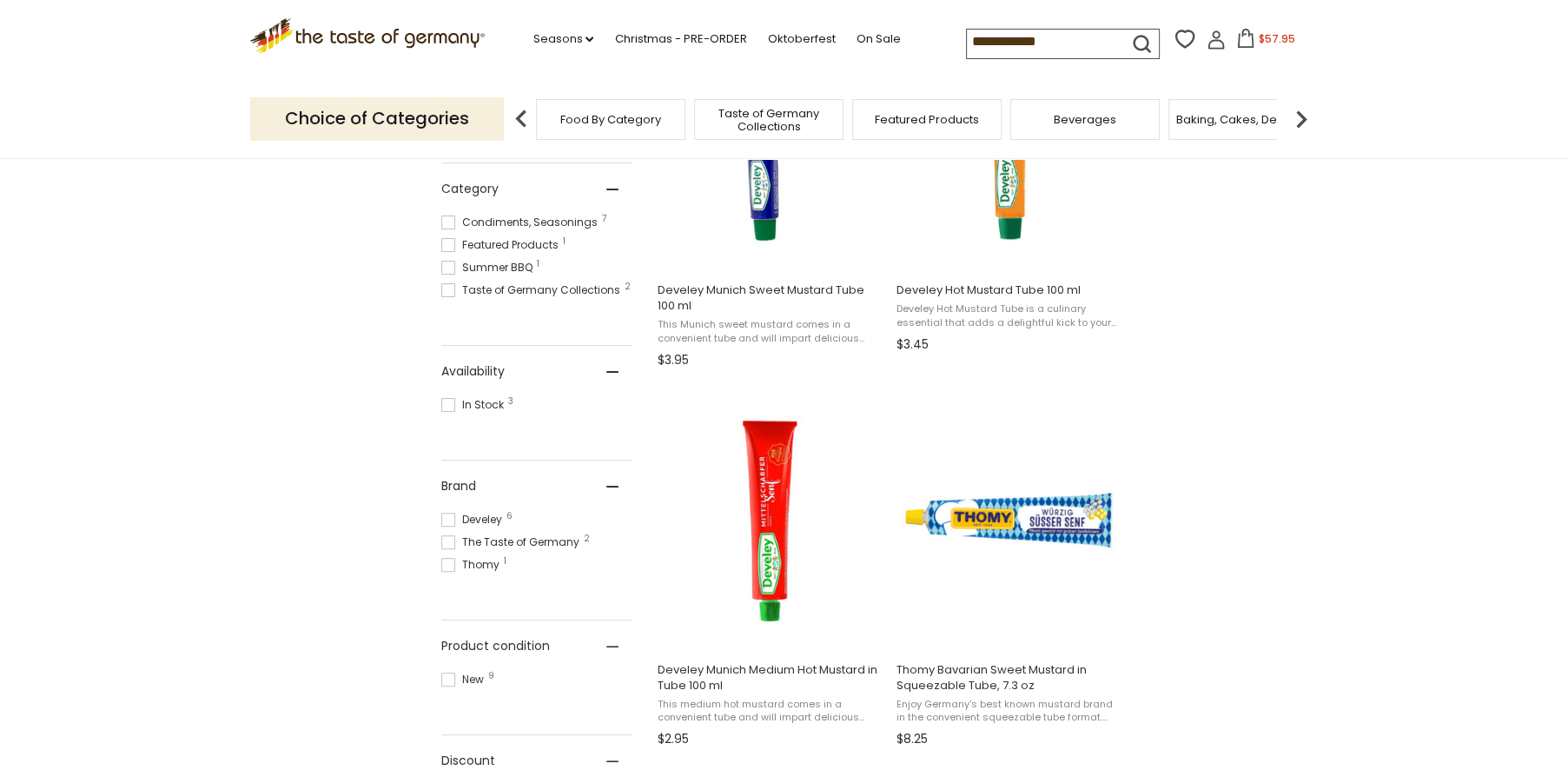
scroll to position [484, 0]
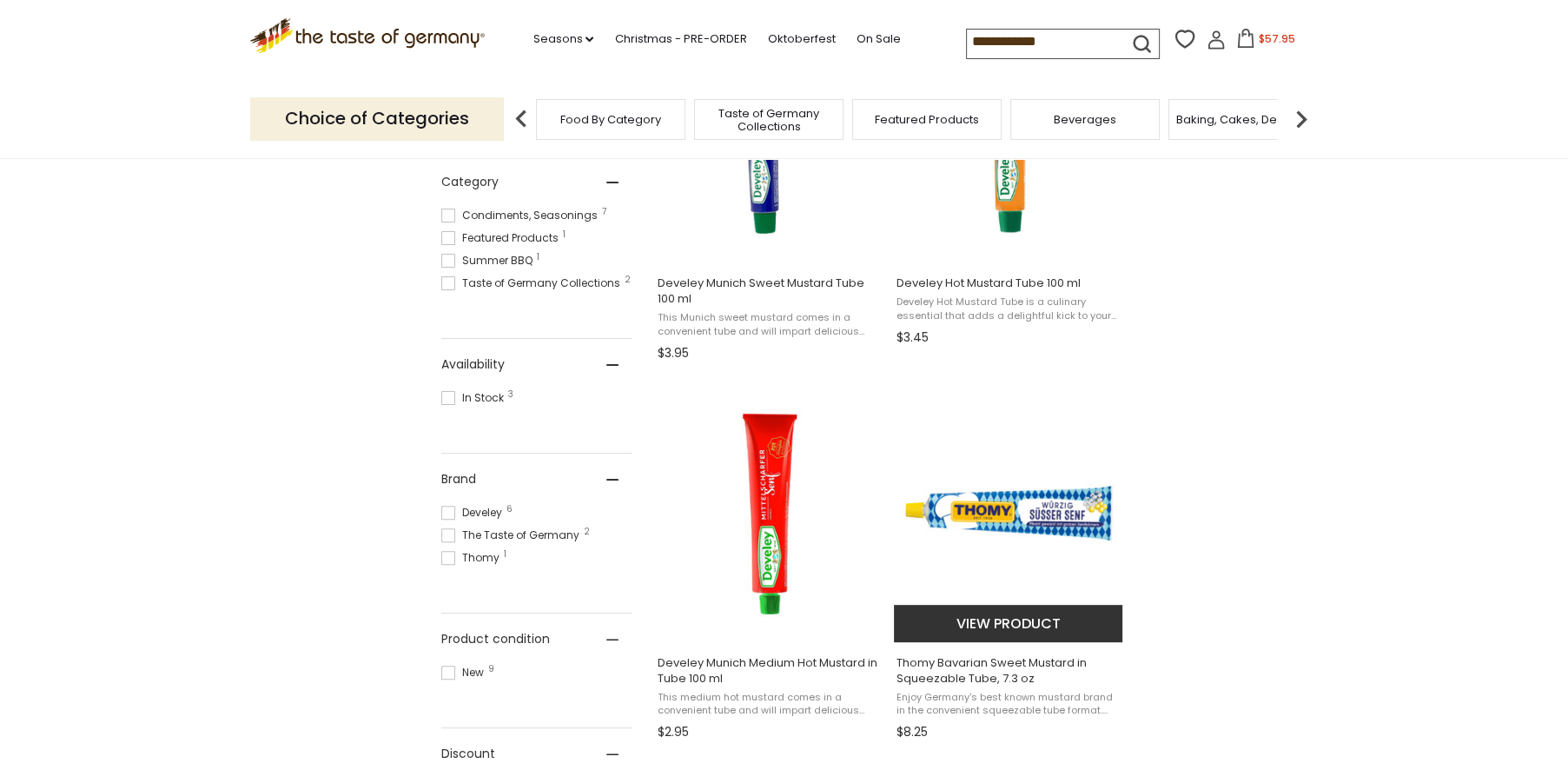
click at [1045, 510] on img "Thomy Bavarian Sweet Mustard in Squeezable Tube, 7.3 oz" at bounding box center [1009, 512] width 230 height 230
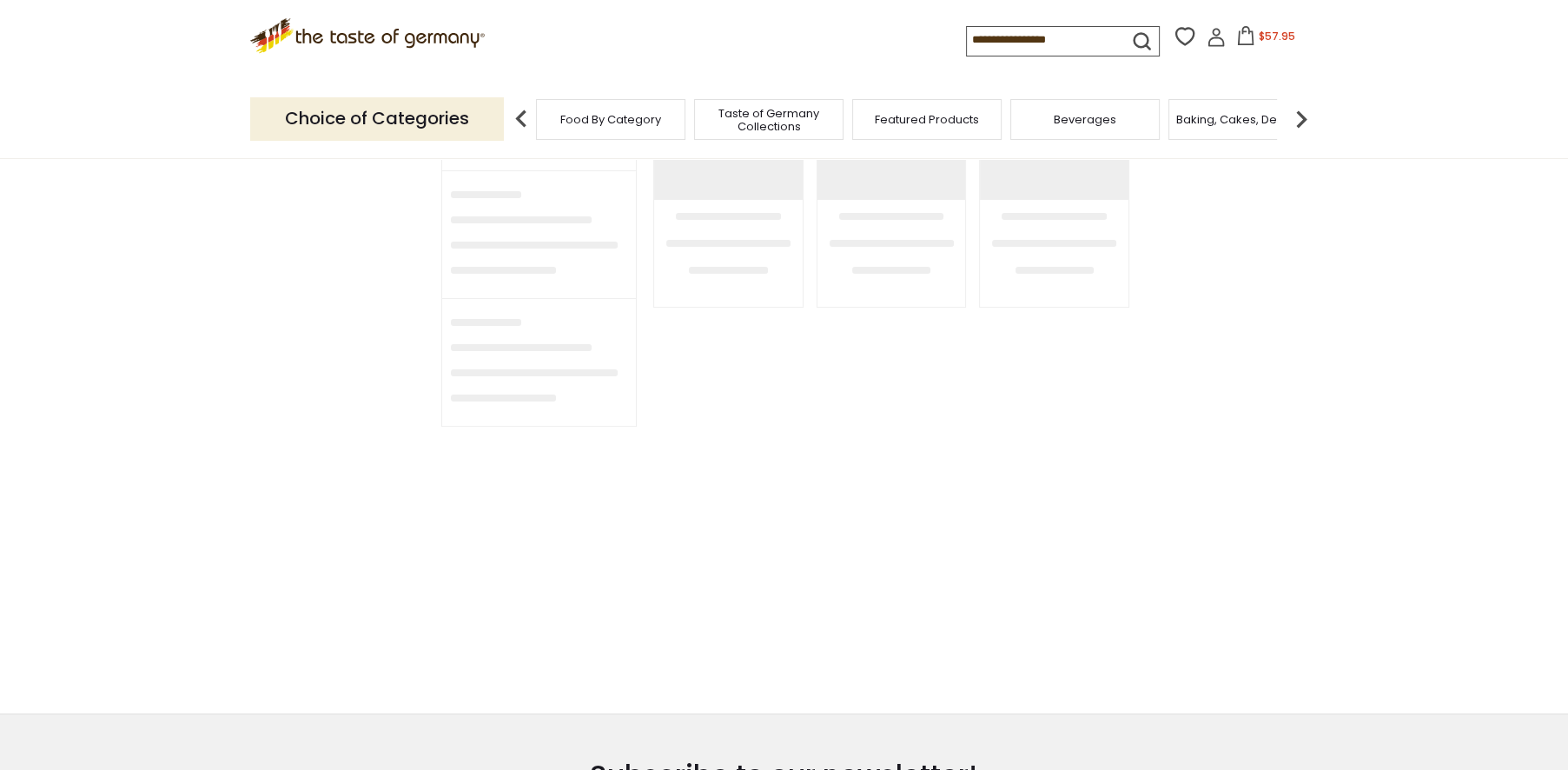
type input "**********"
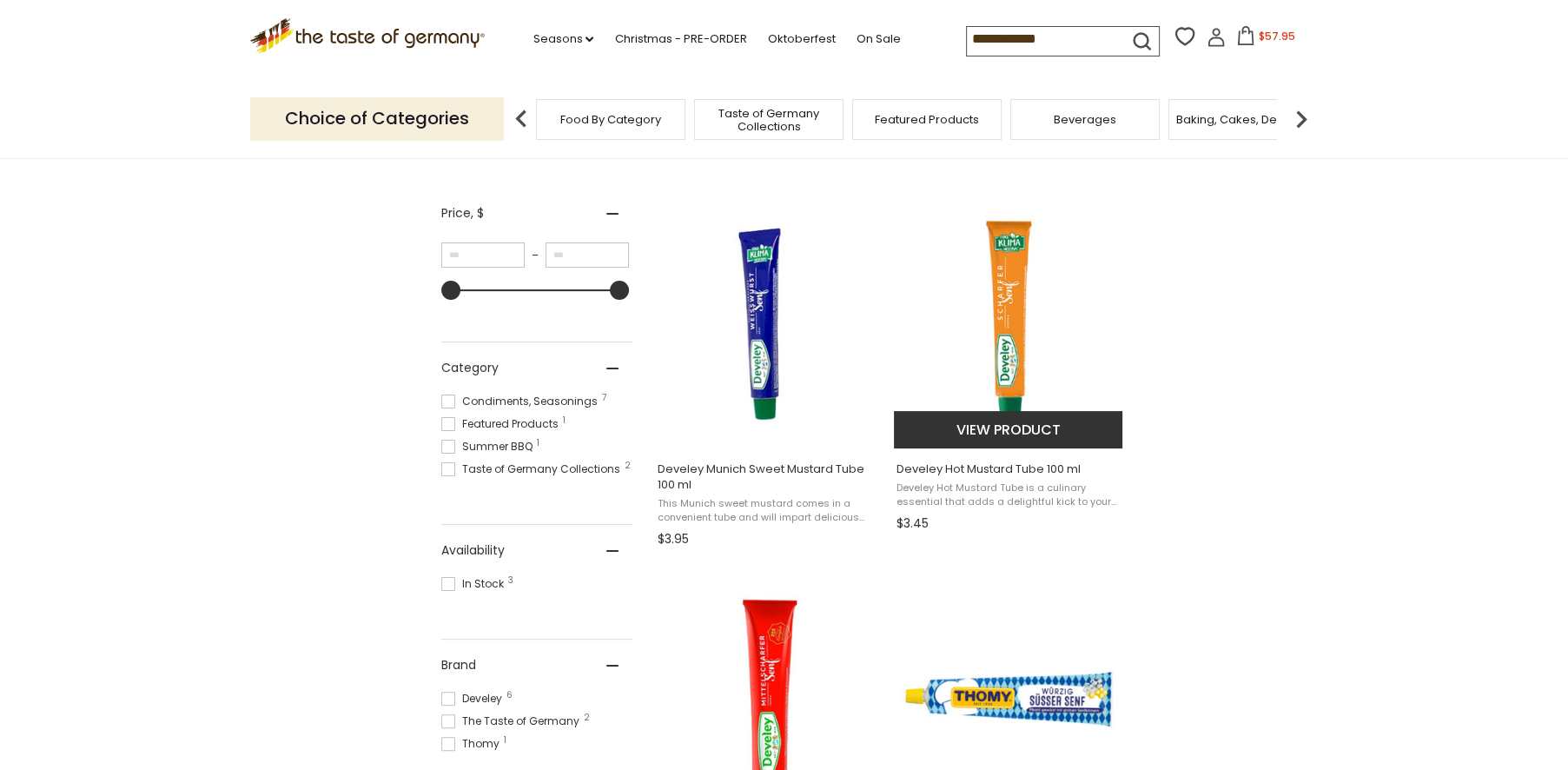
scroll to position [290, 0]
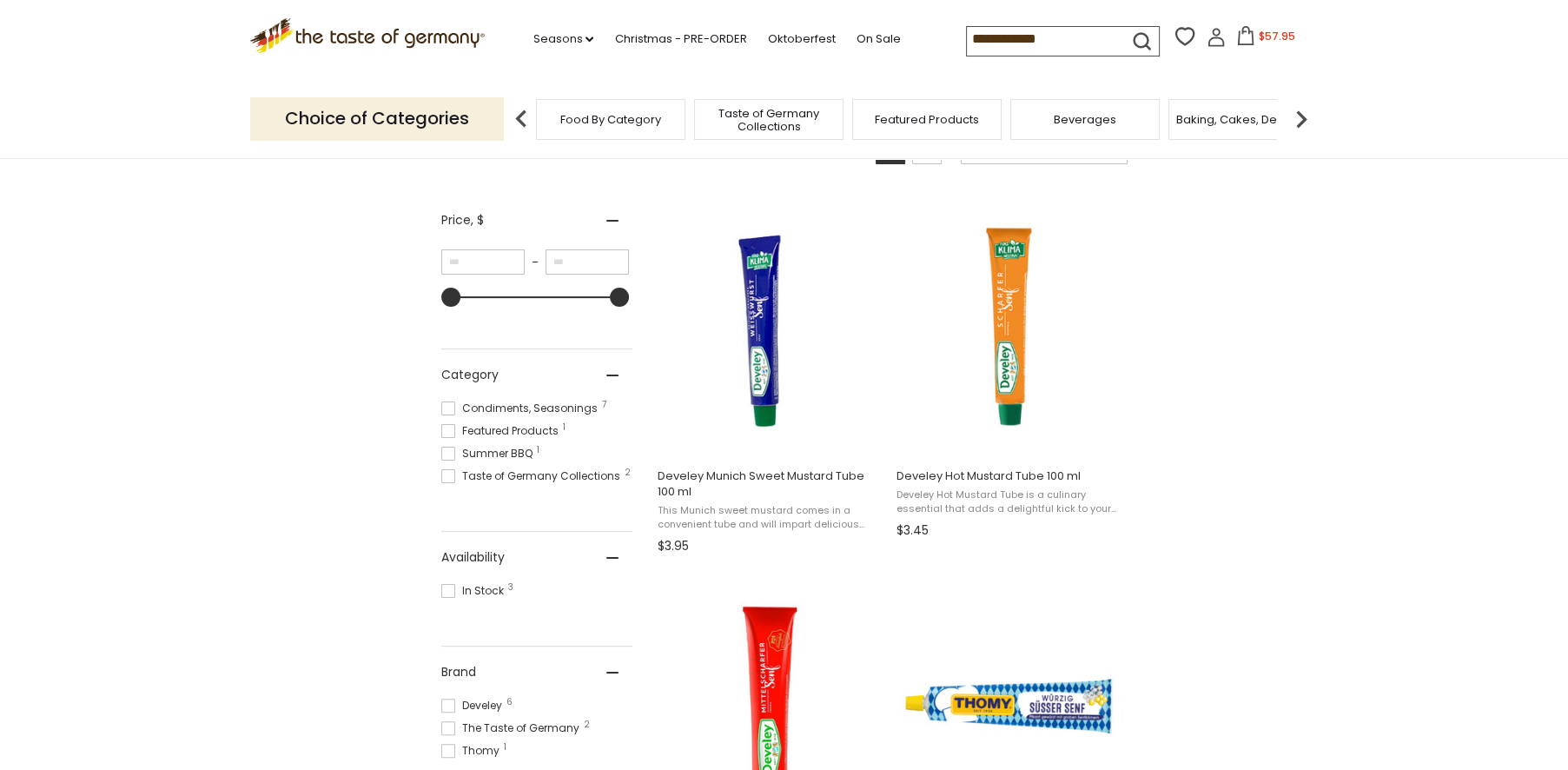
click at [761, 672] on img "Develey Munich Medium Hot Mustard in Tube 100 ml" at bounding box center [770, 704] width 230 height 230
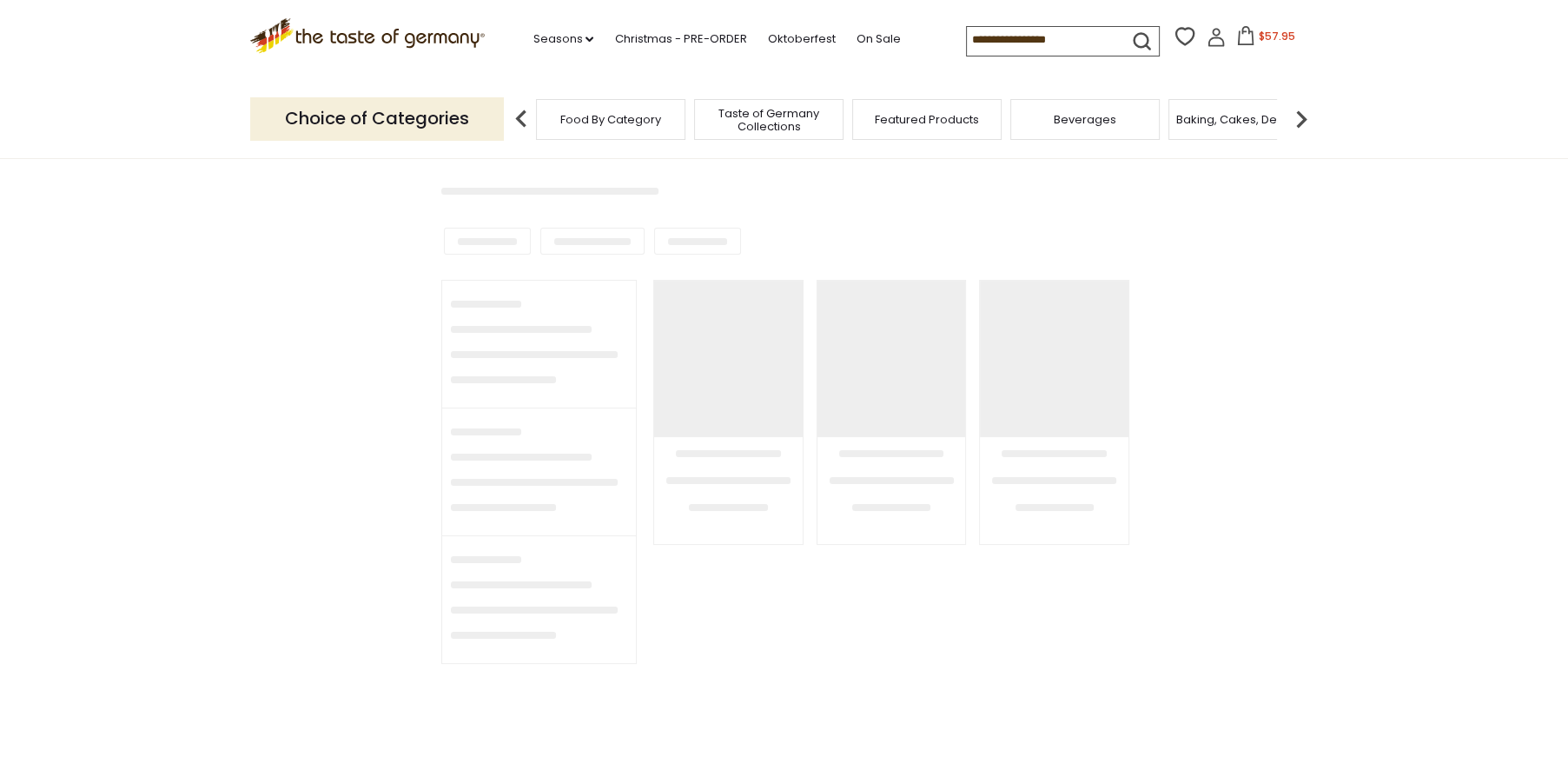
type input "**********"
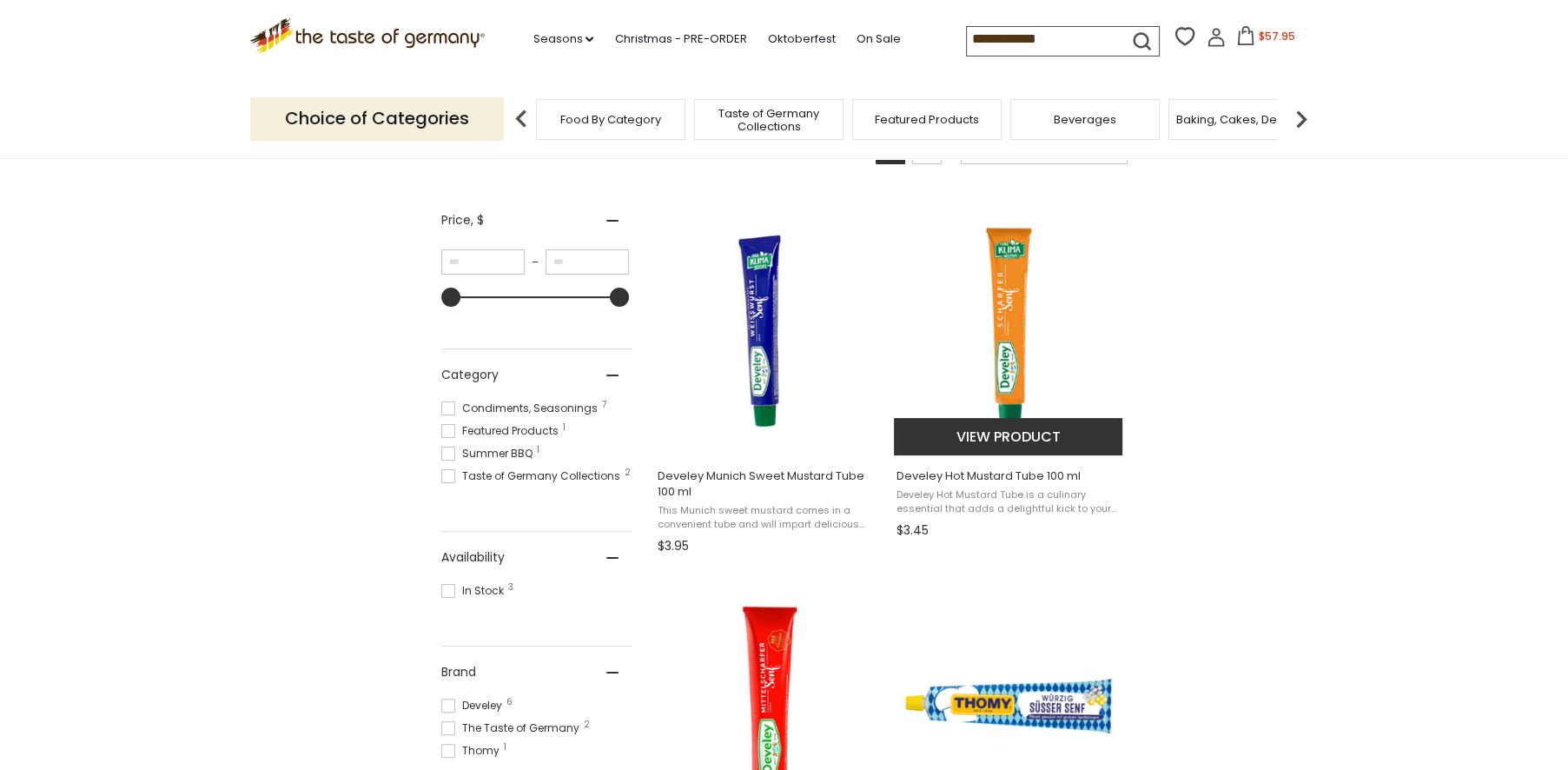
click at [1007, 336] on img "Develey Hot Mustard Tube 100 ml" at bounding box center [1009, 325] width 230 height 230
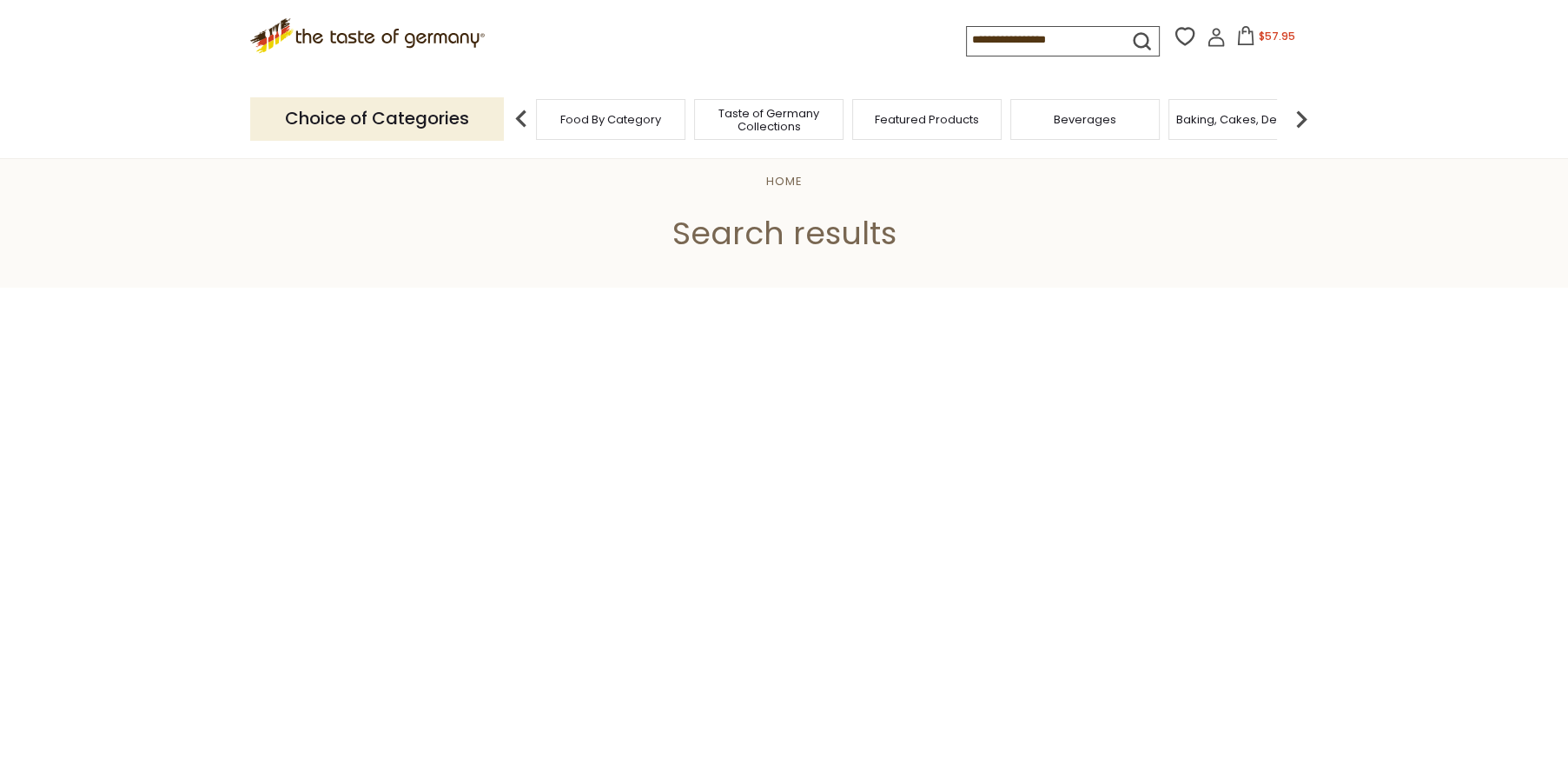
type input "**********"
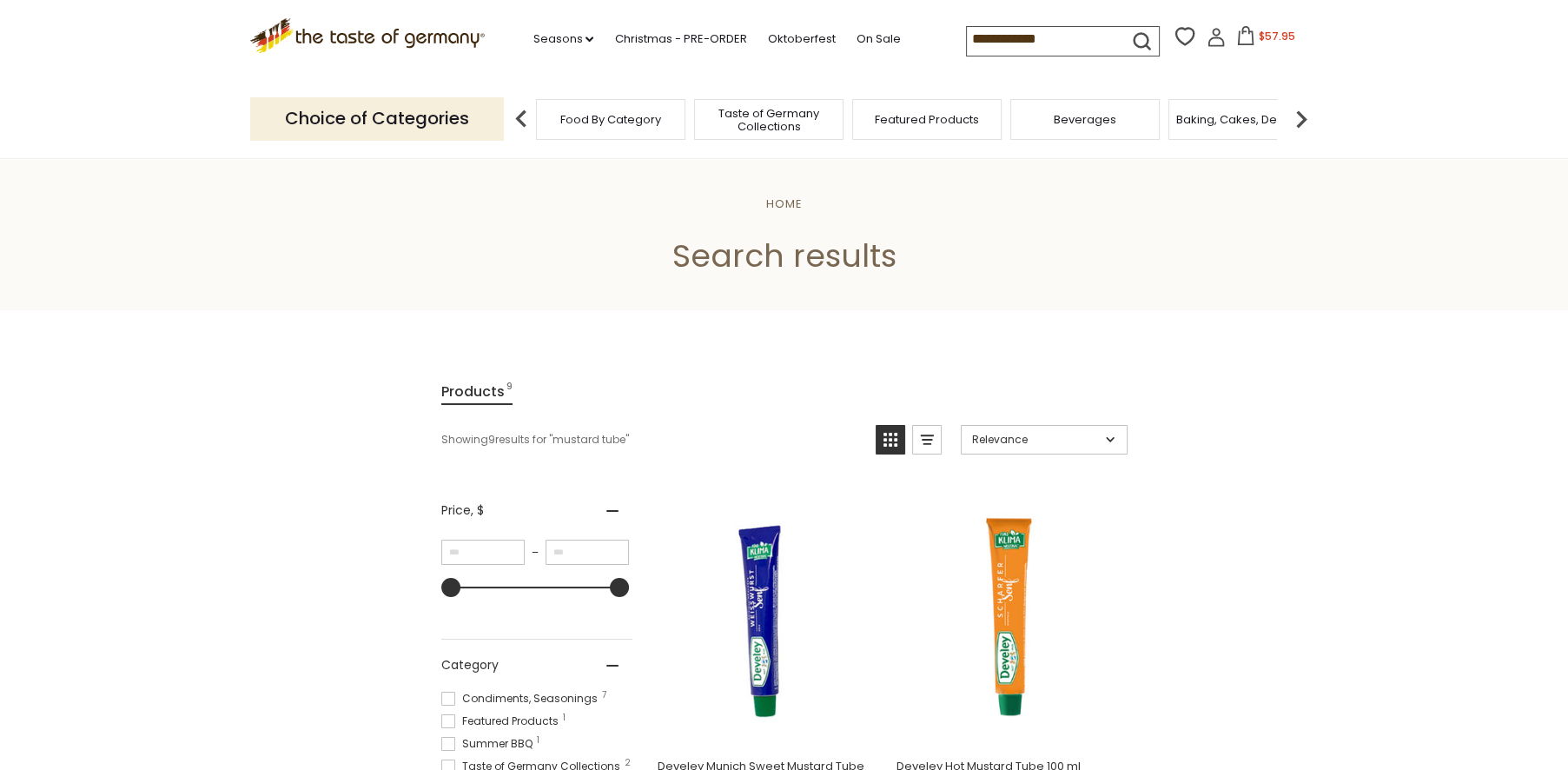
drag, startPoint x: 1077, startPoint y: 41, endPoint x: 913, endPoint y: 33, distance: 164.2
click at [913, 33] on div ".st0{fill:#EDD300;} .st1{fill:#D33E21;} .st0{fill:#EDD300;} .st1{fill:#D33E21;}…" at bounding box center [784, 40] width 1069 height 80
click at [867, 34] on link "On Sale" at bounding box center [877, 39] width 44 height 19
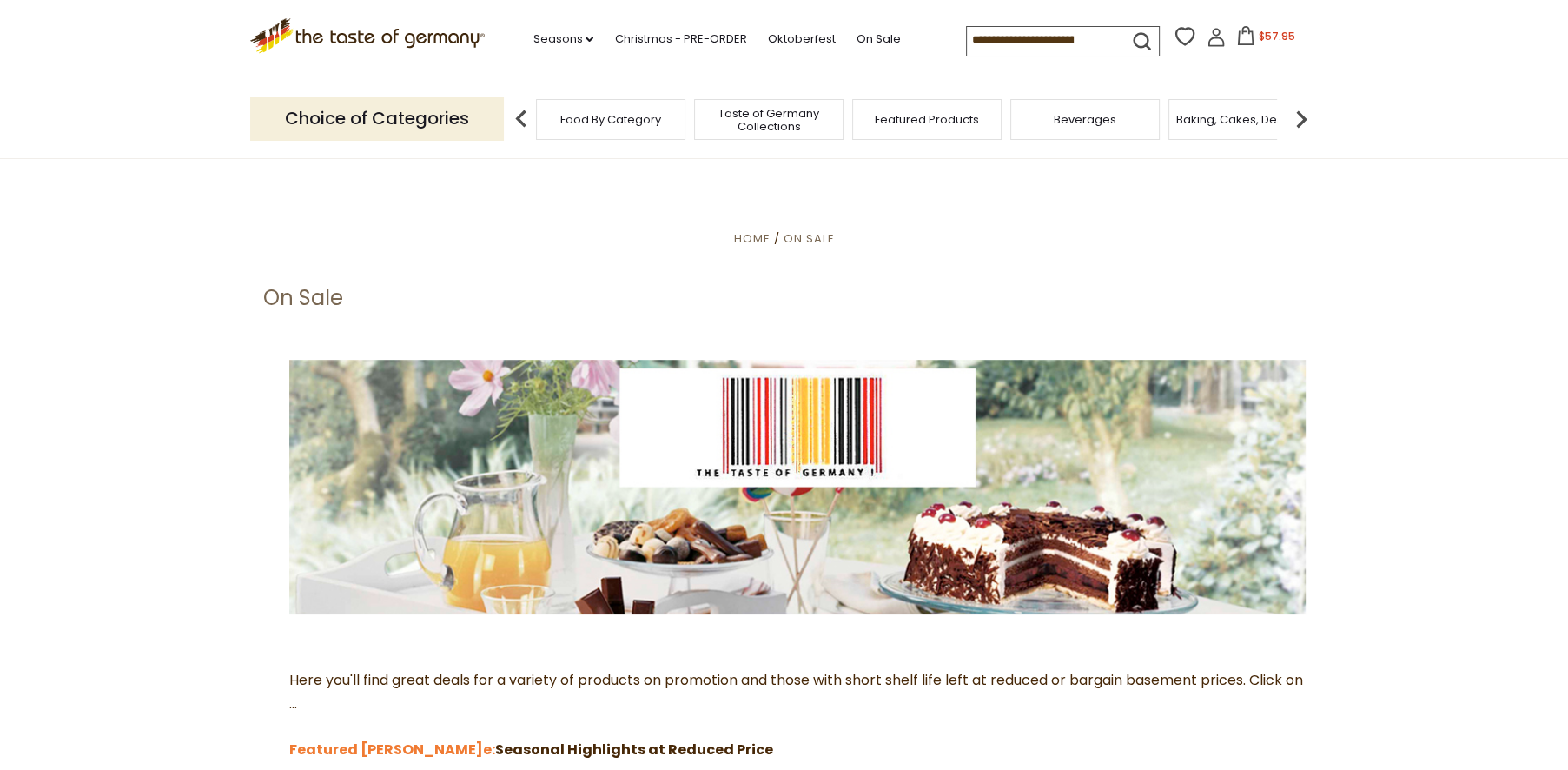
click at [1264, 35] on span "$57.95" at bounding box center [1277, 36] width 36 height 14
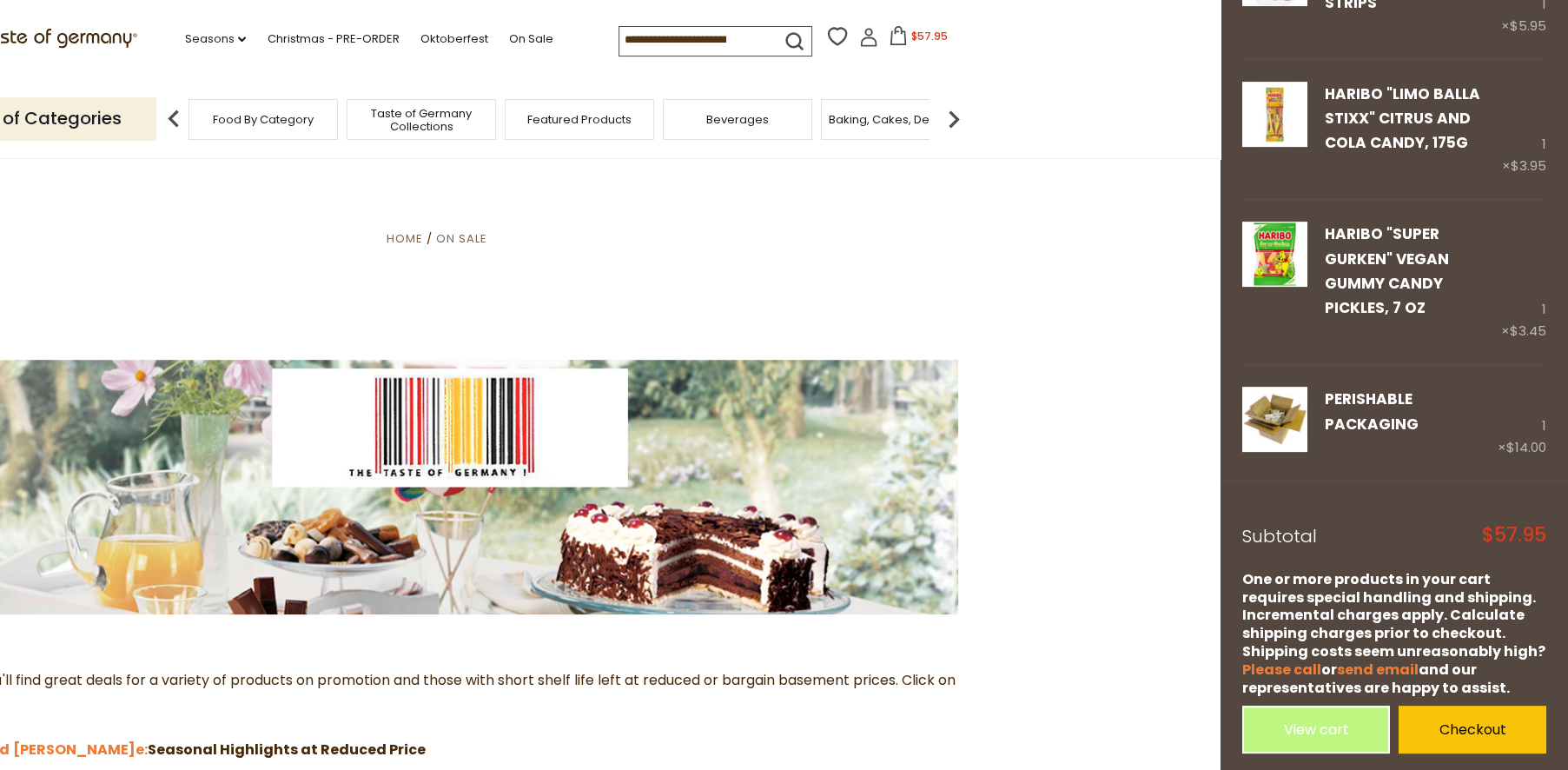
scroll to position [670, 0]
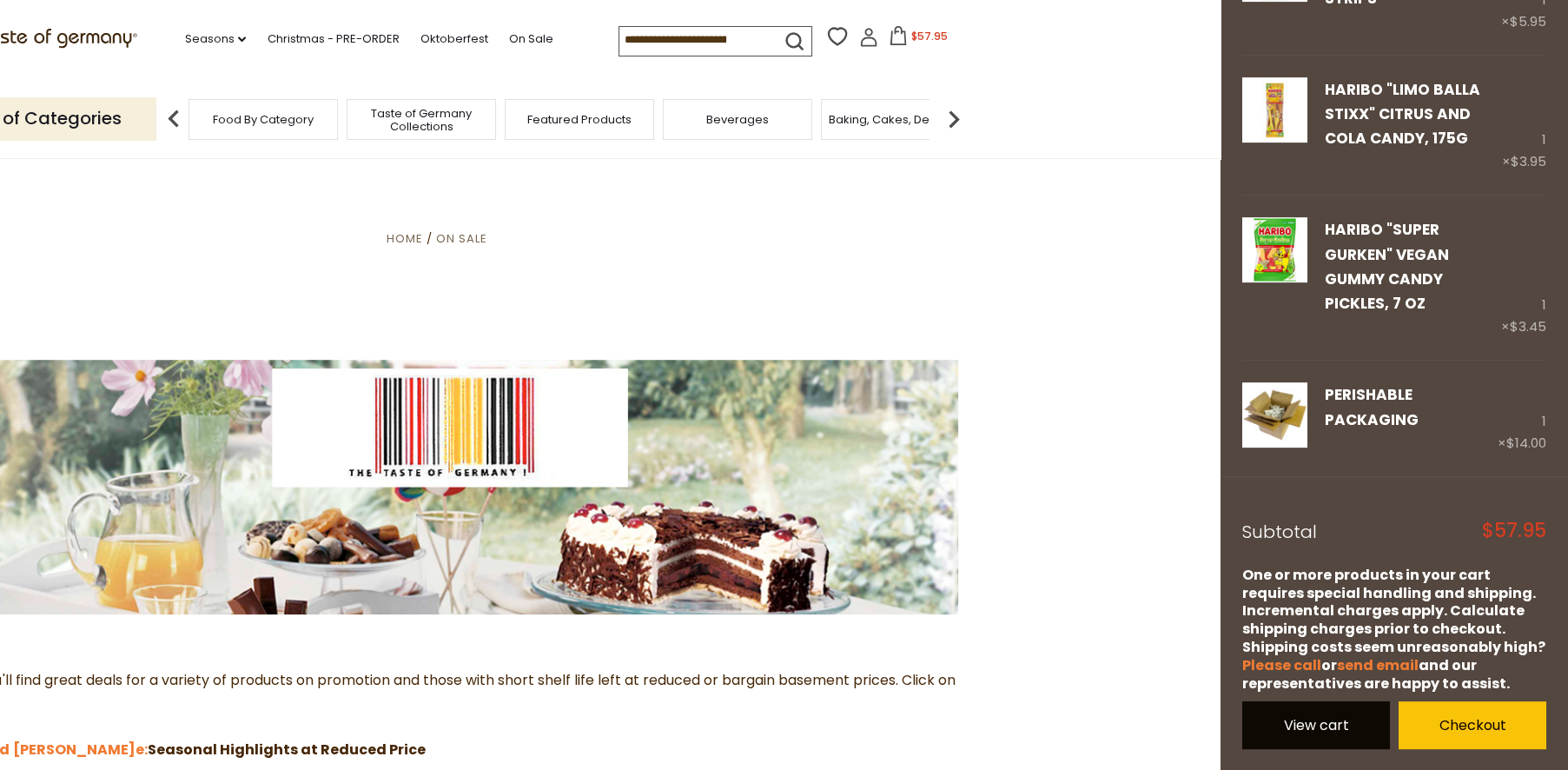
click at [1324, 728] on link "View cart" at bounding box center [1316, 725] width 148 height 48
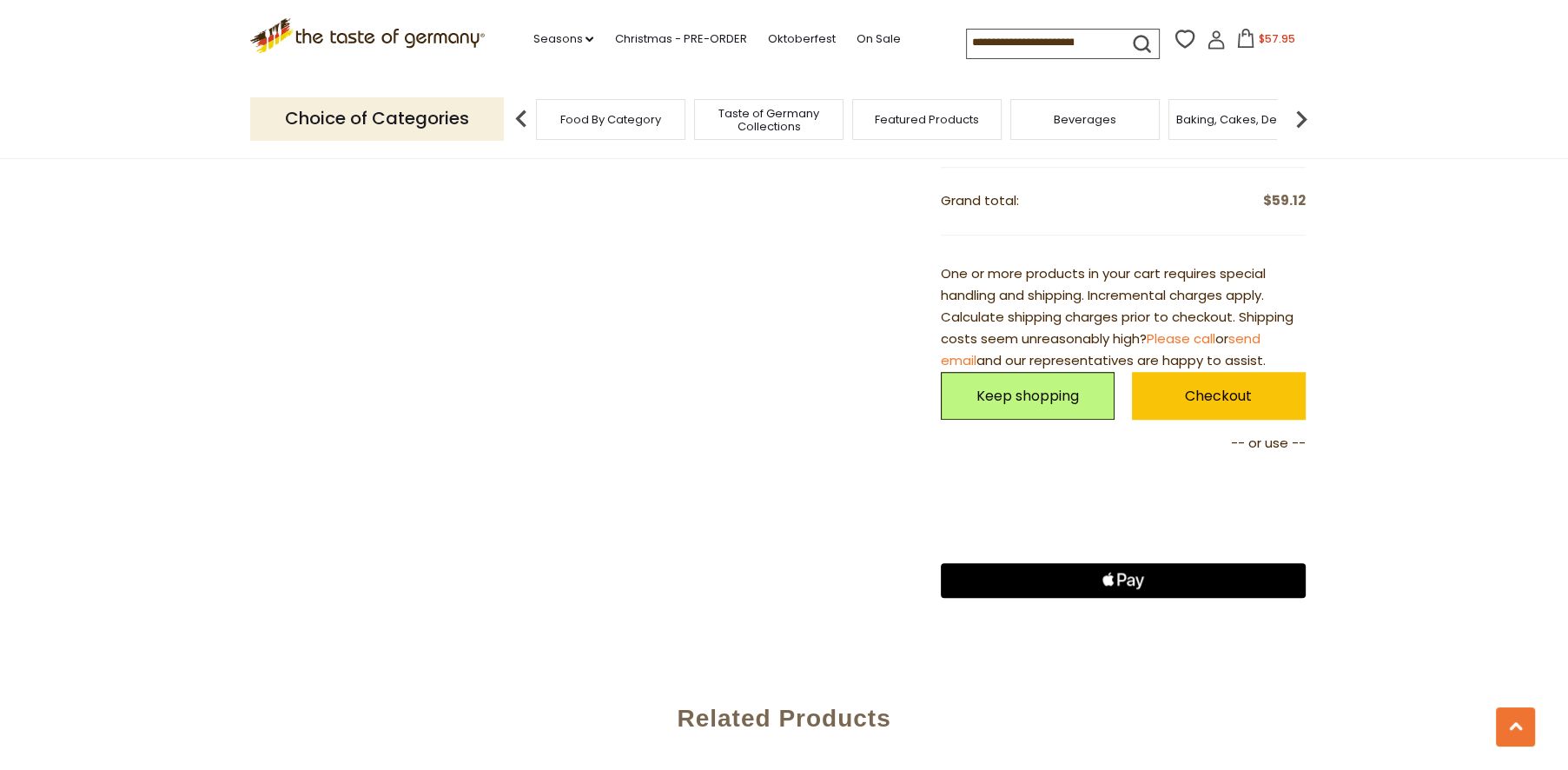
scroll to position [1448, 0]
